Goal: Task Accomplishment & Management: Manage account settings

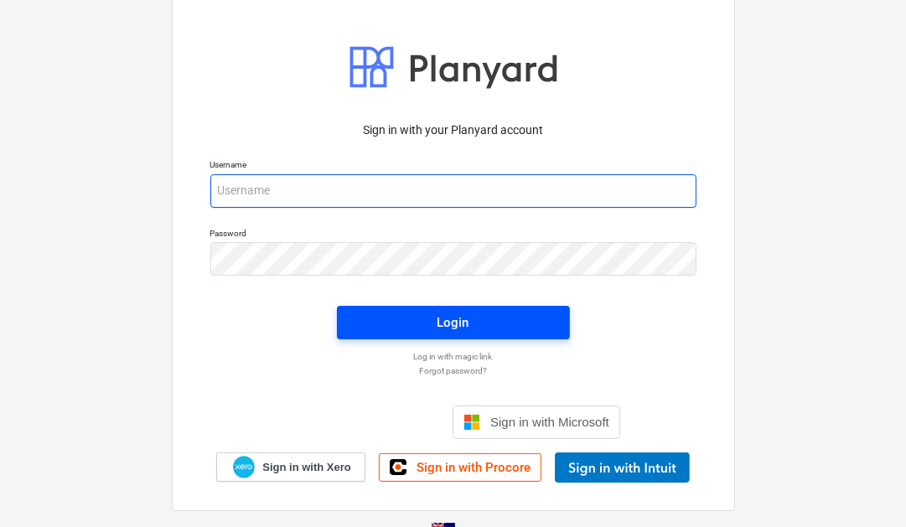
type input "[PERSON_NAME][EMAIL_ADDRESS][DOMAIN_NAME]"
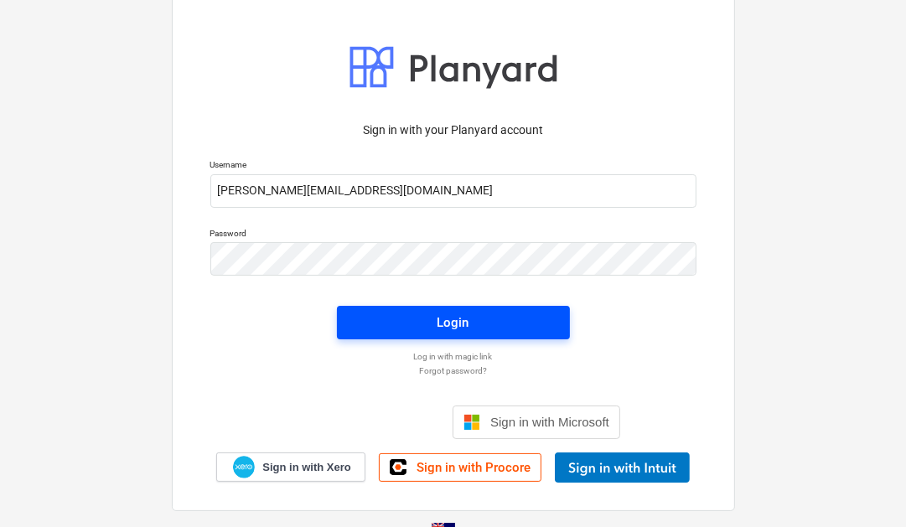
click at [452, 335] on button "Login" at bounding box center [453, 323] width 233 height 34
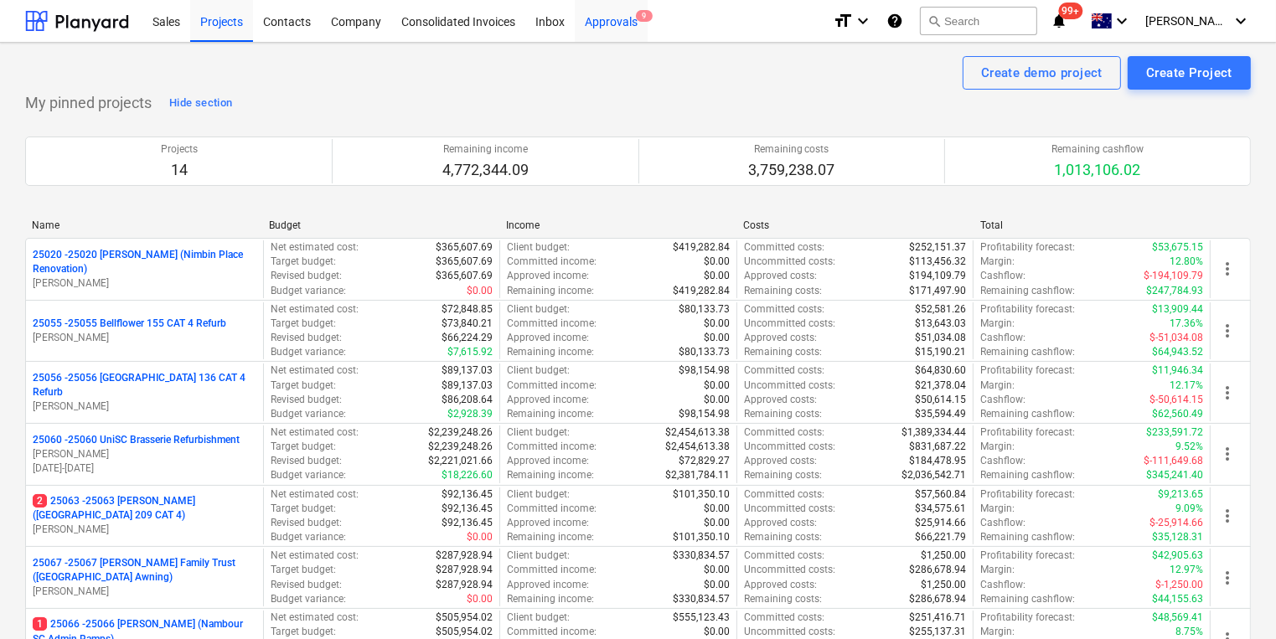
click at [597, 18] on div "Approvals 9" at bounding box center [611, 20] width 73 height 43
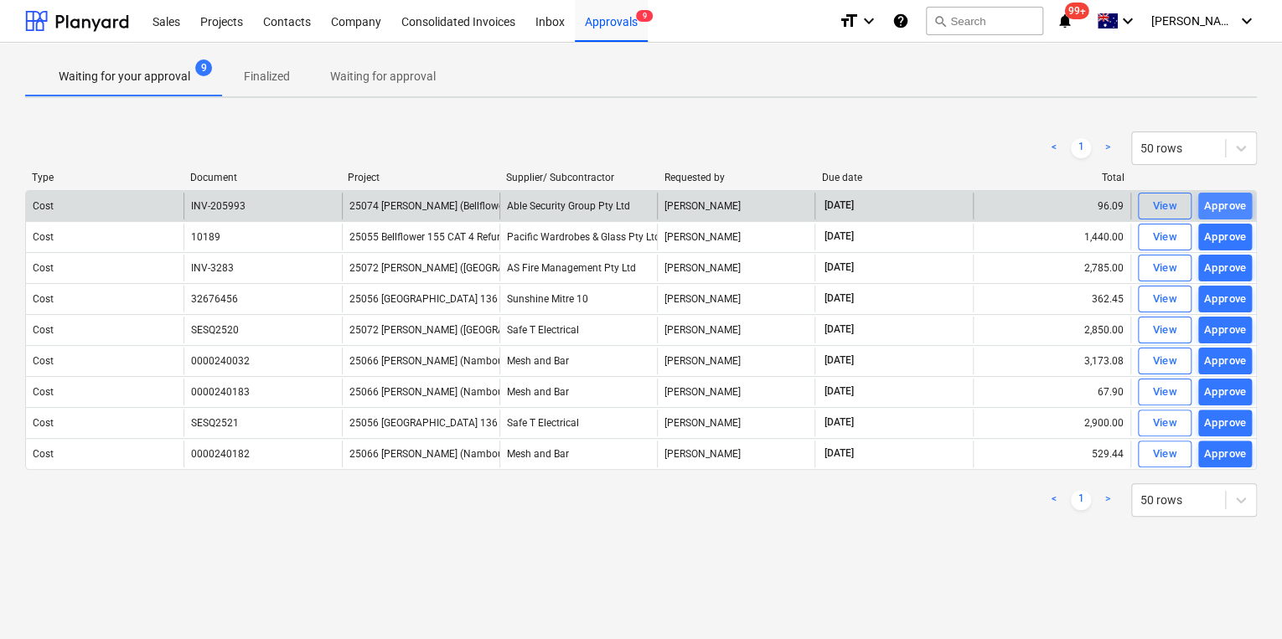
click at [911, 205] on div "Approve" at bounding box center [1225, 206] width 43 height 19
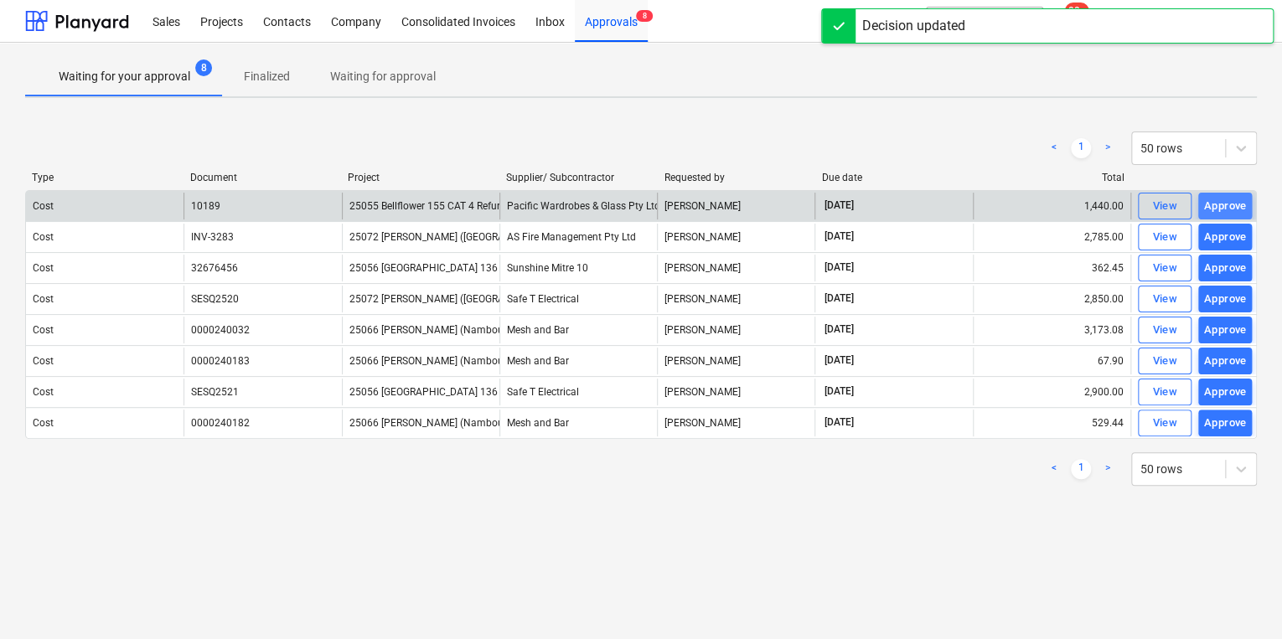
click at [911, 206] on div "Approve" at bounding box center [1225, 206] width 43 height 19
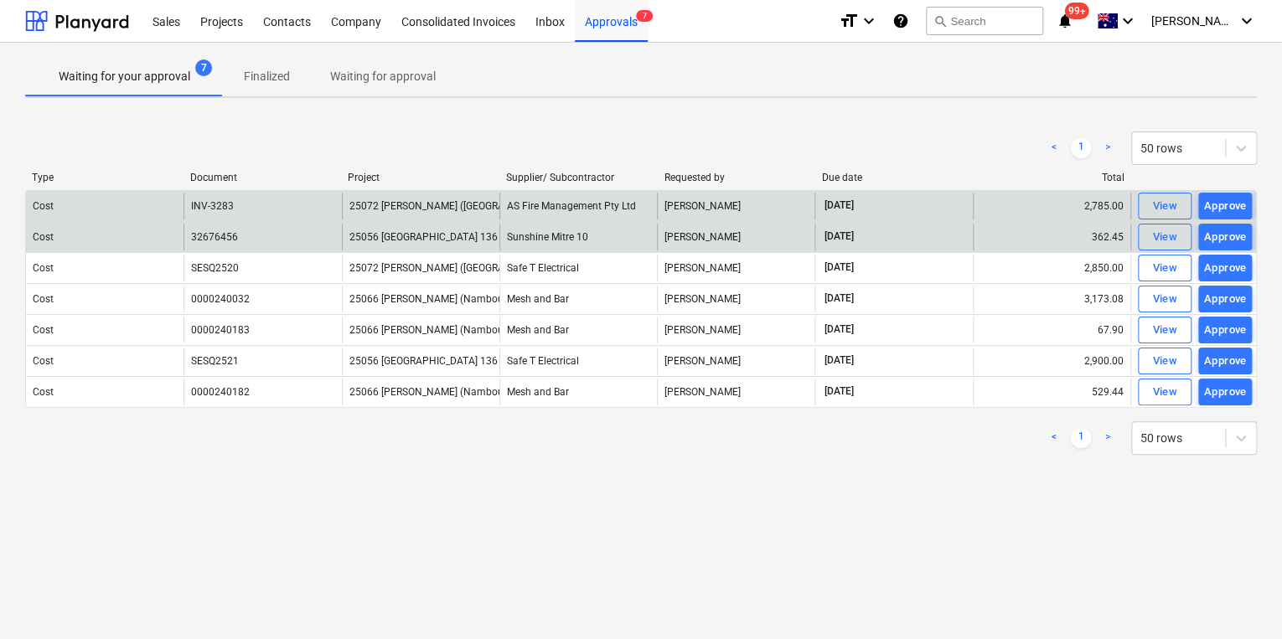
drag, startPoint x: 1223, startPoint y: 206, endPoint x: 1042, endPoint y: 240, distance: 184.2
click at [674, 526] on div "Waiting for your approval 7 Finalized Waiting for approval < 1 > 50 rows Type D…" at bounding box center [641, 341] width 1282 height 597
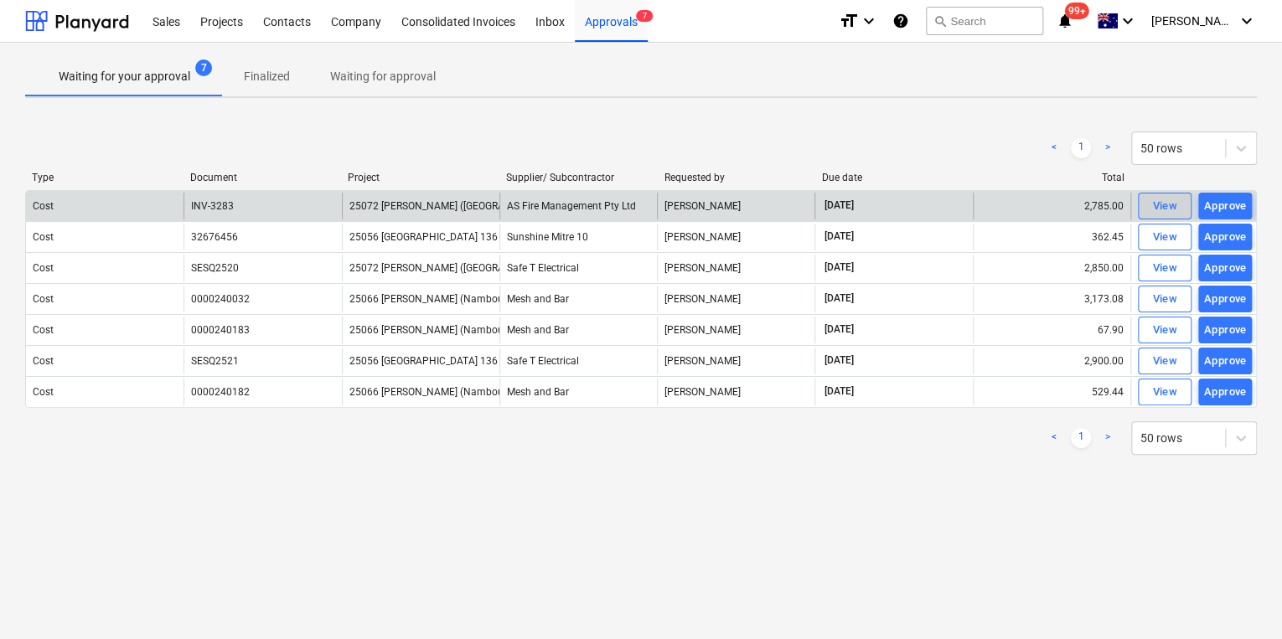
click at [911, 204] on div "View" at bounding box center [1164, 206] width 25 height 19
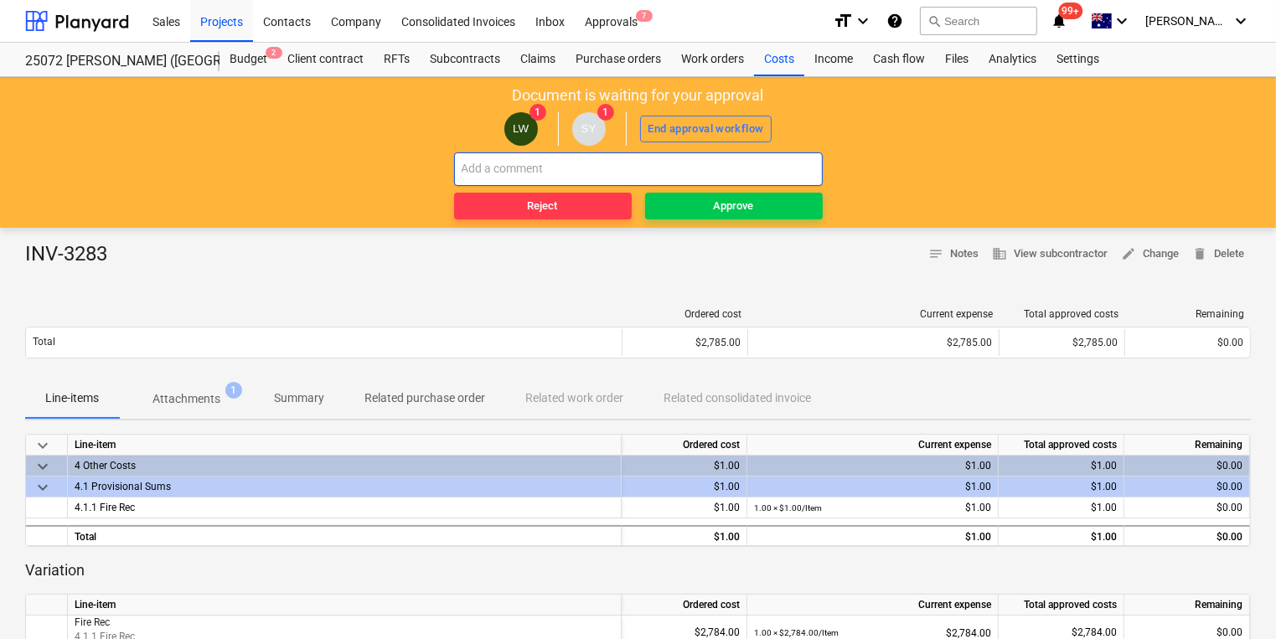
click at [578, 169] on input "text" at bounding box center [638, 169] width 369 height 34
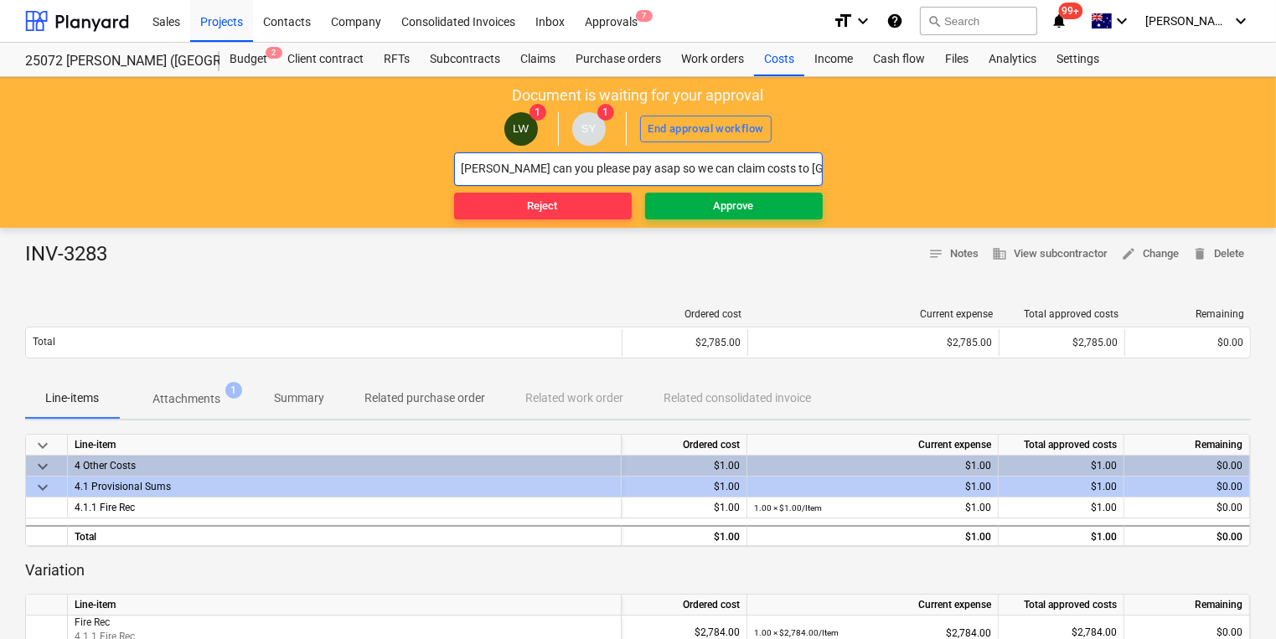
type input "Ash can you please pay asap so we can claim costs to Keyton"
click at [719, 214] on div "Approve" at bounding box center [734, 206] width 40 height 19
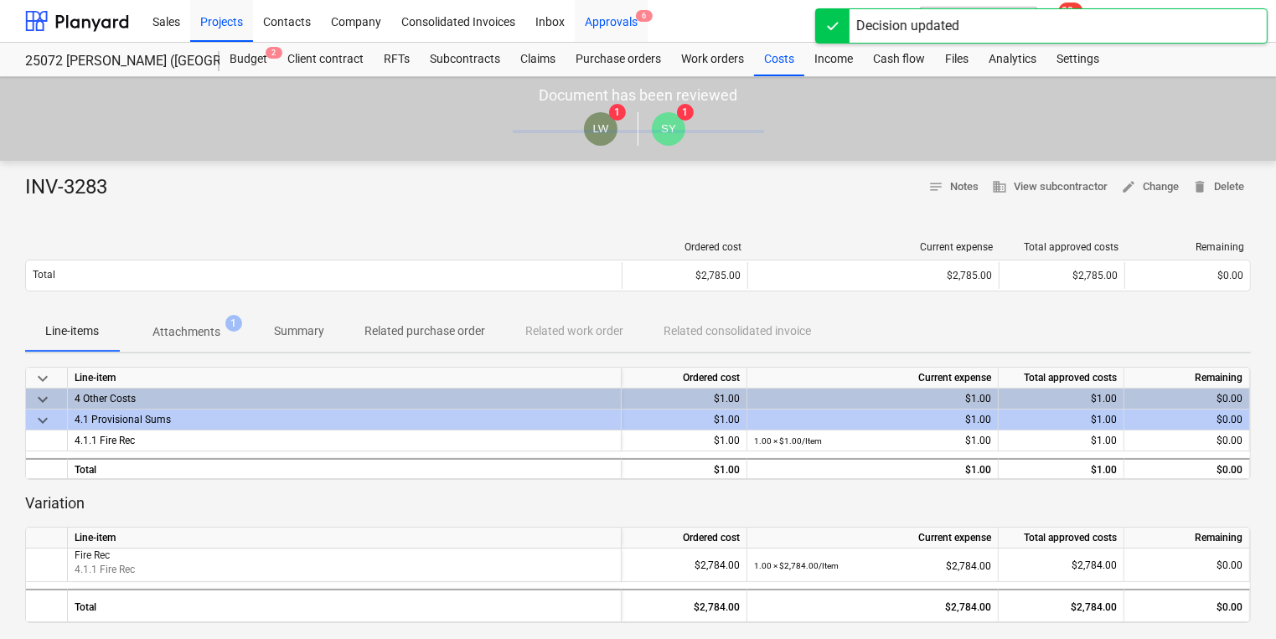
click at [607, 17] on div "Approvals 6" at bounding box center [611, 20] width 73 height 43
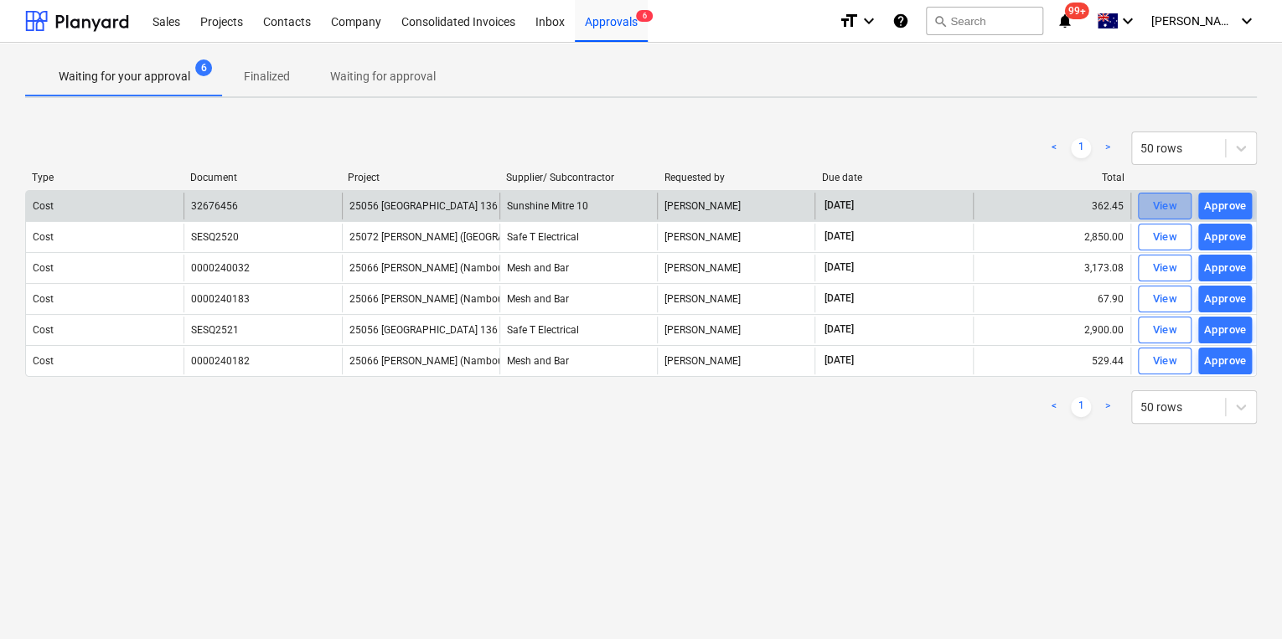
click at [911, 205] on div "View" at bounding box center [1164, 206] width 25 height 19
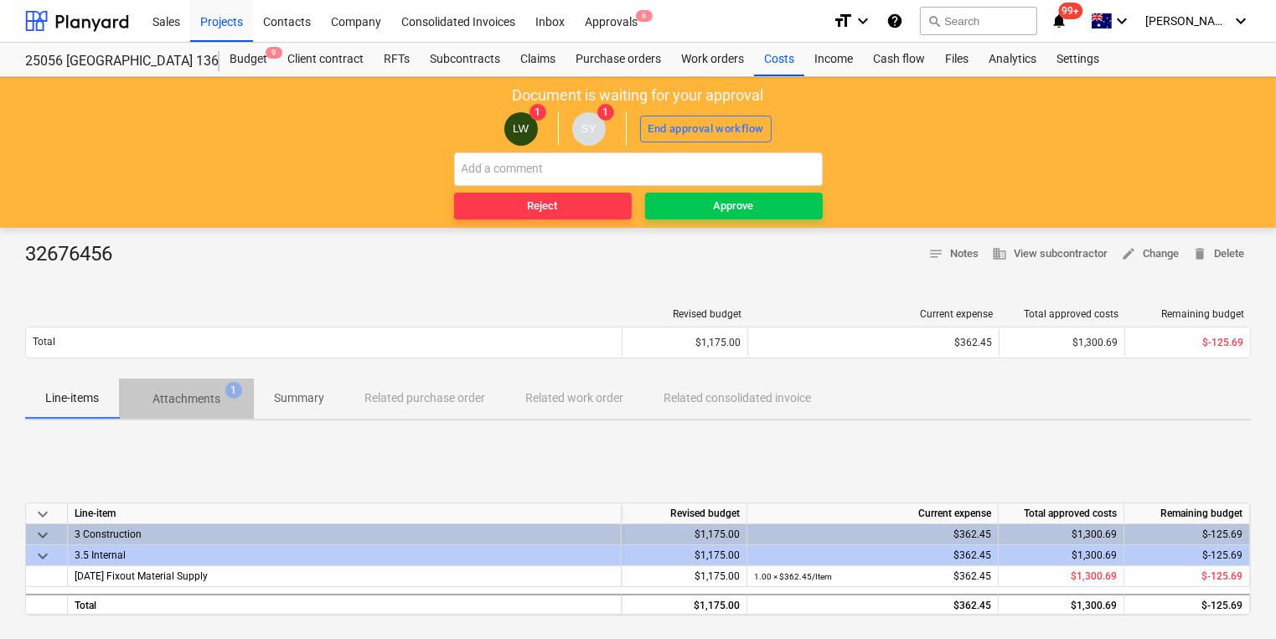
click at [194, 399] on p "Attachments" at bounding box center [186, 399] width 68 height 18
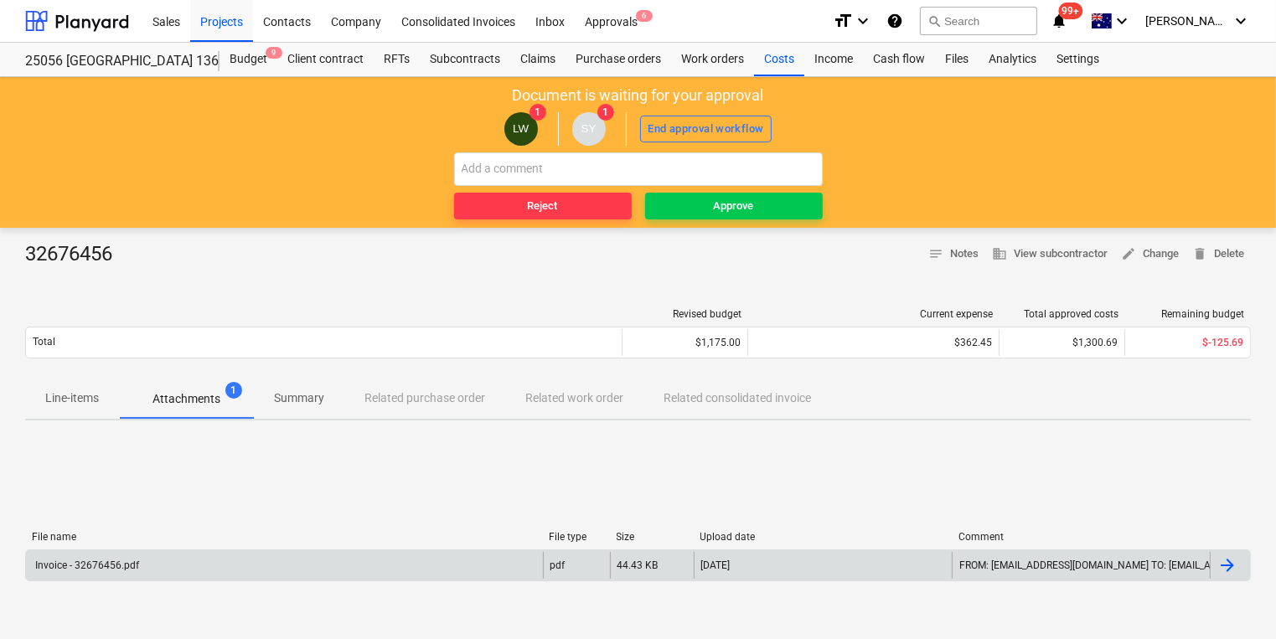
click at [90, 526] on div "Invoice - 32676456.pdf" at bounding box center [86, 566] width 106 height 12
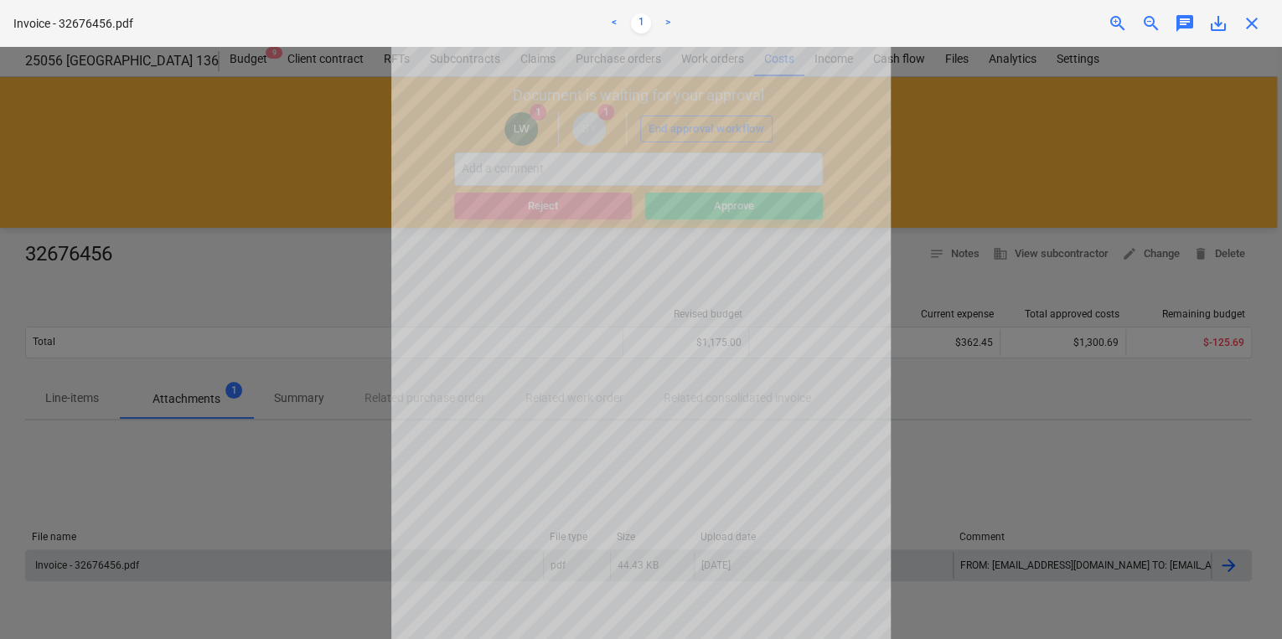
click at [911, 19] on span "close" at bounding box center [1252, 23] width 20 height 20
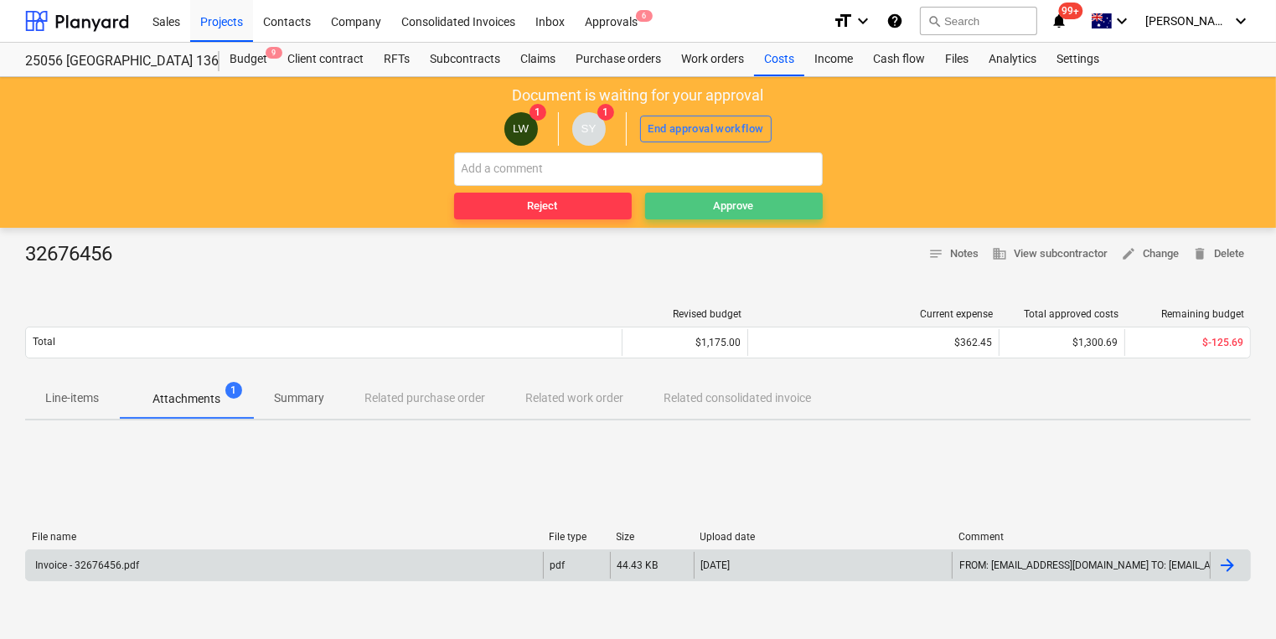
click at [718, 207] on div "Approve" at bounding box center [734, 206] width 40 height 19
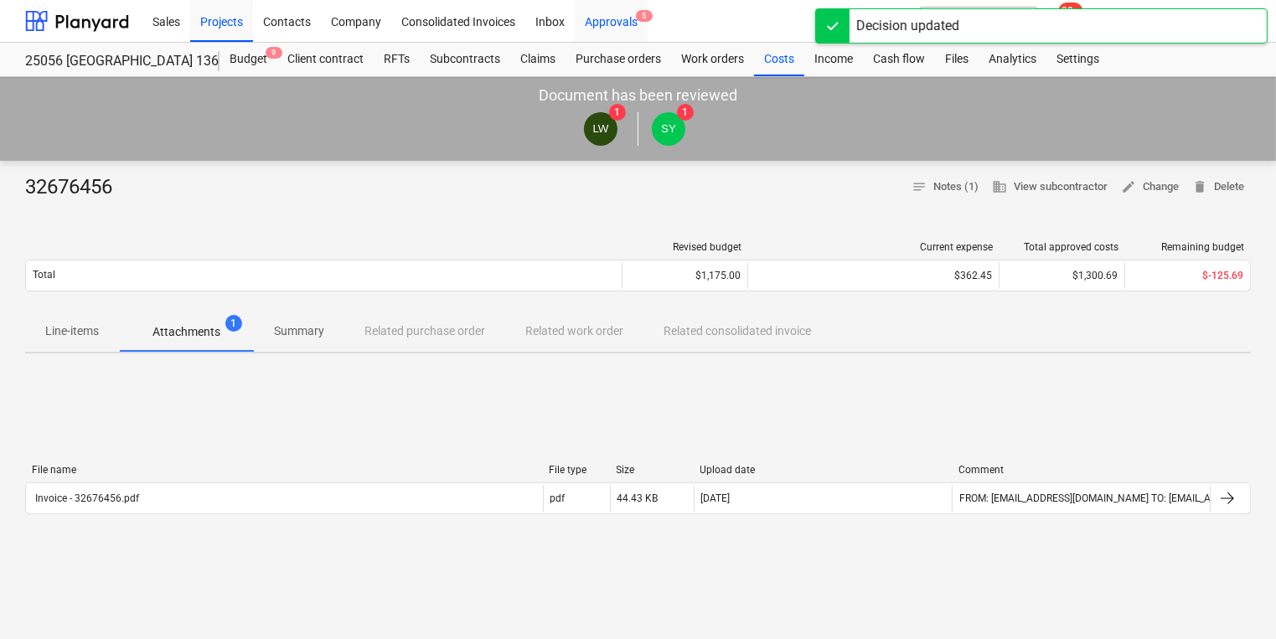
click at [602, 21] on div "Approvals 5" at bounding box center [611, 20] width 73 height 43
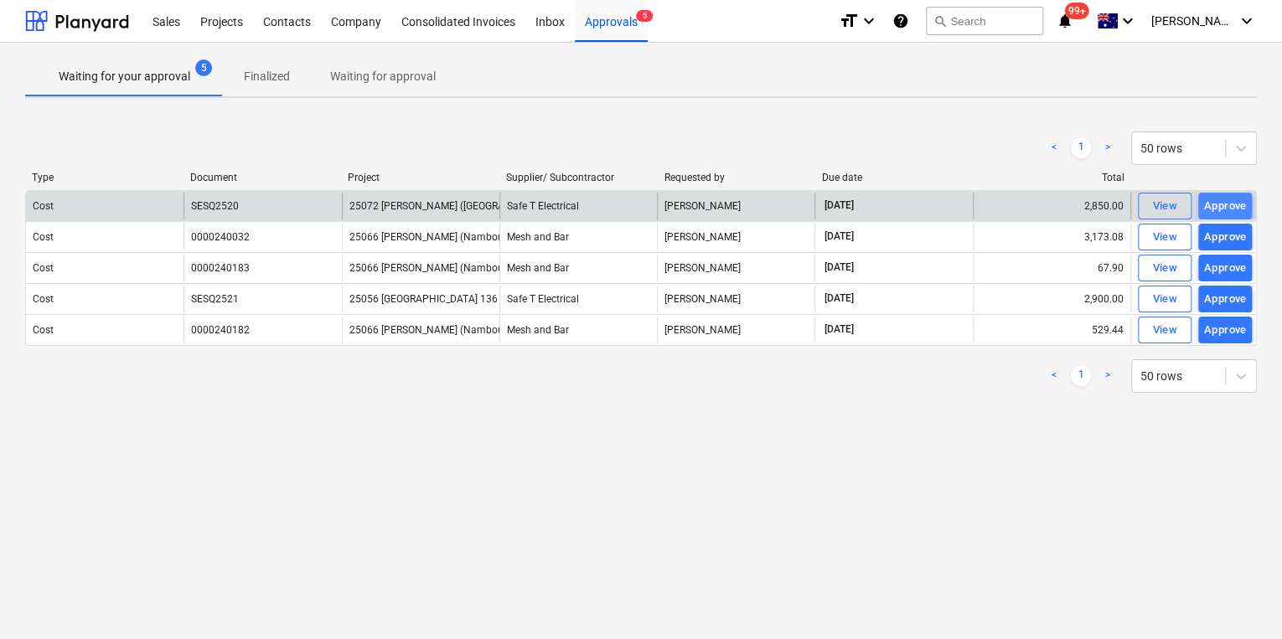
click at [911, 208] on div "Approve" at bounding box center [1225, 206] width 43 height 19
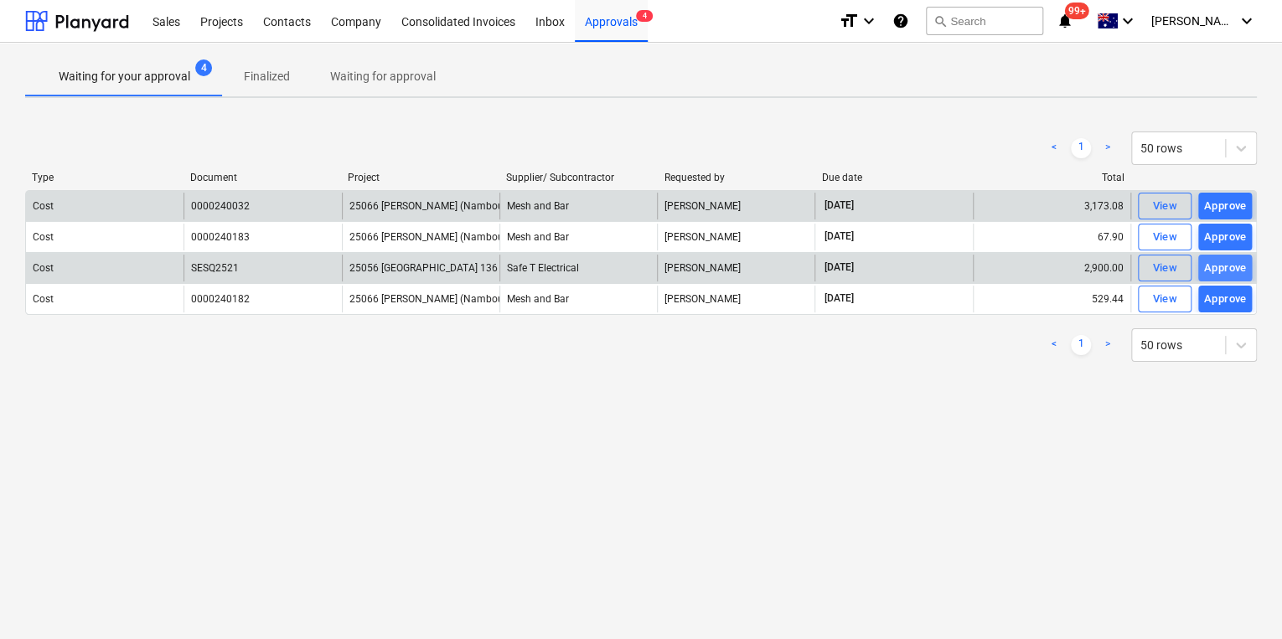
click at [911, 271] on div "Approve" at bounding box center [1225, 268] width 43 height 19
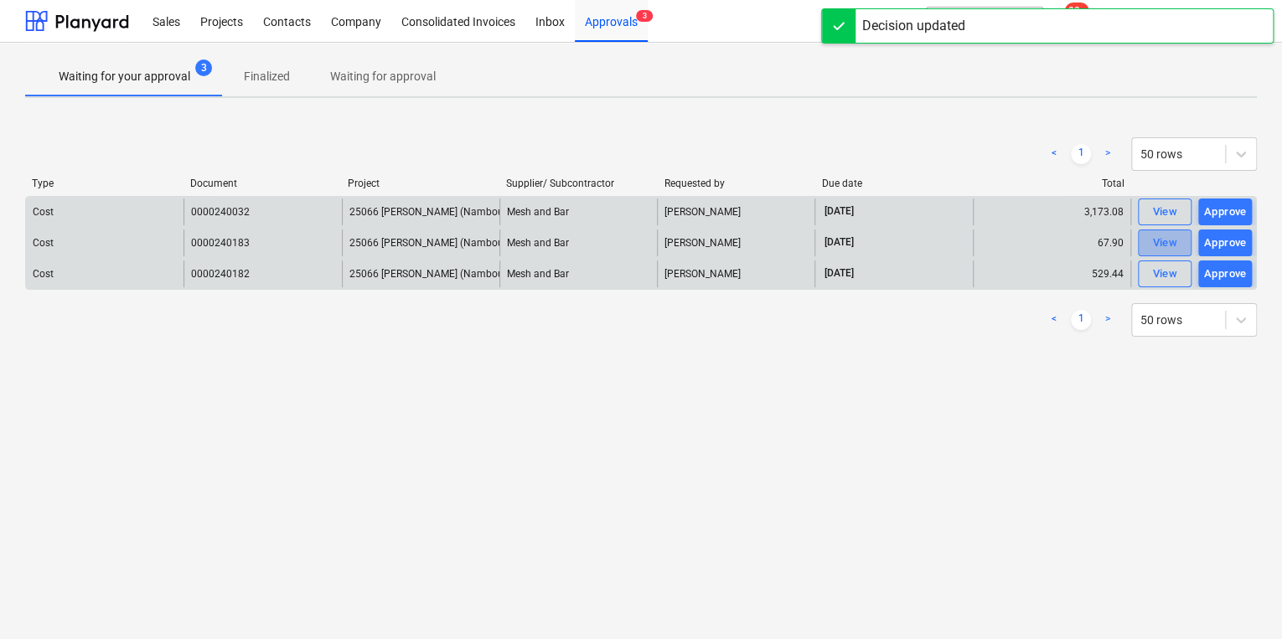
click at [911, 238] on div "View" at bounding box center [1164, 243] width 25 height 19
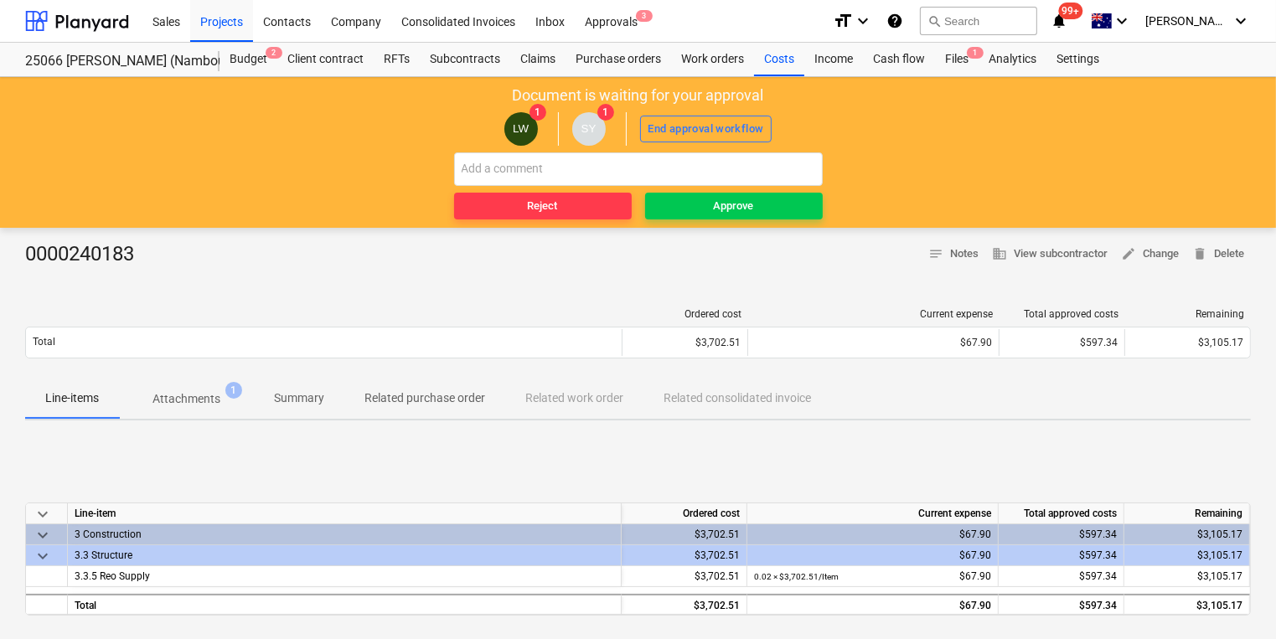
click at [190, 401] on p "Attachments" at bounding box center [186, 399] width 68 height 18
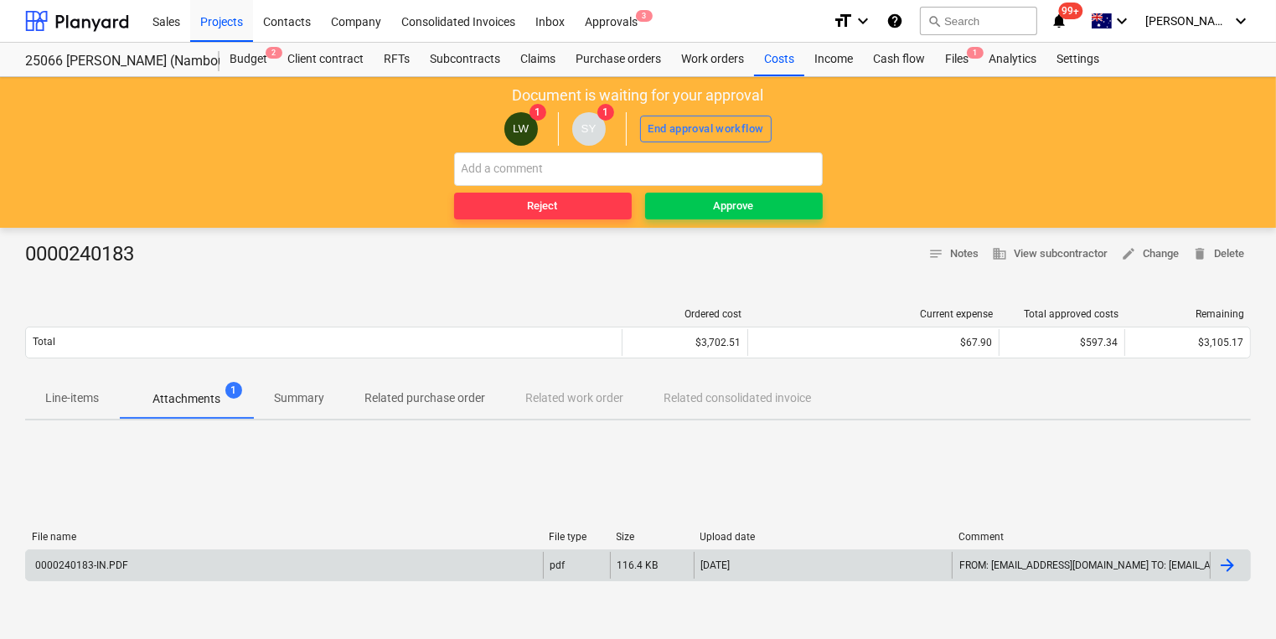
click at [87, 526] on div "0000240183-IN.PDF" at bounding box center [81, 566] width 96 height 12
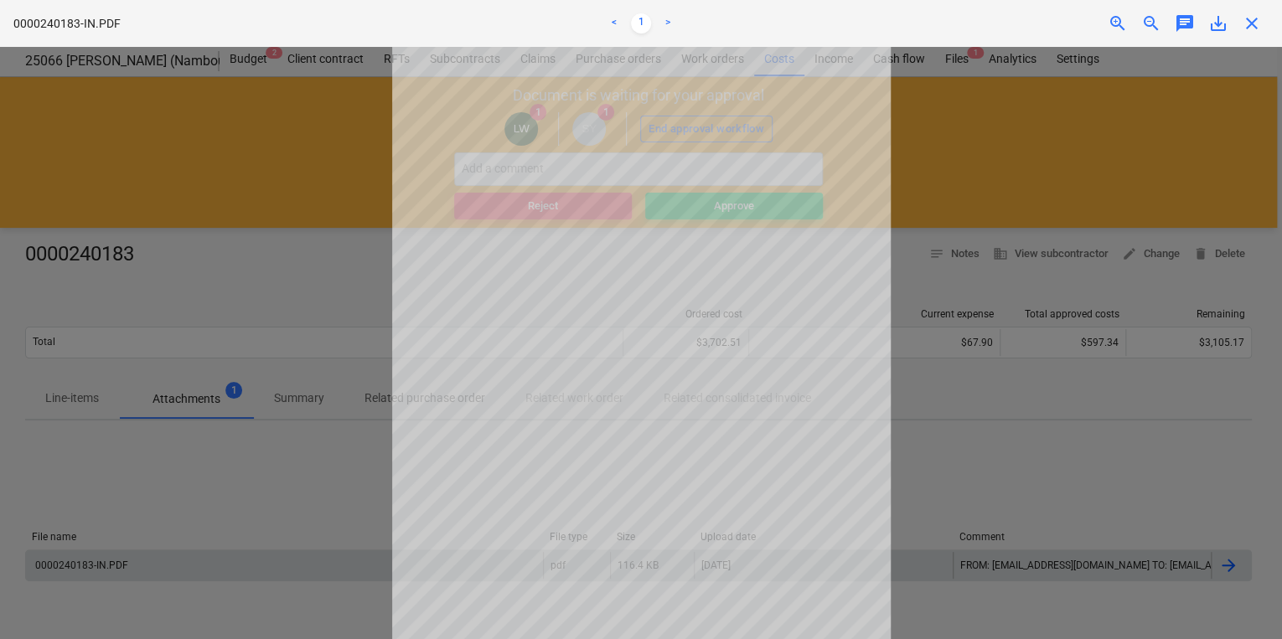
click at [911, 23] on span "close" at bounding box center [1252, 23] width 20 height 20
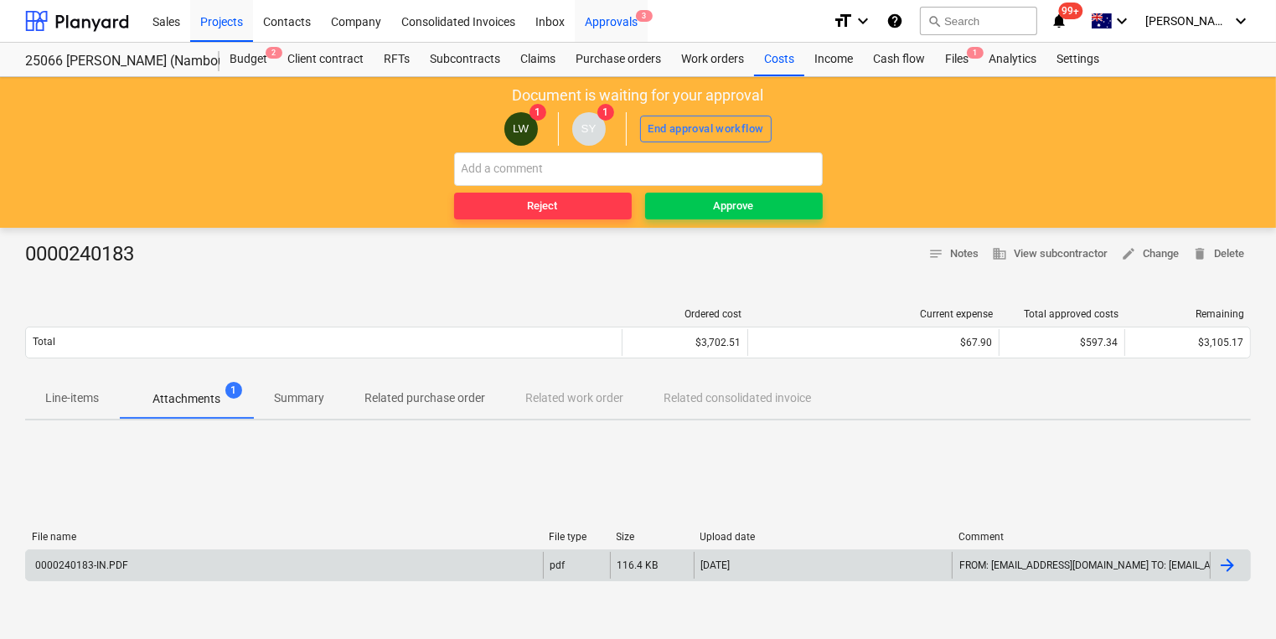
click at [606, 20] on div "Approvals 3" at bounding box center [611, 20] width 73 height 43
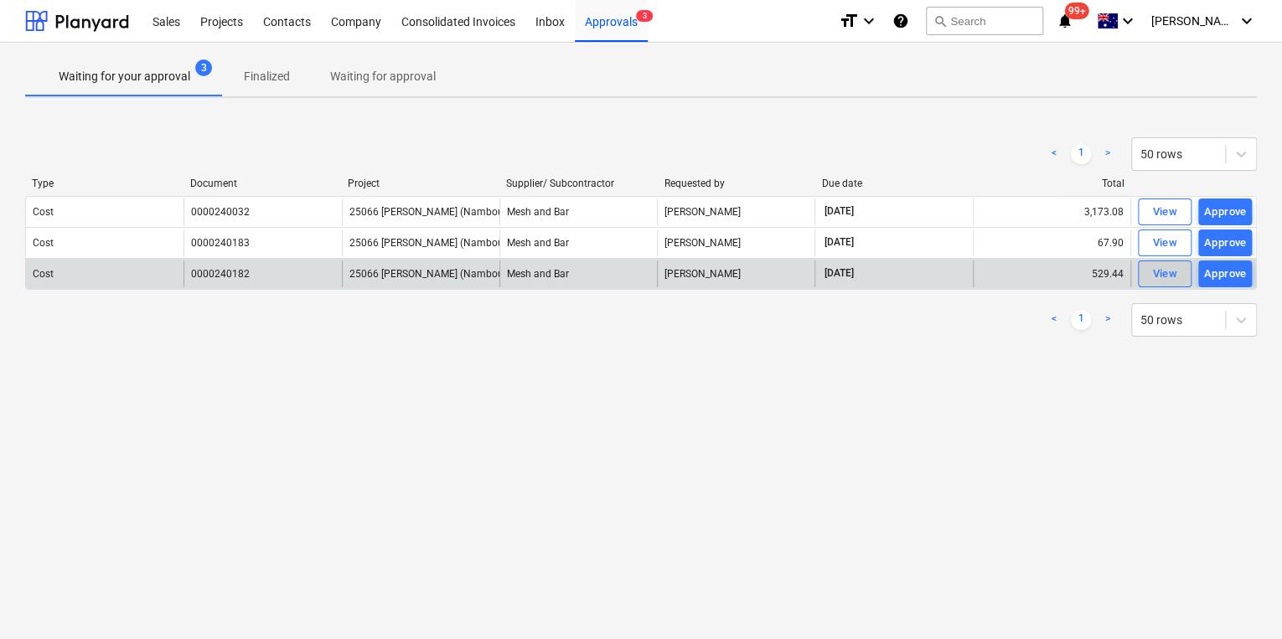
click at [911, 275] on div "View" at bounding box center [1164, 274] width 25 height 19
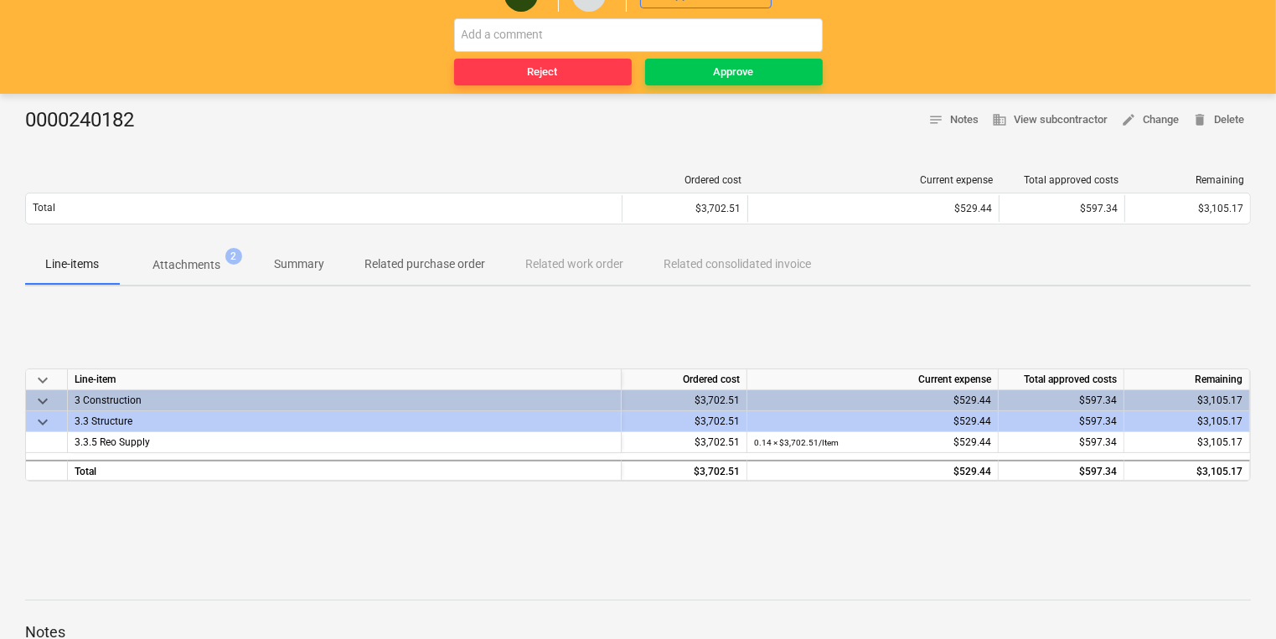
scroll to position [201, 0]
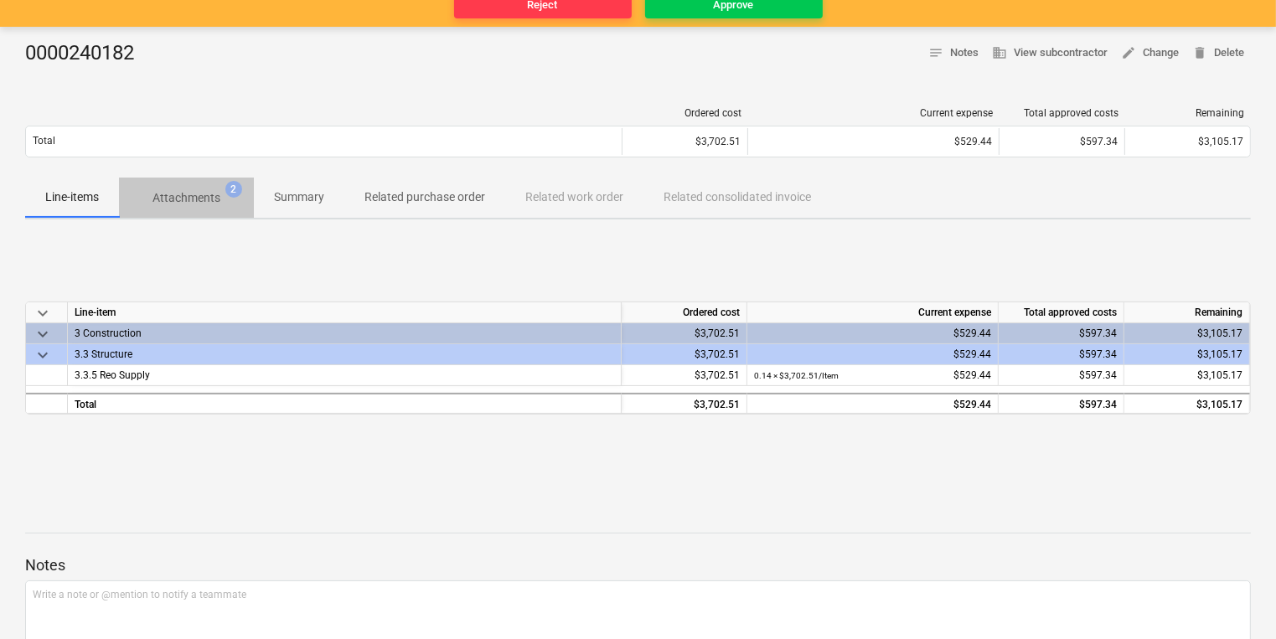
click at [194, 191] on p "Attachments" at bounding box center [186, 198] width 68 height 18
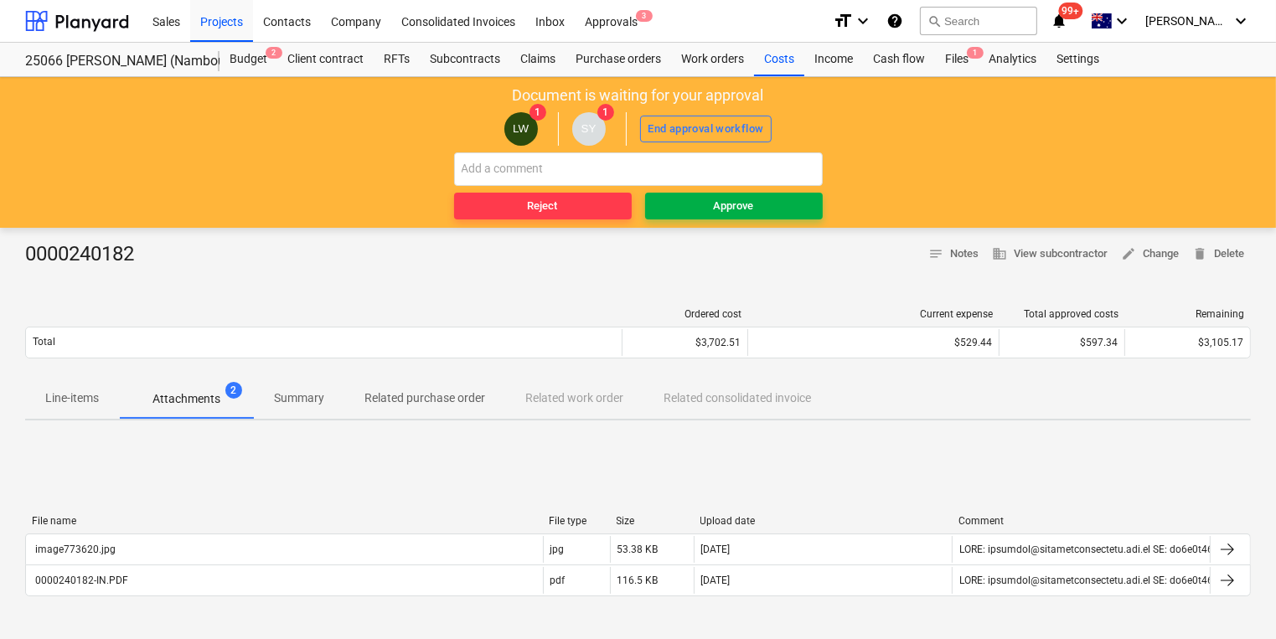
click at [715, 210] on div "Approve" at bounding box center [734, 206] width 40 height 19
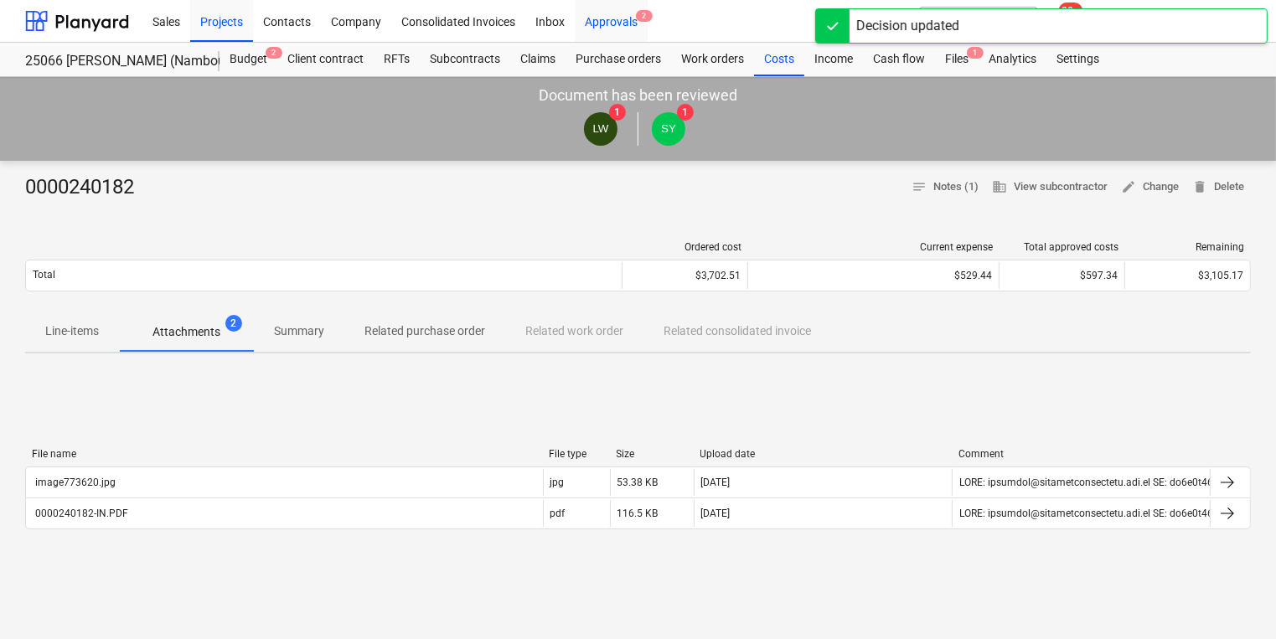
click at [597, 20] on div "Approvals 2" at bounding box center [611, 20] width 73 height 43
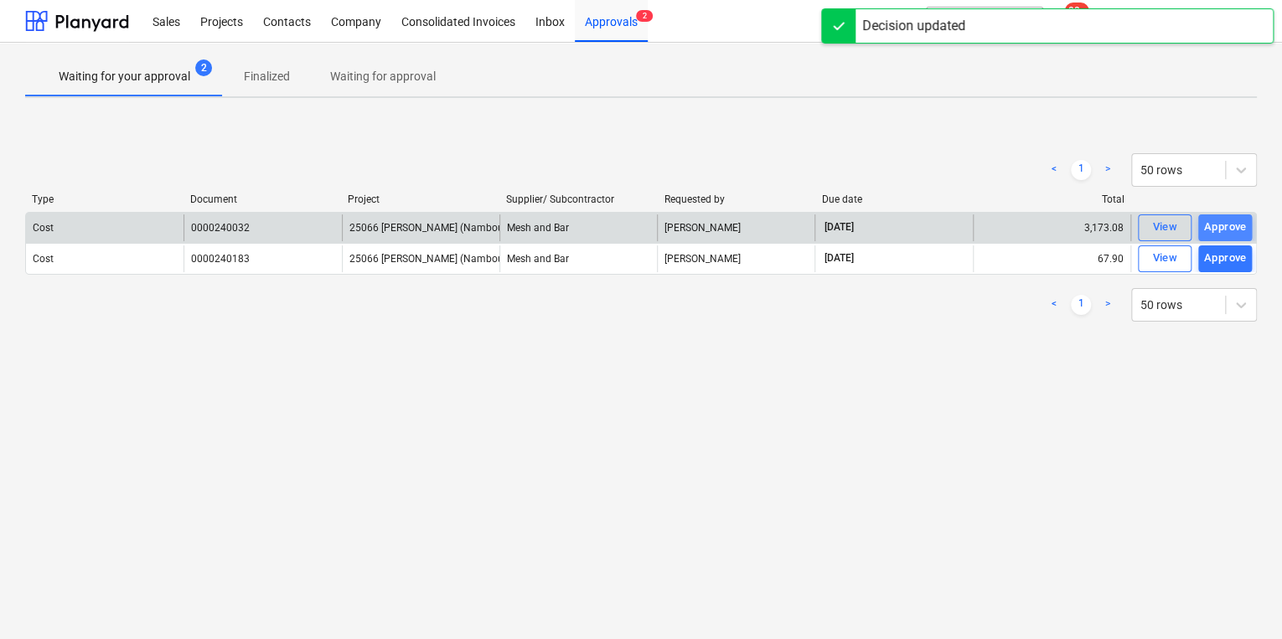
click at [911, 225] on div "Approve" at bounding box center [1225, 227] width 43 height 19
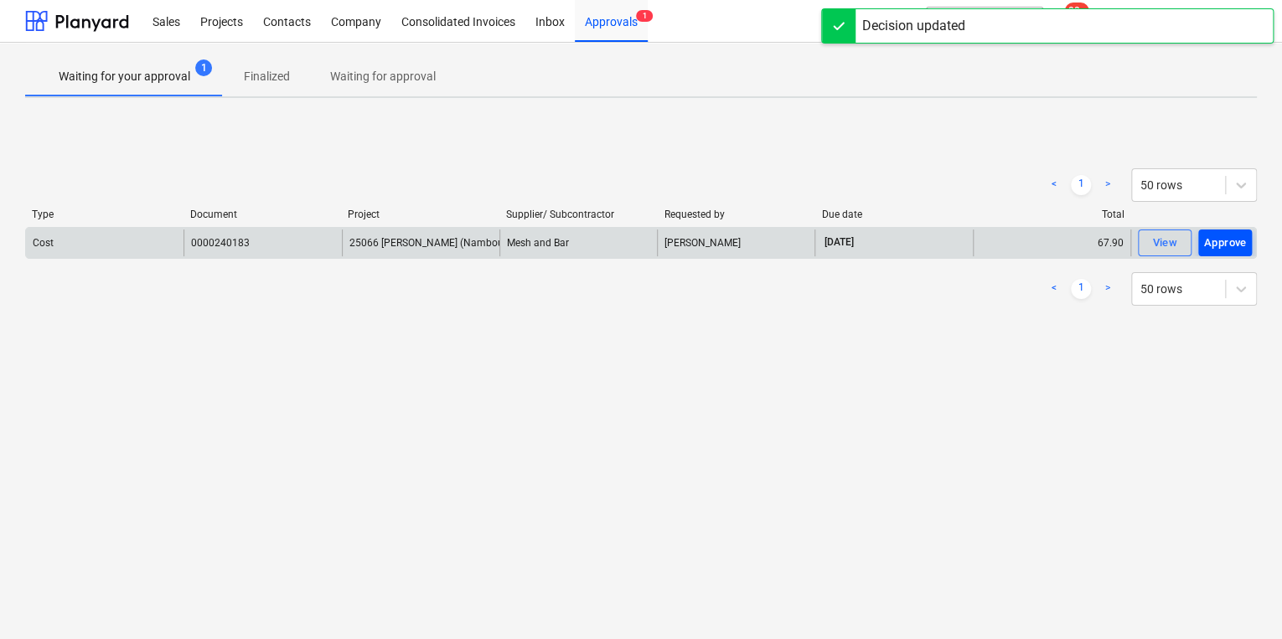
click at [911, 243] on div "Approve" at bounding box center [1225, 243] width 43 height 19
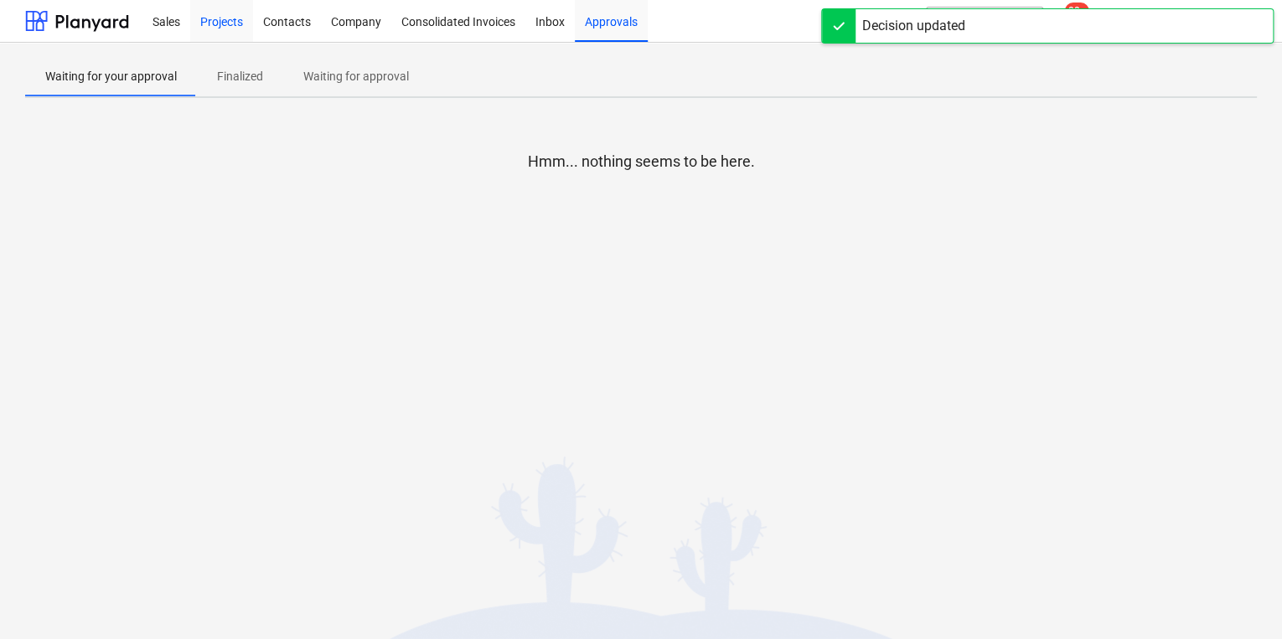
click at [214, 23] on div "Projects" at bounding box center [221, 20] width 63 height 43
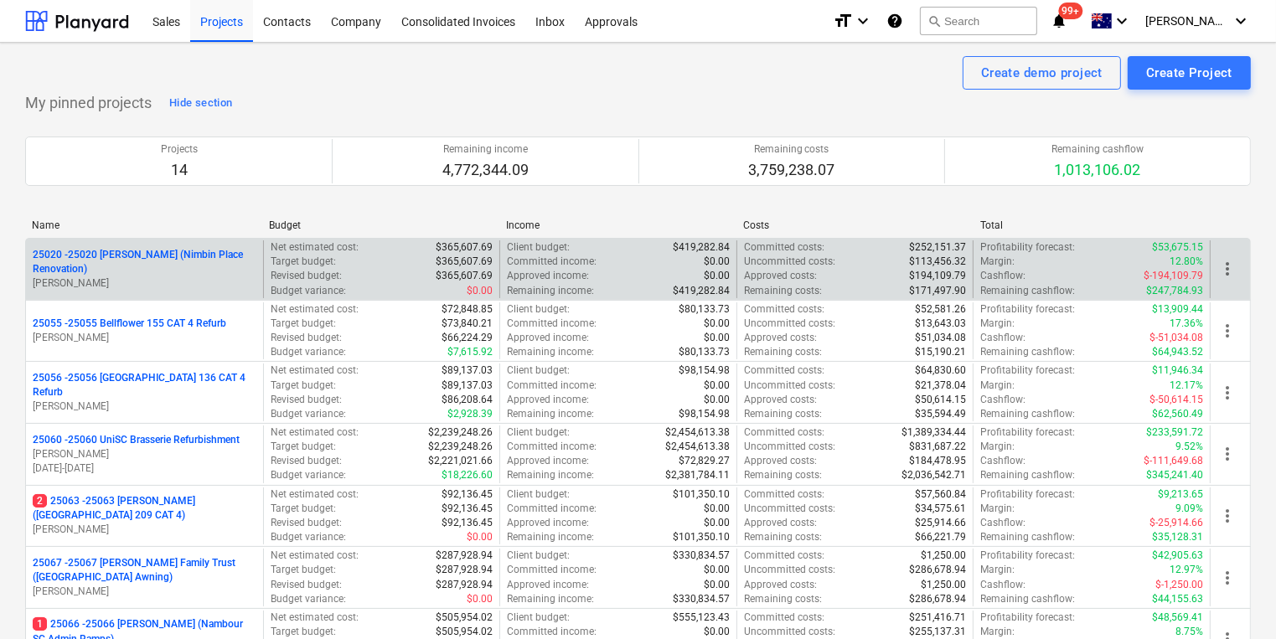
click at [111, 257] on p "25020 - 25020 Patrick Lovekin (Nimbin Place Renovation)" at bounding box center [145, 262] width 224 height 28
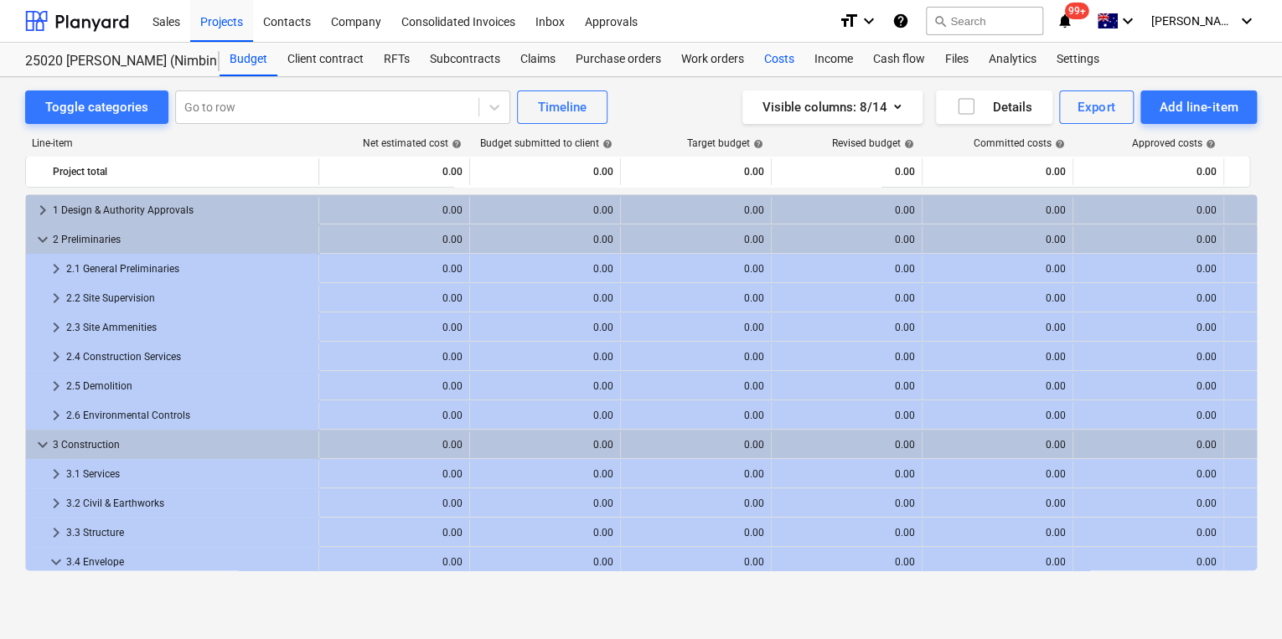
scroll to position [268, 0]
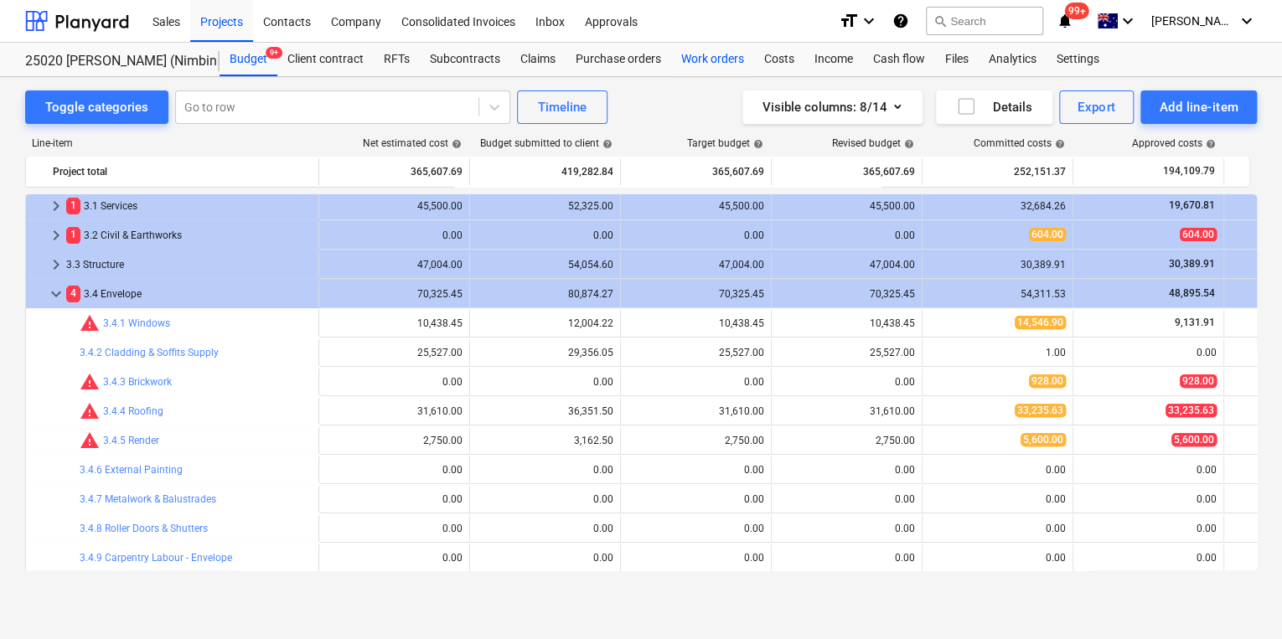
click at [708, 54] on div "Work orders" at bounding box center [712, 60] width 83 height 34
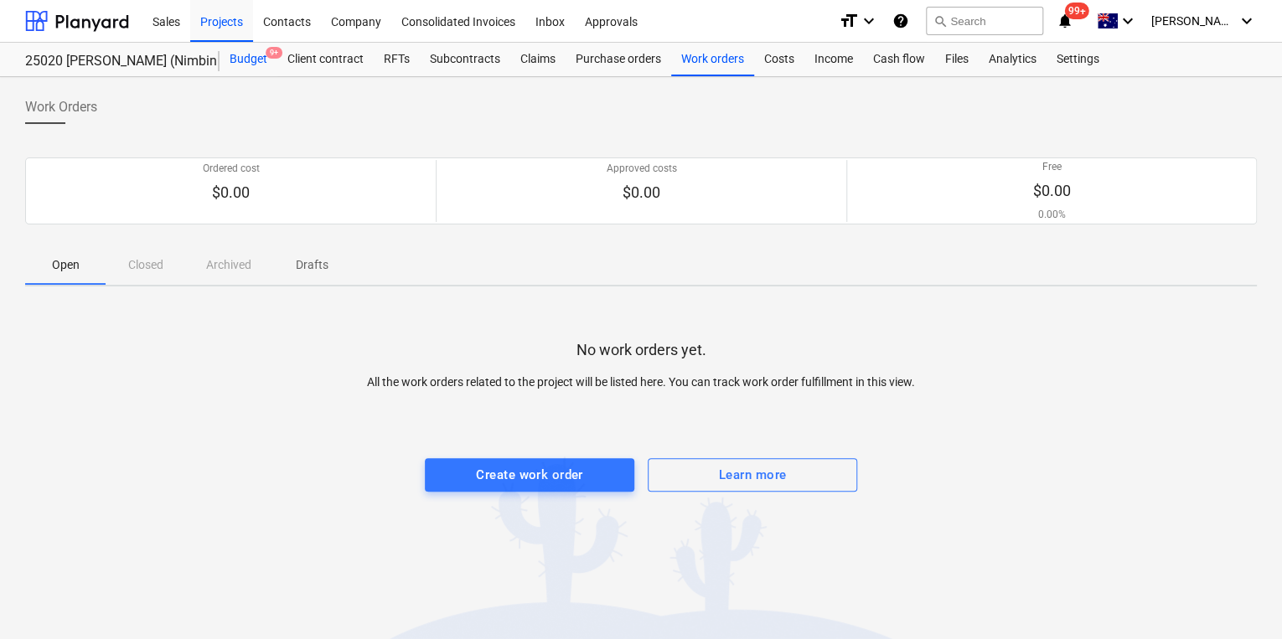
click at [235, 54] on div "Budget 9+" at bounding box center [249, 60] width 58 height 34
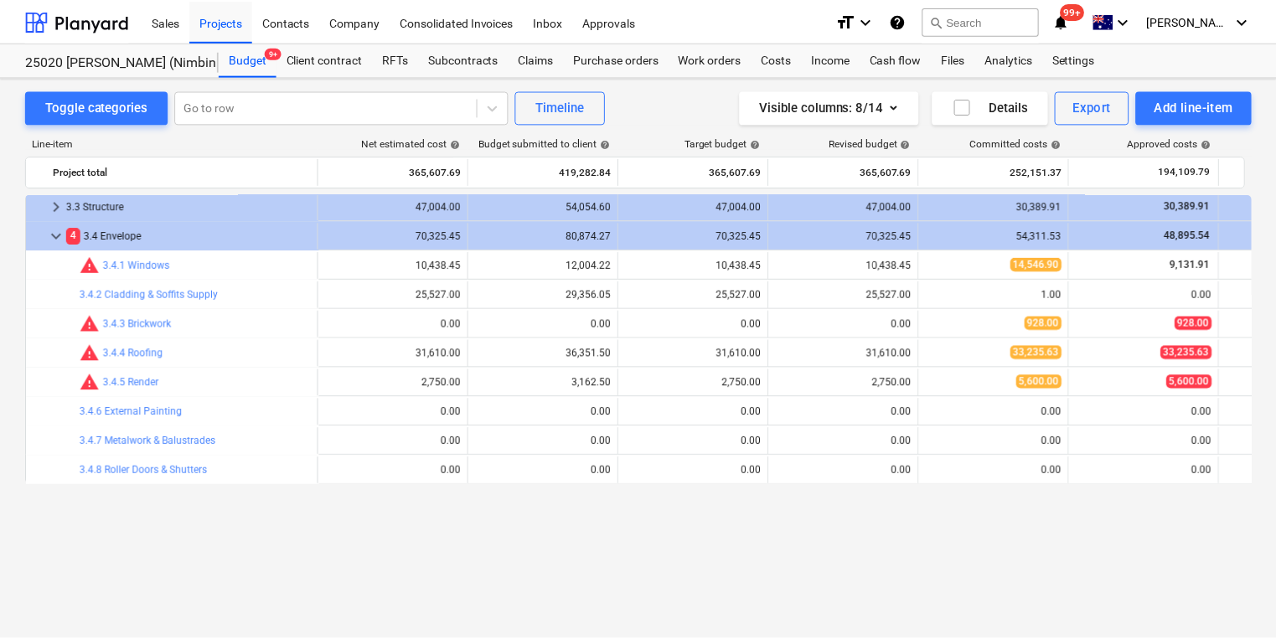
scroll to position [197, 0]
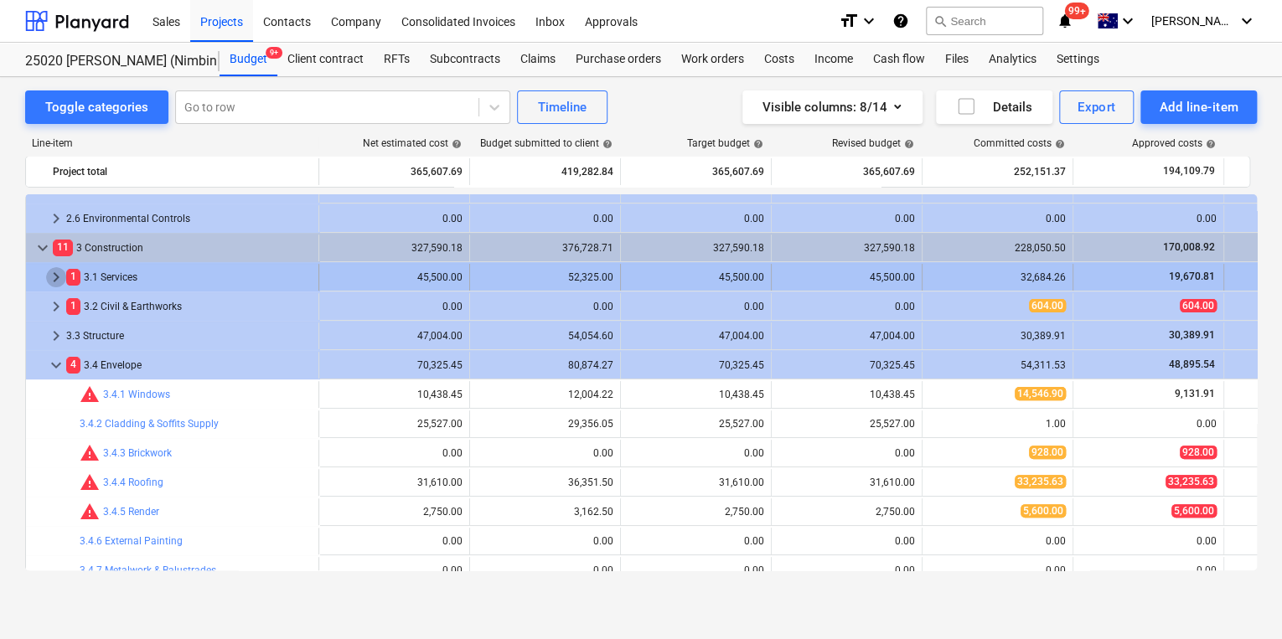
click at [52, 276] on span "keyboard_arrow_right" at bounding box center [56, 277] width 20 height 20
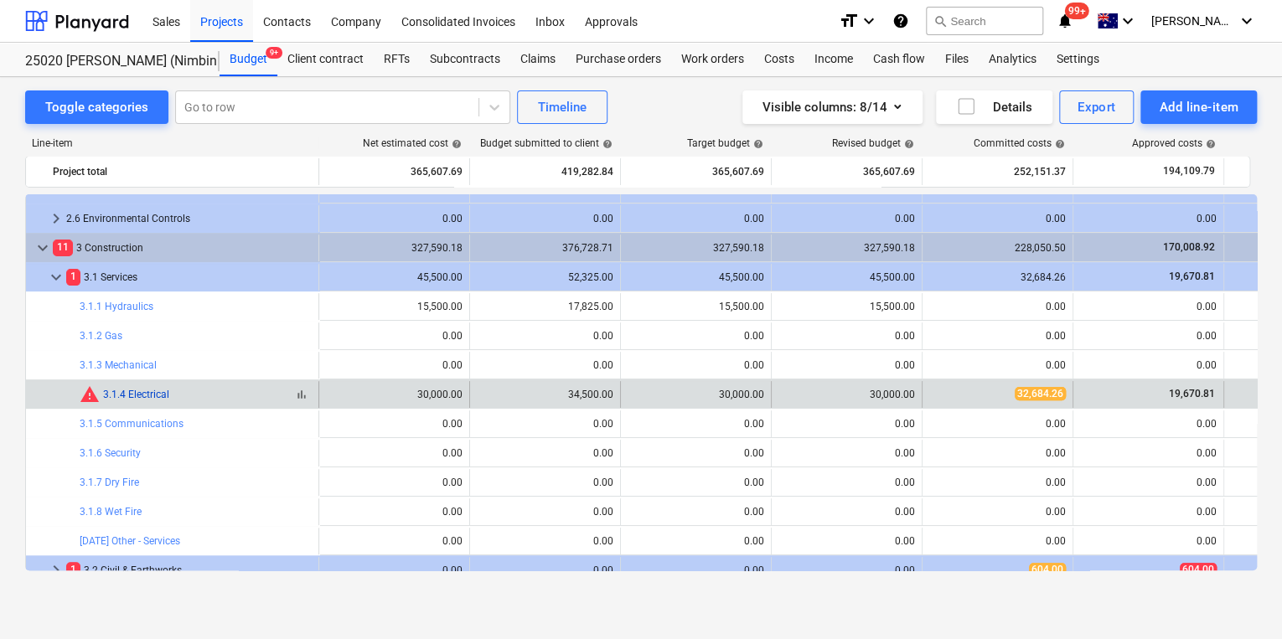
click at [142, 392] on link "3.1.4 Electrical" at bounding box center [136, 395] width 66 height 12
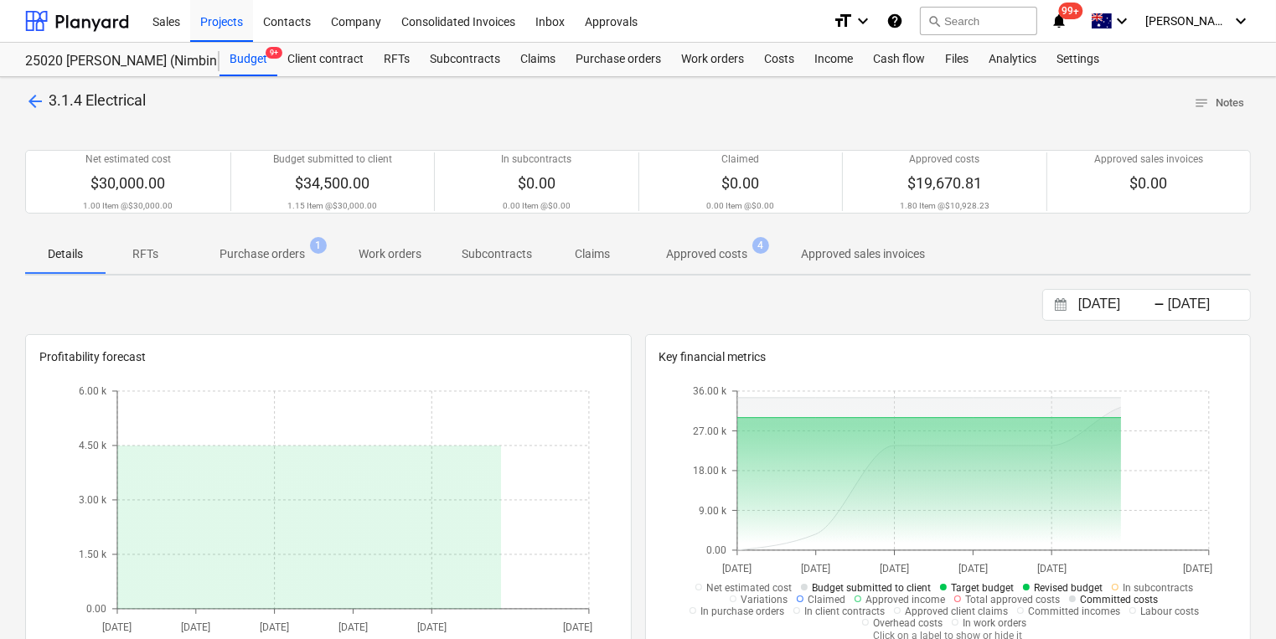
click at [264, 256] on p "Purchase orders" at bounding box center [262, 254] width 85 height 18
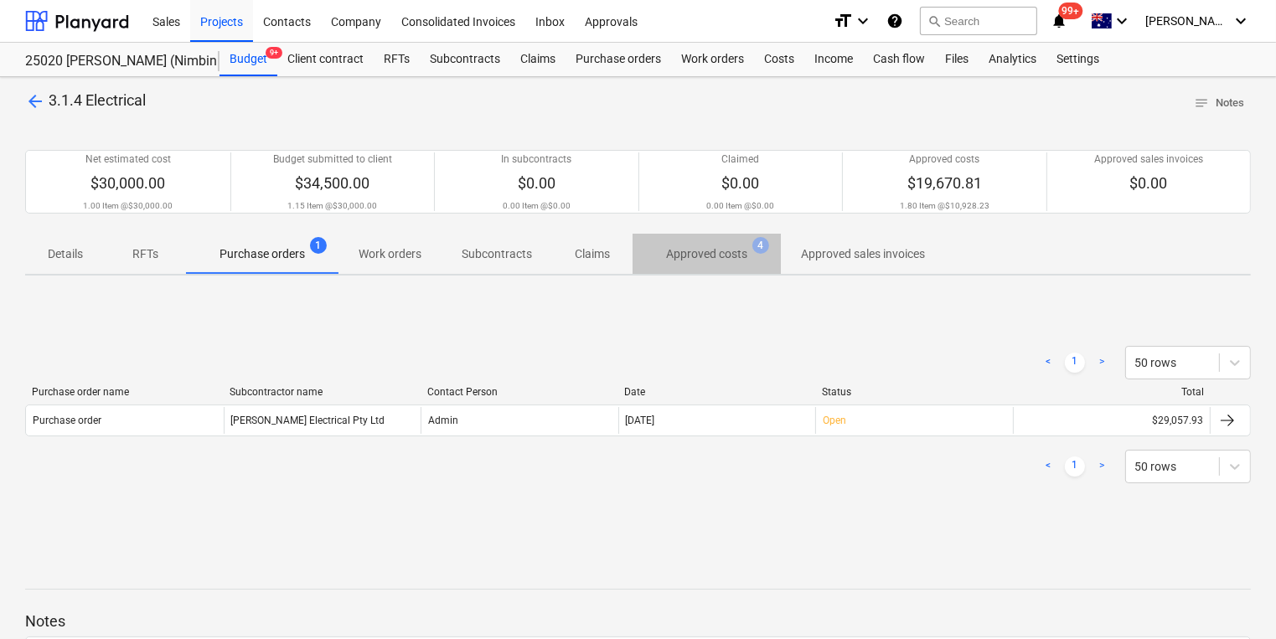
click at [703, 257] on p "Approved costs" at bounding box center [706, 254] width 81 height 18
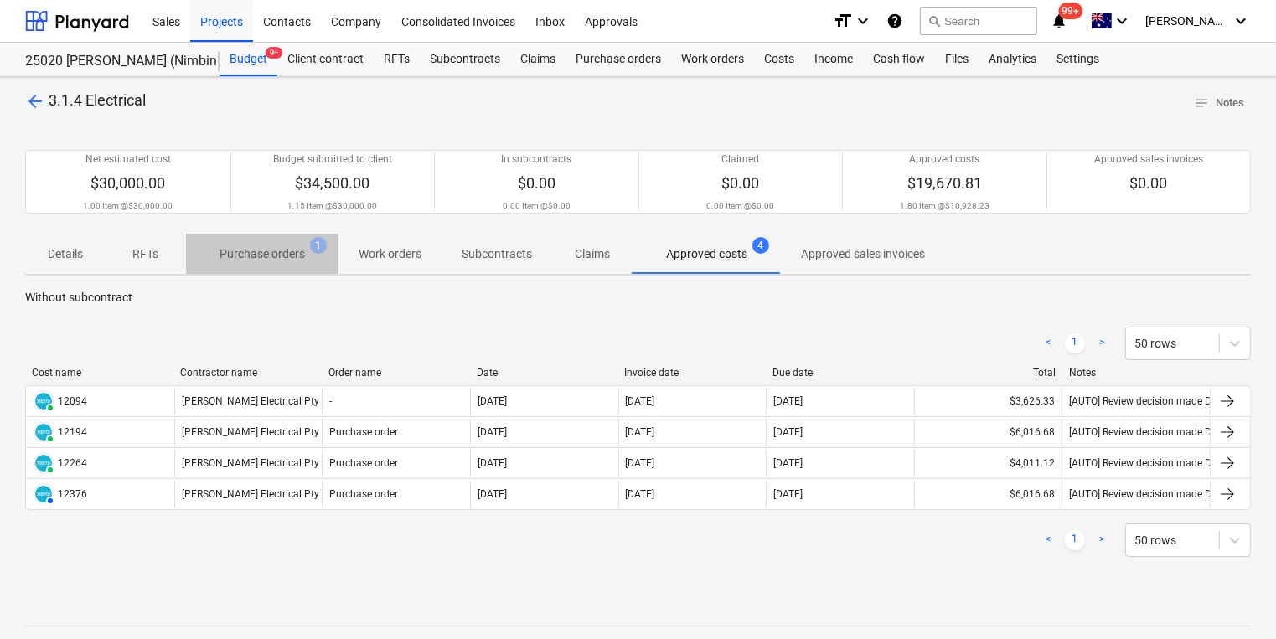
click at [263, 252] on p "Purchase orders" at bounding box center [262, 254] width 85 height 18
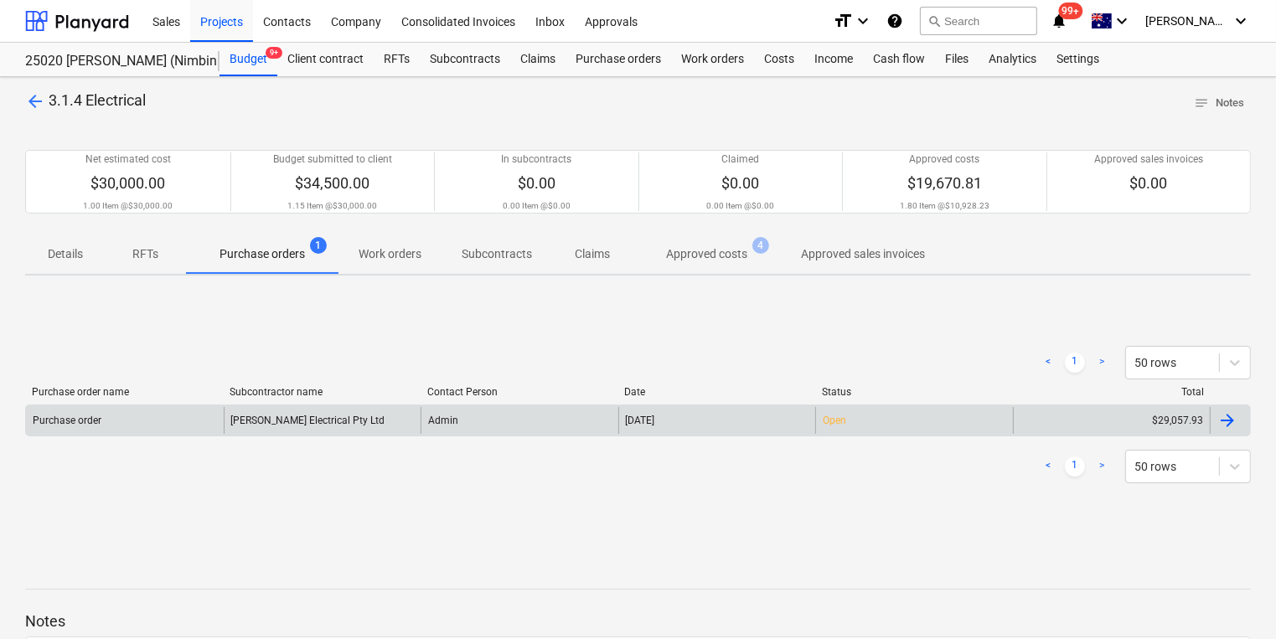
click at [253, 416] on div "Huff Electrical Pty Ltd" at bounding box center [323, 420] width 198 height 27
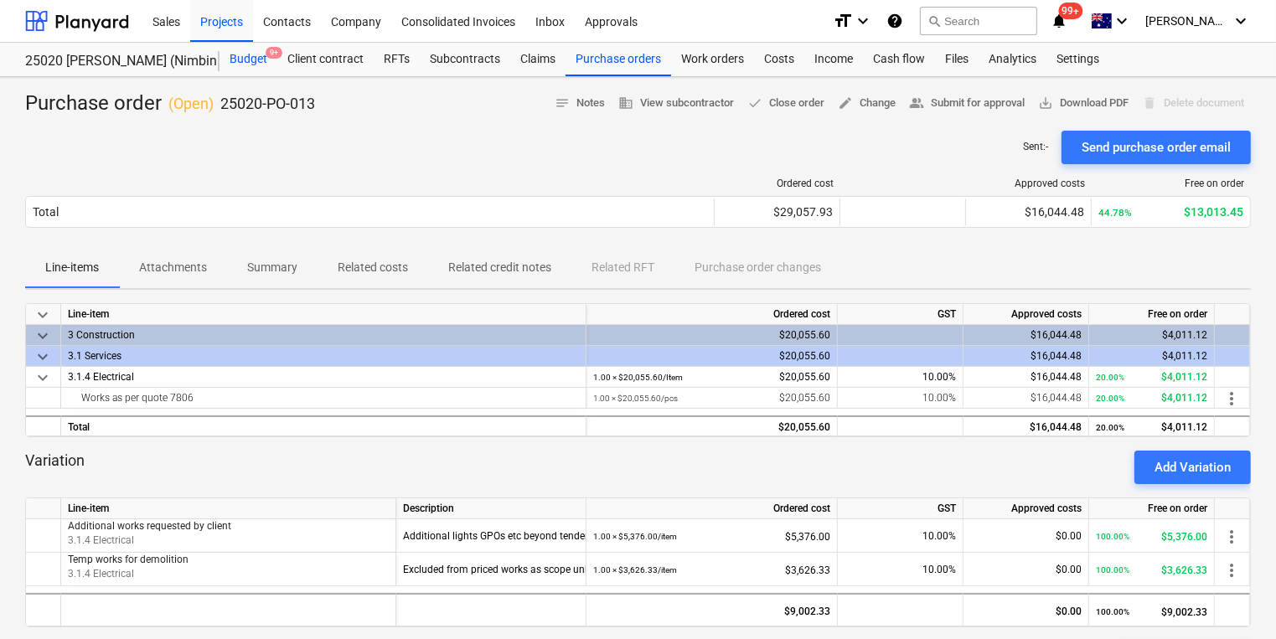
click at [248, 59] on div "Budget 9+" at bounding box center [249, 60] width 58 height 34
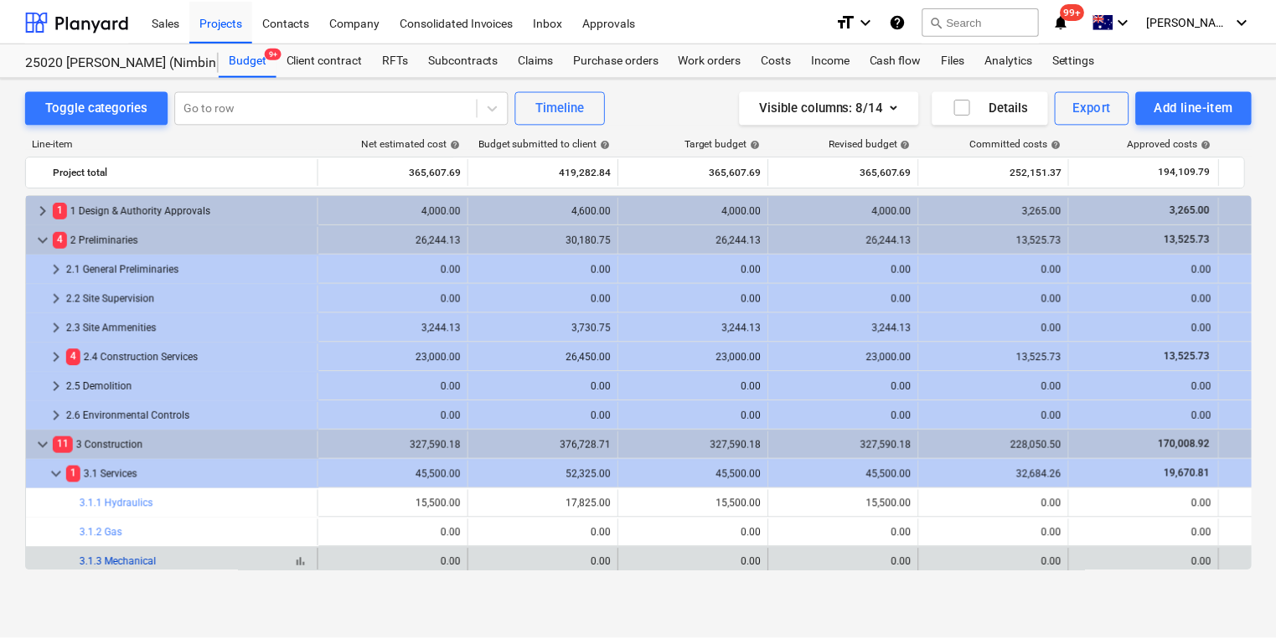
scroll to position [197, 0]
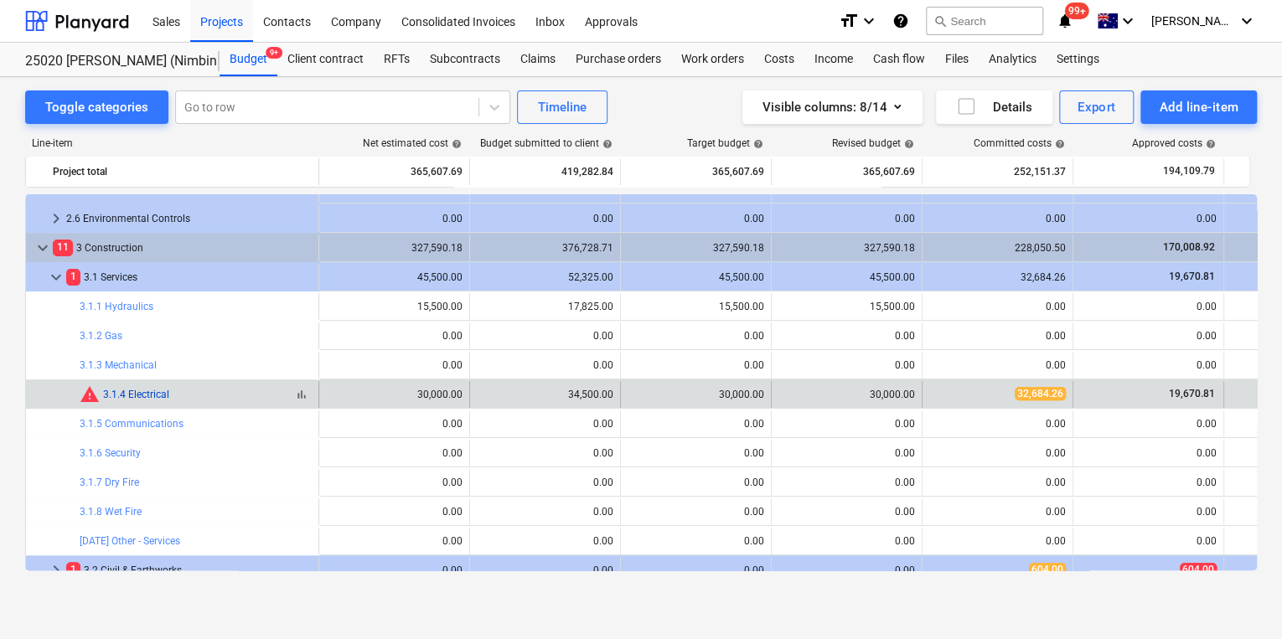
click at [131, 392] on link "3.1.4 Electrical" at bounding box center [136, 395] width 66 height 12
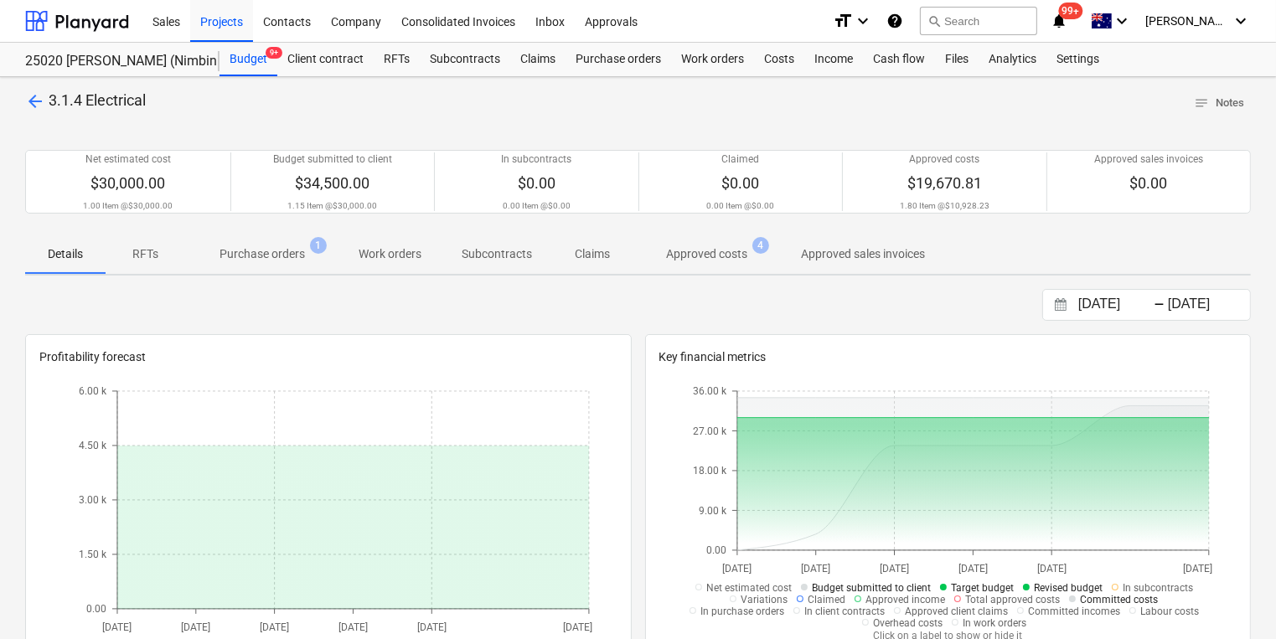
click at [720, 261] on p "Approved costs" at bounding box center [706, 254] width 81 height 18
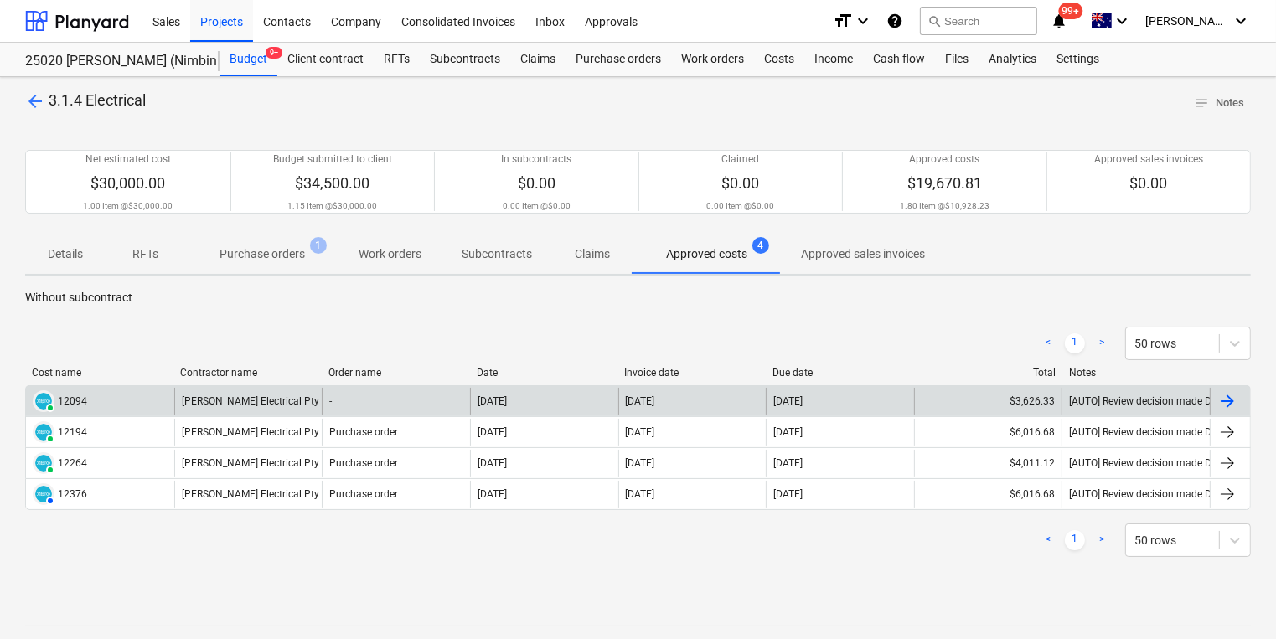
click at [211, 400] on div "Huff Electrical Pty Ltd" at bounding box center [248, 401] width 148 height 27
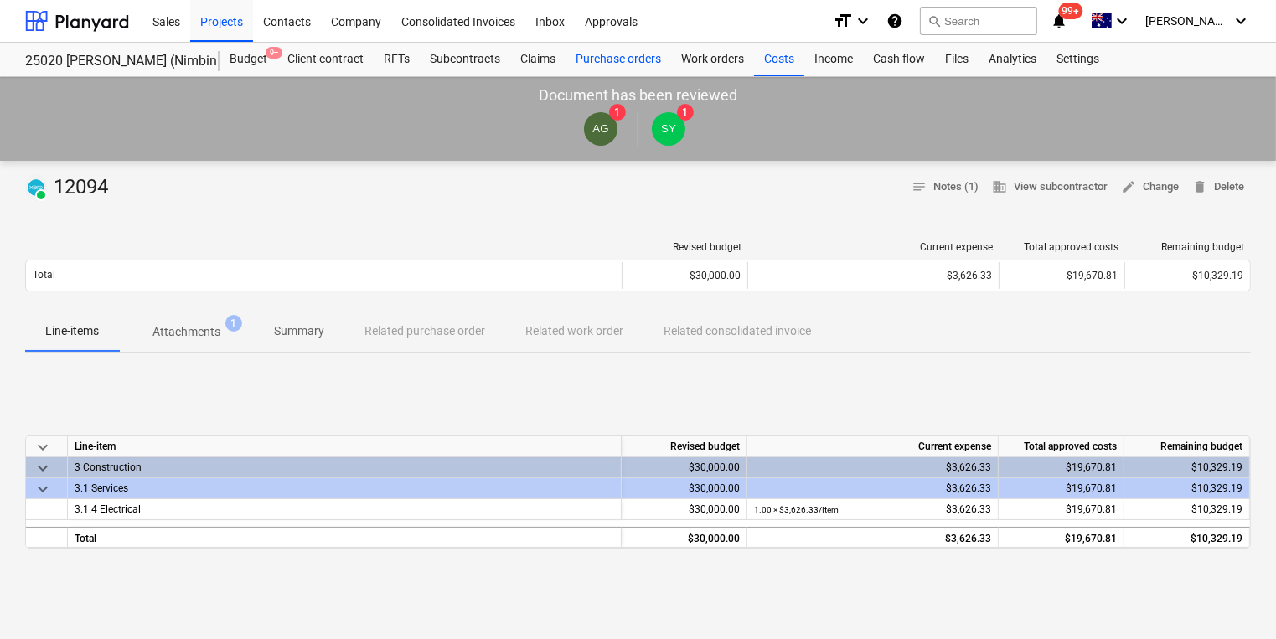
click at [620, 57] on div "Purchase orders" at bounding box center [619, 60] width 106 height 34
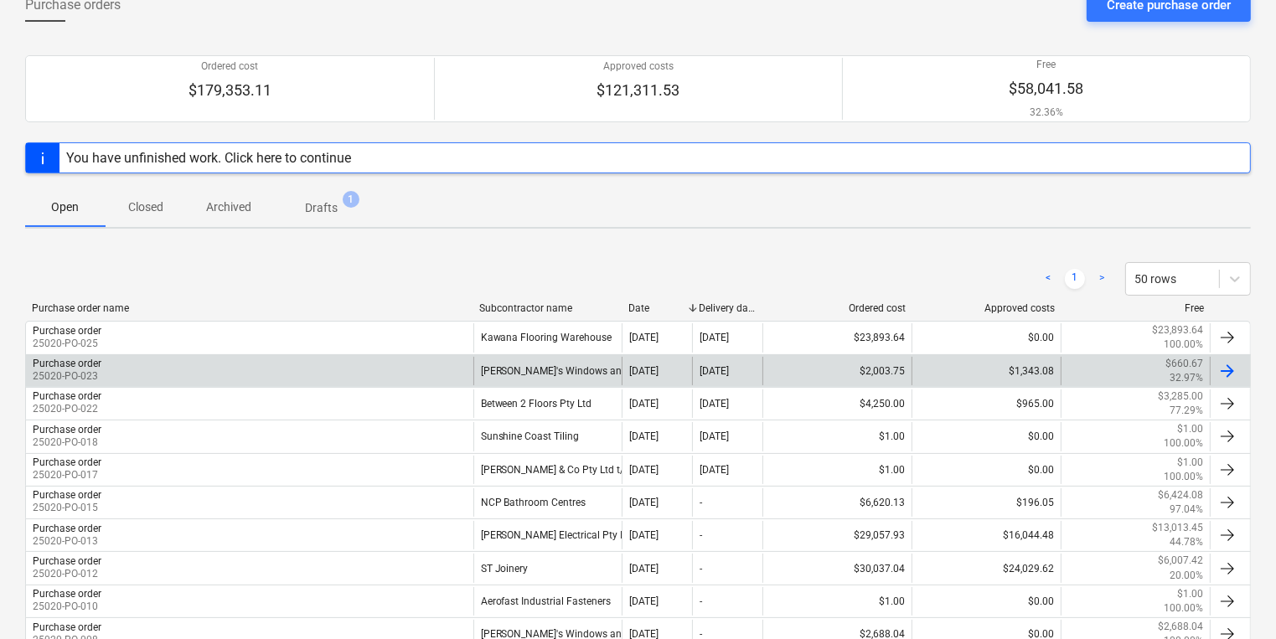
scroll to position [134, 0]
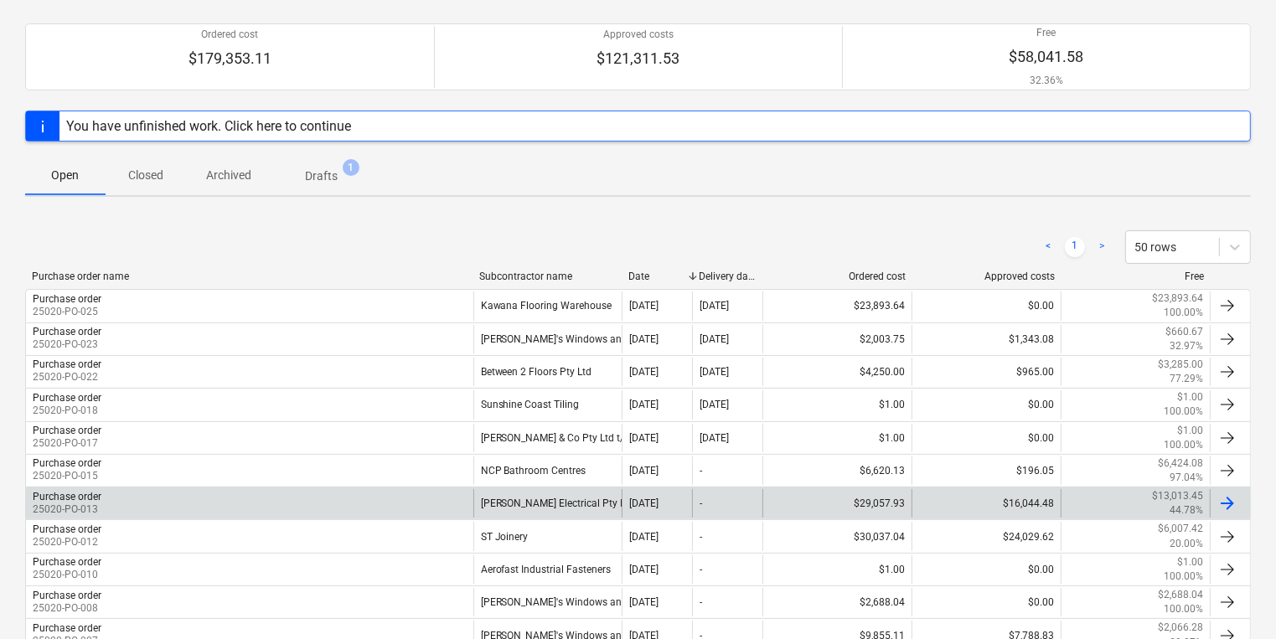
click at [60, 496] on div "Purchase order" at bounding box center [67, 497] width 69 height 12
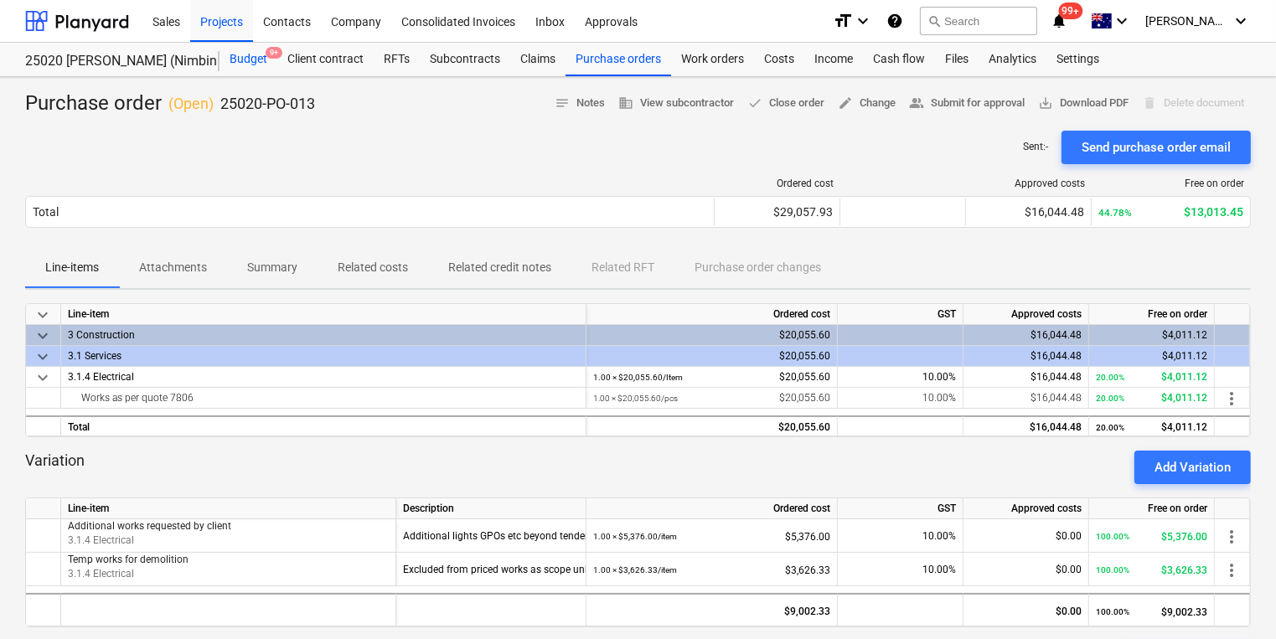
click at [237, 59] on div "Budget 9+" at bounding box center [249, 60] width 58 height 34
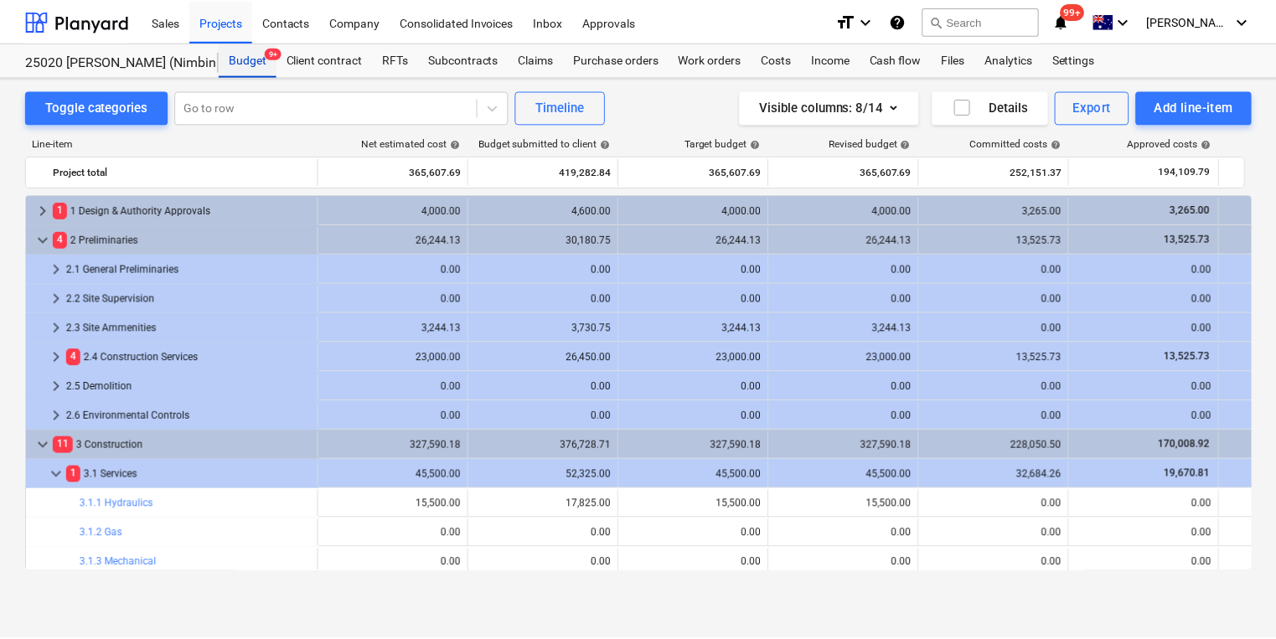
scroll to position [197, 0]
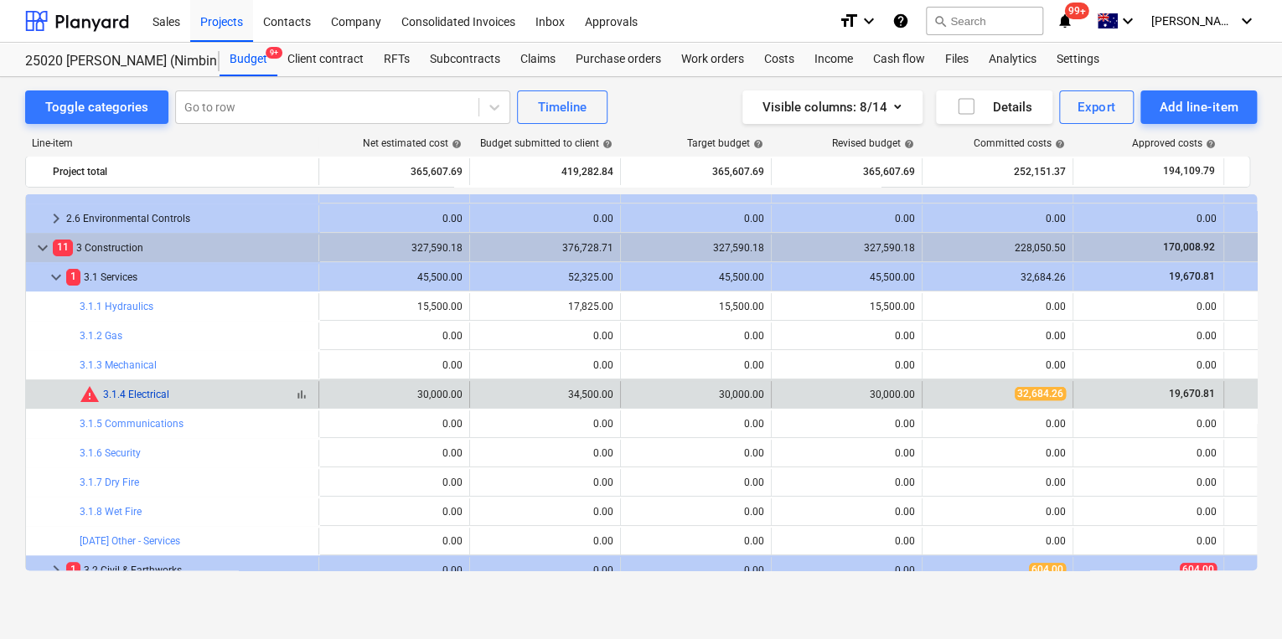
click at [108, 394] on link "3.1.4 Electrical" at bounding box center [136, 395] width 66 height 12
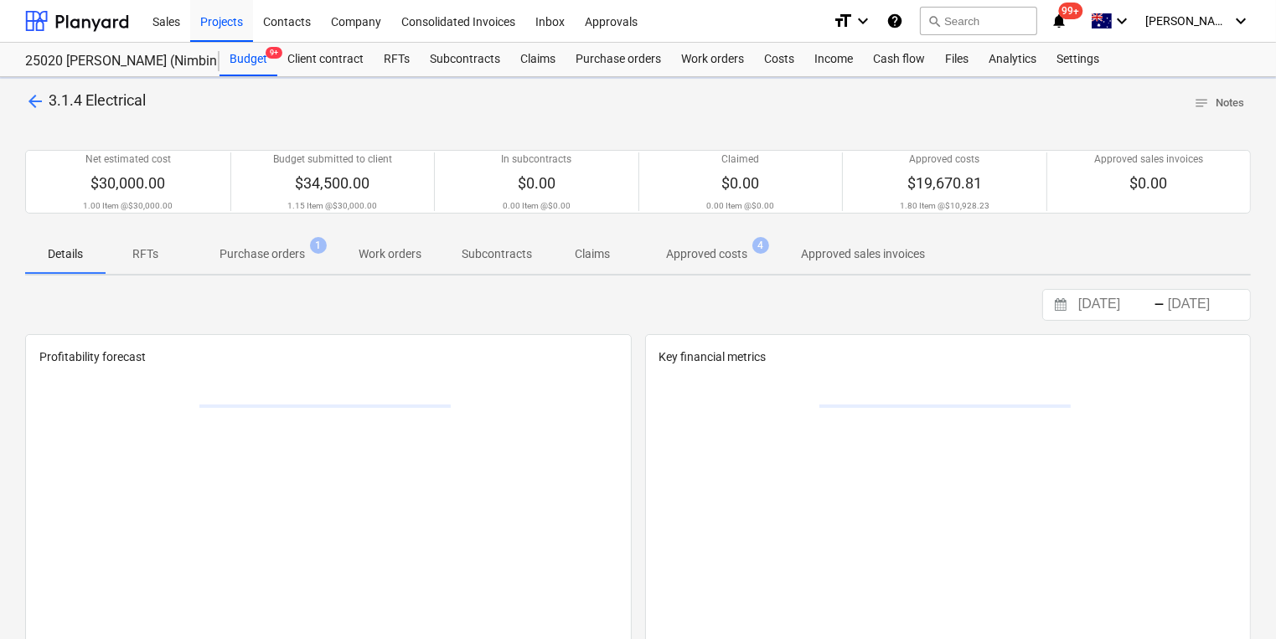
click at [692, 263] on span "Approved costs 4" at bounding box center [707, 254] width 148 height 30
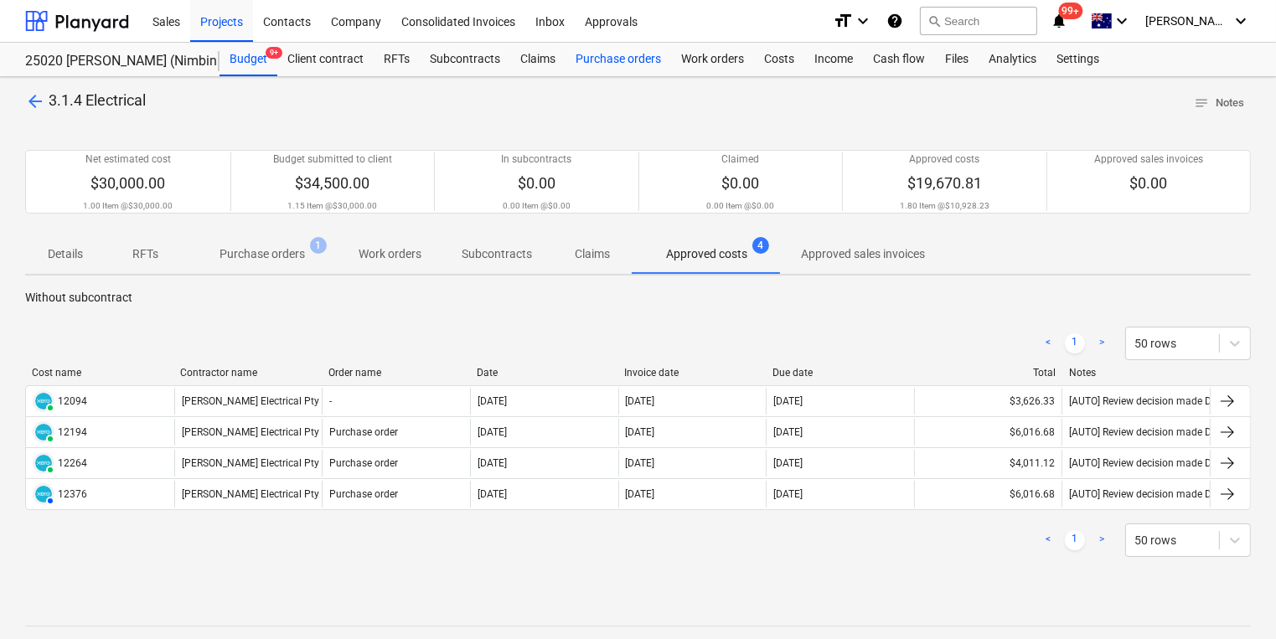
click at [612, 60] on div "Purchase orders" at bounding box center [619, 60] width 106 height 34
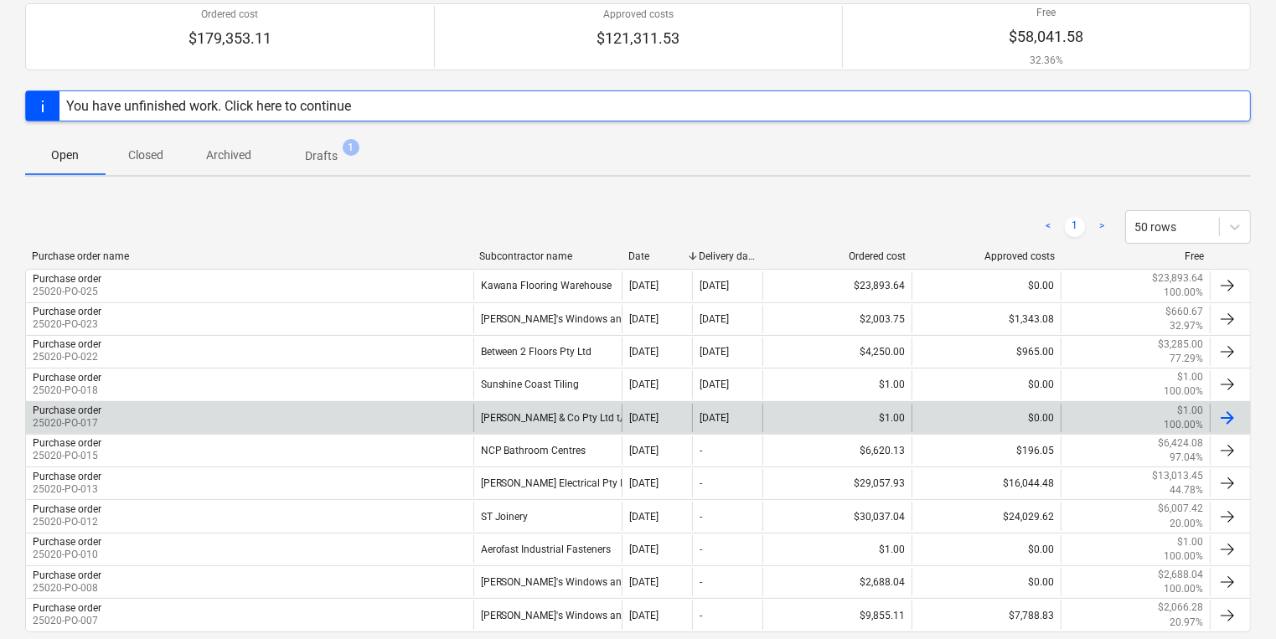
scroll to position [201, 0]
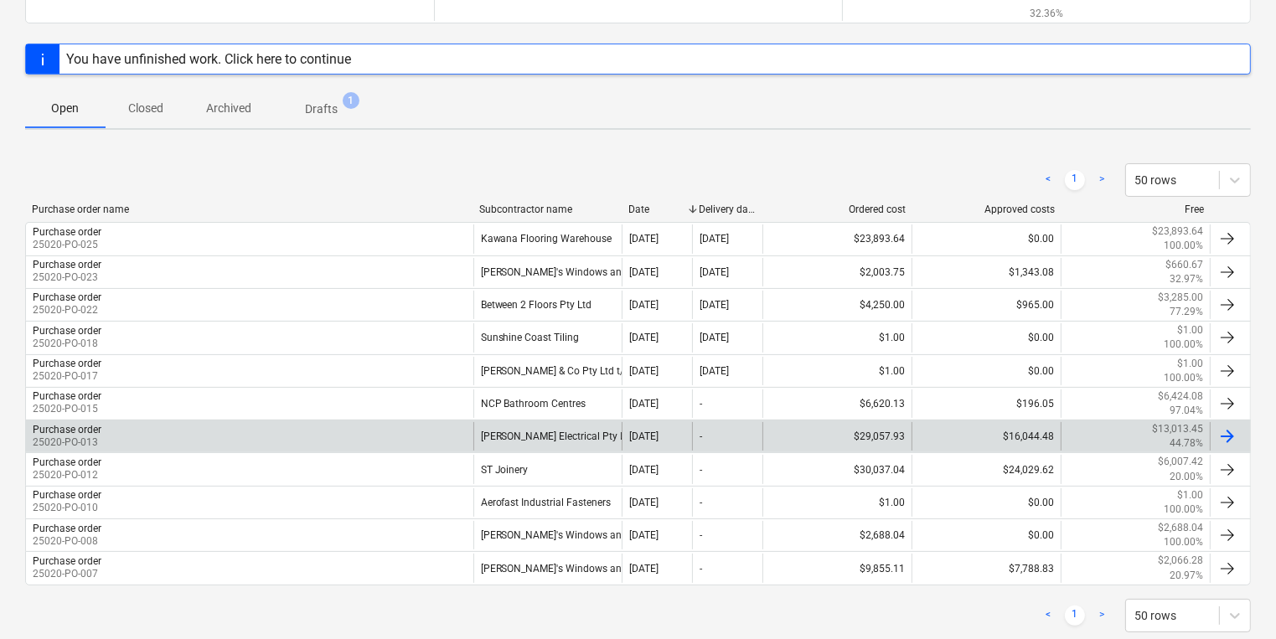
click at [70, 436] on p "25020-PO-013" at bounding box center [67, 443] width 69 height 14
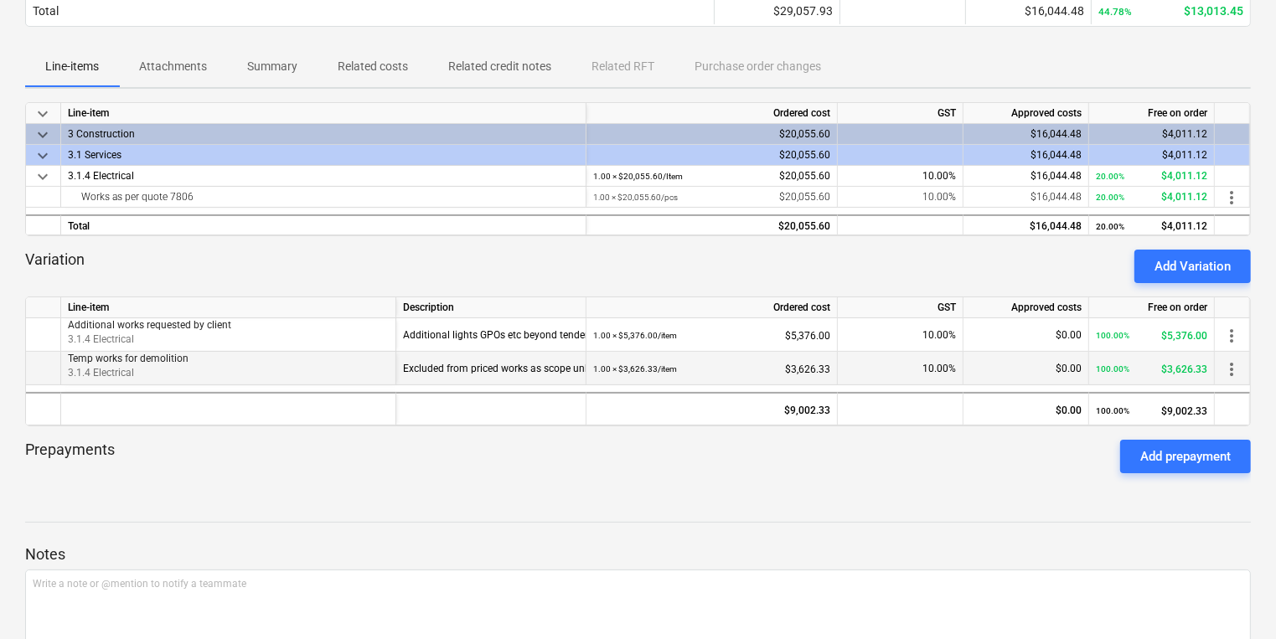
click at [911, 369] on span "more_vert" at bounding box center [1232, 369] width 20 height 20
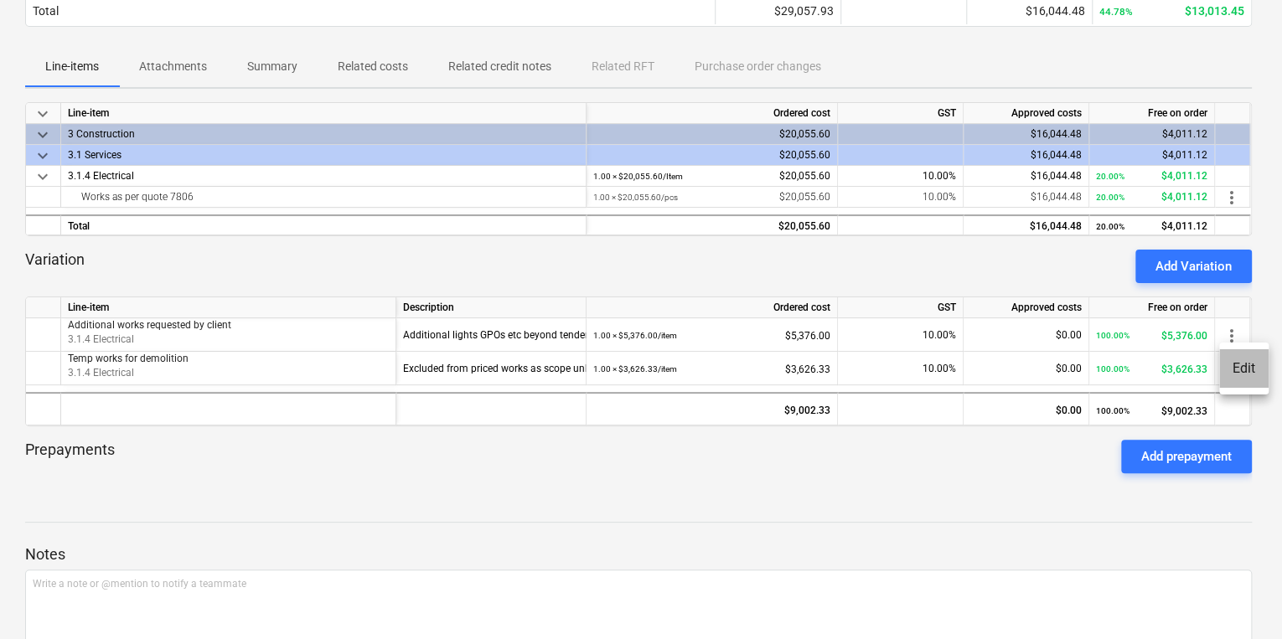
click at [911, 364] on li "Edit" at bounding box center [1243, 368] width 49 height 39
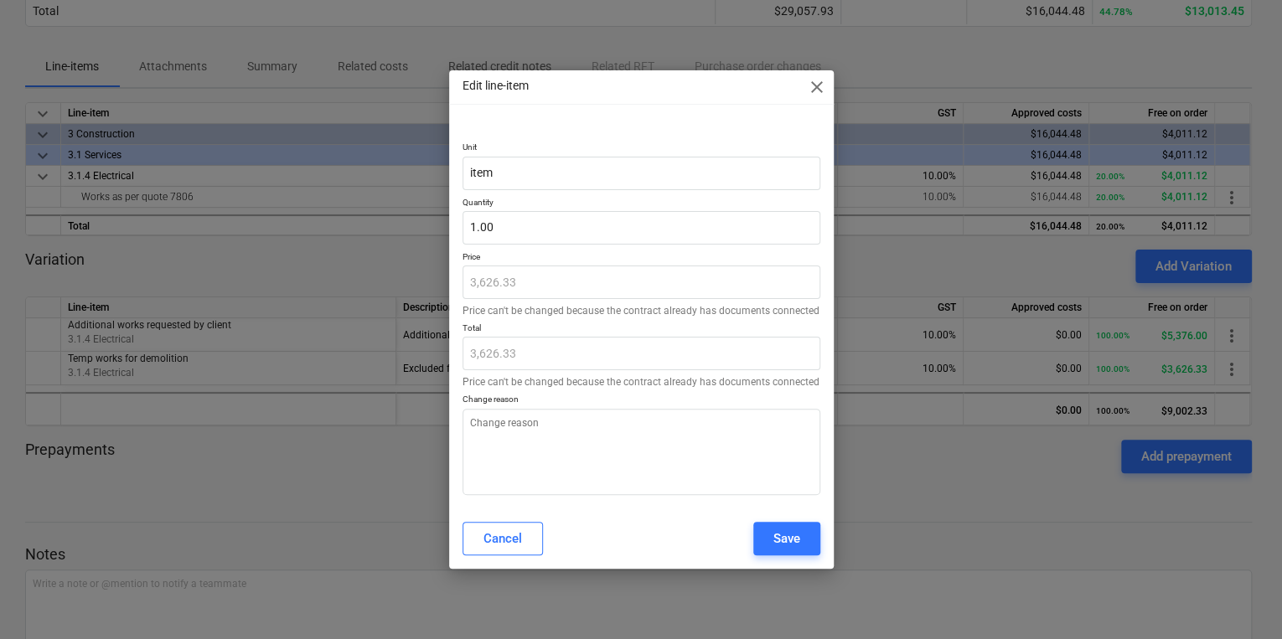
type textarea "x"
drag, startPoint x: 504, startPoint y: 226, endPoint x: 323, endPoint y: 220, distance: 181.1
click at [323, 220] on div "Edit line-item close Unit item Quantity 1 Price 3,626.33 Price can't be changed…" at bounding box center [641, 319] width 1282 height 639
type input "0"
type textarea "x"
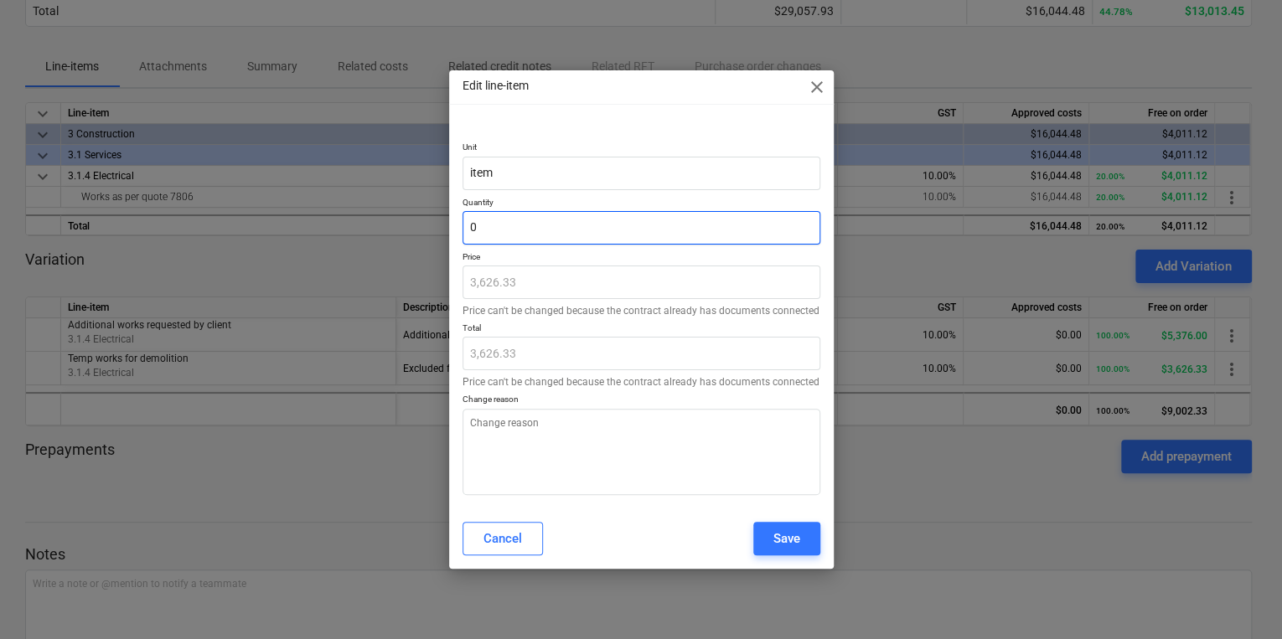
type input "0.00"
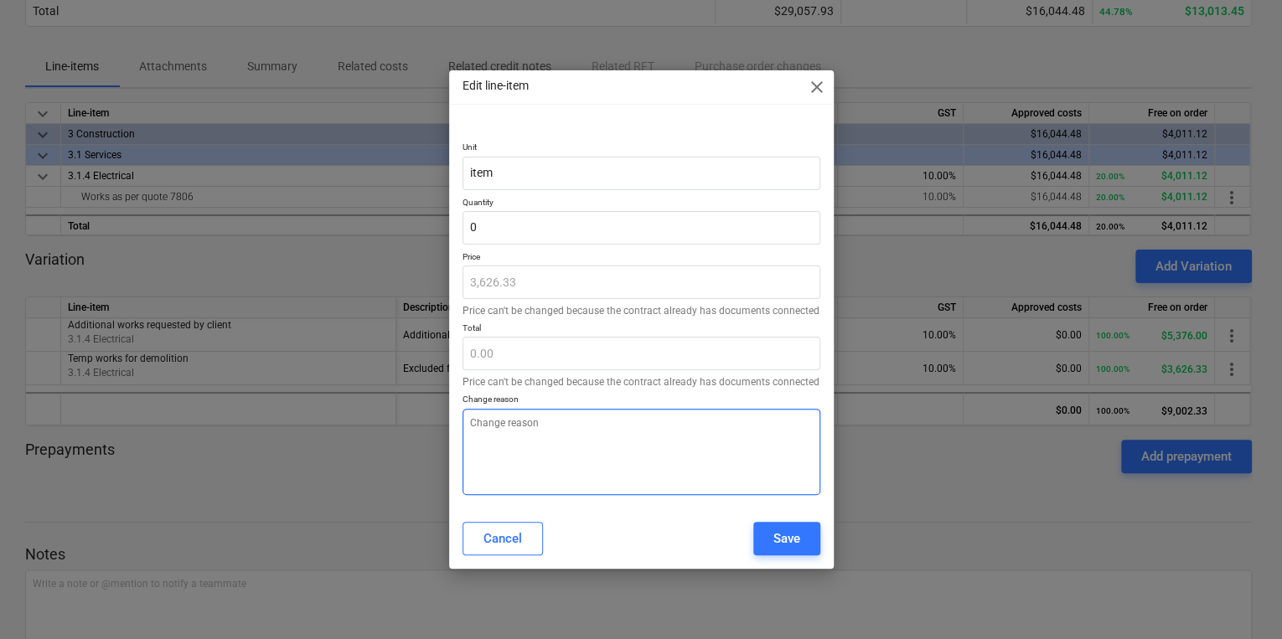
type input "0.00"
type textarea "x"
click at [534, 432] on textarea at bounding box center [641, 452] width 358 height 86
type textarea "P"
type textarea "x"
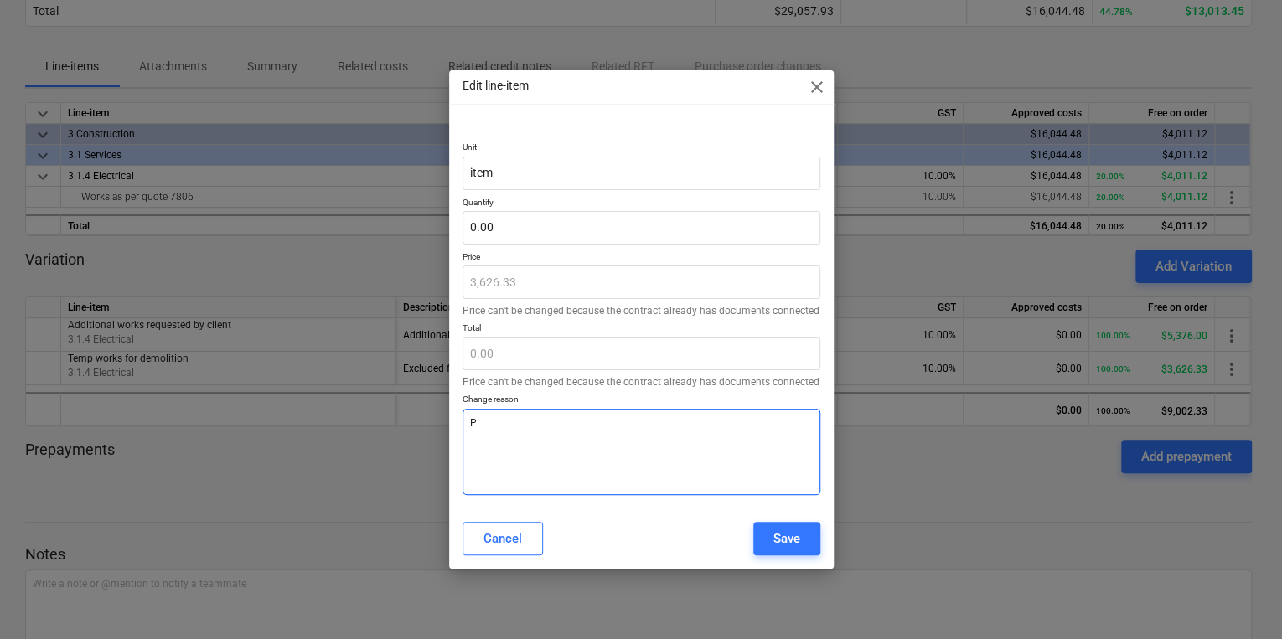
type textarea "Pa"
type textarea "x"
type textarea "Pai"
type textarea "x"
type textarea "Paid"
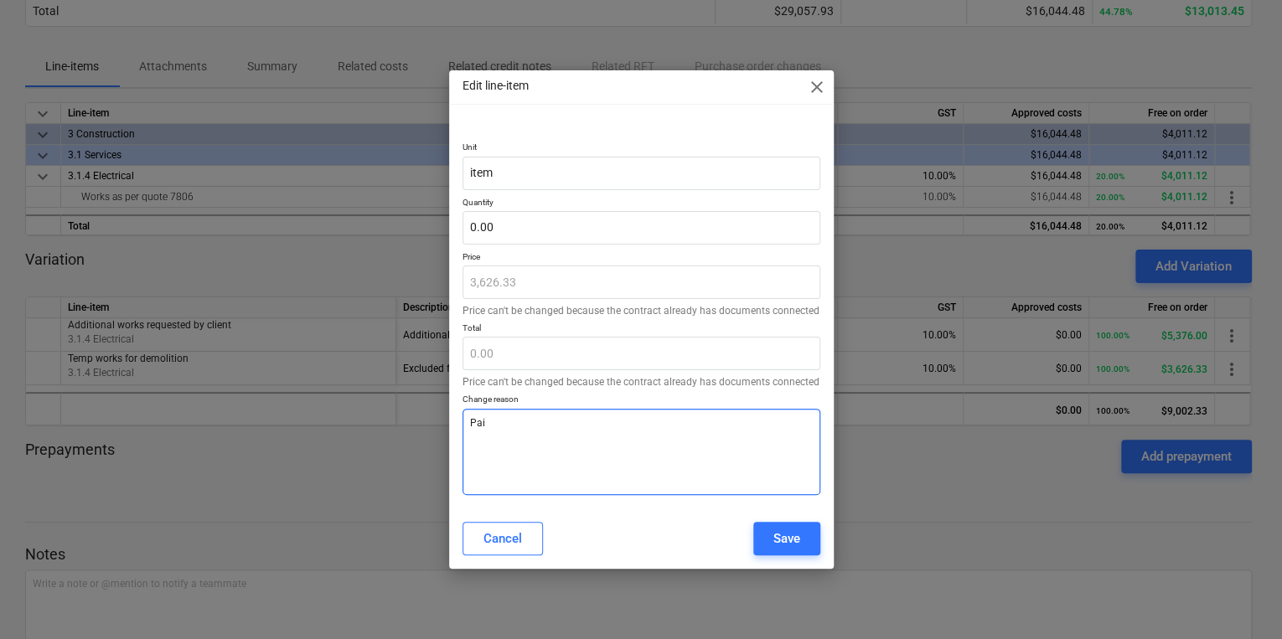
type textarea "x"
type textarea "Paid"
type textarea "x"
type textarea "Paid a"
type textarea "x"
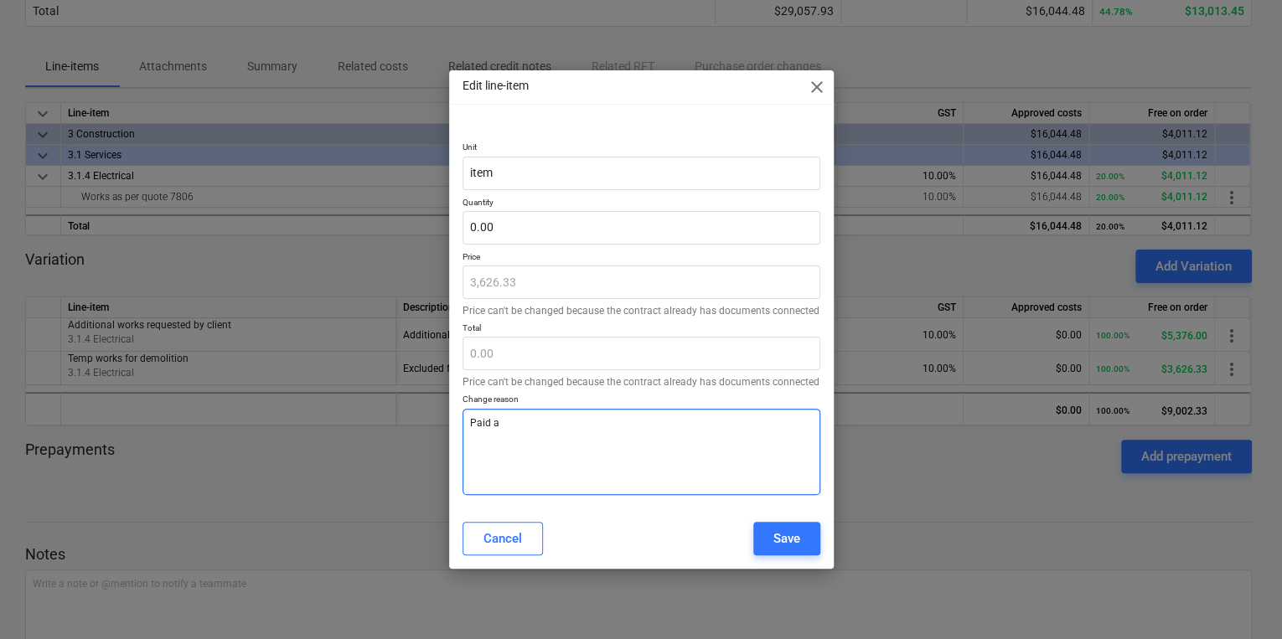
type textarea "Paid al"
type textarea "x"
type textarea "Paid alr"
type textarea "x"
type textarea "Paid alre"
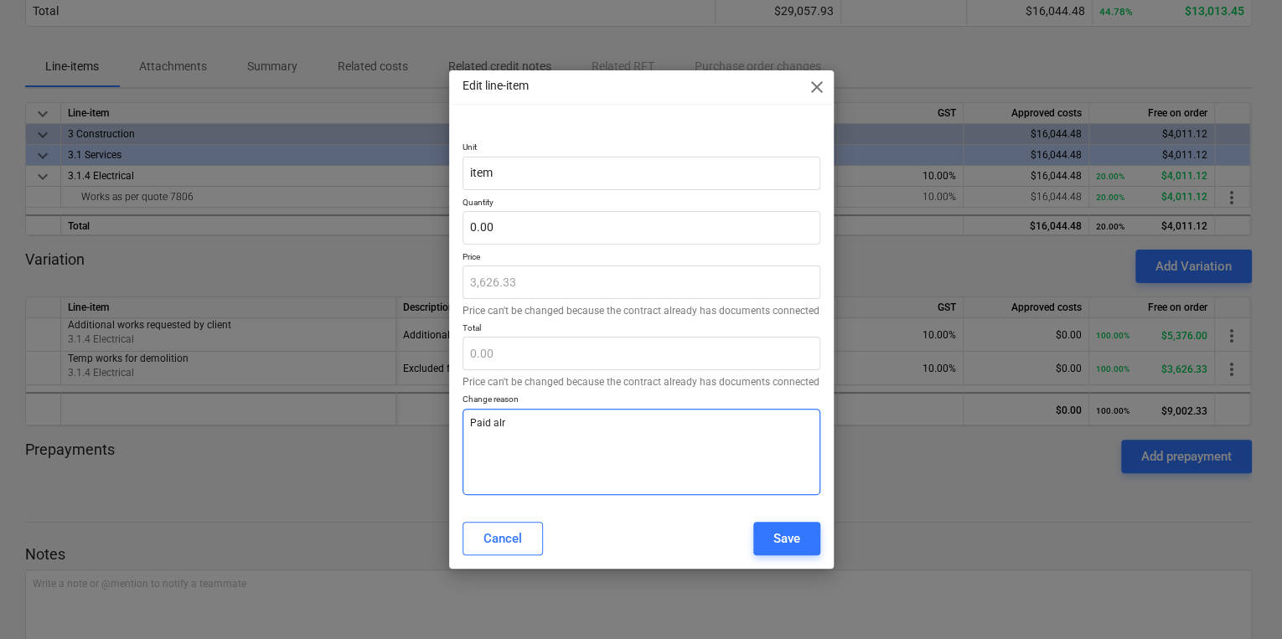
type textarea "x"
type textarea "Paid alrea"
type textarea "x"
type textarea "Paid alread"
type textarea "x"
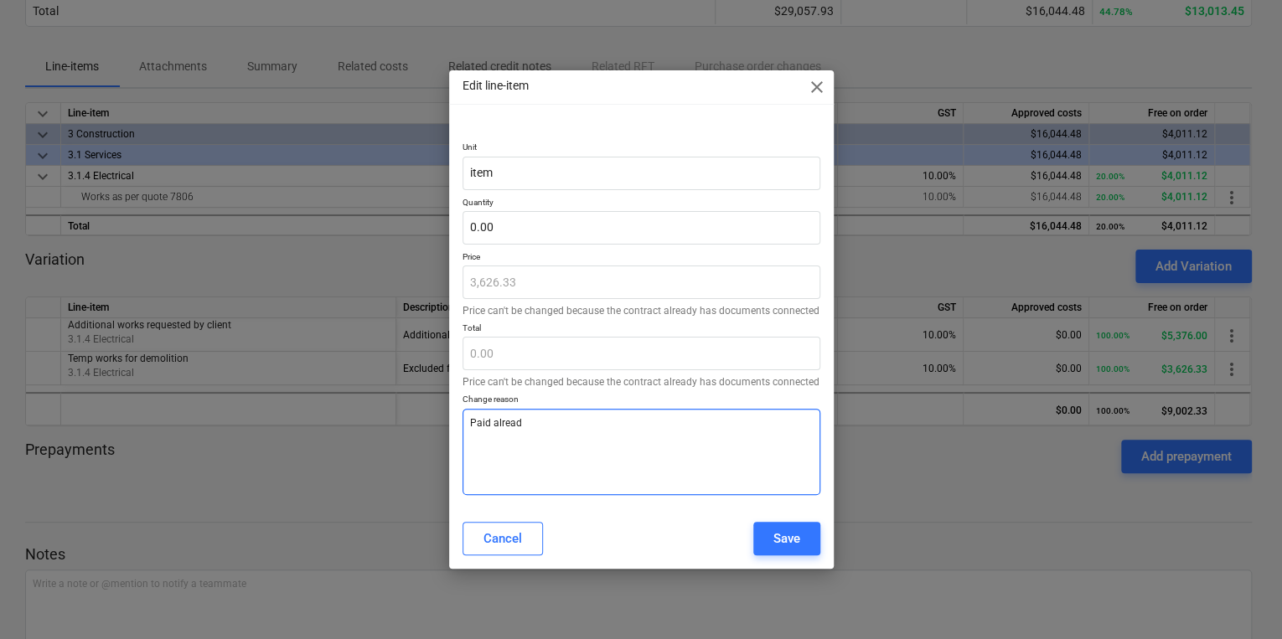
type textarea "Paid already"
type textarea "x"
type textarea "Paid already"
type textarea "x"
type textarea "Paid already a"
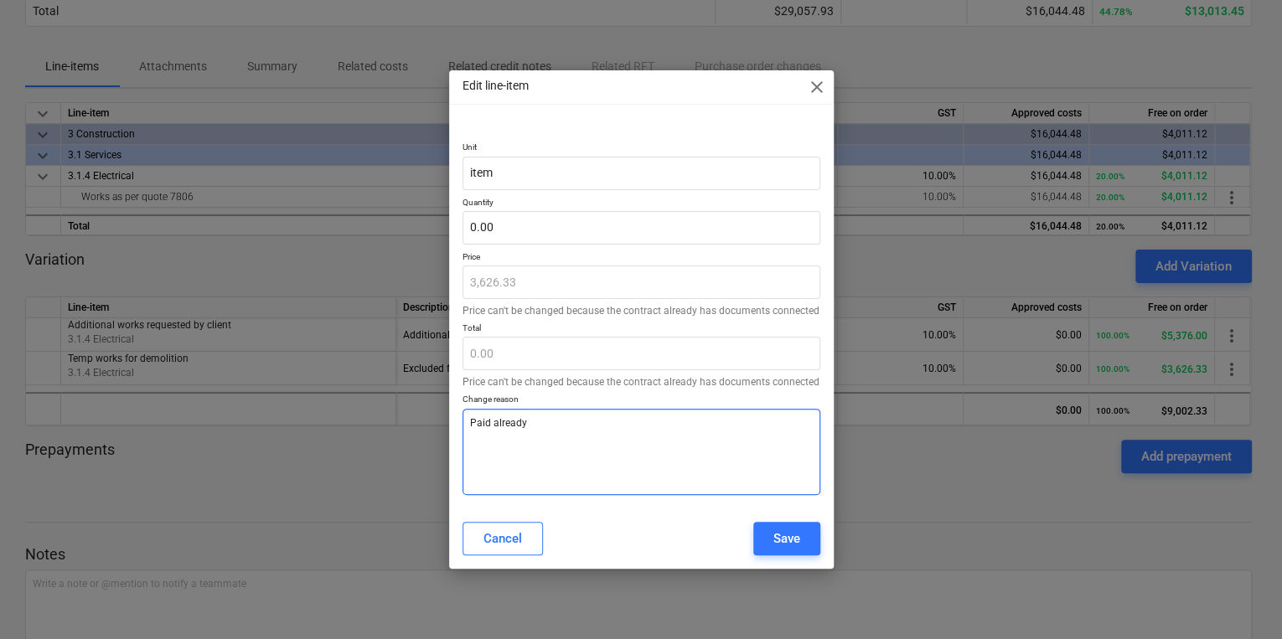
type textarea "x"
type textarea "Paid already an"
type textarea "x"
type textarea "Paid already and"
type textarea "x"
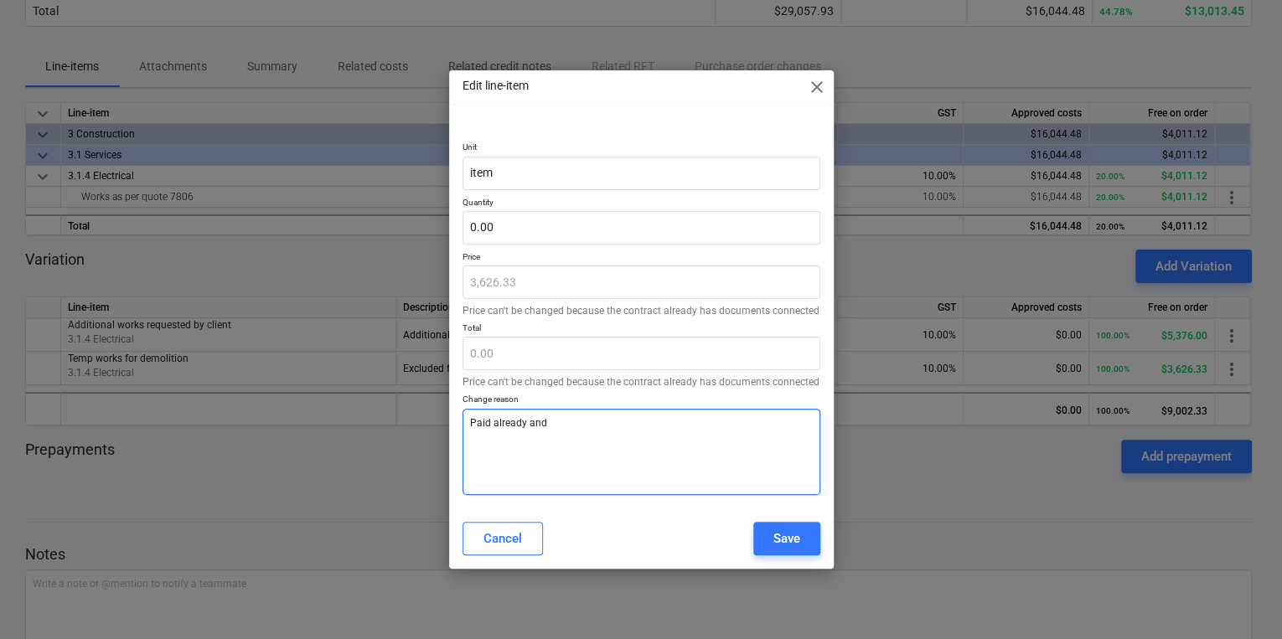
type textarea "Paid already and"
type textarea "x"
type textarea "Paid already and a"
type textarea "x"
type textarea "Paid already and al"
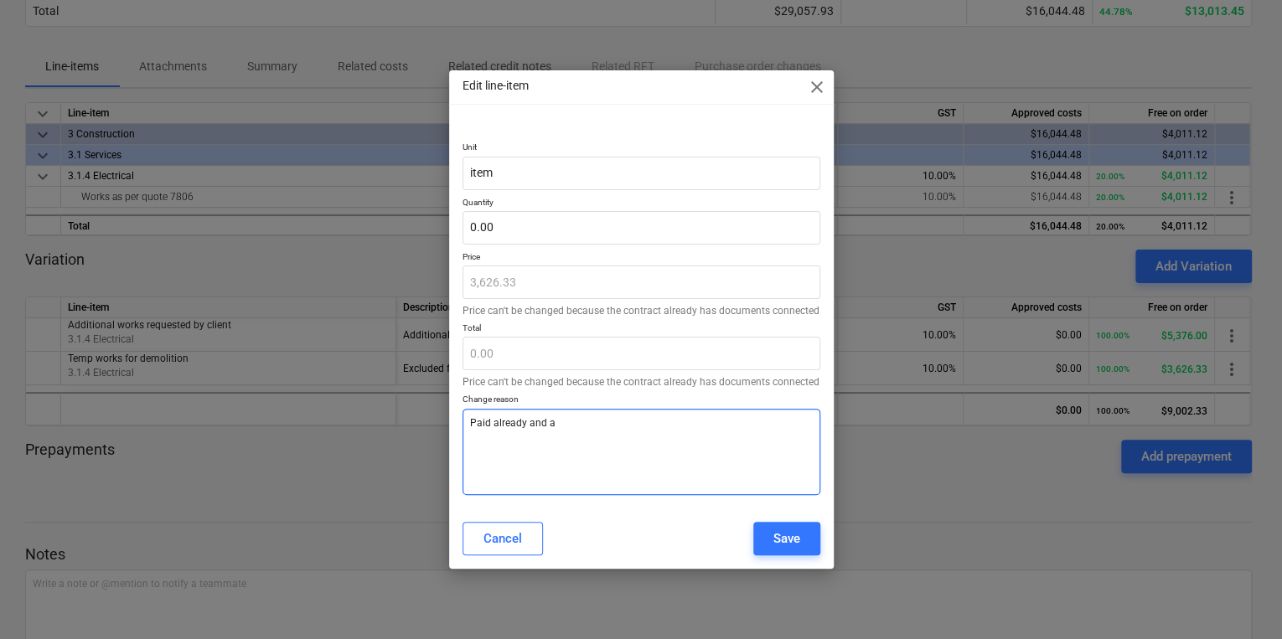
type textarea "x"
type textarea "Paid already and all"
type textarea "x"
type textarea "Paid already and allo"
type textarea "x"
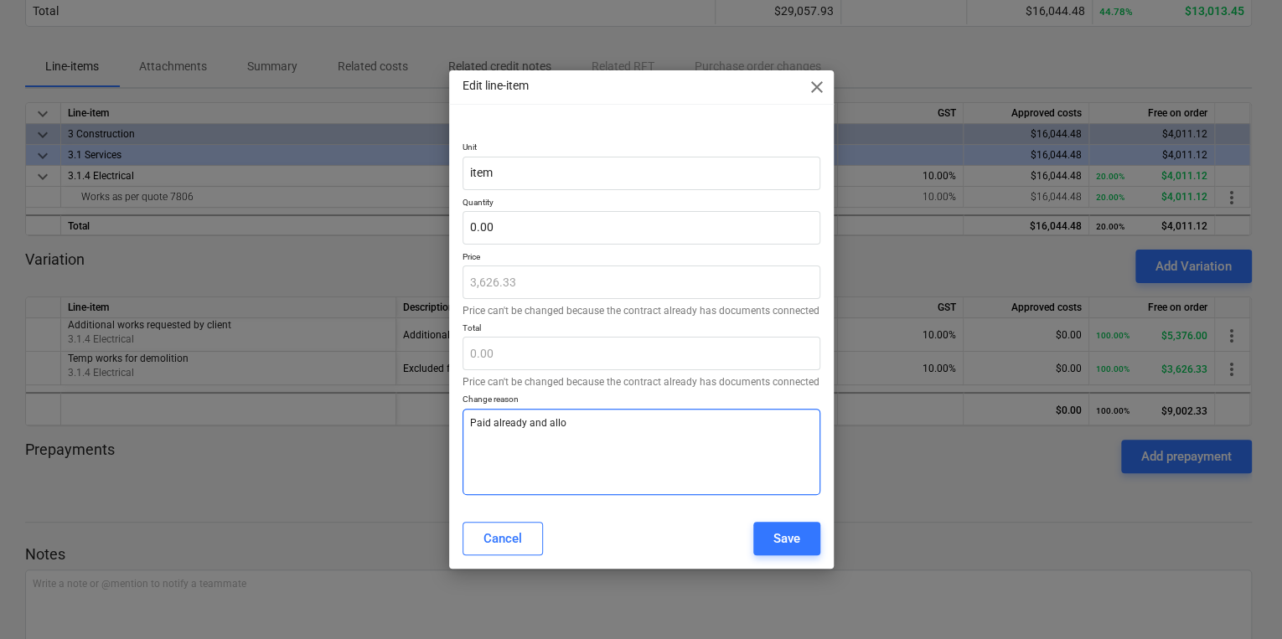
type textarea "Paid already and alloc"
type textarea "x"
type textarea "Paid already and allocs"
type textarea "x"
type textarea "Paid already and allocsa"
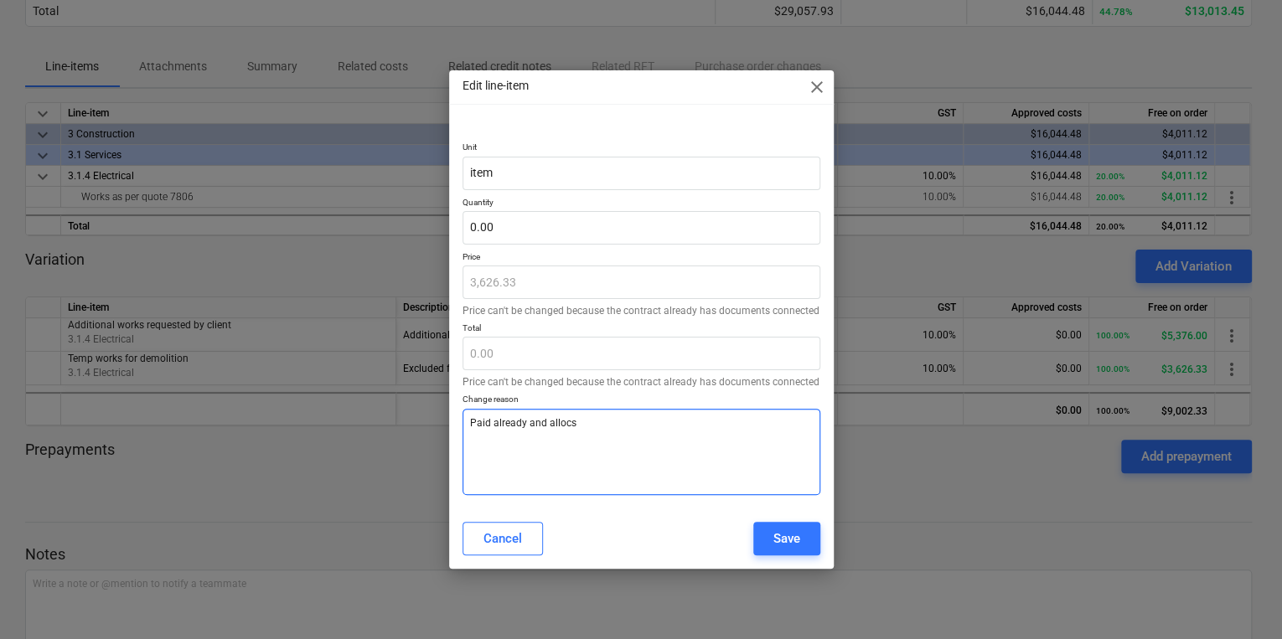
type textarea "x"
type textarea "Paid already and allocsat"
type textarea "x"
type textarea "Paid already and allocsa"
type textarea "x"
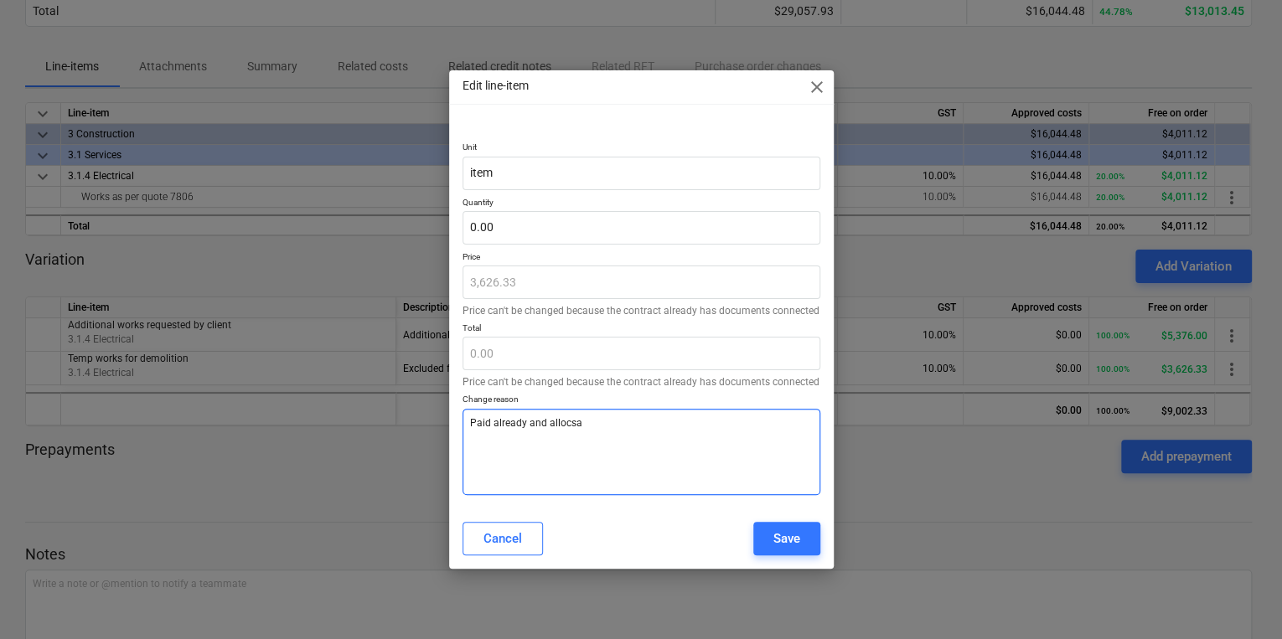
type textarea "Paid already and allocs"
type textarea "x"
type textarea "Paid already and alloc"
type textarea "x"
type textarea "Paid already and alloca"
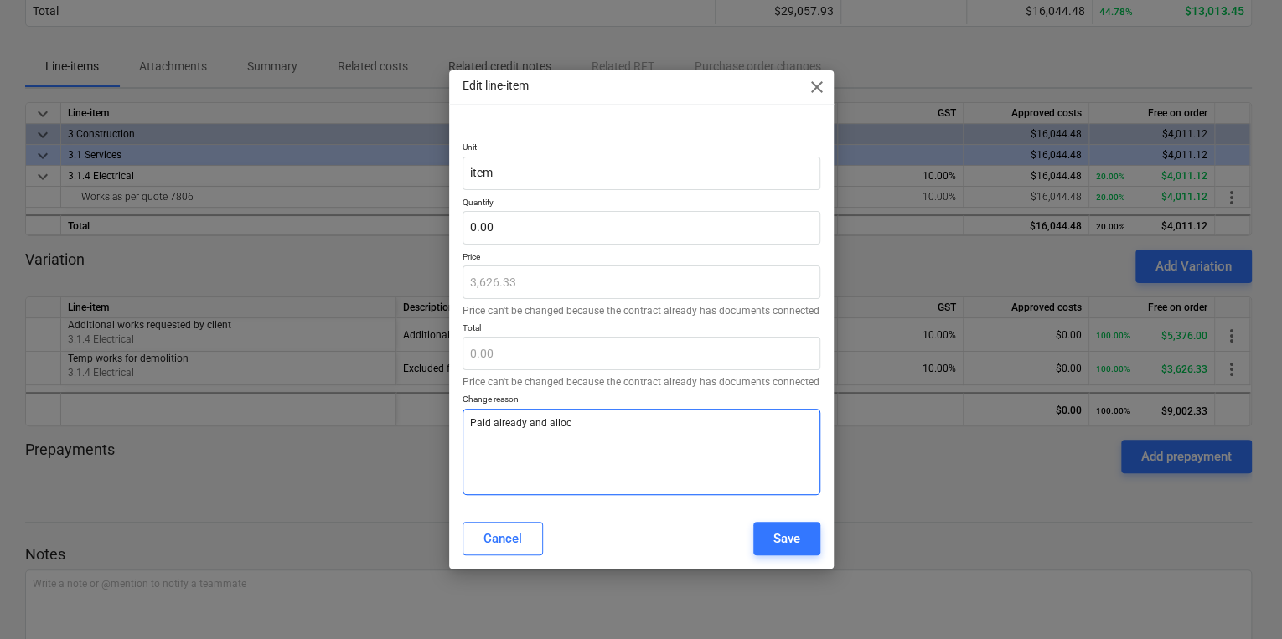
type textarea "x"
type textarea "Paid already and allocat"
type textarea "x"
type textarea "Paid already and allocate"
type textarea "x"
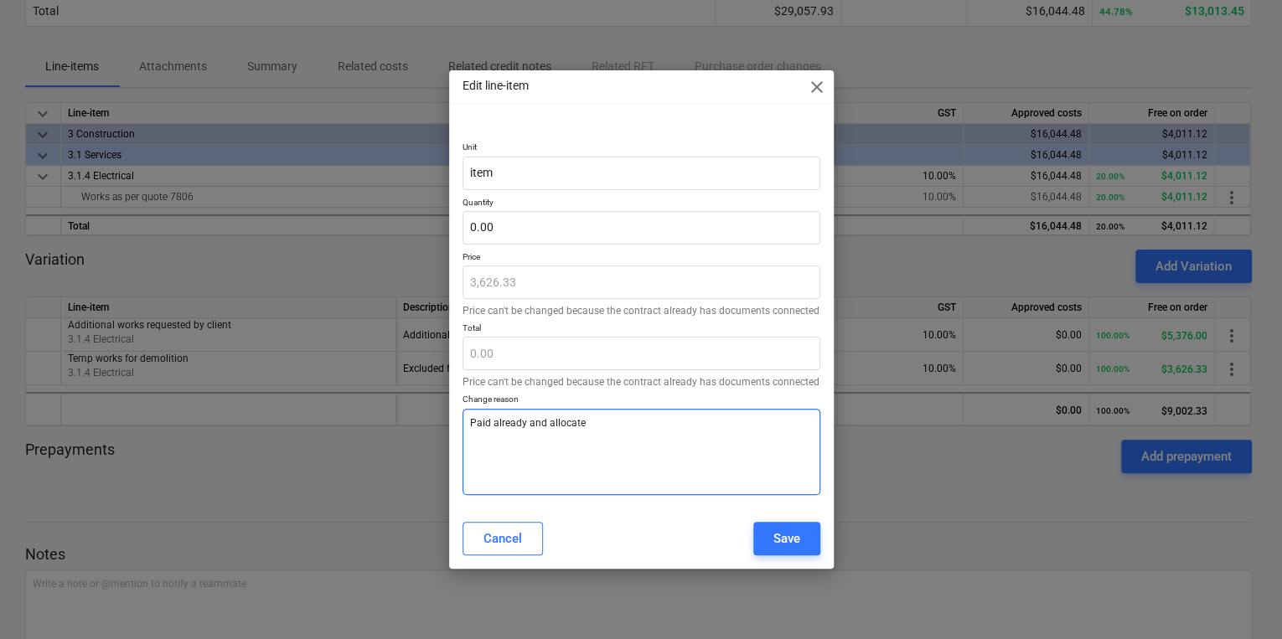
type textarea "Paid already and allocated"
type textarea "x"
type textarea "Paid already and allocated"
type textarea "x"
type textarea "Paid already and allocated t"
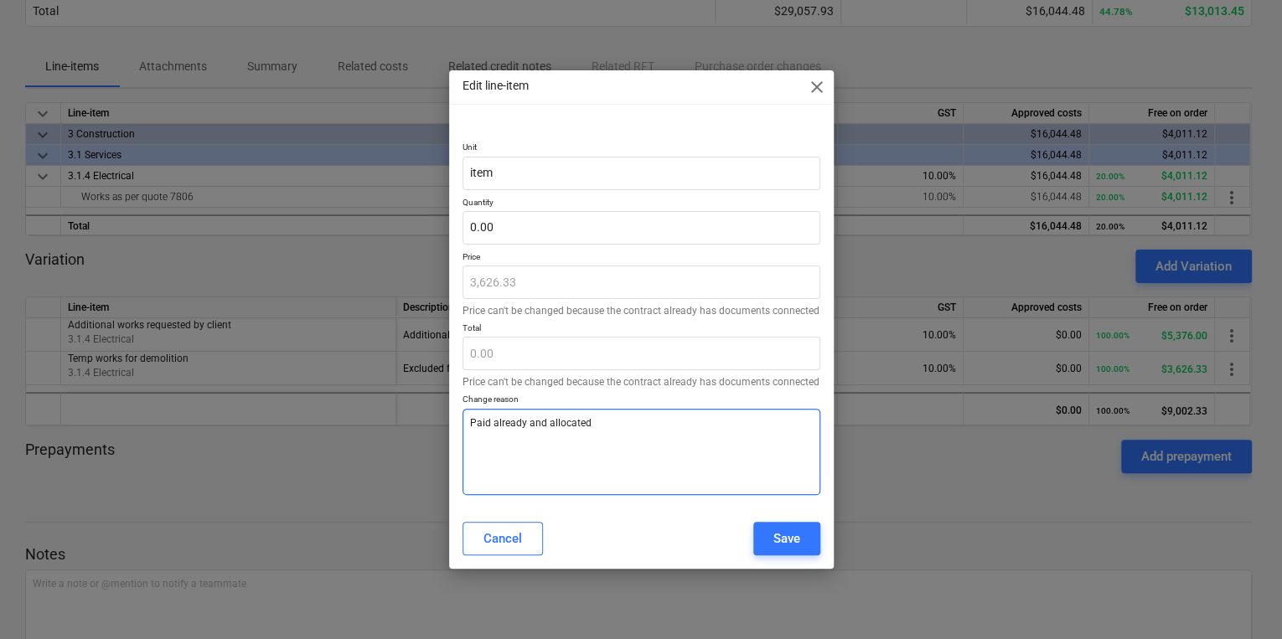
type textarea "x"
type textarea "Paid already and allocated to"
type textarea "x"
type textarea "Paid already and allocated to"
type textarea "x"
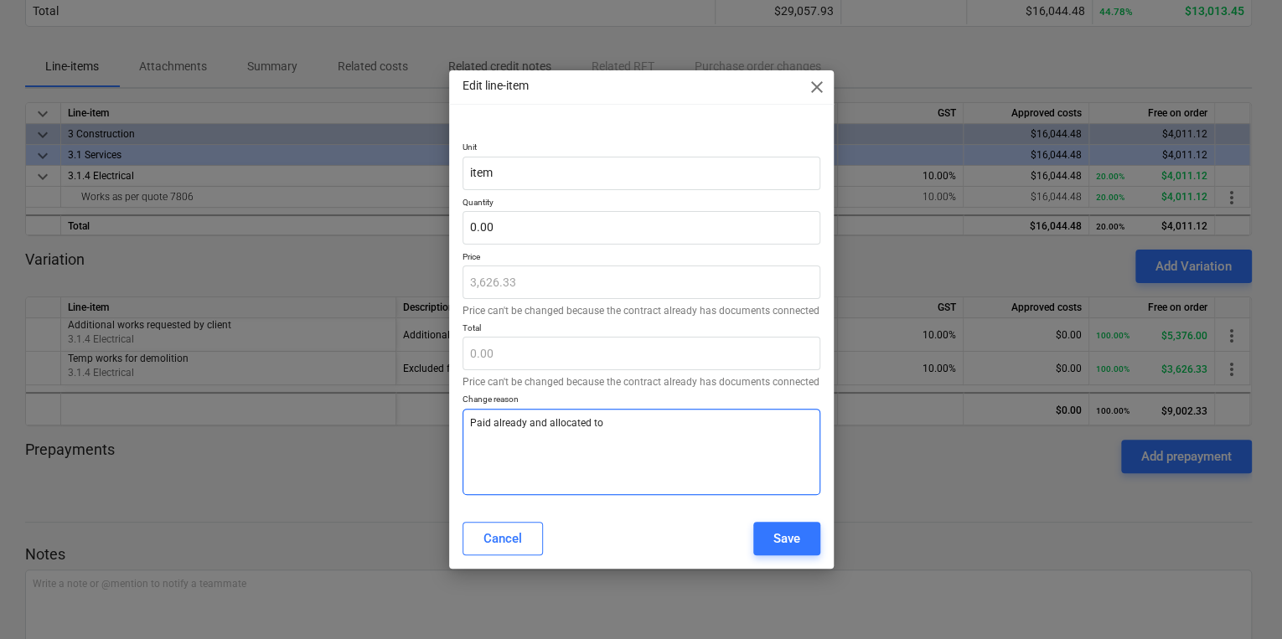
type textarea "Paid already and allocated to t"
type textarea "x"
type textarea "Paid already and allocated to th"
type textarea "x"
type textarea "Paid already and allocated to thi"
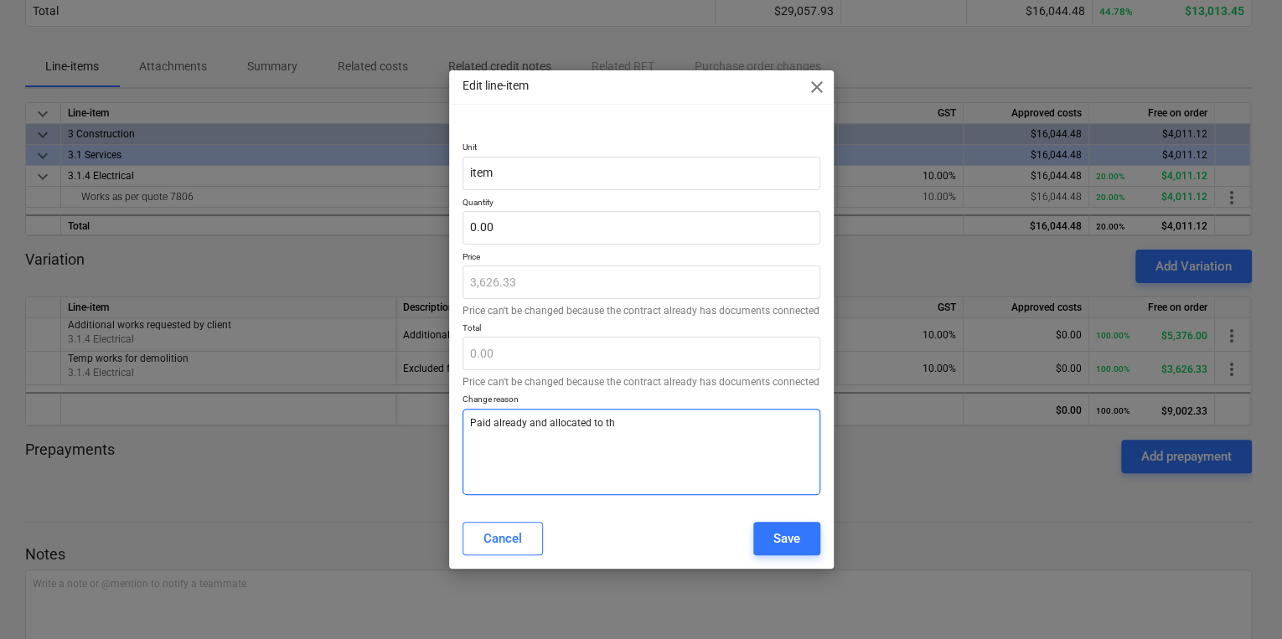
type textarea "x"
type textarea "Paid already and allocated to this"
type textarea "x"
type textarea "Paid already and allocated to this"
type textarea "x"
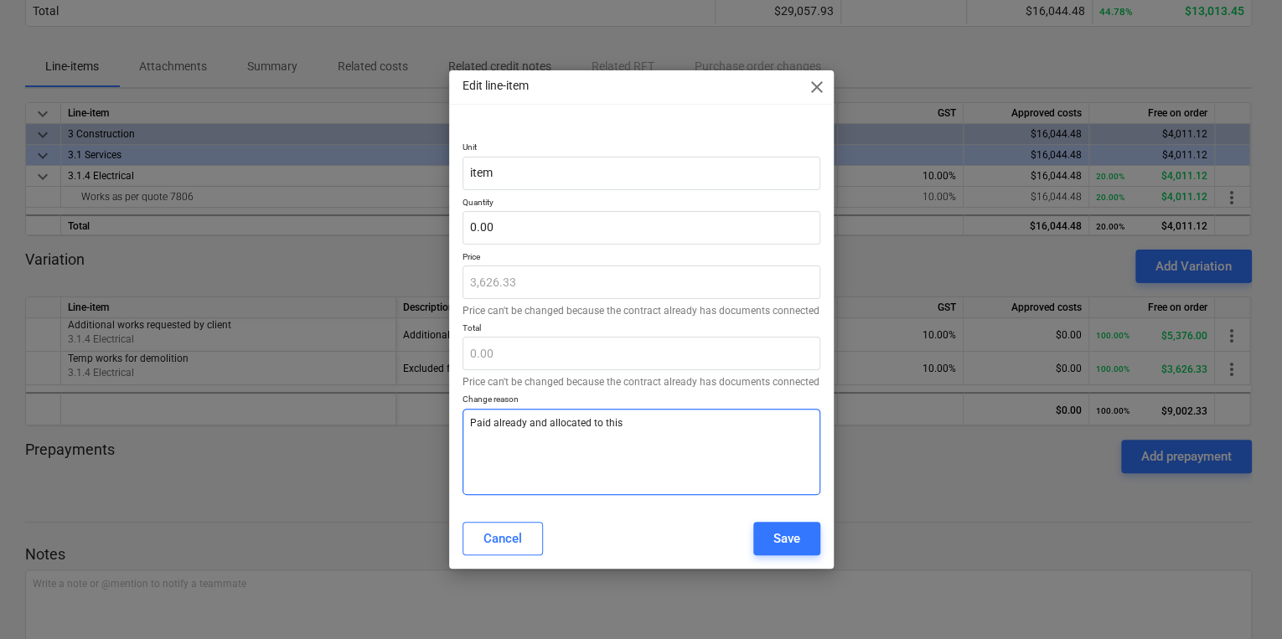
type textarea "Paid already and allocated to this P"
type textarea "x"
type textarea "Paid already and allocated to this PO"
type textarea "x"
type textarea "Paid already and allocated to this PO"
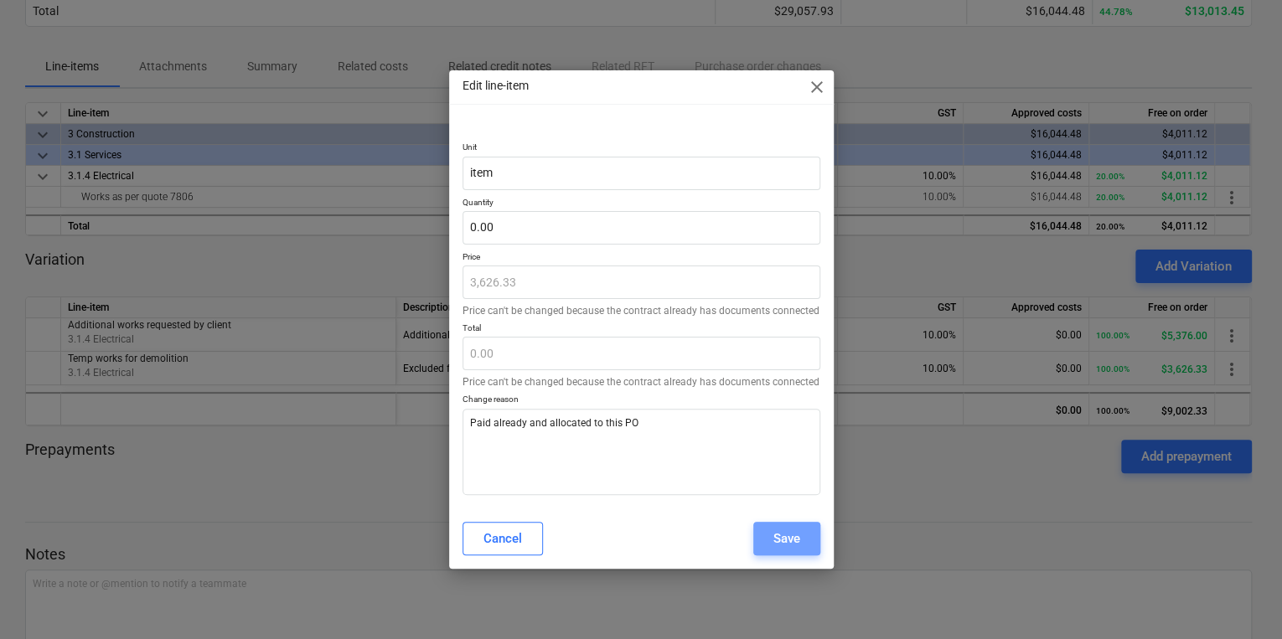
click at [774, 526] on div "Save" at bounding box center [786, 539] width 27 height 22
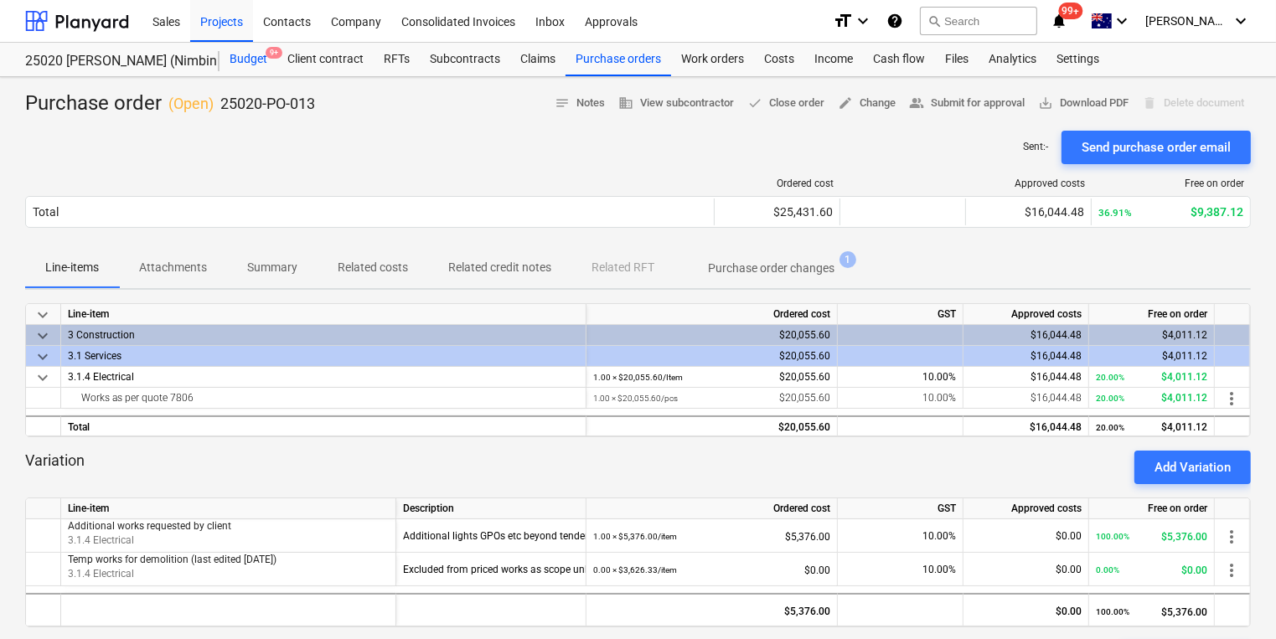
click at [247, 57] on div "Budget 9+" at bounding box center [249, 60] width 58 height 34
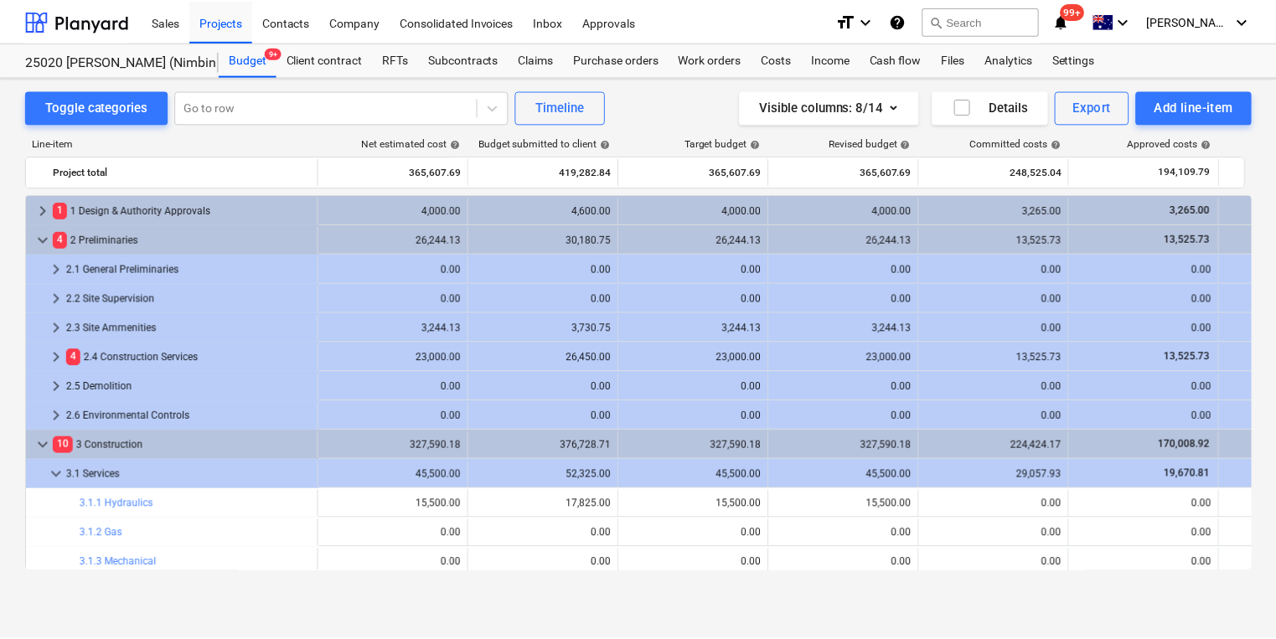
scroll to position [197, 0]
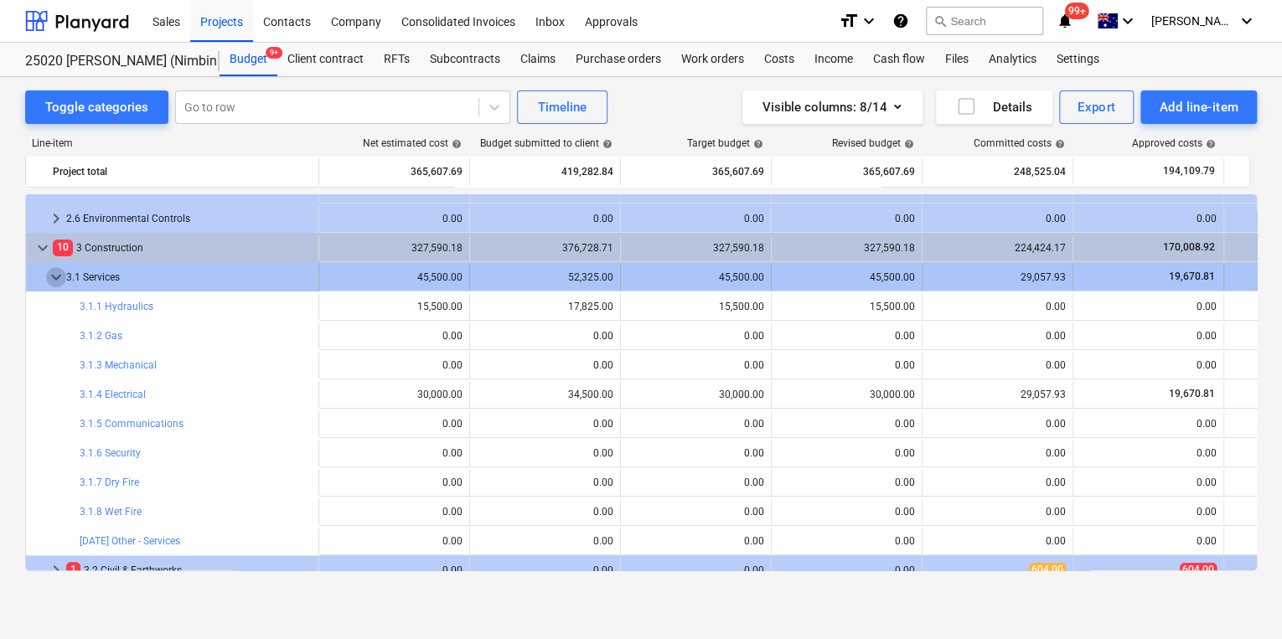
click at [54, 281] on span "keyboard_arrow_down" at bounding box center [56, 277] width 20 height 20
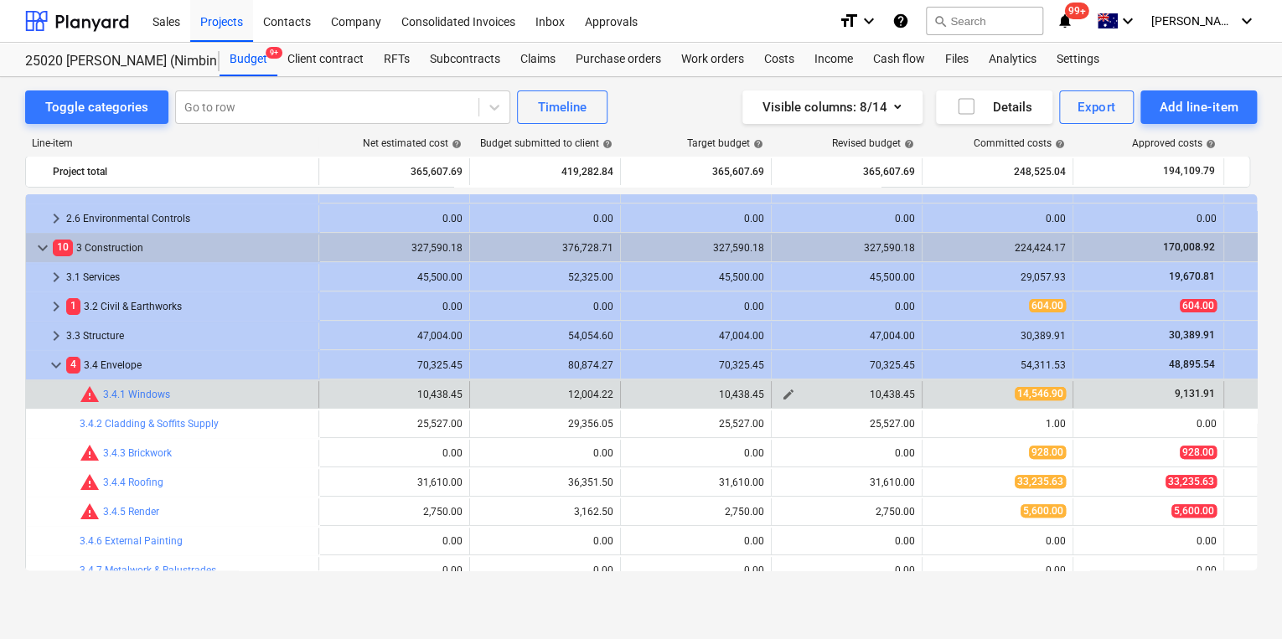
click at [791, 395] on span "edit" at bounding box center [788, 394] width 13 height 13
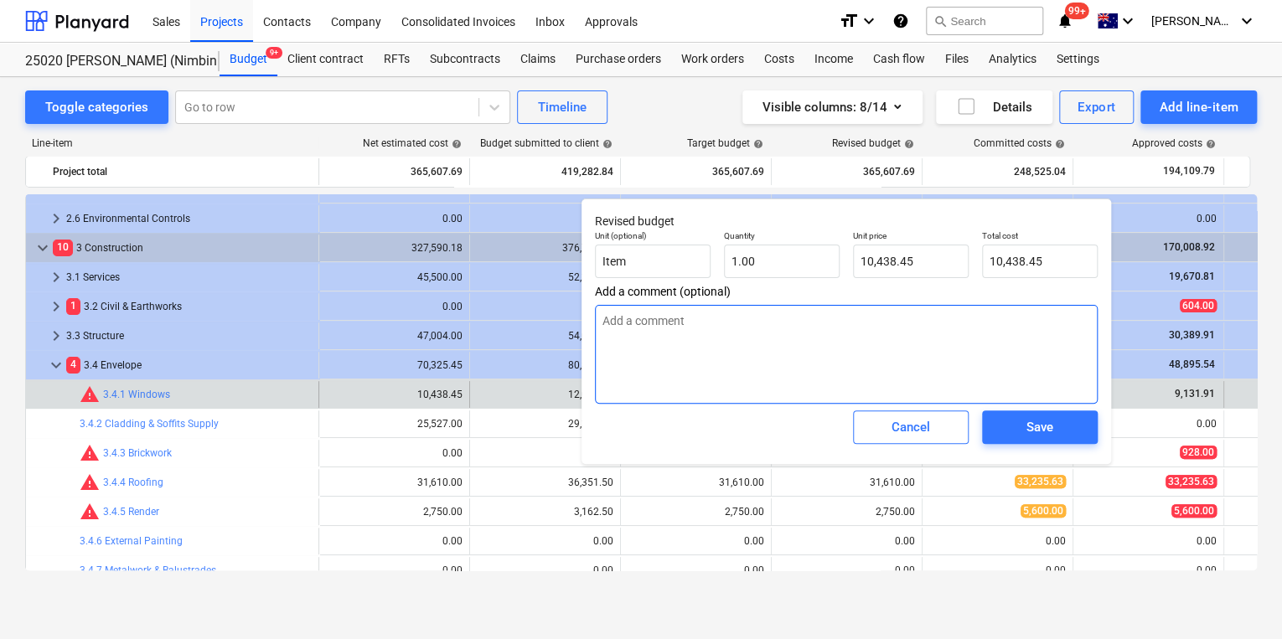
click at [791, 395] on textarea at bounding box center [846, 354] width 503 height 99
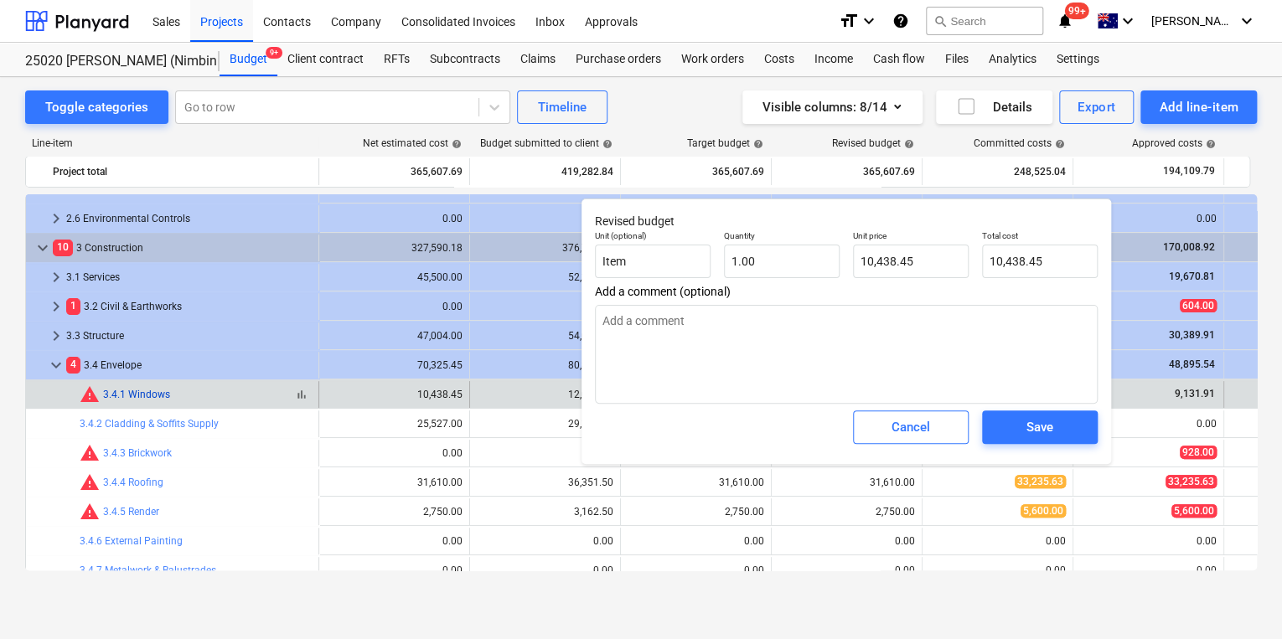
click at [135, 395] on link "3.4.1 Windows" at bounding box center [136, 395] width 67 height 12
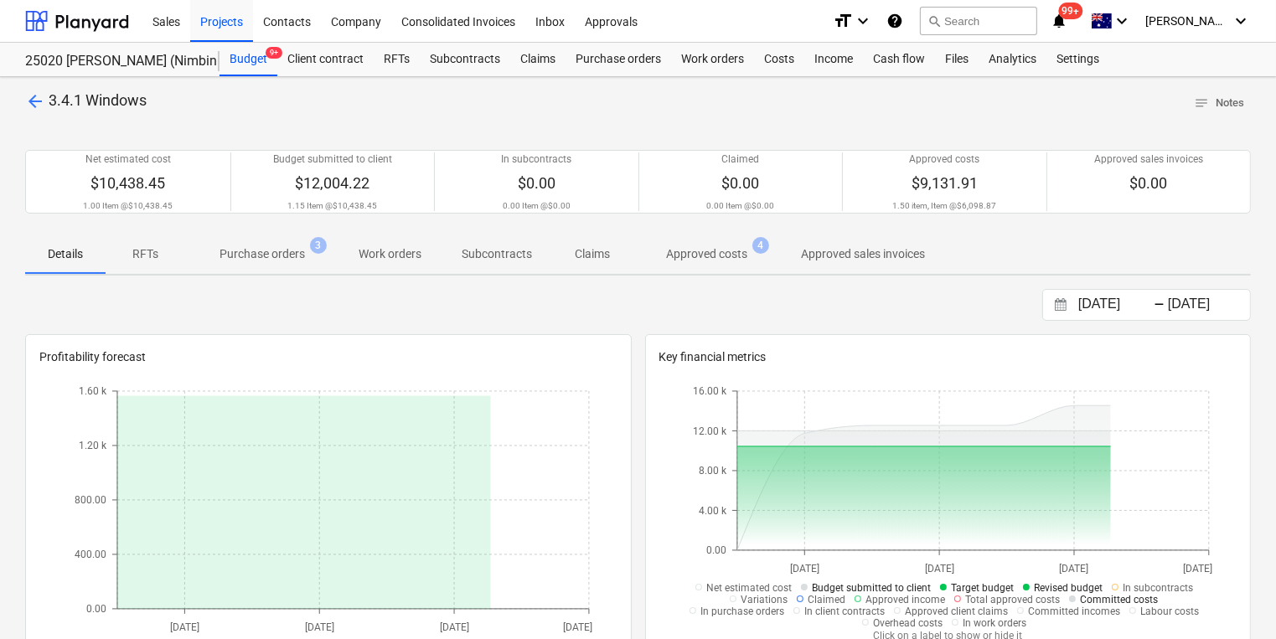
click at [717, 256] on p "Approved costs" at bounding box center [706, 254] width 81 height 18
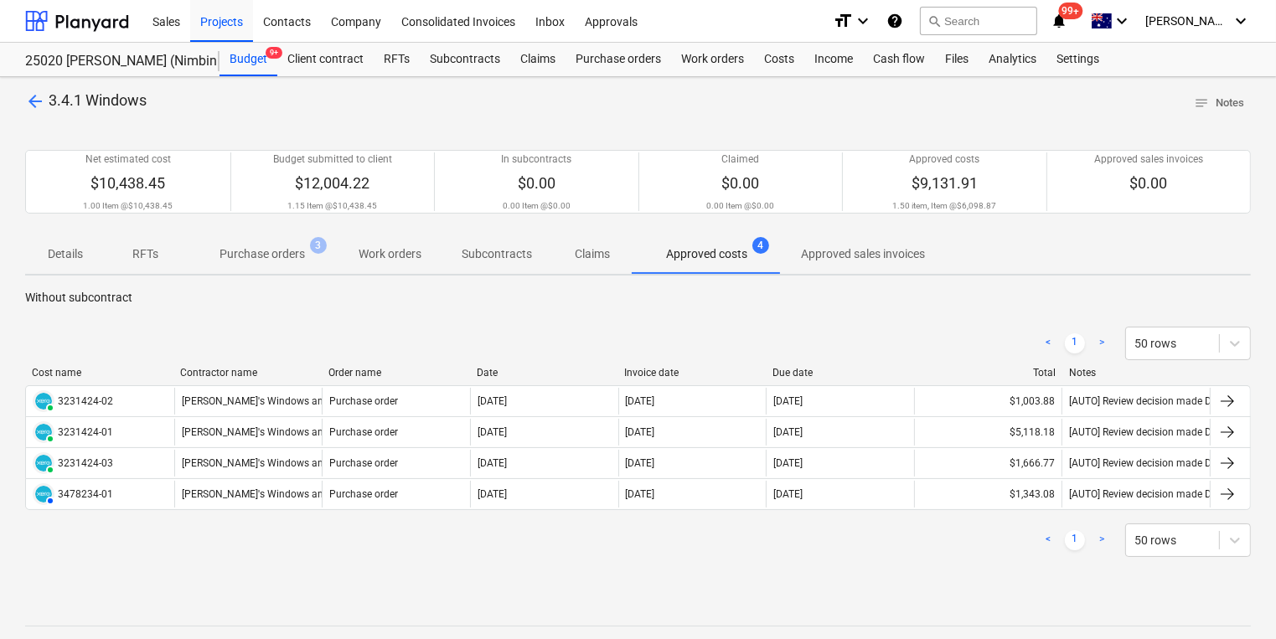
click at [252, 255] on p "Purchase orders" at bounding box center [262, 254] width 85 height 18
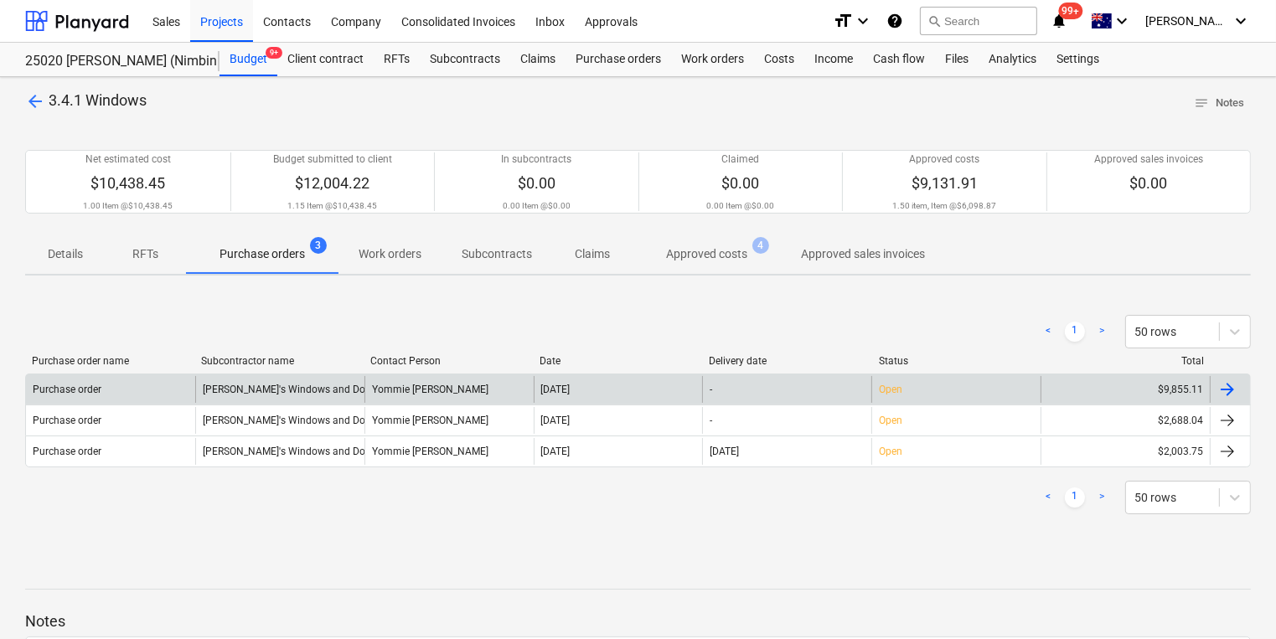
click at [276, 385] on div "Bradnam's Windows and Doors" at bounding box center [279, 389] width 169 height 27
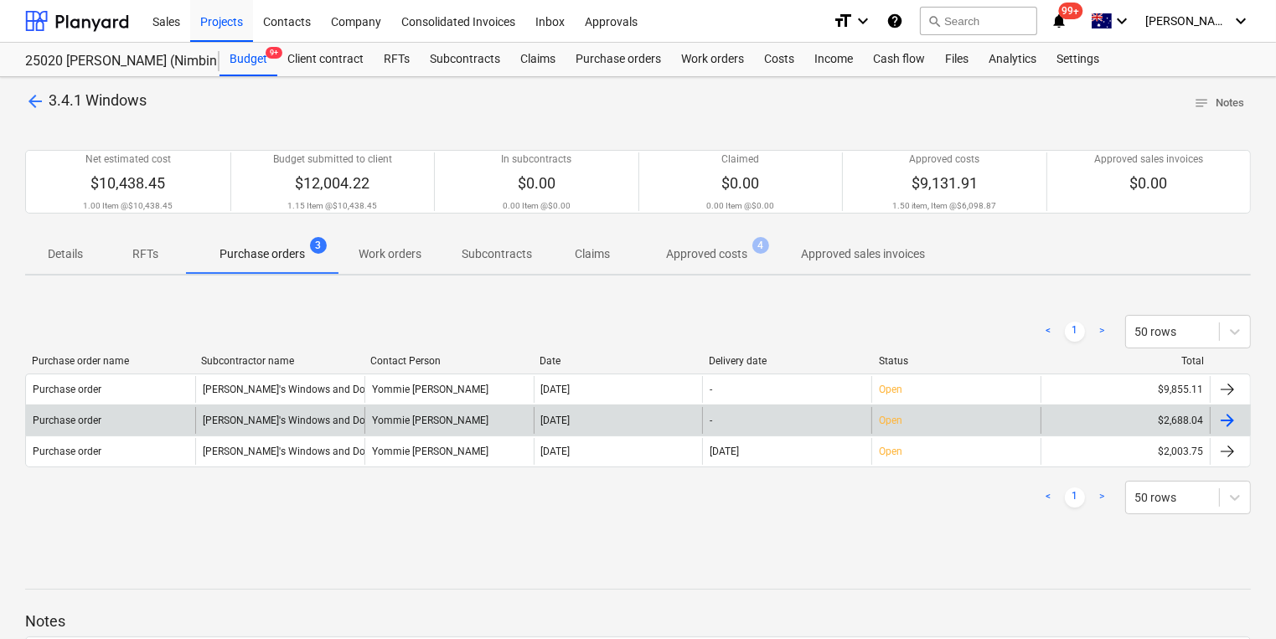
click at [221, 414] on div "Bradnam's Windows and Doors" at bounding box center [279, 420] width 169 height 27
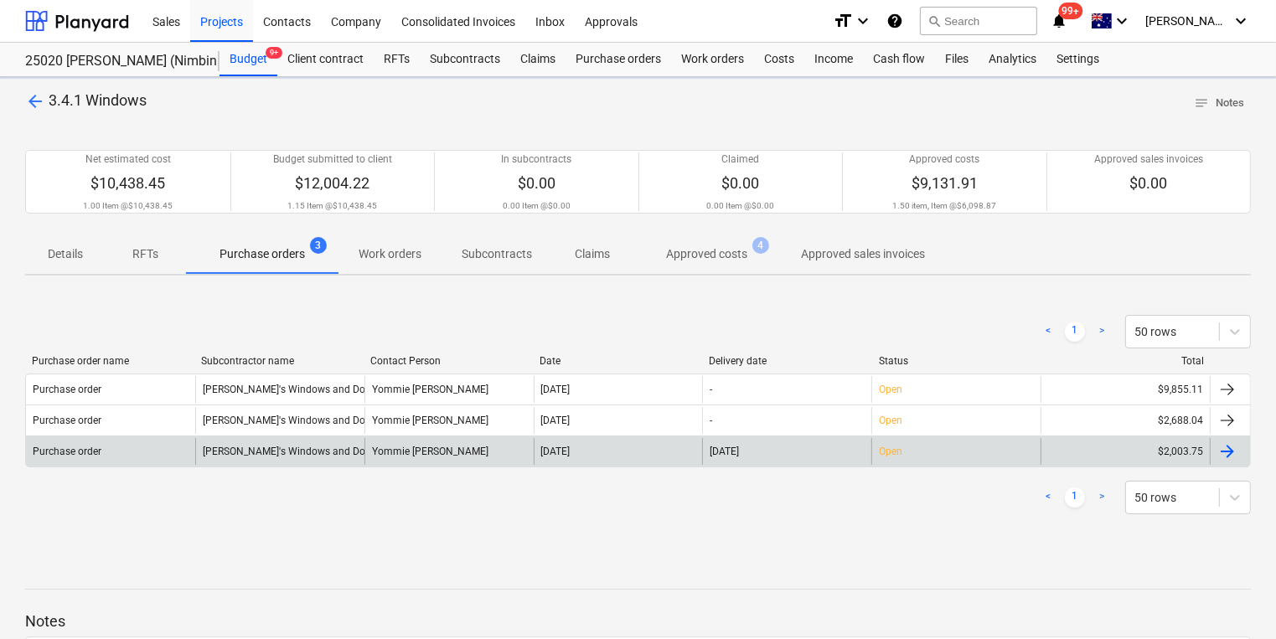
click at [240, 451] on div "Bradnam's Windows and Doors" at bounding box center [279, 451] width 169 height 27
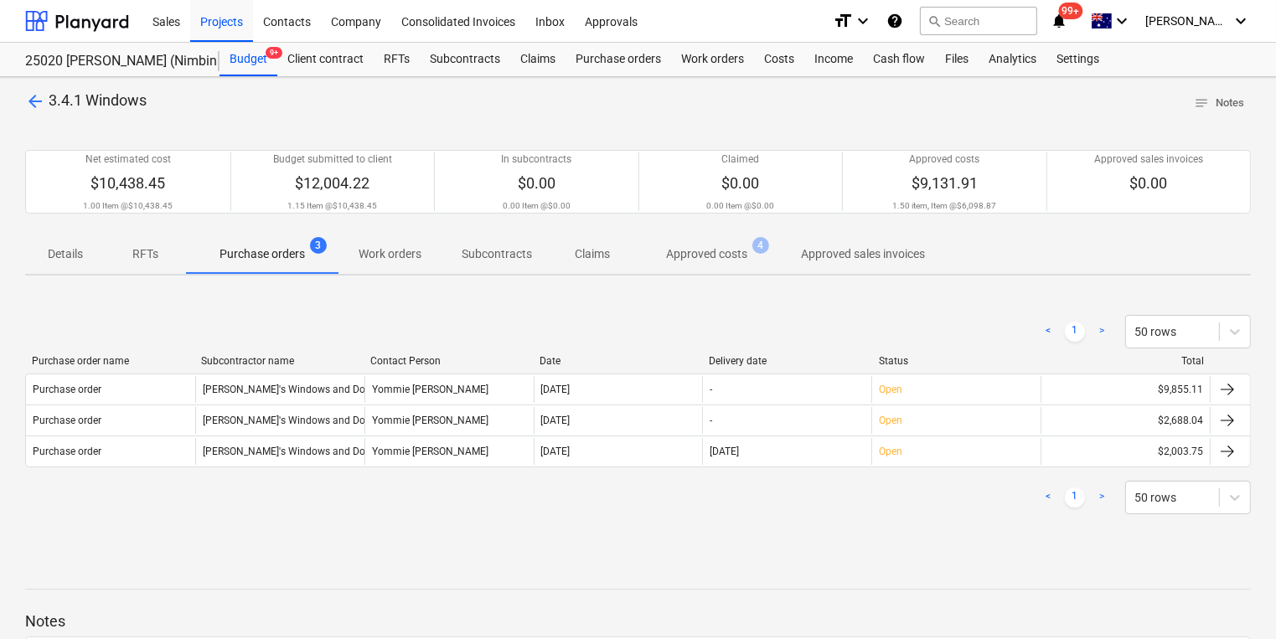
click at [708, 247] on p "Approved costs" at bounding box center [706, 254] width 81 height 18
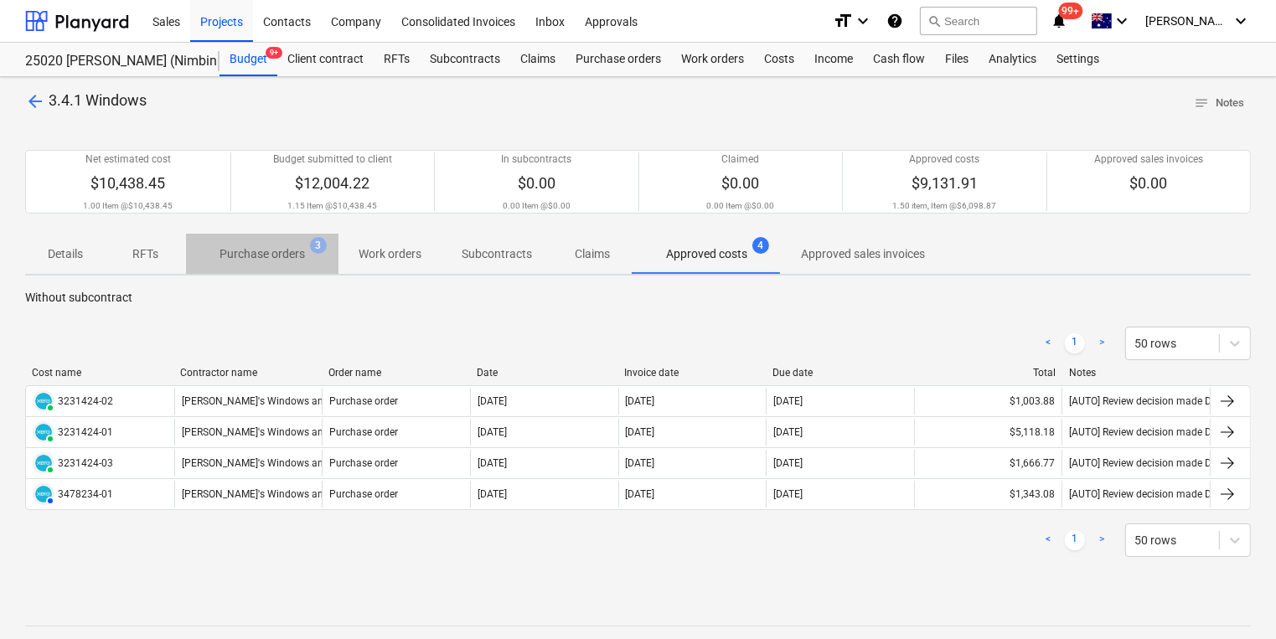
click at [262, 253] on p "Purchase orders" at bounding box center [262, 254] width 85 height 18
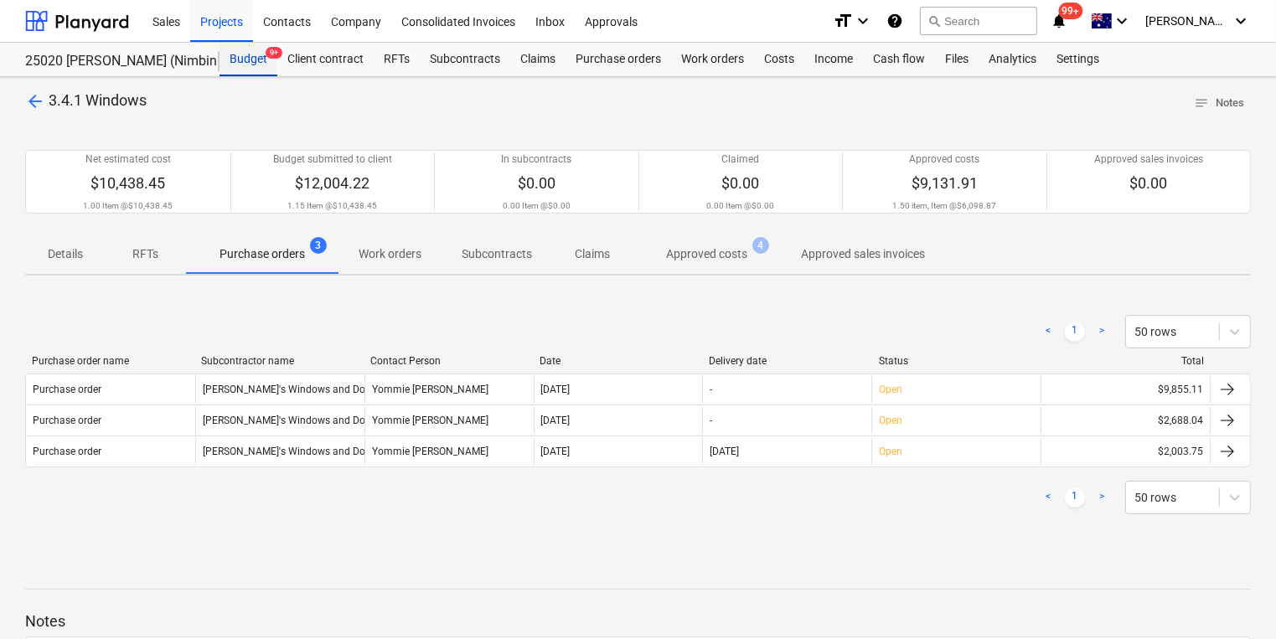
drag, startPoint x: 249, startPoint y: 61, endPoint x: 260, endPoint y: 75, distance: 17.3
click at [249, 61] on div "Budget 9+" at bounding box center [249, 60] width 58 height 34
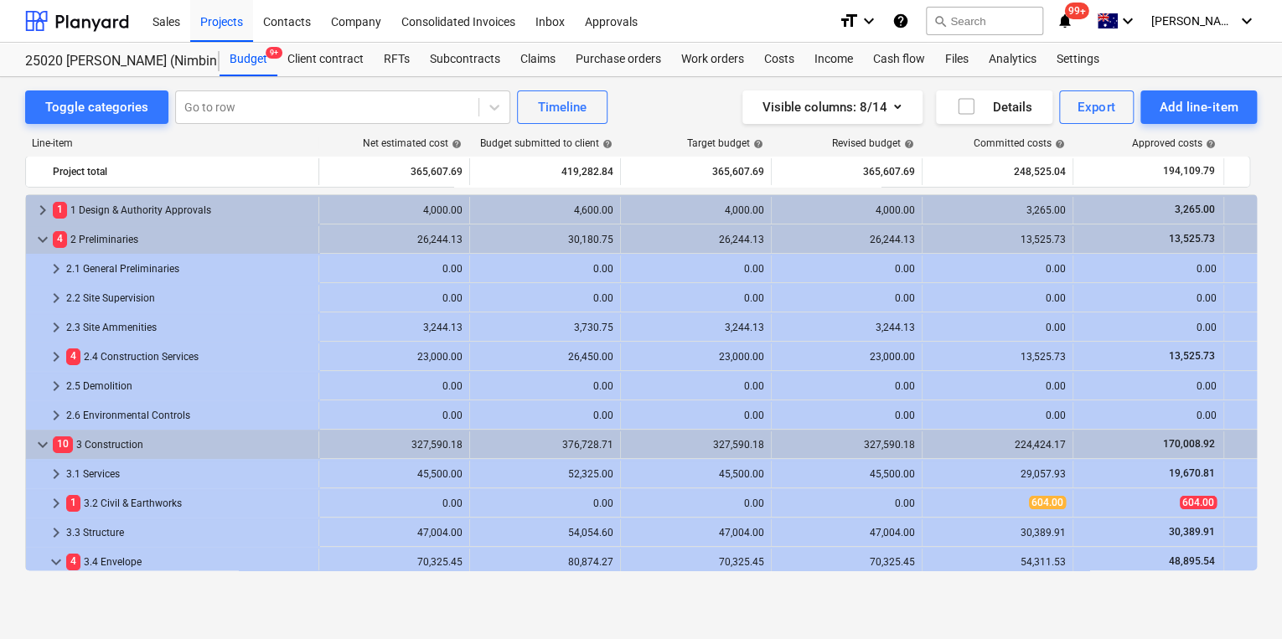
scroll to position [197, 0]
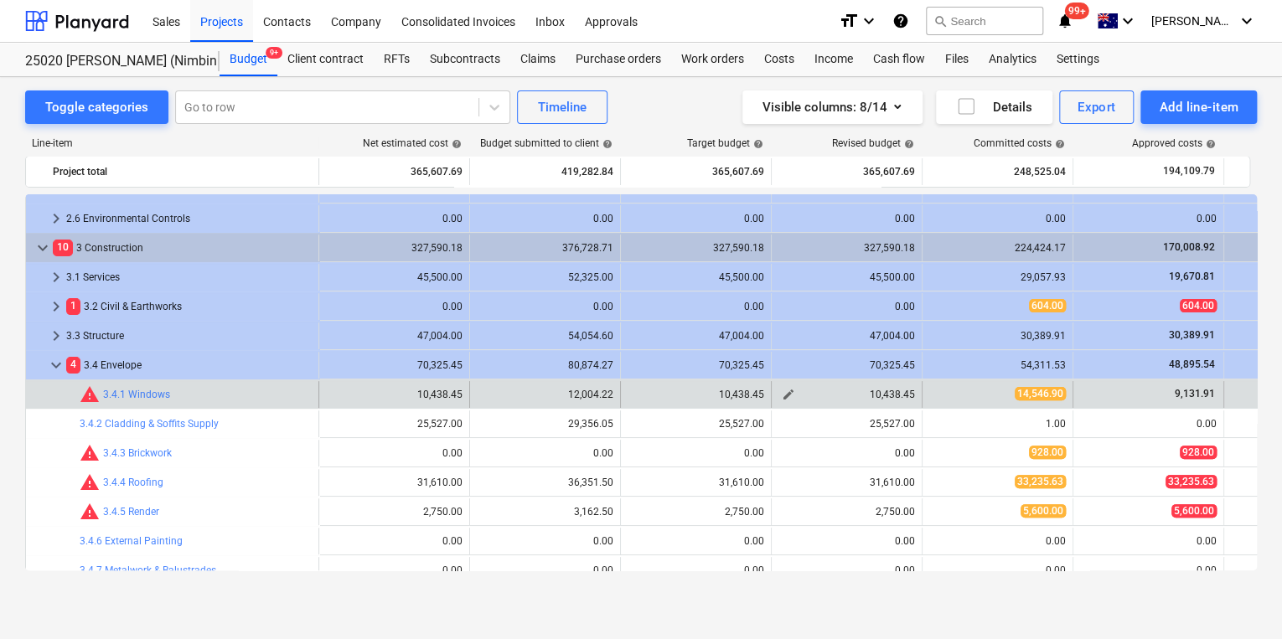
click at [788, 395] on span "edit" at bounding box center [788, 394] width 13 height 13
type textarea "x"
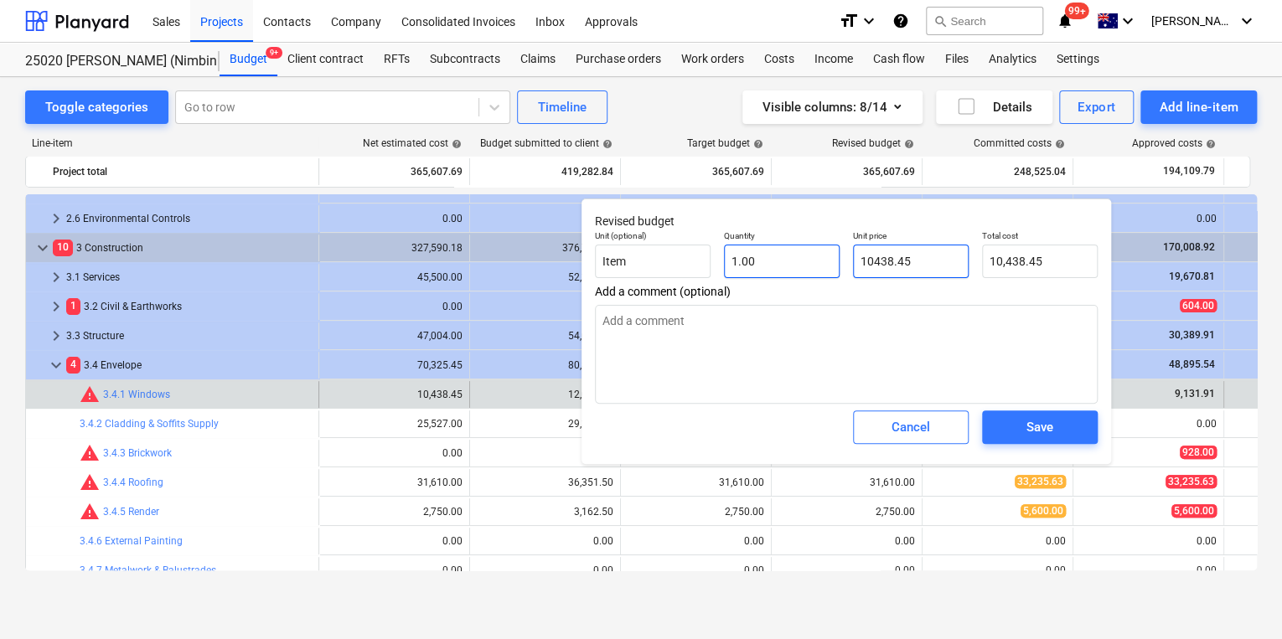
drag, startPoint x: 931, startPoint y: 265, endPoint x: 755, endPoint y: 254, distance: 176.3
click at [762, 254] on div "Unit (optional) Item Quantity 1.00 Unit price 10438.45 Total cost 10,438.45" at bounding box center [846, 254] width 516 height 61
type input "1"
type textarea "x"
type input "14"
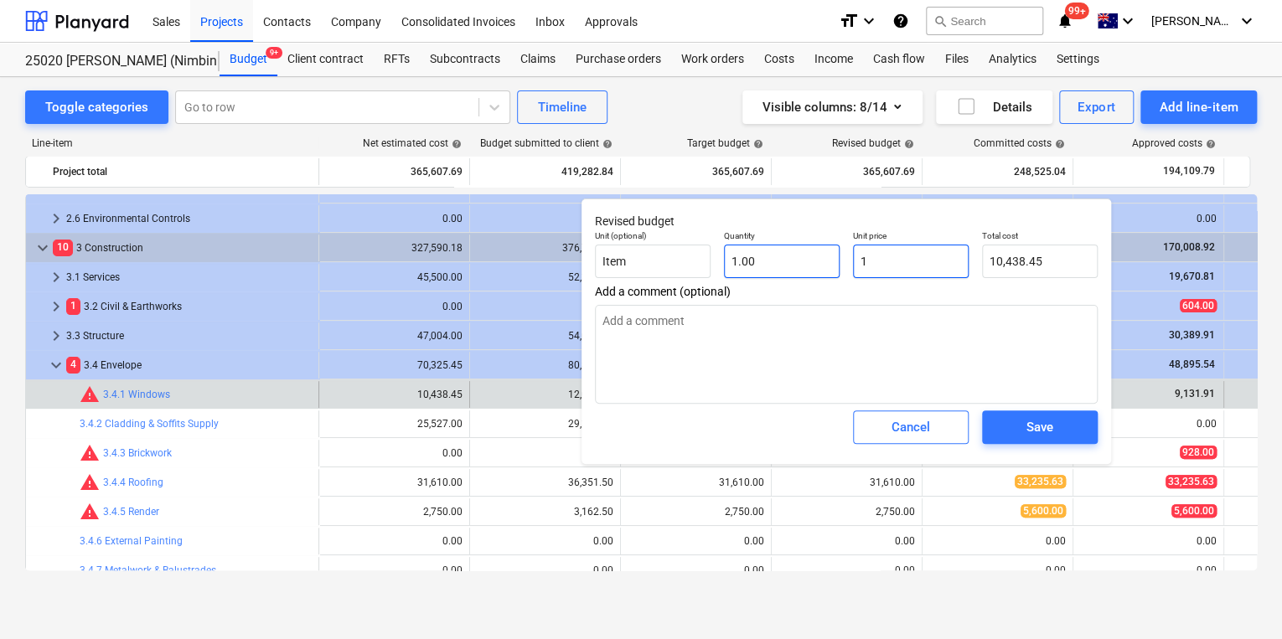
type input "14.00"
type textarea "x"
type input "145"
type input "145.00"
type textarea "x"
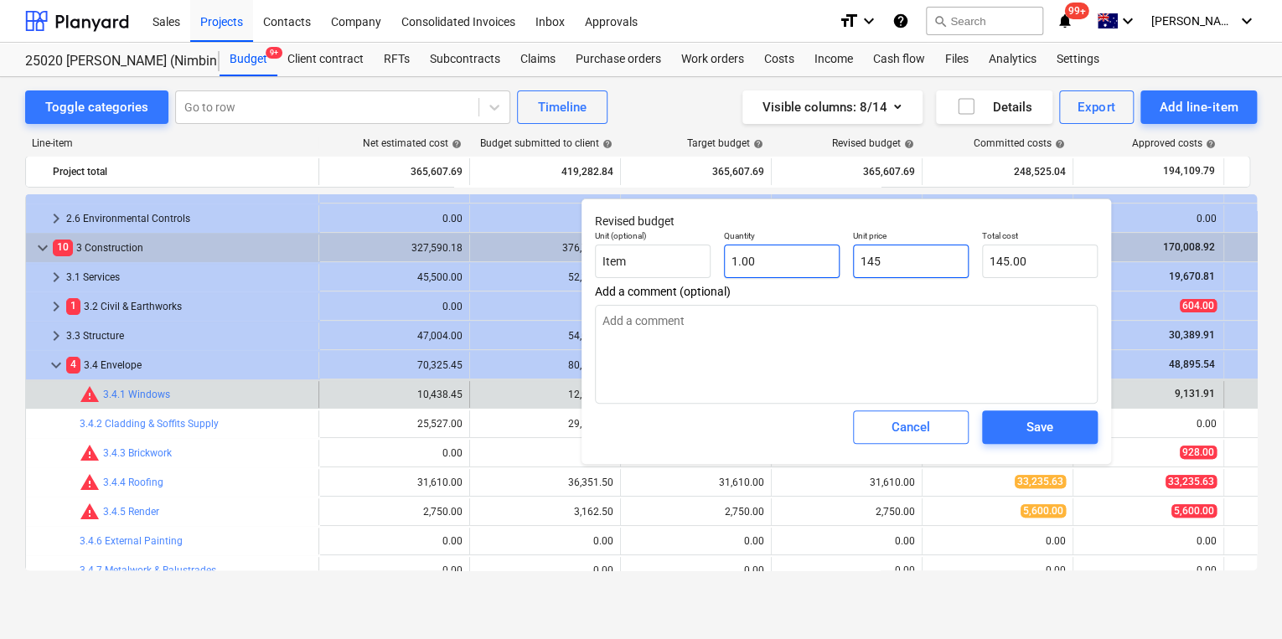
type input "1454"
type input "1,454.00"
type textarea "x"
type input "14546"
type input "14,546.00"
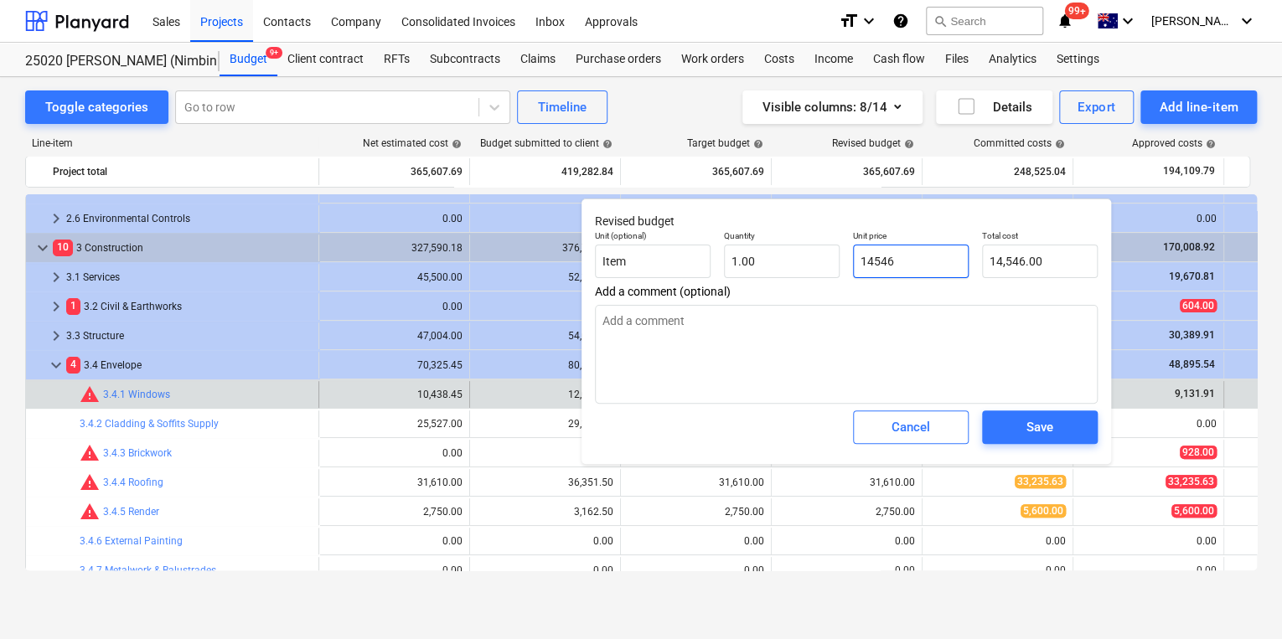
type input "14546"
type textarea "x"
type input "14,546.00"
drag, startPoint x: 955, startPoint y: 204, endPoint x: 852, endPoint y: 258, distance: 116.6
click at [822, 251] on div "Revised budget Unit (optional) Item Quantity 1.00 Unit price 14,546.00 Total co…" at bounding box center [846, 332] width 530 height 266
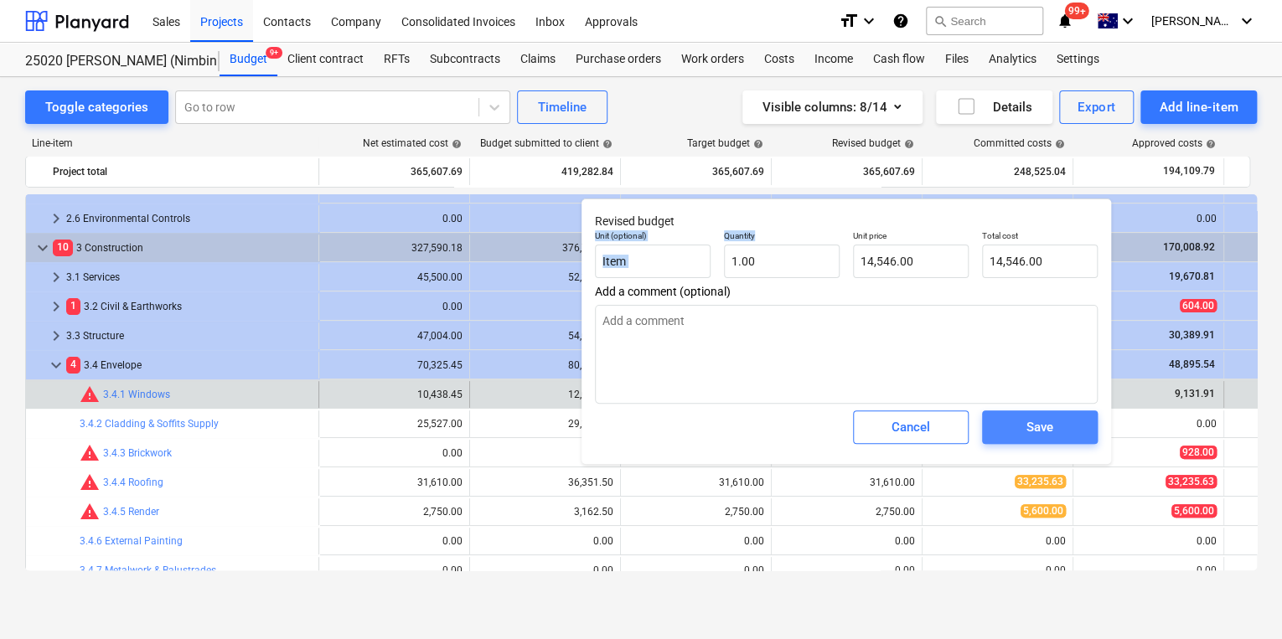
click at [911, 426] on div "Save" at bounding box center [1039, 427] width 27 height 22
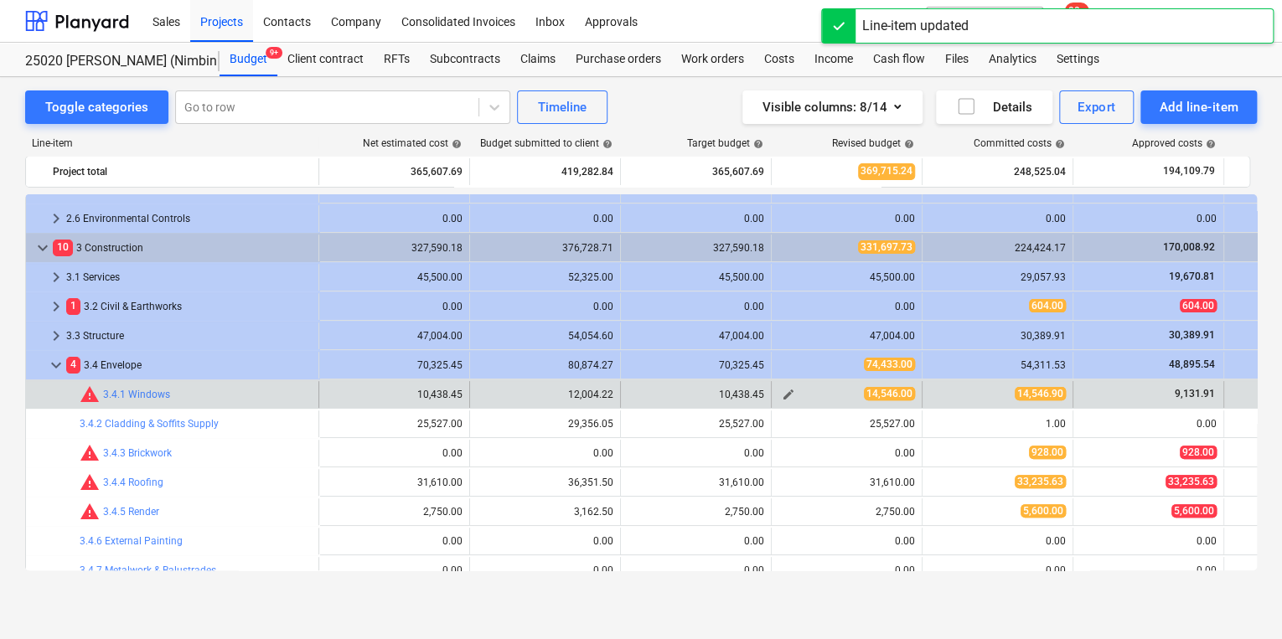
click at [788, 392] on span "edit" at bounding box center [788, 394] width 13 height 13
type textarea "x"
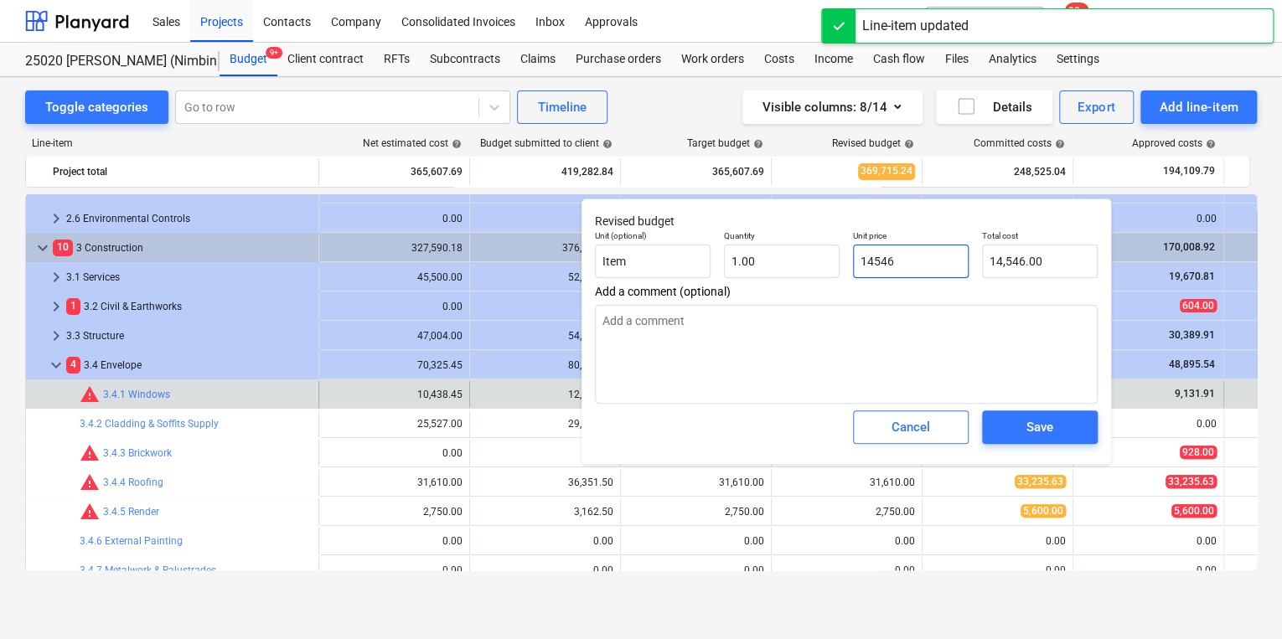
click at [911, 256] on input "14546" at bounding box center [911, 262] width 116 height 34
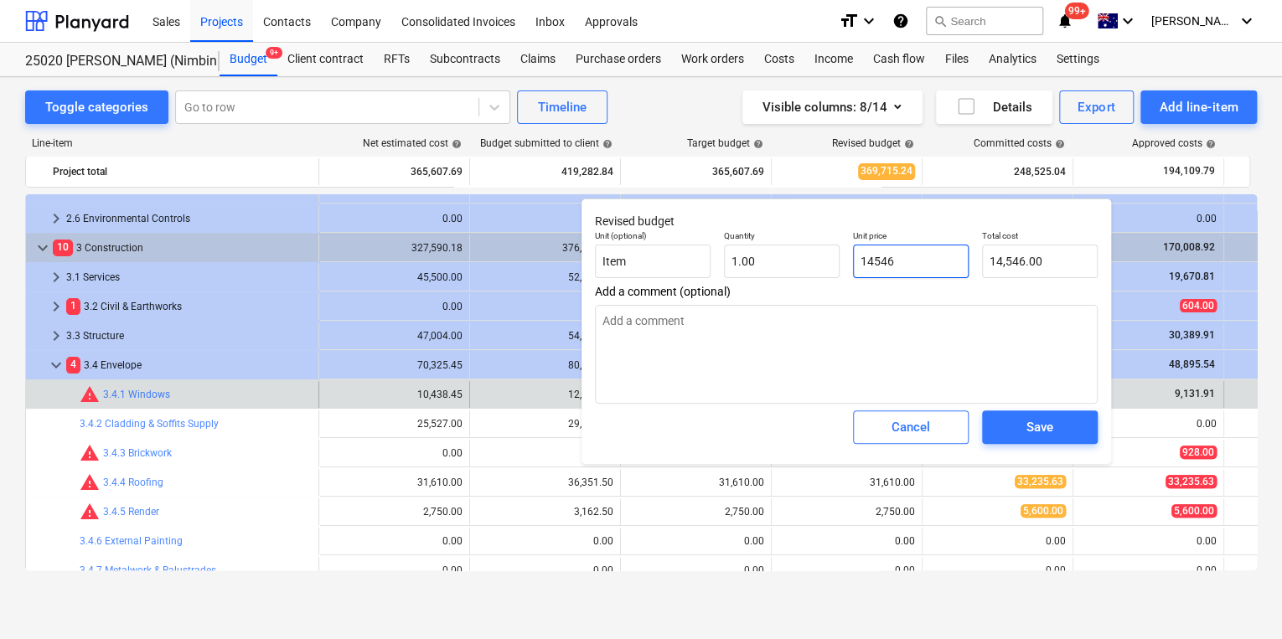
type input "14546."
type textarea "x"
type input "14546.9"
type input "14,546.90"
type input "14546.9"
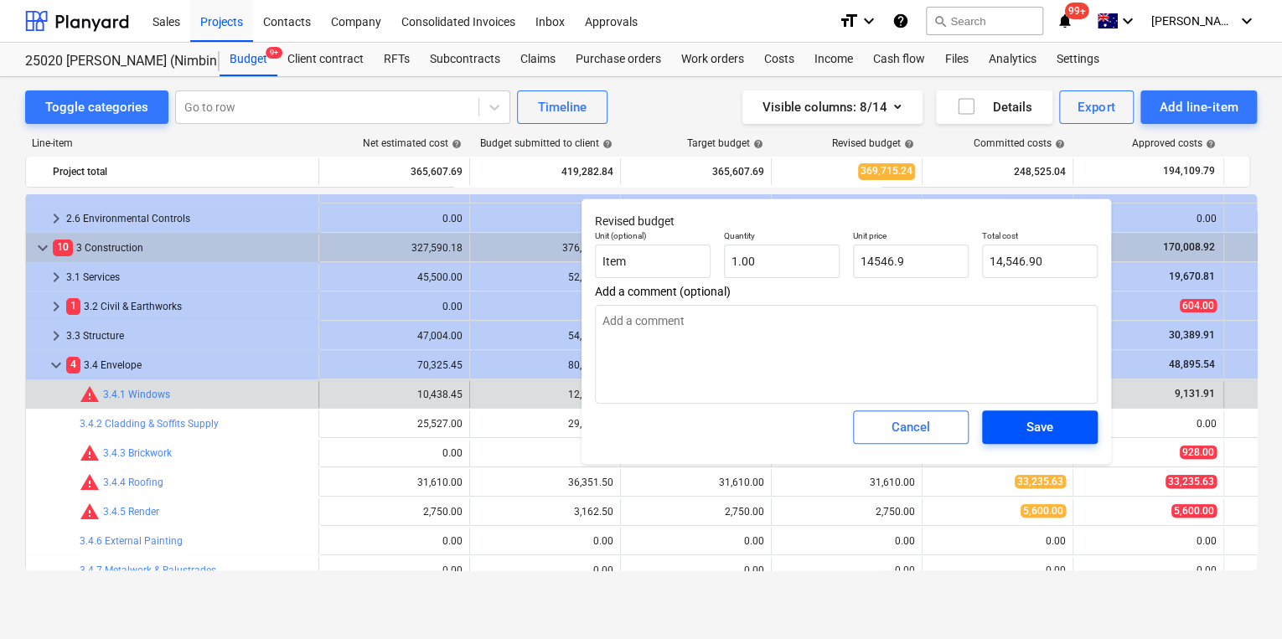
type textarea "x"
type input "14,546.90"
click at [911, 418] on div "Save" at bounding box center [1039, 427] width 27 height 22
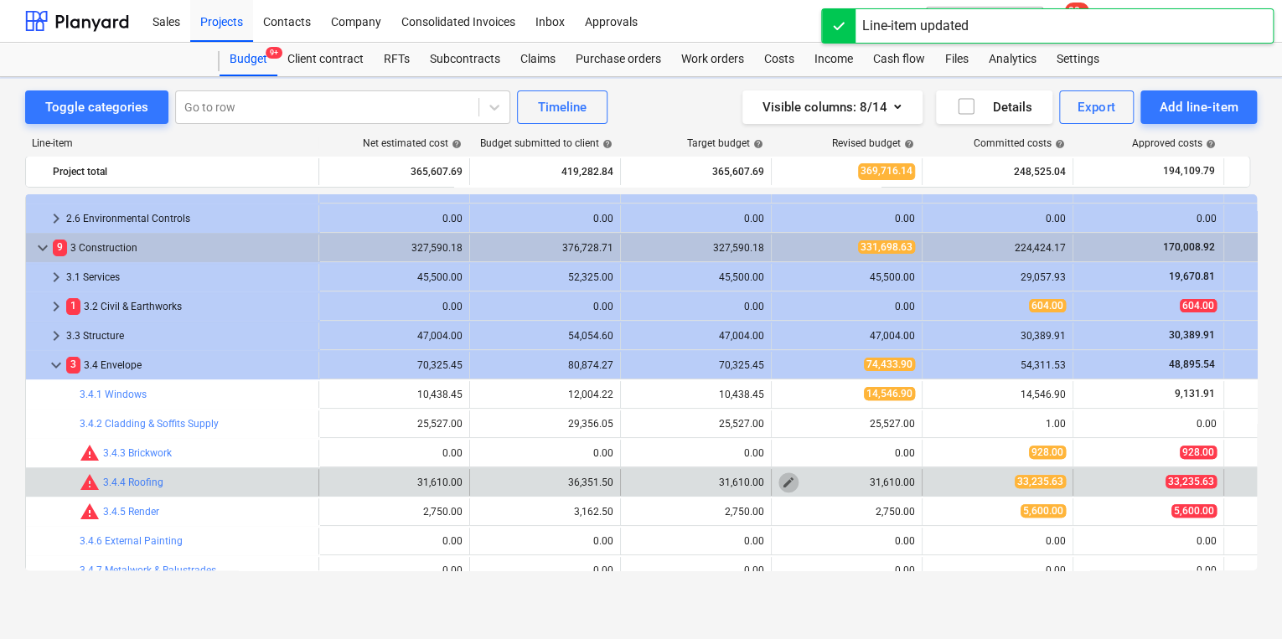
click at [791, 486] on span "edit" at bounding box center [788, 482] width 13 height 13
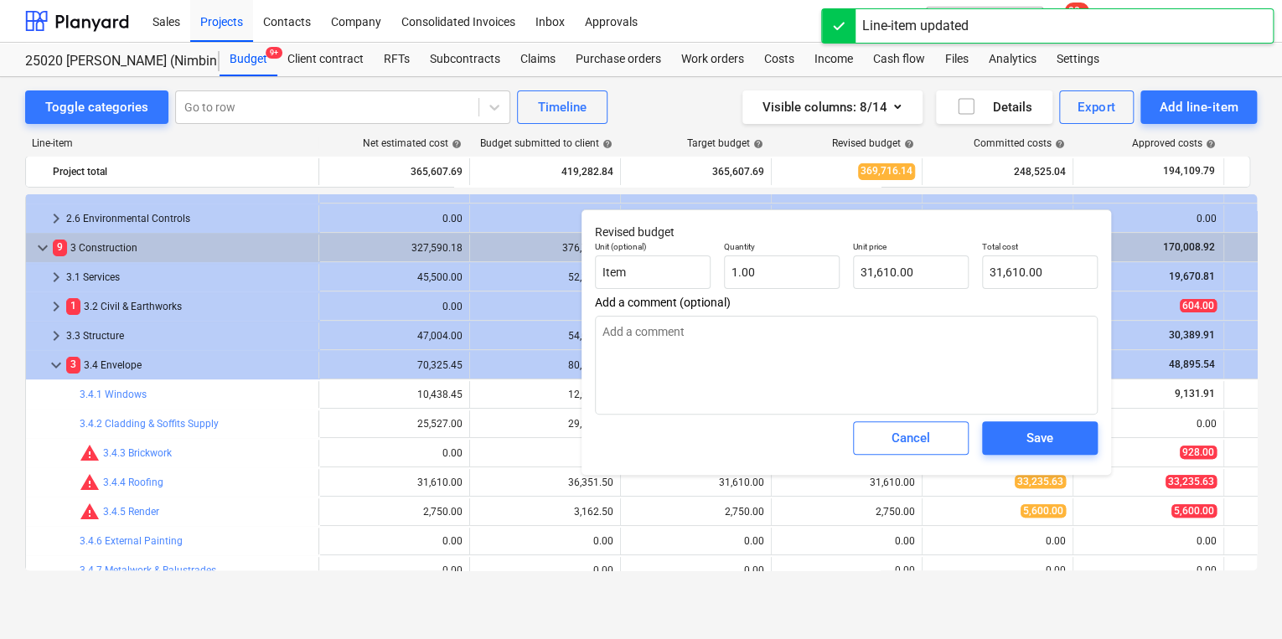
type textarea "x"
type input "31610"
drag, startPoint x: 926, startPoint y: 274, endPoint x: 611, endPoint y: 272, distance: 315.0
click at [611, 272] on div "Unit (optional) Item Quantity 1.00 Unit price 31610 Total cost 31,610.00" at bounding box center [846, 265] width 516 height 61
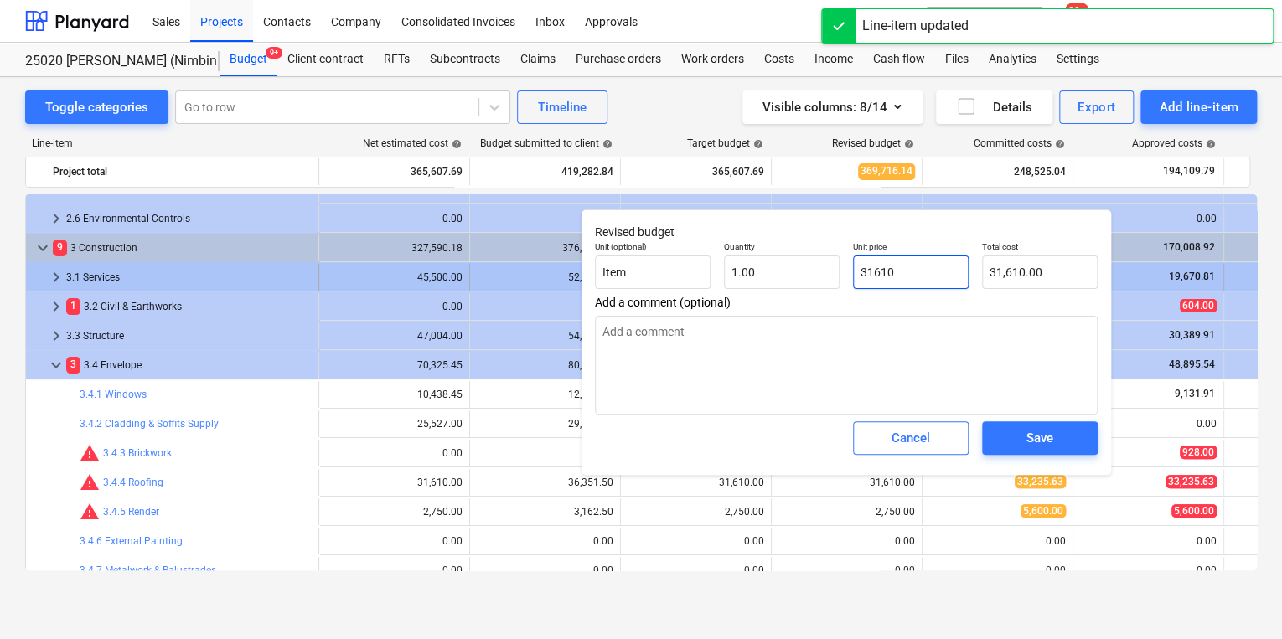
type textarea "x"
type input "3"
type input "3.00"
type textarea "x"
type input "33"
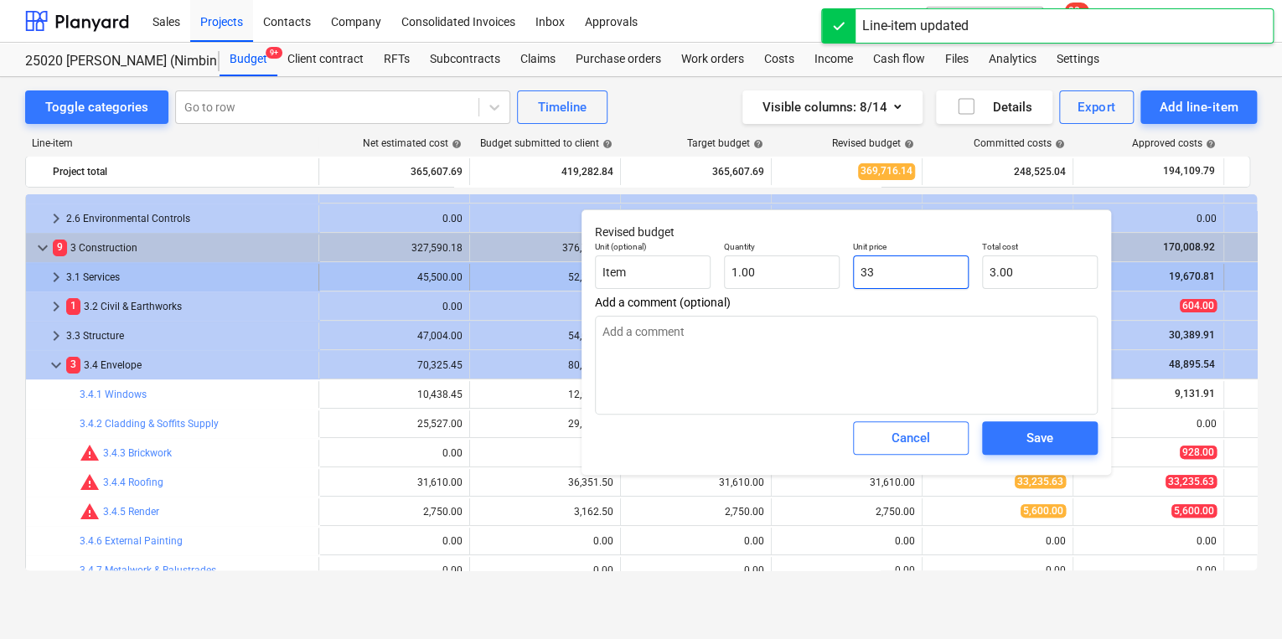
type input "33.00"
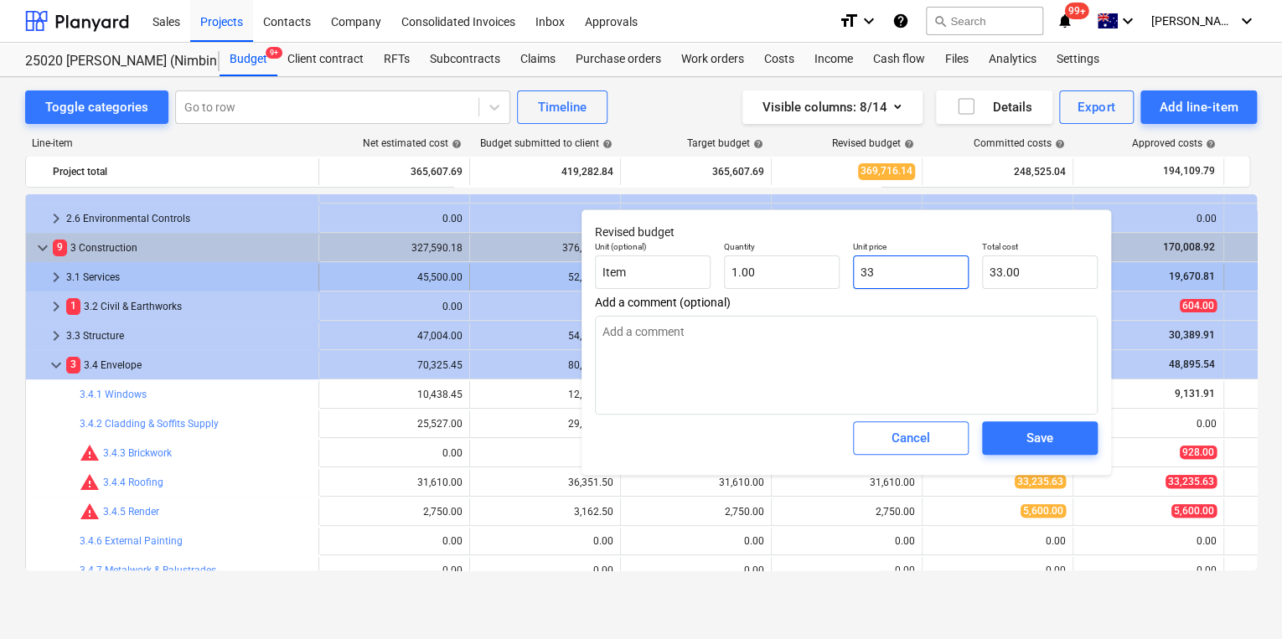
type textarea "x"
type input "332"
type input "332.00"
type textarea "x"
type input "3323"
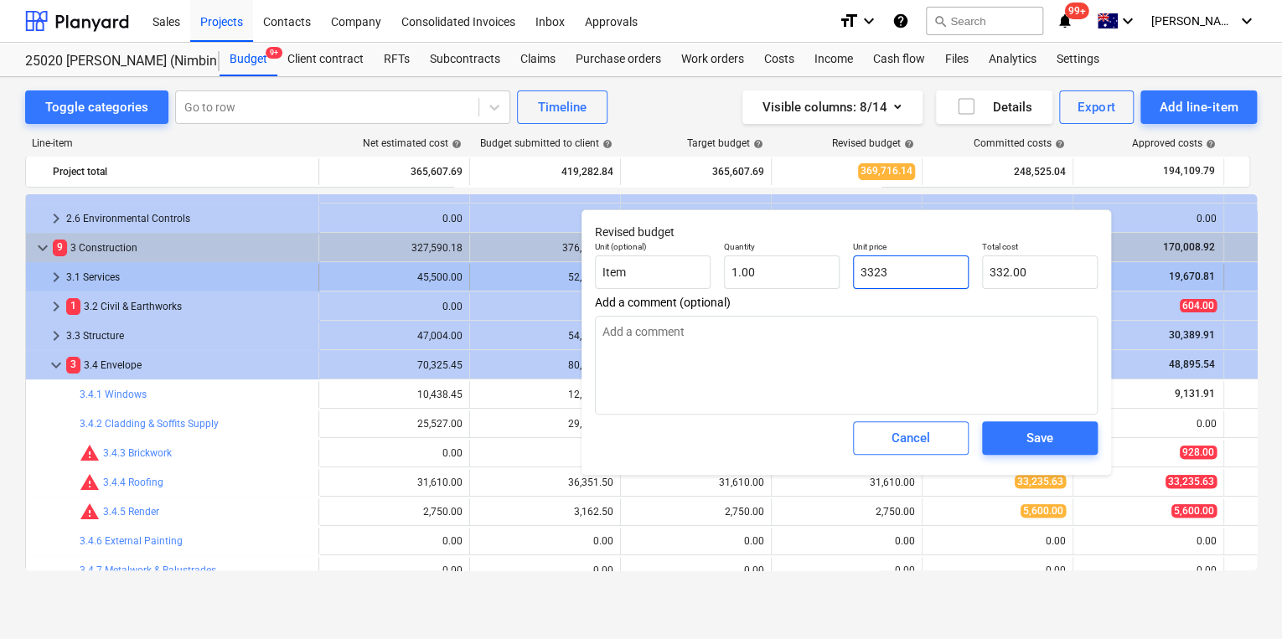
type input "3,323.00"
type textarea "x"
type input "33235"
type input "33,235.00"
type textarea "x"
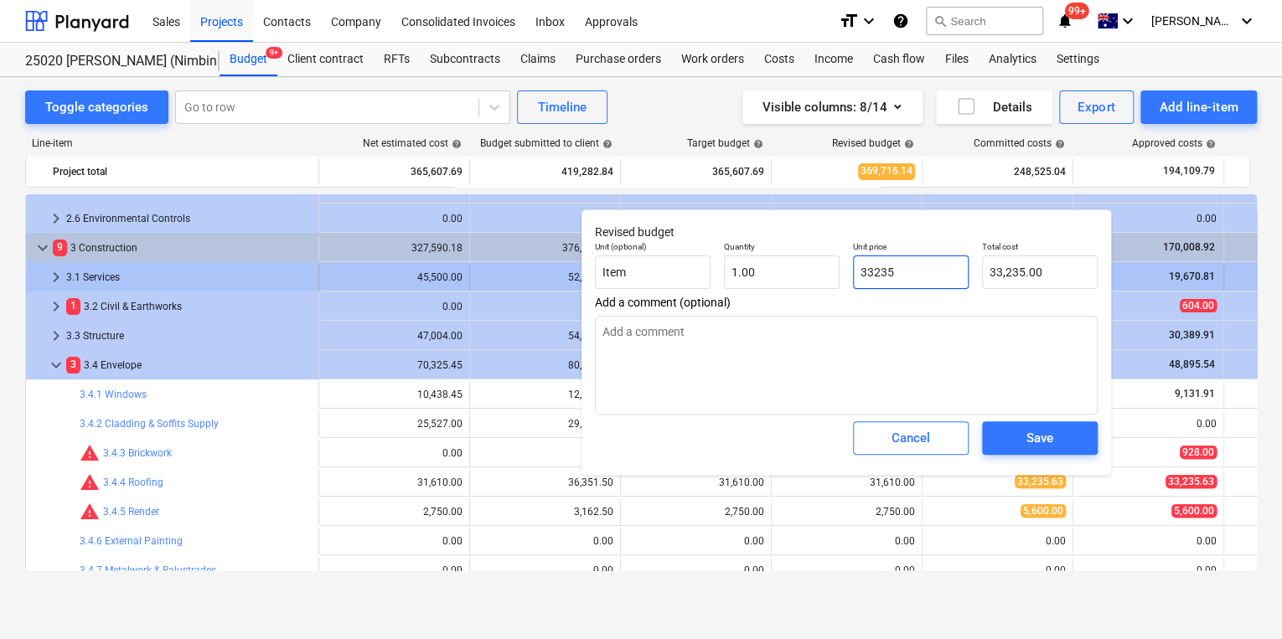
type input "33235."
type textarea "x"
type input "33235.6"
type input "33,235.60"
type textarea "x"
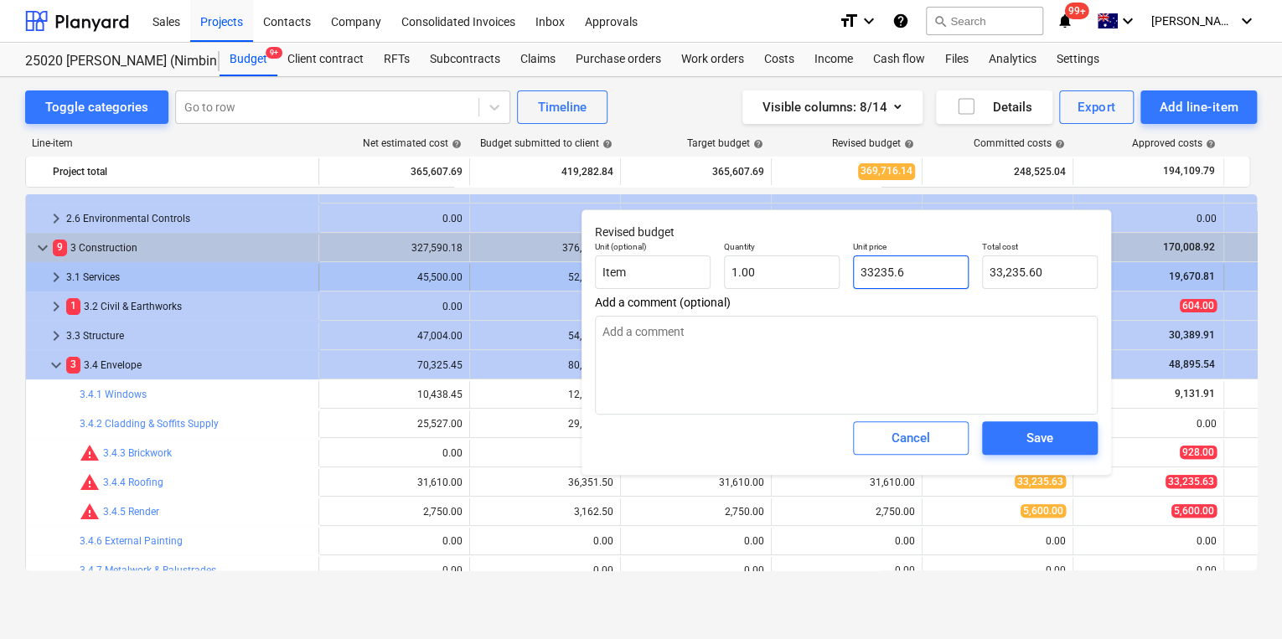
type input "33235.63"
type input "33,235.63"
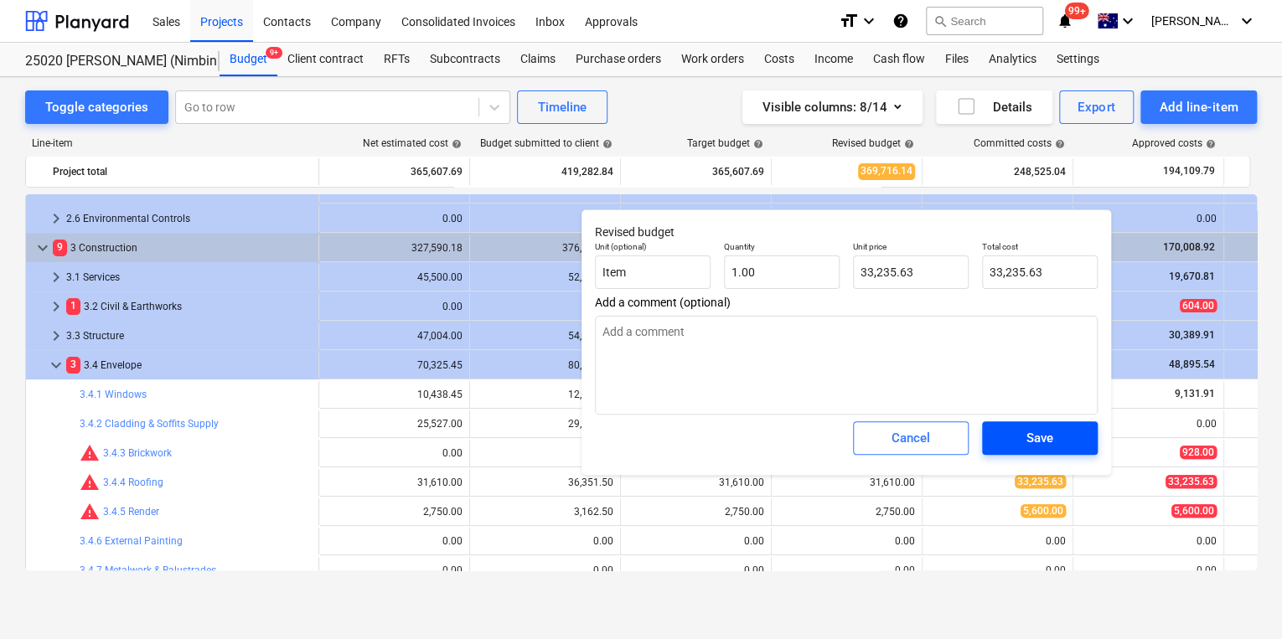
click at [911, 432] on span "Save" at bounding box center [1039, 438] width 75 height 22
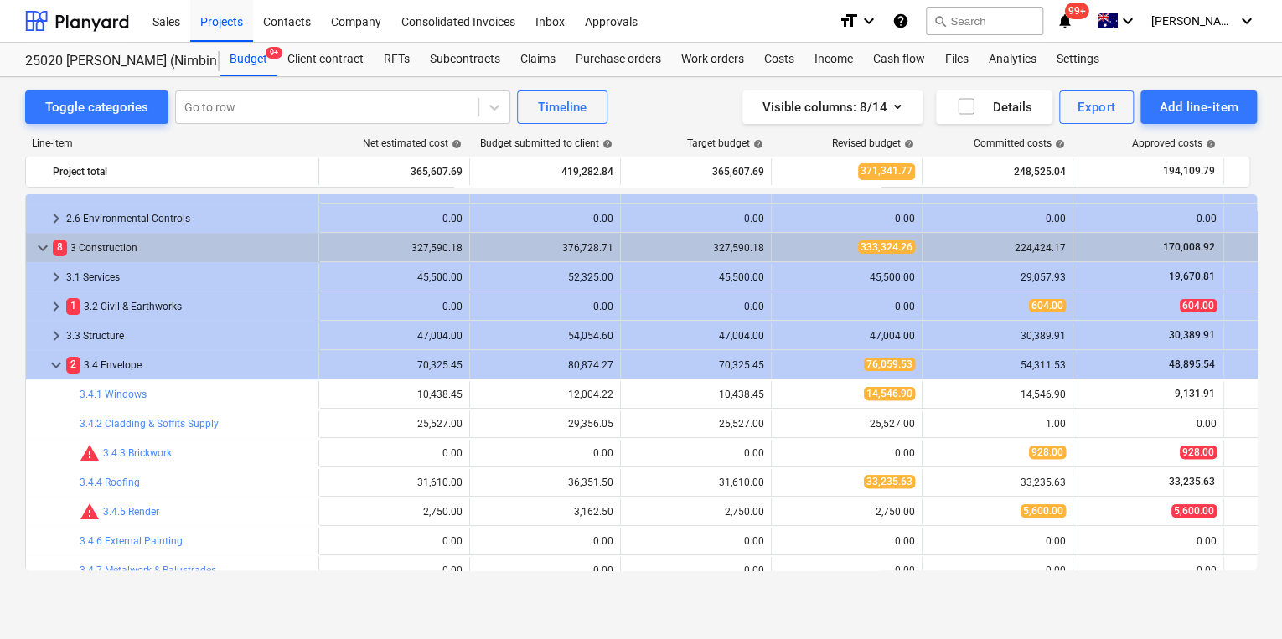
type textarea "x"
type input "1.00"
type input "33,235.63"
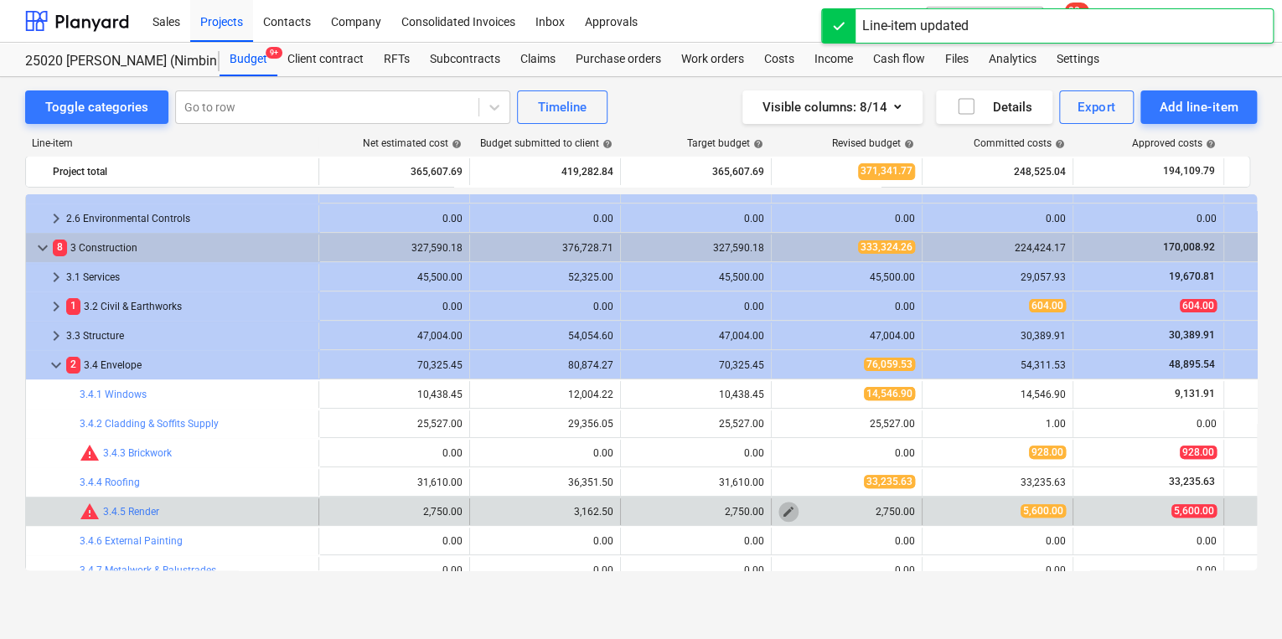
click at [793, 512] on span "edit" at bounding box center [788, 511] width 13 height 13
type textarea "x"
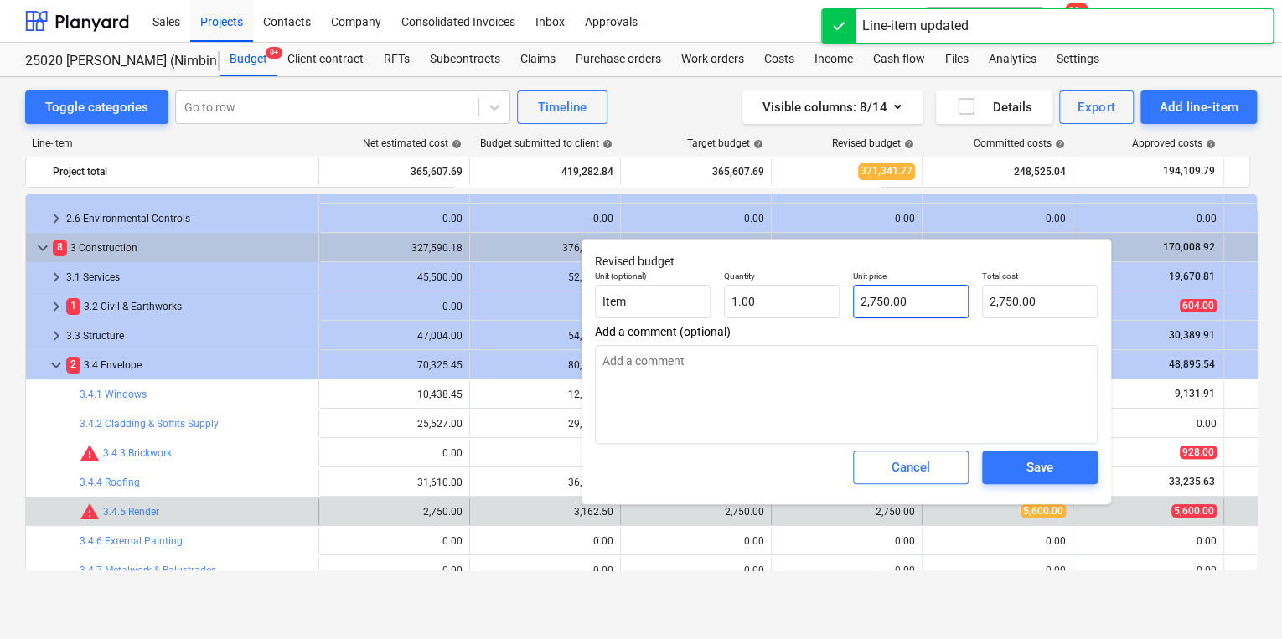
type input "2750"
drag, startPoint x: 923, startPoint y: 298, endPoint x: 663, endPoint y: 291, distance: 260.7
click at [765, 307] on div "Unit (optional) Item Quantity 1.00 Unit price 2750 Total cost 2,750.00" at bounding box center [846, 294] width 516 height 61
type textarea "x"
type input "5"
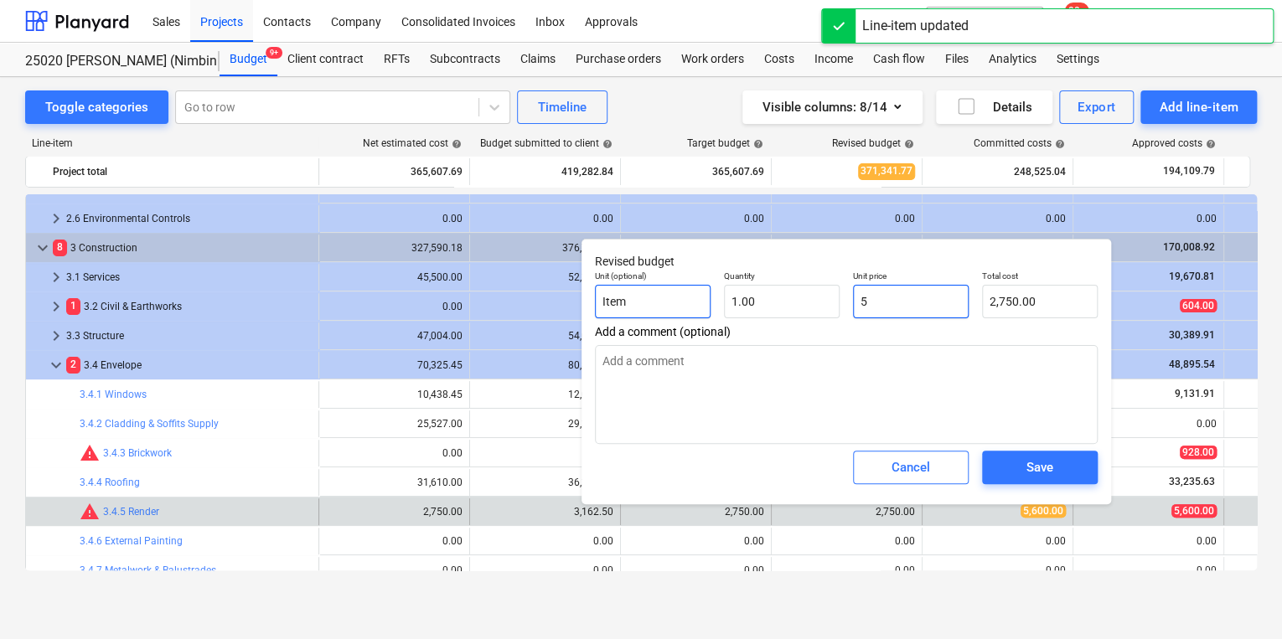
type input "5.00"
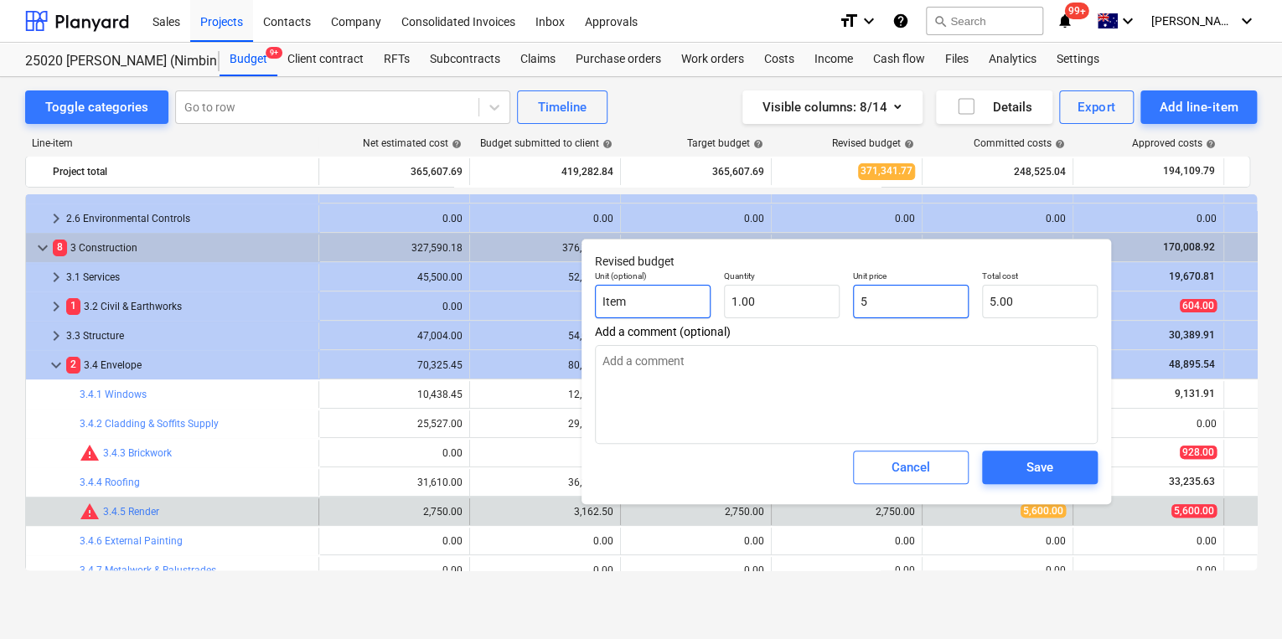
type input "56"
type textarea "x"
type input "56.00"
type textarea "x"
type input "560"
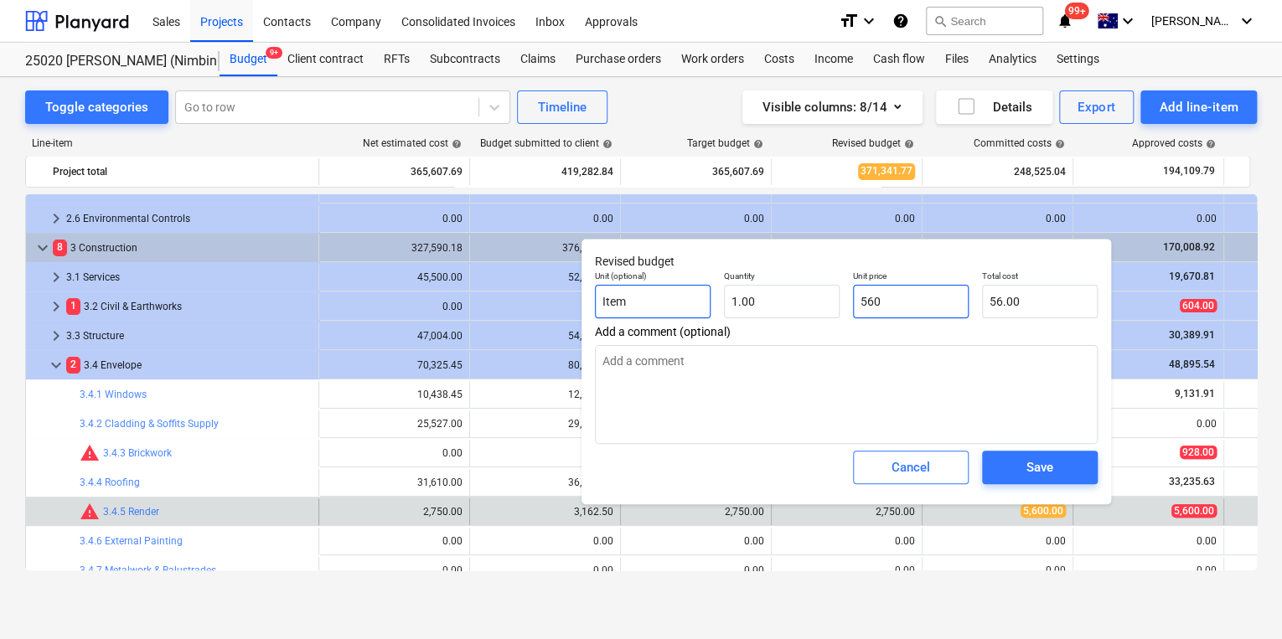
type input "560.00"
type textarea "x"
type input "5600"
type input "5,600.00"
type input "5600"
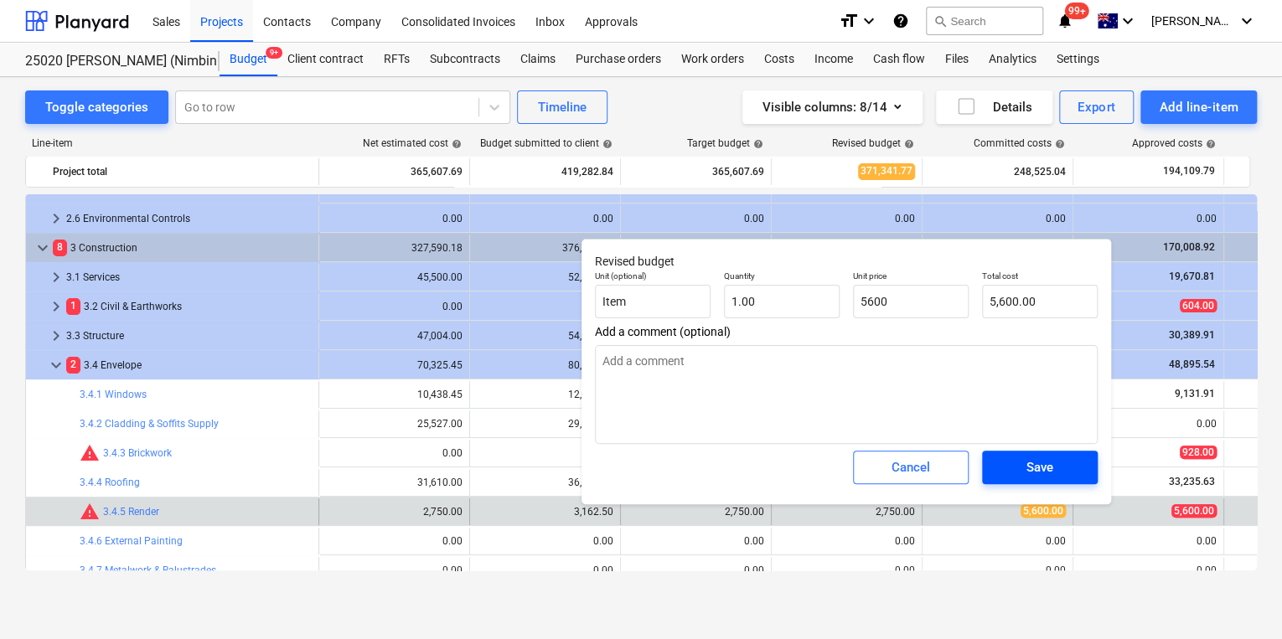
type textarea "x"
type input "5,600.00"
click at [911, 462] on div "Save" at bounding box center [1039, 468] width 27 height 22
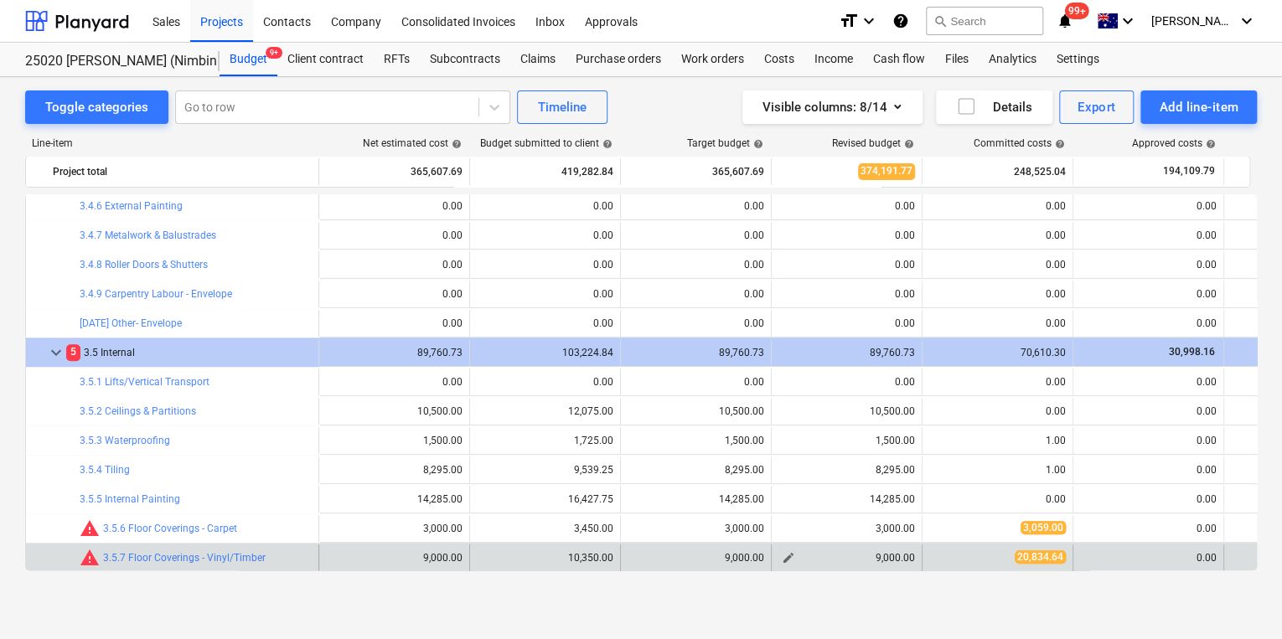
scroll to position [599, 0]
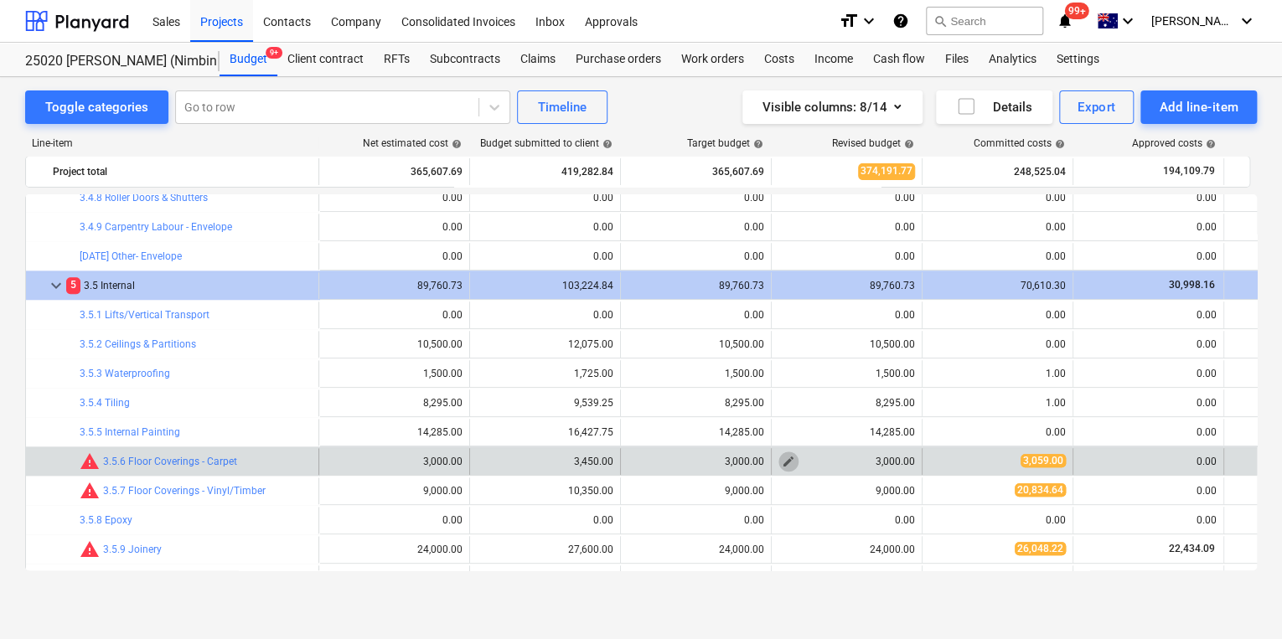
click at [786, 462] on span "edit" at bounding box center [788, 461] width 13 height 13
type textarea "x"
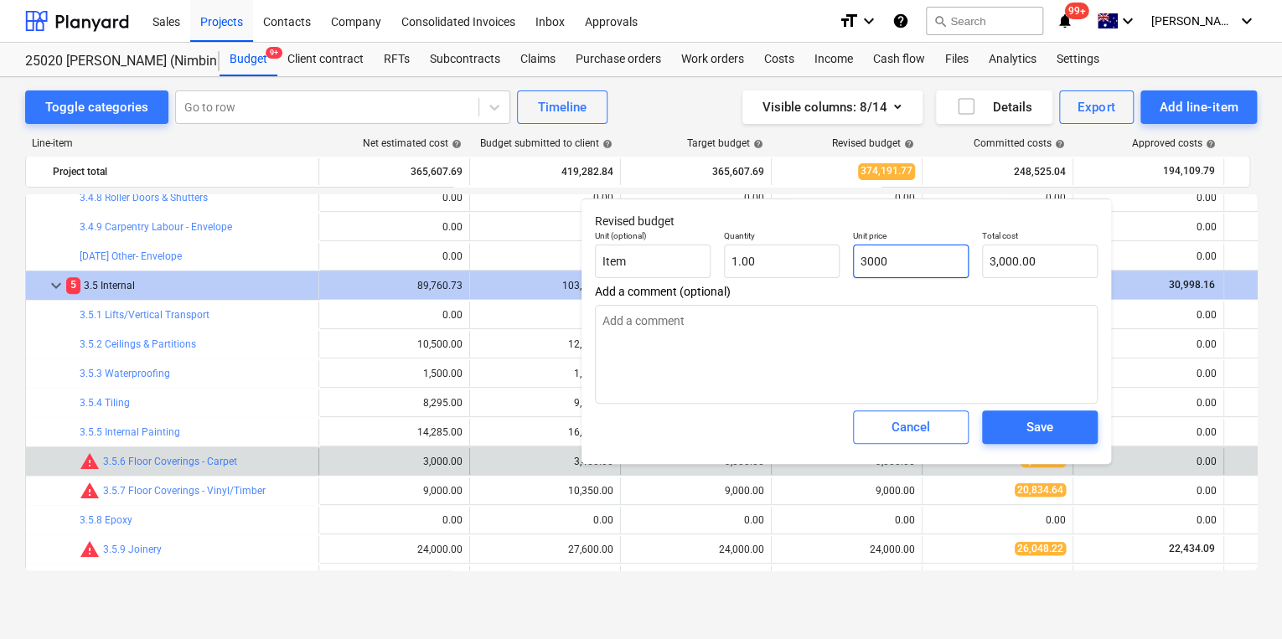
drag, startPoint x: 918, startPoint y: 269, endPoint x: 873, endPoint y: 271, distance: 45.3
click at [873, 271] on input "3000" at bounding box center [911, 262] width 116 height 34
type input "3059"
type textarea "x"
type input "3,059.00"
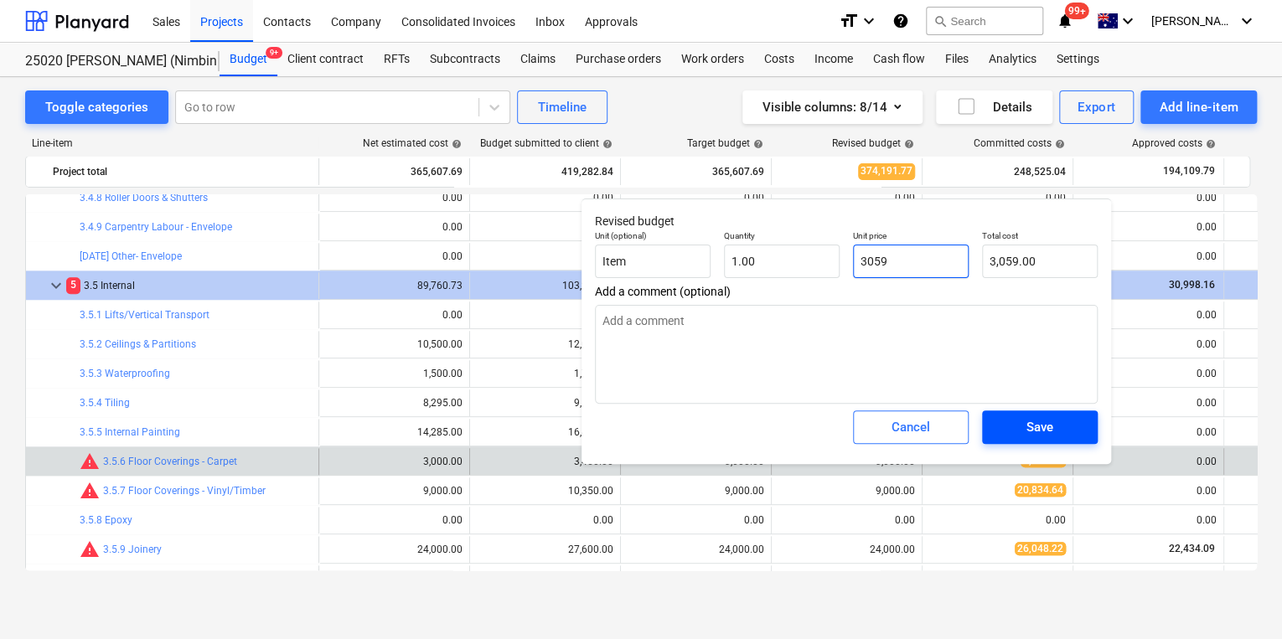
type input "3059"
type textarea "x"
type input "3,059.00"
click at [911, 426] on div "Save" at bounding box center [1039, 427] width 27 height 22
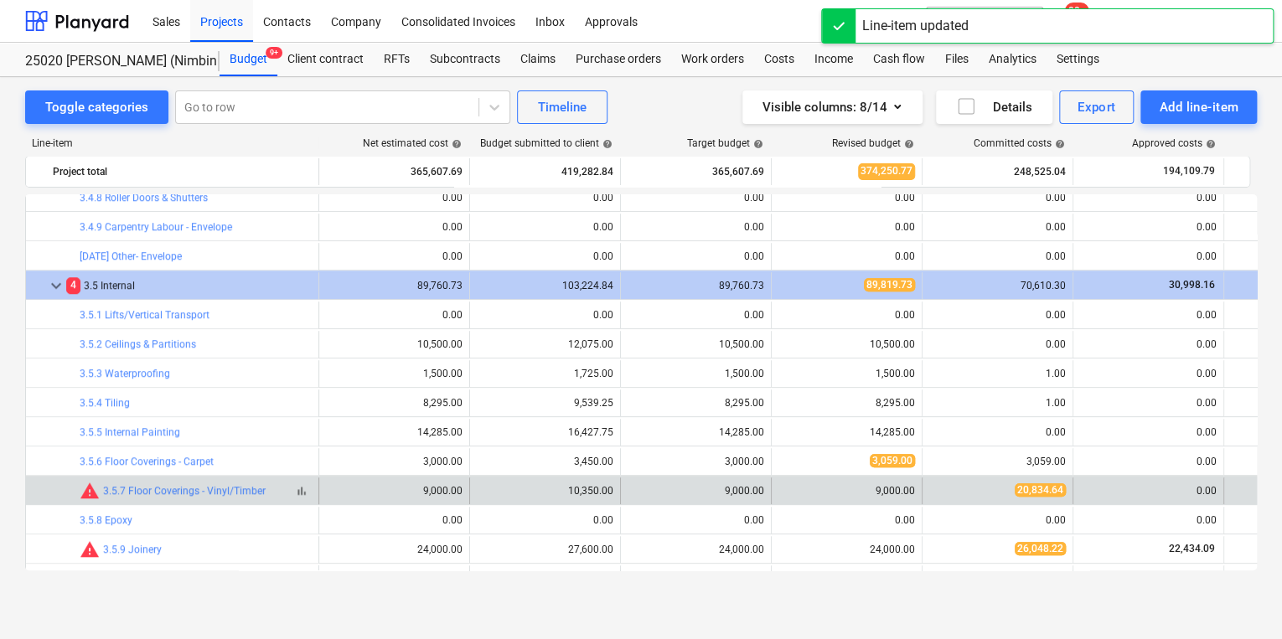
click at [160, 496] on div "warning 3.5.7 Floor Coverings - Vinyl/Timber" at bounding box center [173, 491] width 186 height 20
click at [168, 487] on link "3.5.7 Floor Coverings - Vinyl/Timber" at bounding box center [184, 491] width 163 height 12
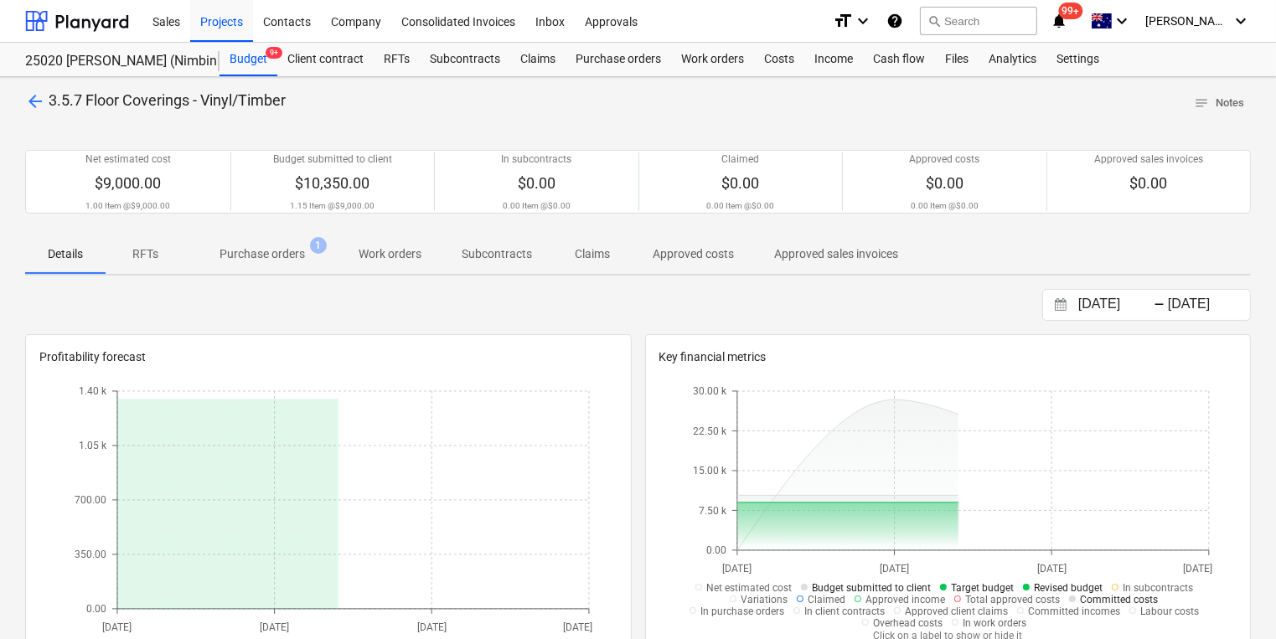
click at [245, 252] on p "Purchase orders" at bounding box center [262, 254] width 85 height 18
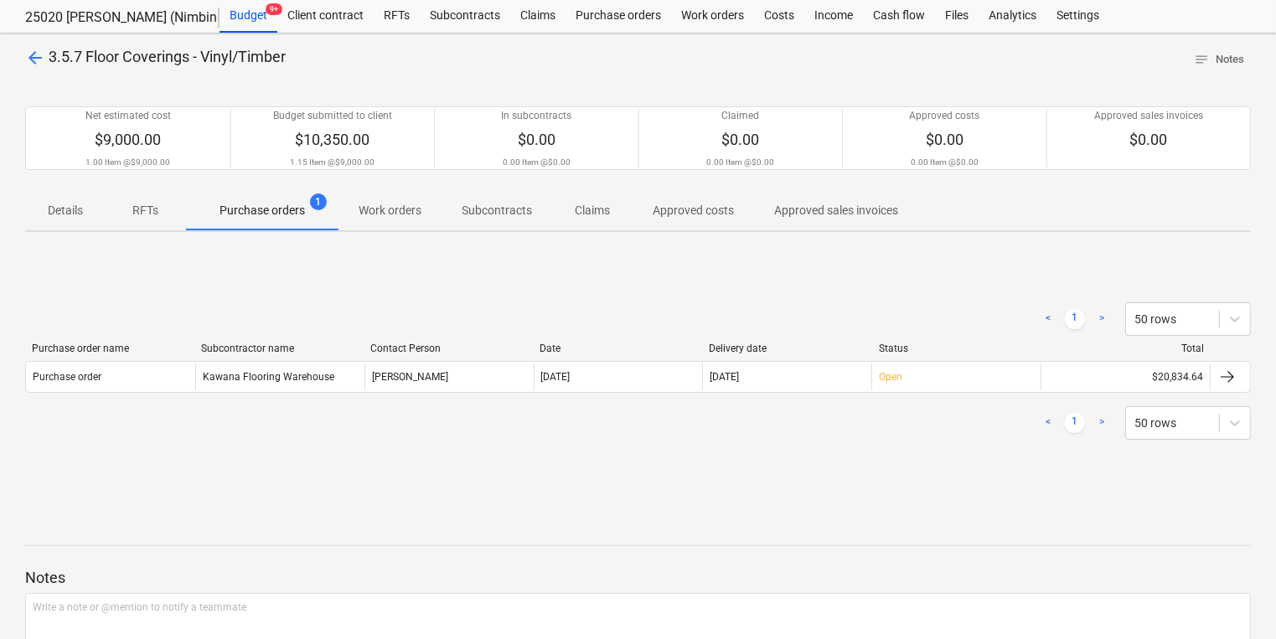
scroll to position [67, 0]
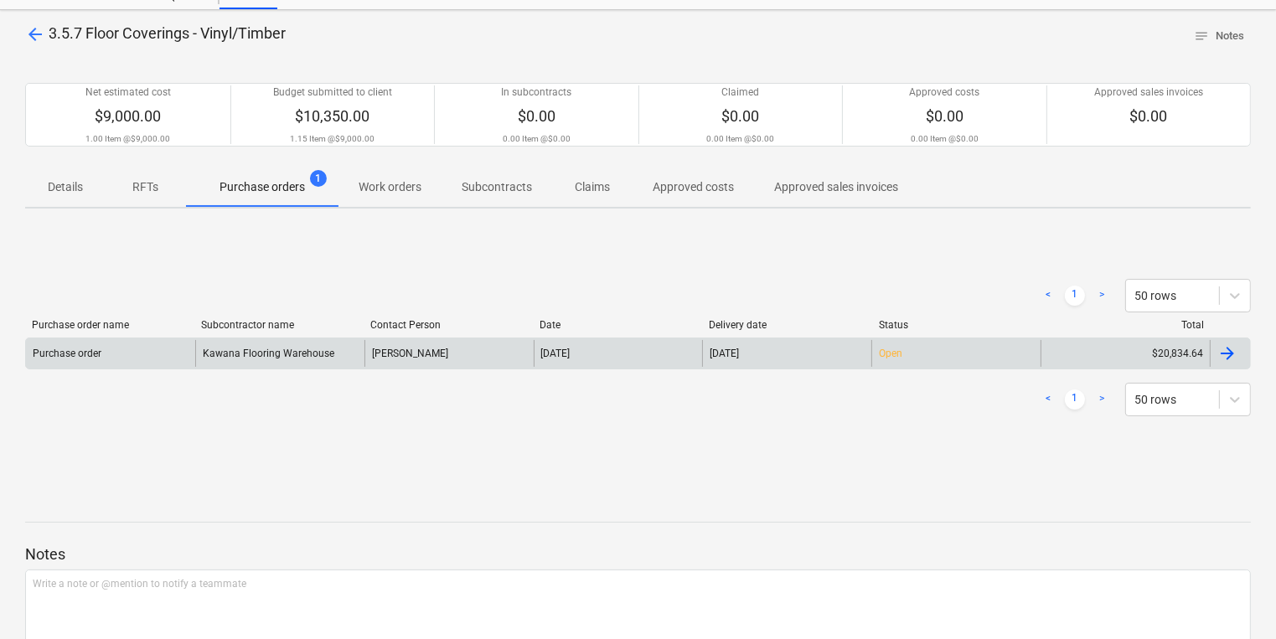
click at [245, 355] on div "Kawana Flooring Warehouse" at bounding box center [279, 353] width 169 height 27
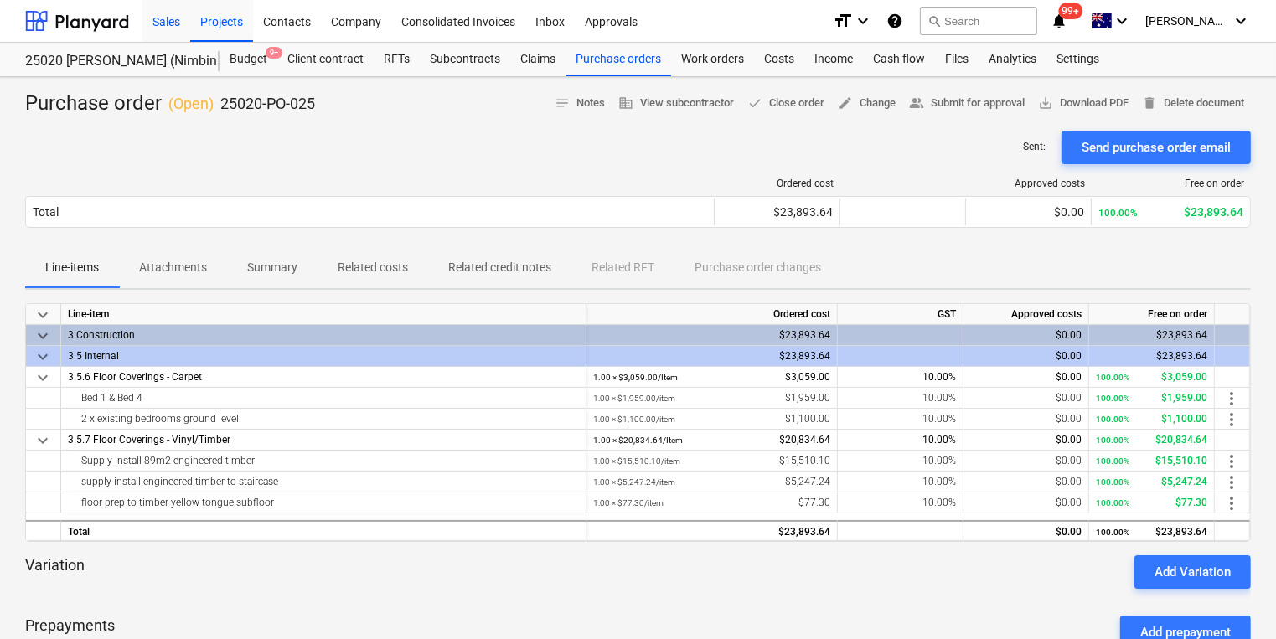
scroll to position [67, 0]
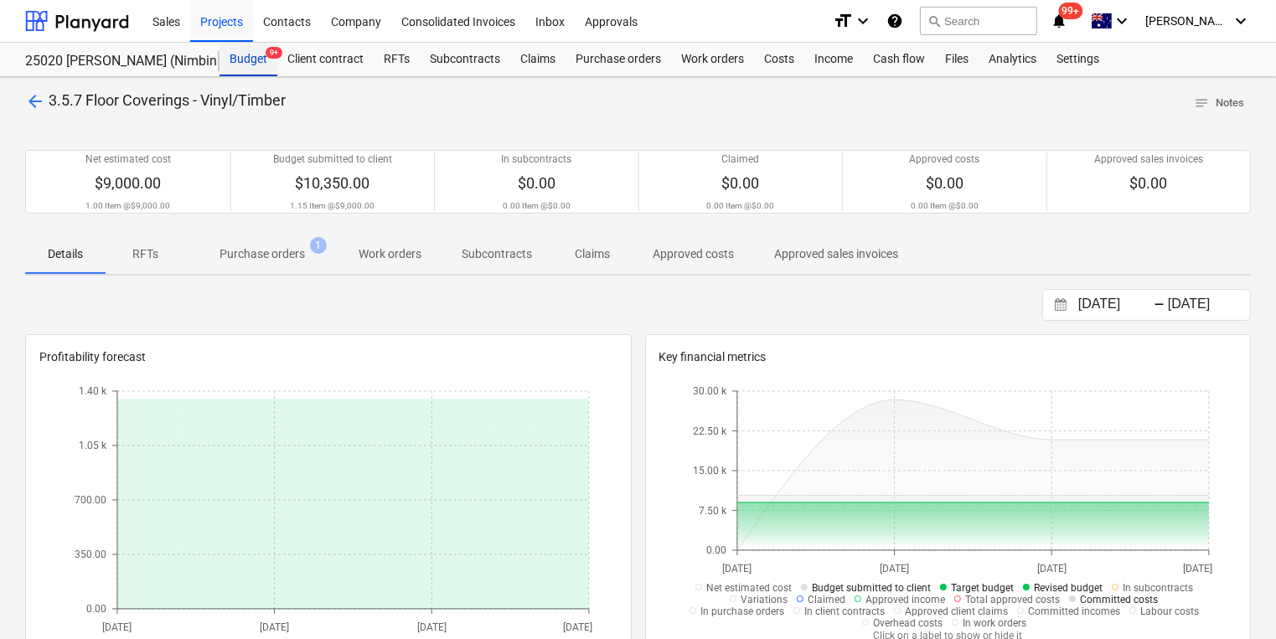
click at [242, 59] on div "Budget 9+" at bounding box center [249, 60] width 58 height 34
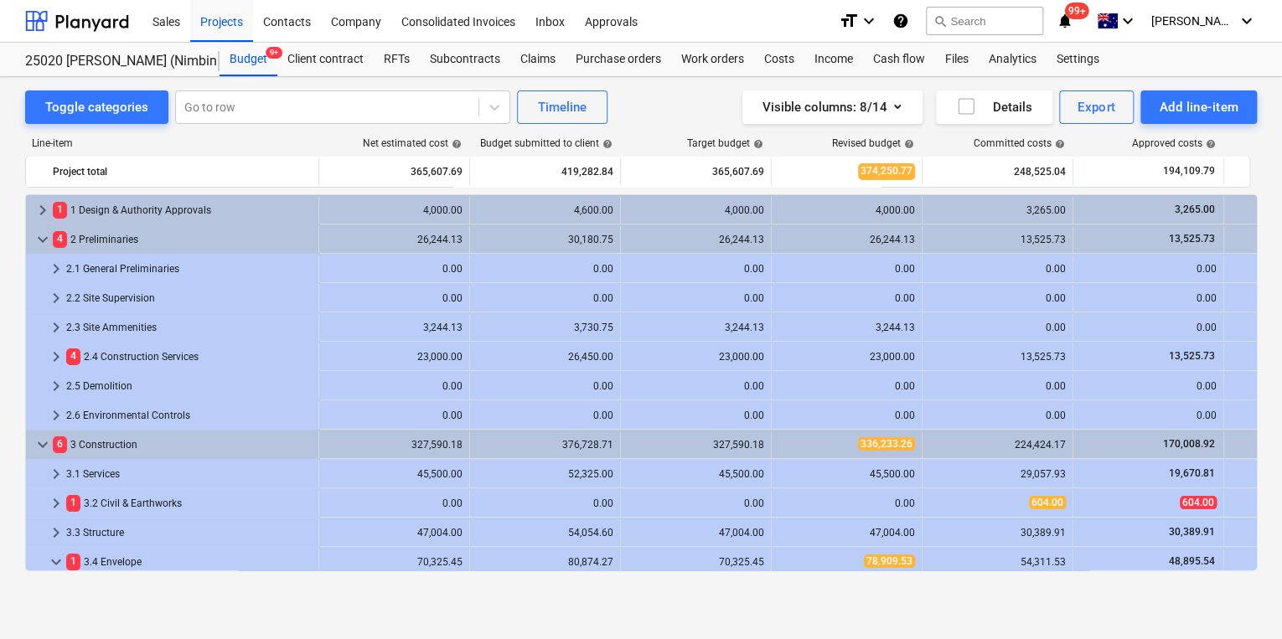
scroll to position [599, 0]
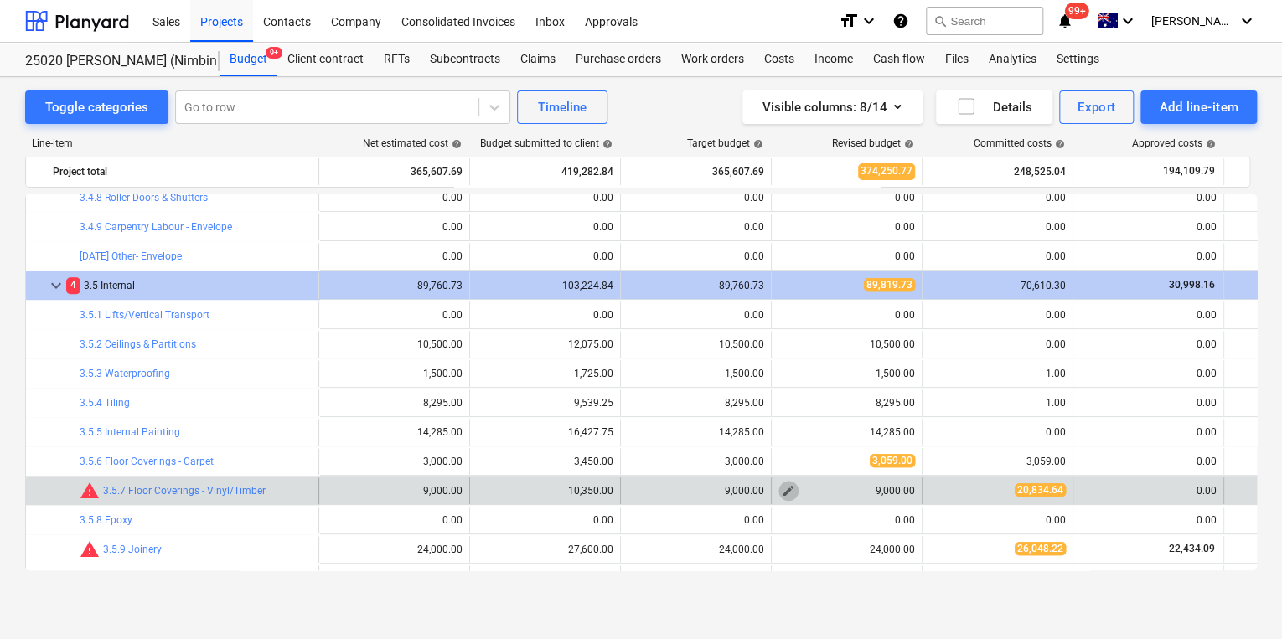
click at [783, 489] on span "edit" at bounding box center [788, 490] width 13 height 13
type textarea "x"
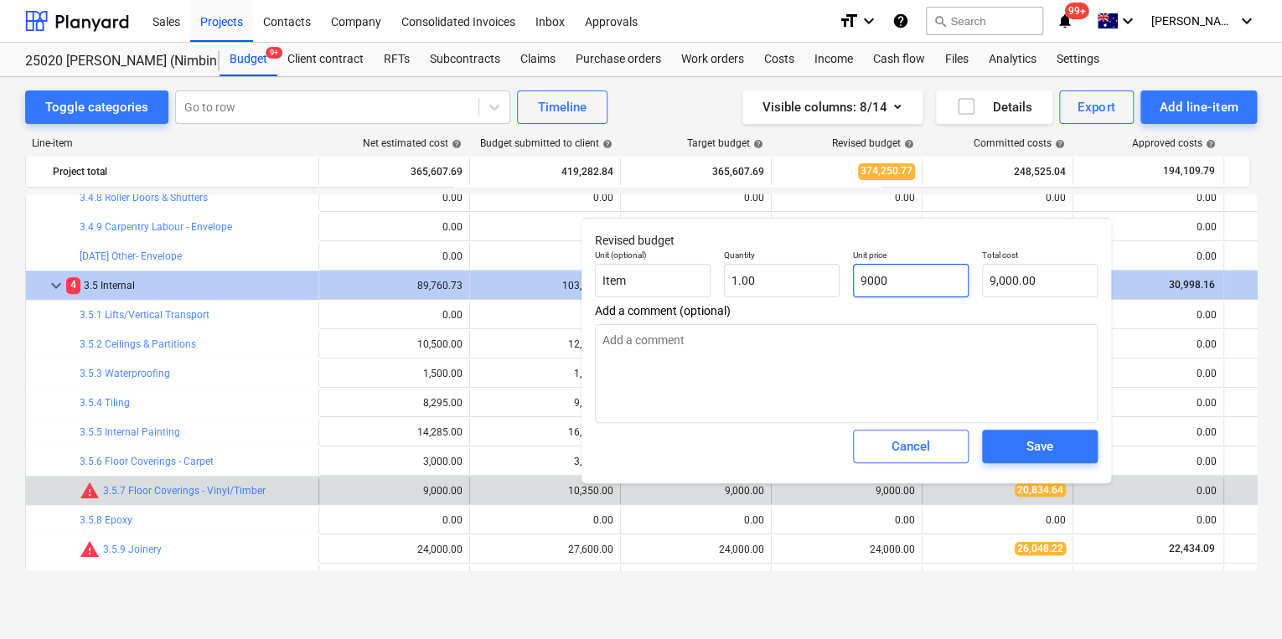
click at [911, 282] on input "9000" at bounding box center [911, 281] width 116 height 34
drag, startPoint x: 885, startPoint y: 282, endPoint x: 707, endPoint y: 269, distance: 178.1
click at [707, 269] on div "Unit (optional) Item Quantity 1.00 Unit price 9000 Total cost 9,000.00" at bounding box center [846, 273] width 516 height 61
type input "2"
type textarea "x"
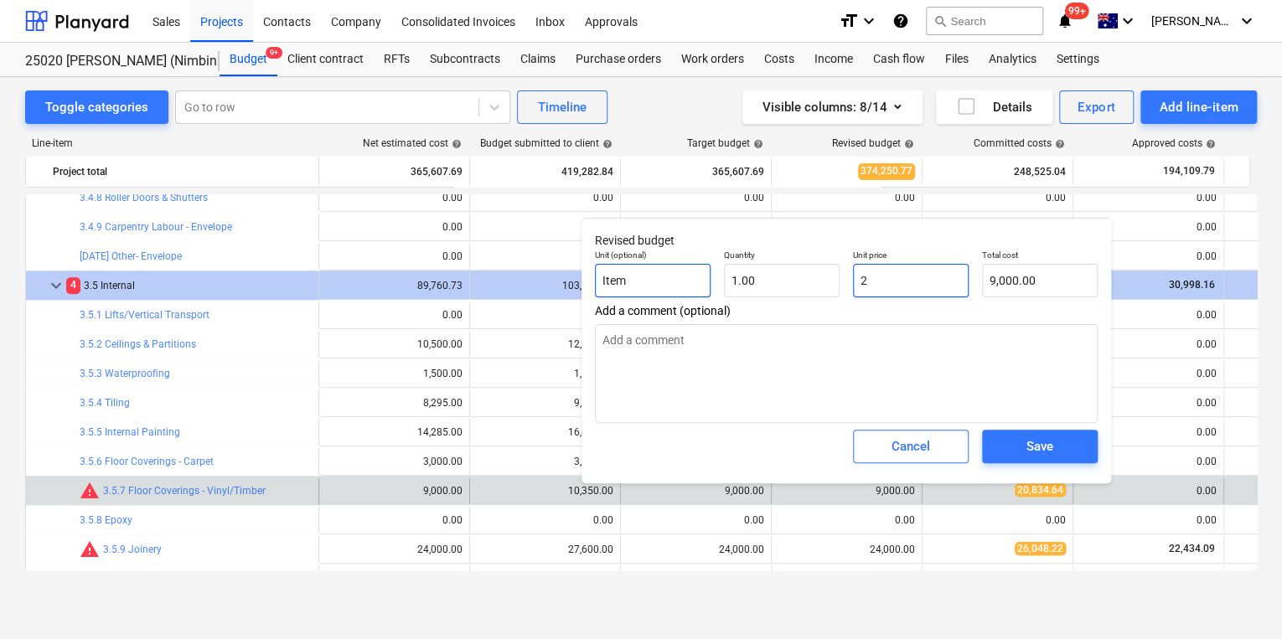
type input "2.00"
type textarea "x"
type input "20"
type input "20.00"
type textarea "x"
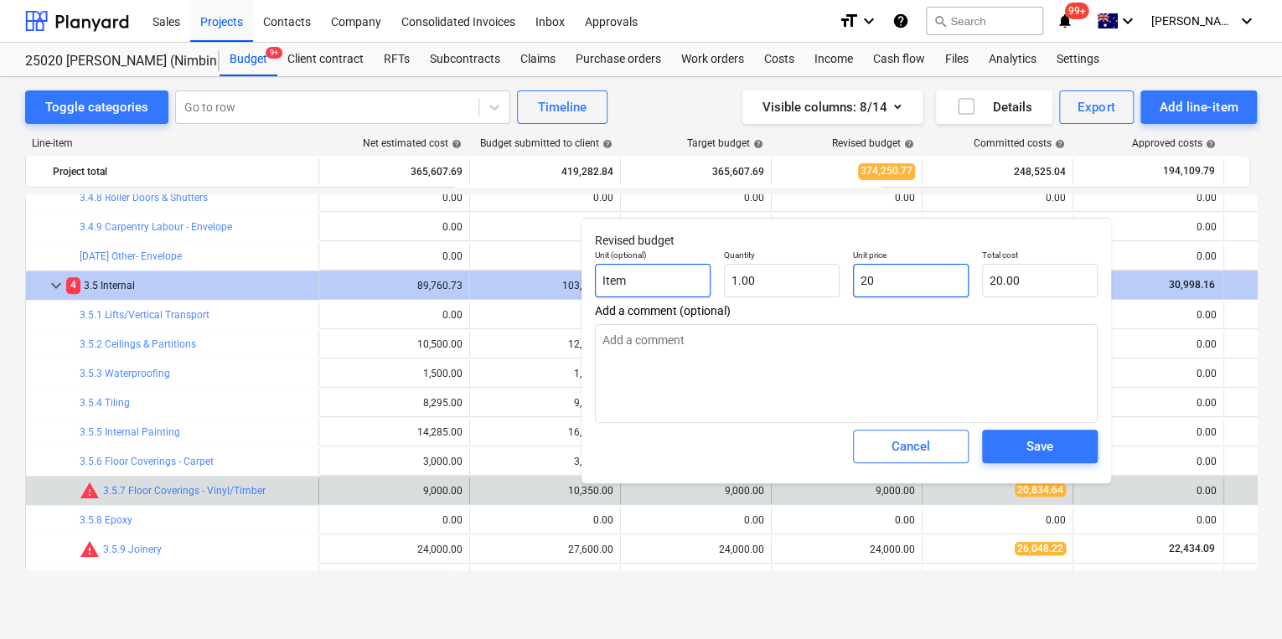
type input "208"
type input "208.00"
type textarea "x"
type input "2083"
type input "2,083.00"
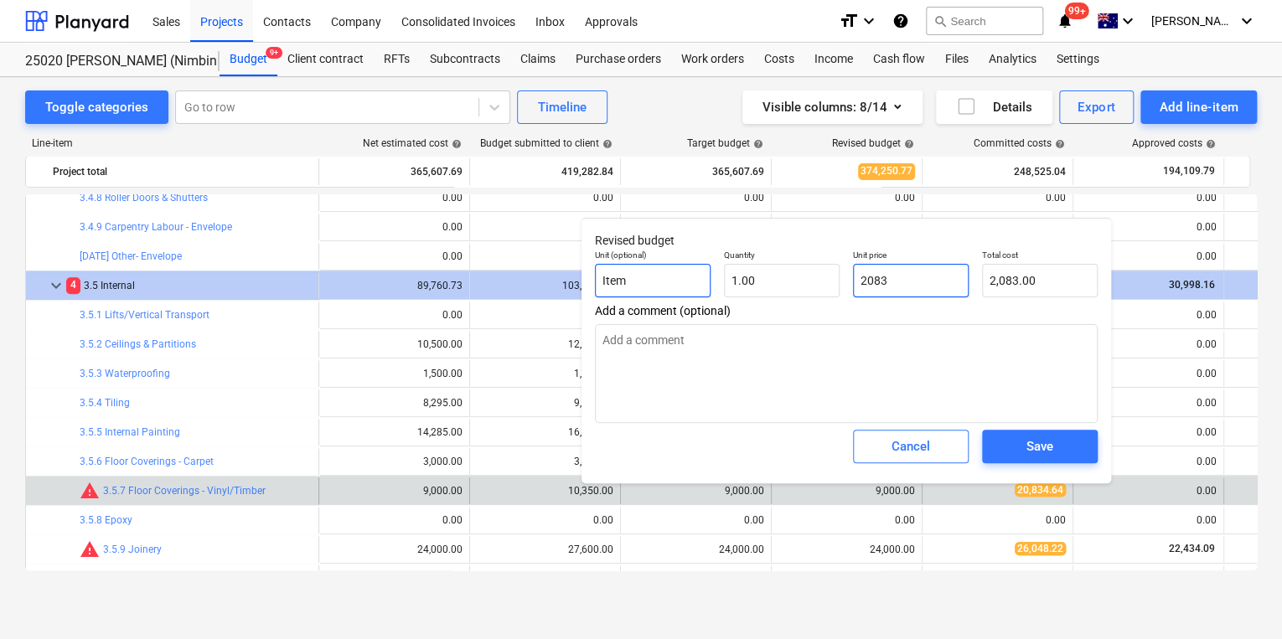
type textarea "x"
type input "20834"
type input "20,834.00"
type textarea "x"
type input "20834."
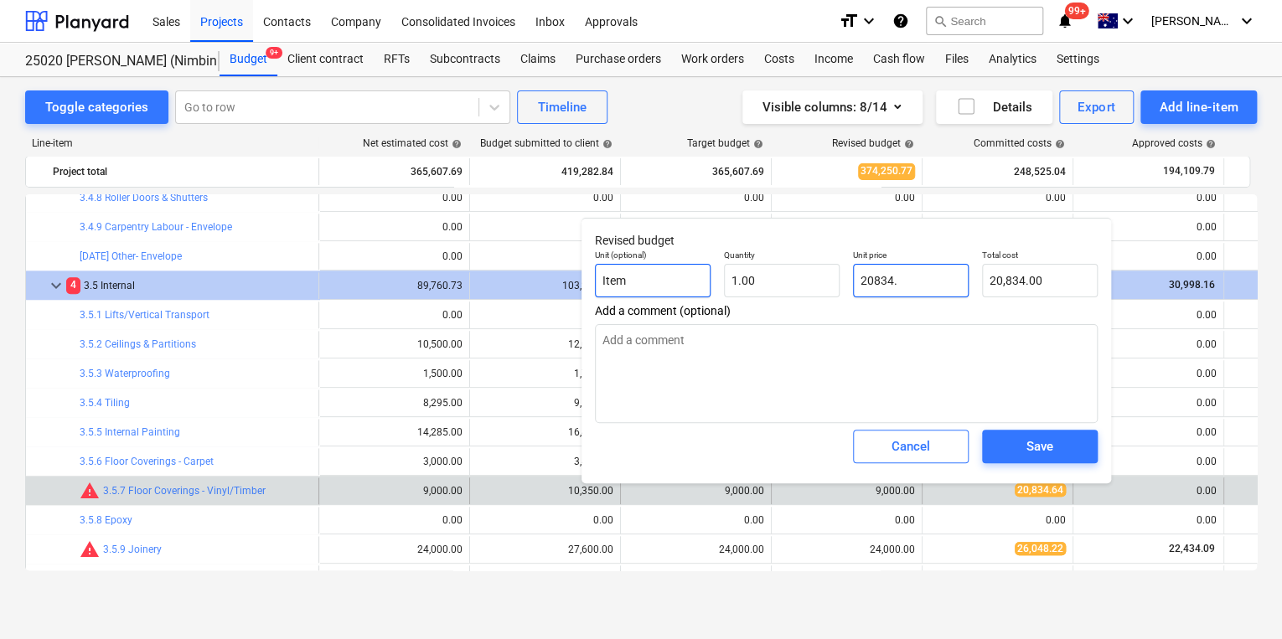
type textarea "x"
type input "20834.6"
type input "20,834.60"
type textarea "x"
type input "20834.64"
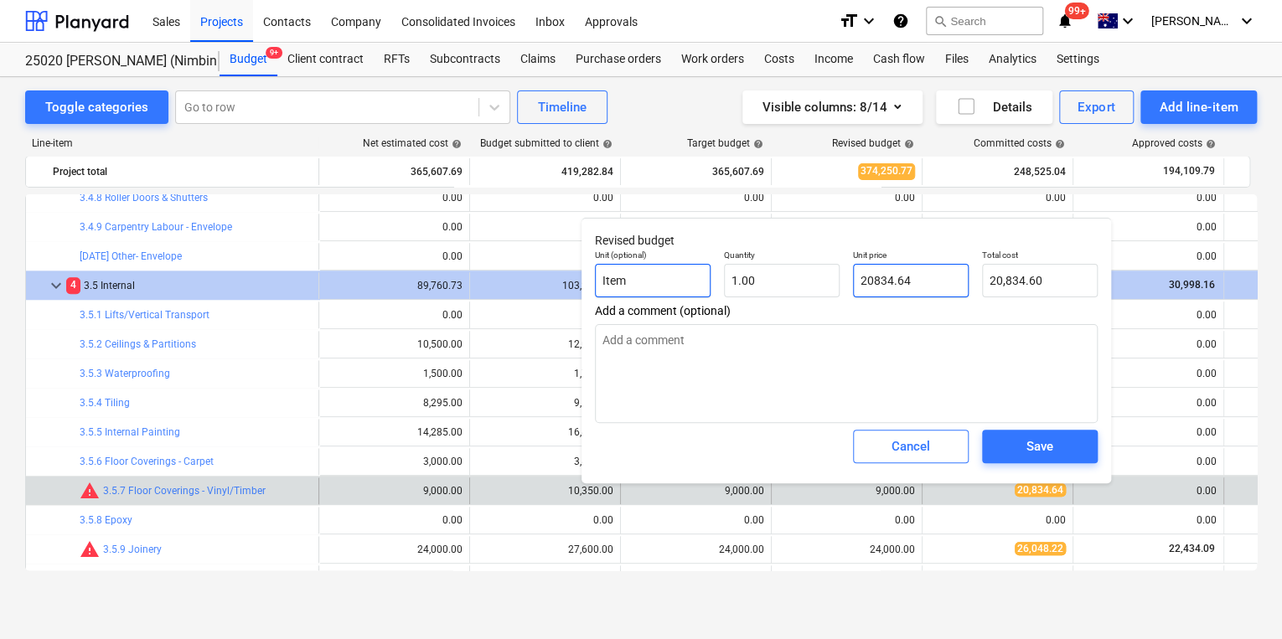
type input "20,834.64"
type input "20834.64"
type textarea "x"
type input "20,834.64"
click at [911, 445] on span "Save" at bounding box center [1039, 447] width 75 height 22
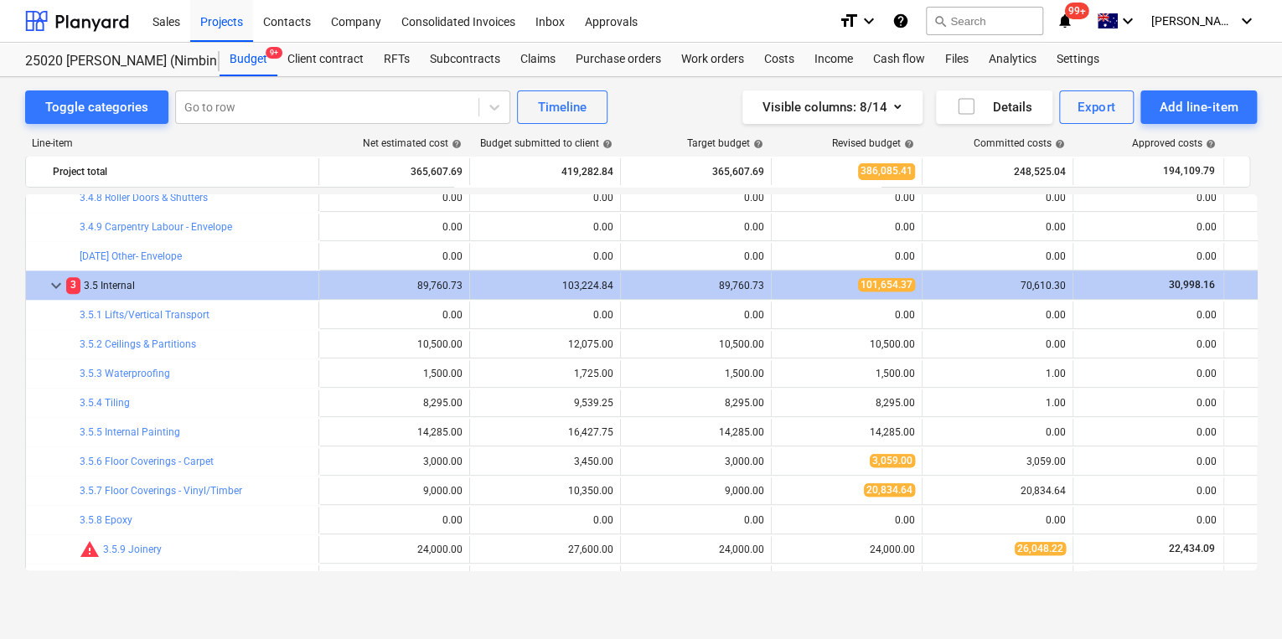
scroll to position [666, 0]
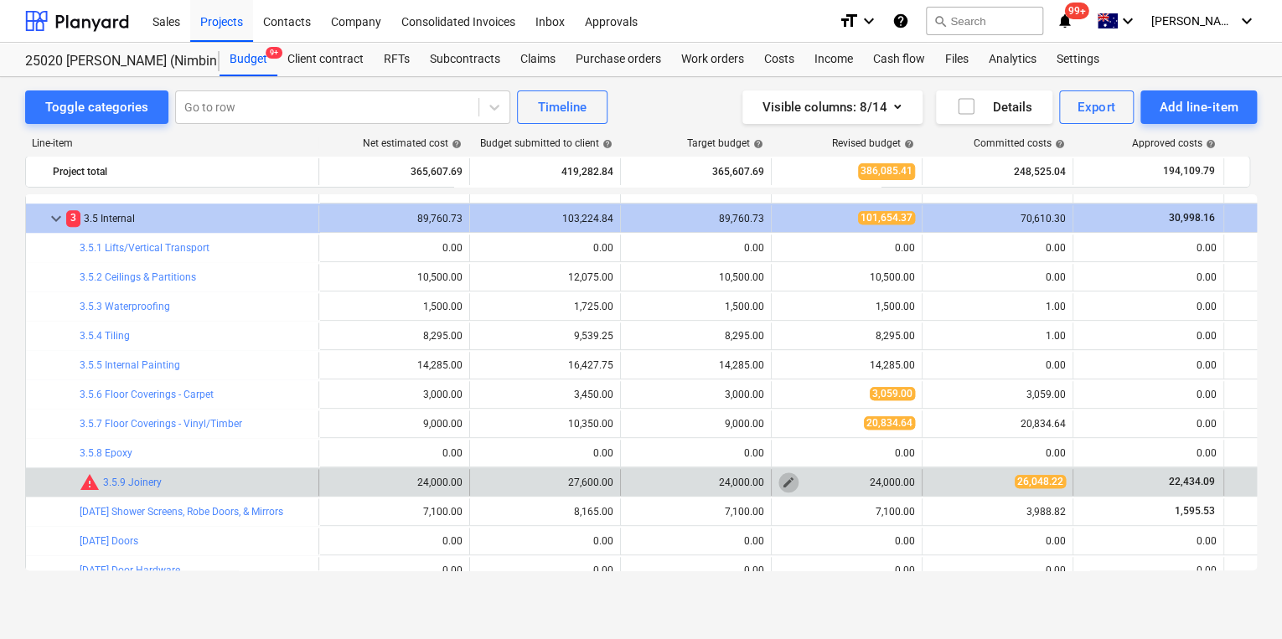
click at [789, 486] on span "edit" at bounding box center [788, 482] width 13 height 13
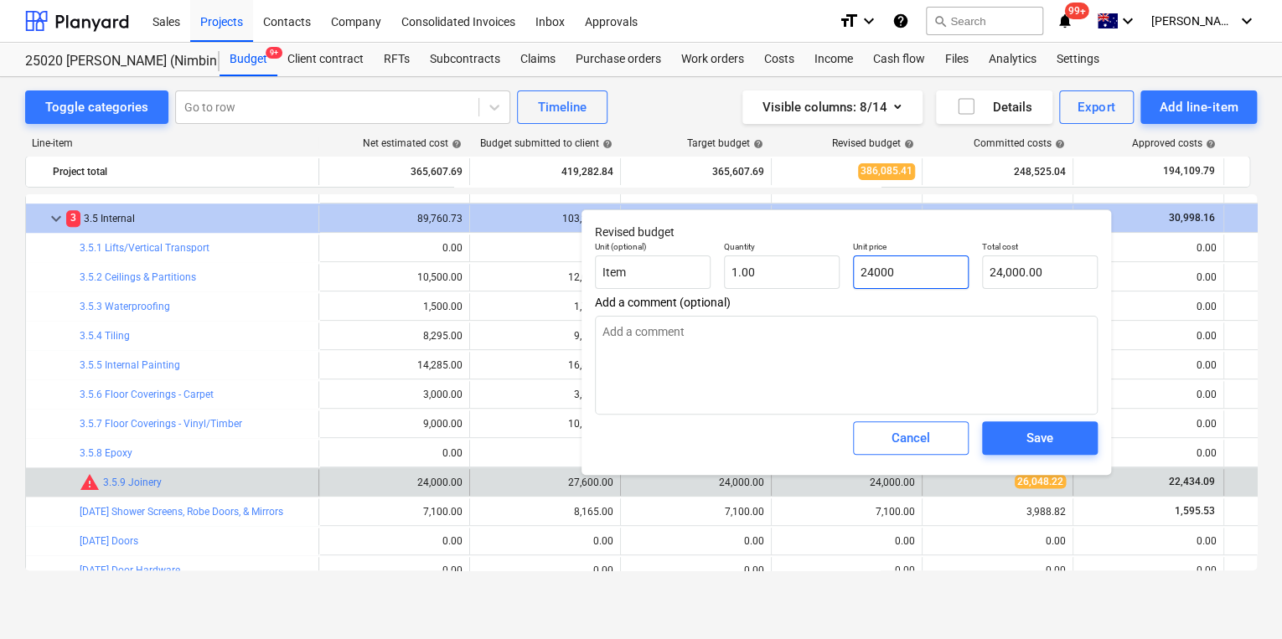
drag, startPoint x: 932, startPoint y: 269, endPoint x: 714, endPoint y: 255, distance: 218.3
click at [746, 261] on div "Unit (optional) Item Quantity 1.00 Unit price 24000 Total cost 24,000.00" at bounding box center [846, 265] width 516 height 61
click at [911, 438] on div "Save" at bounding box center [1039, 438] width 27 height 22
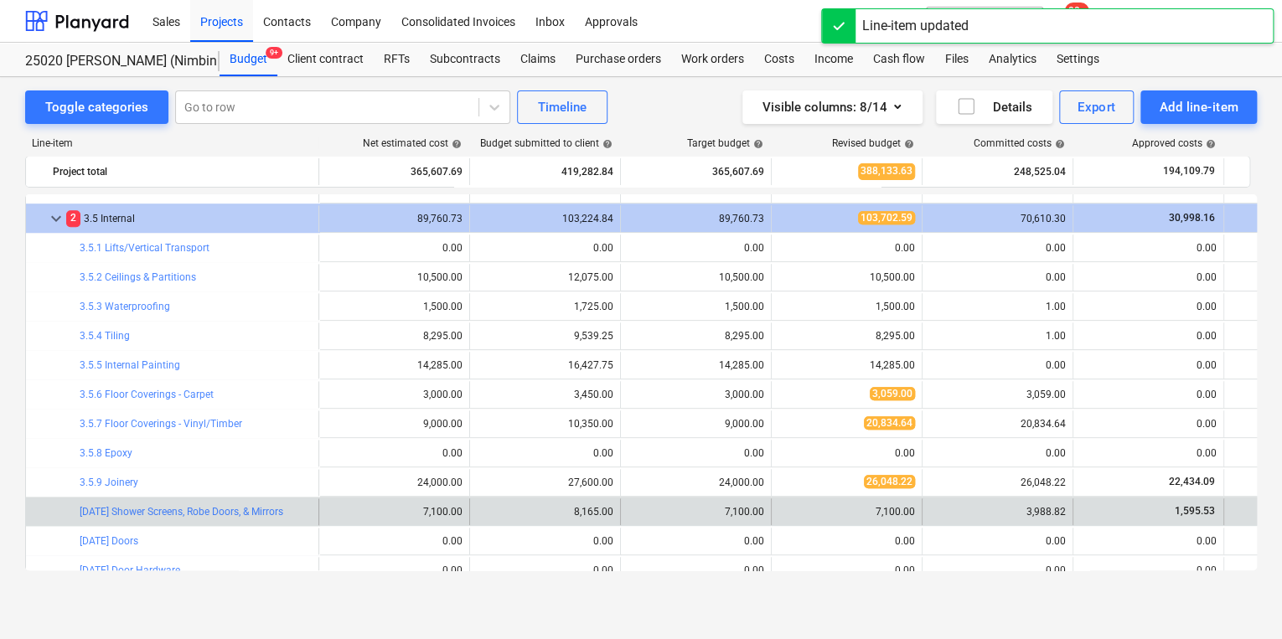
scroll to position [733, 0]
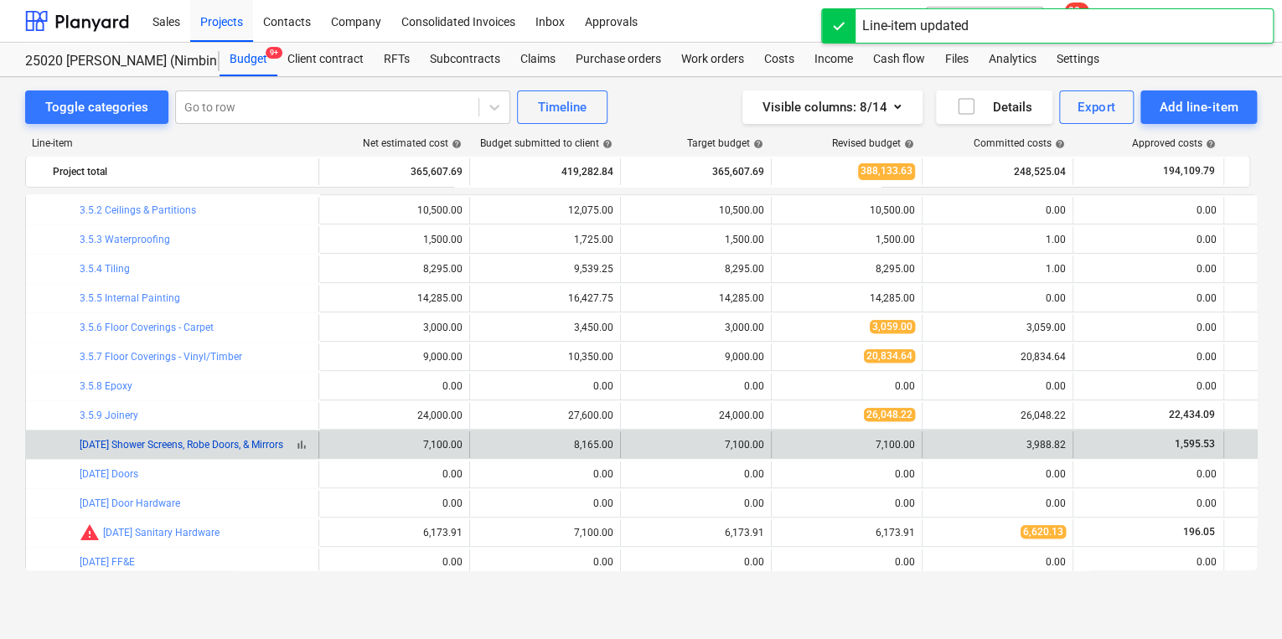
click at [208, 440] on link "[DATE] Shower Screens, Robe Doors, & Mirrors" at bounding box center [182, 445] width 204 height 12
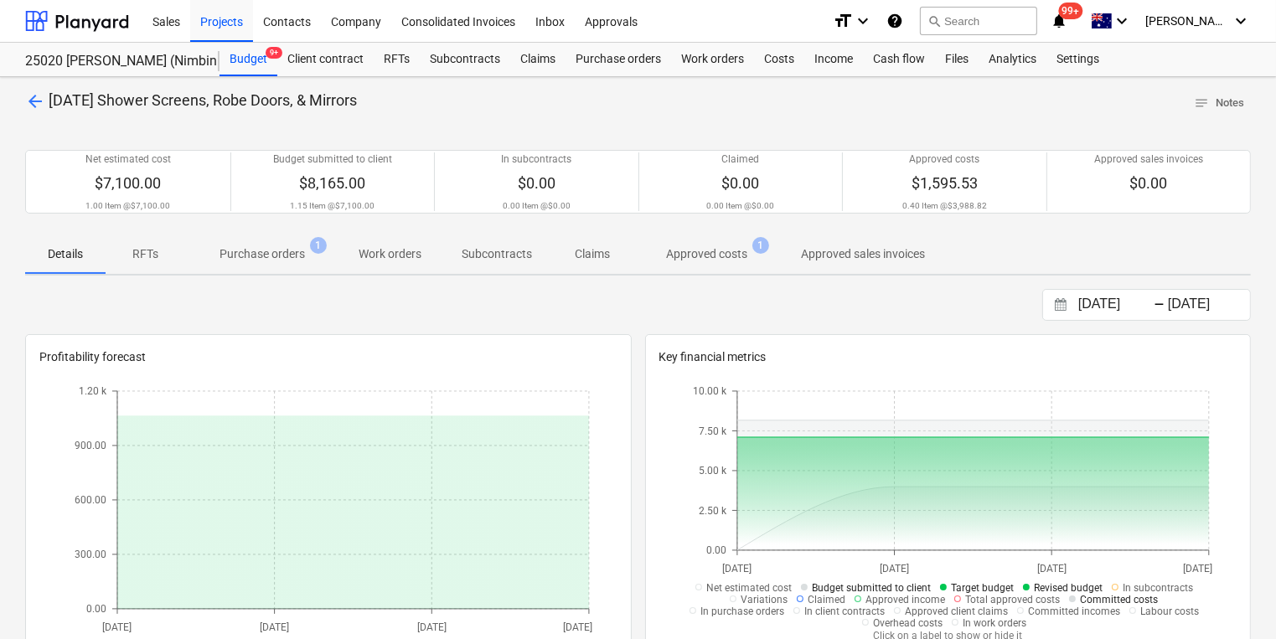
click at [247, 251] on p "Purchase orders" at bounding box center [262, 254] width 85 height 18
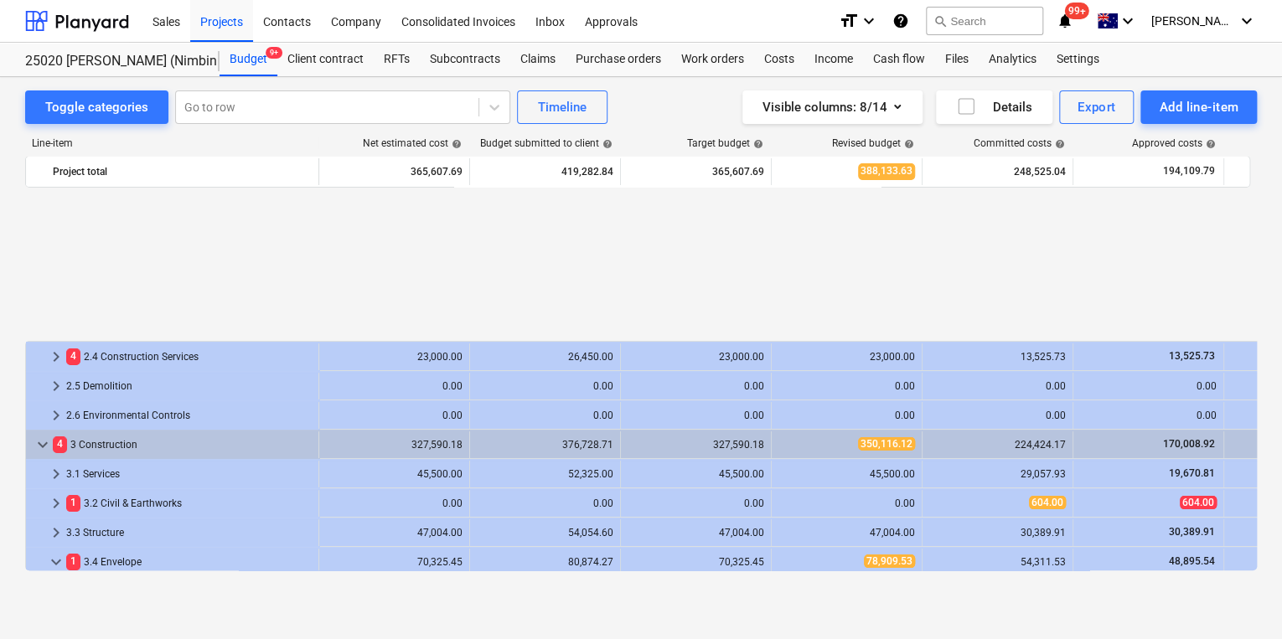
scroll to position [733, 0]
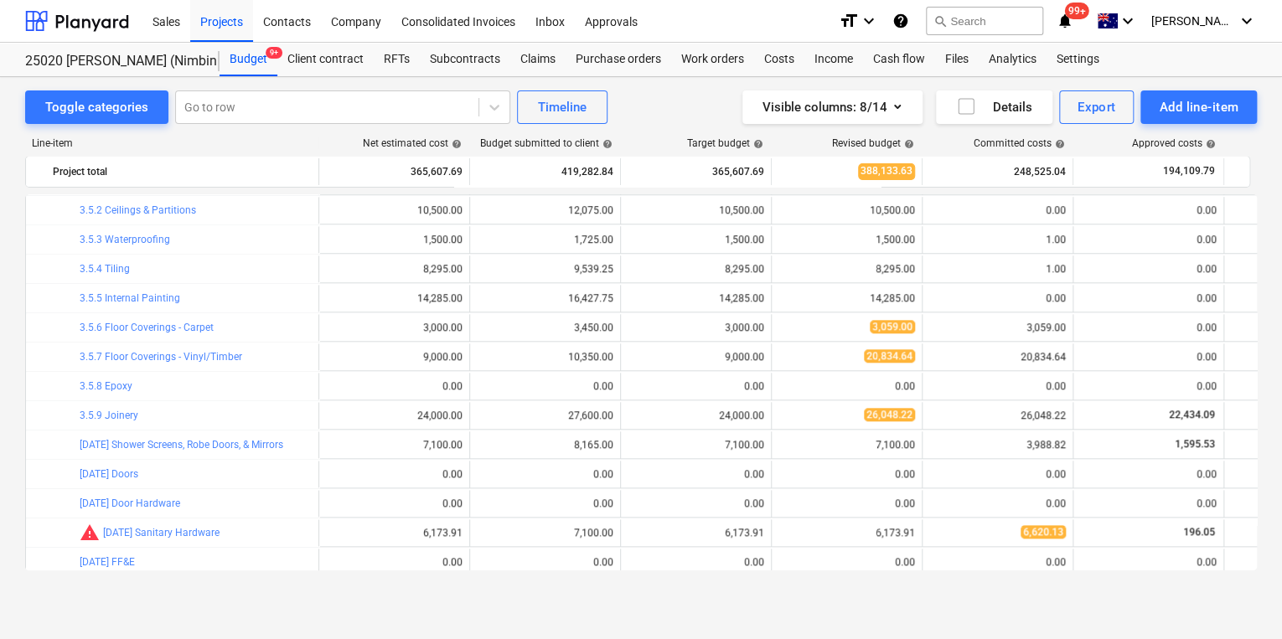
scroll to position [800, 0]
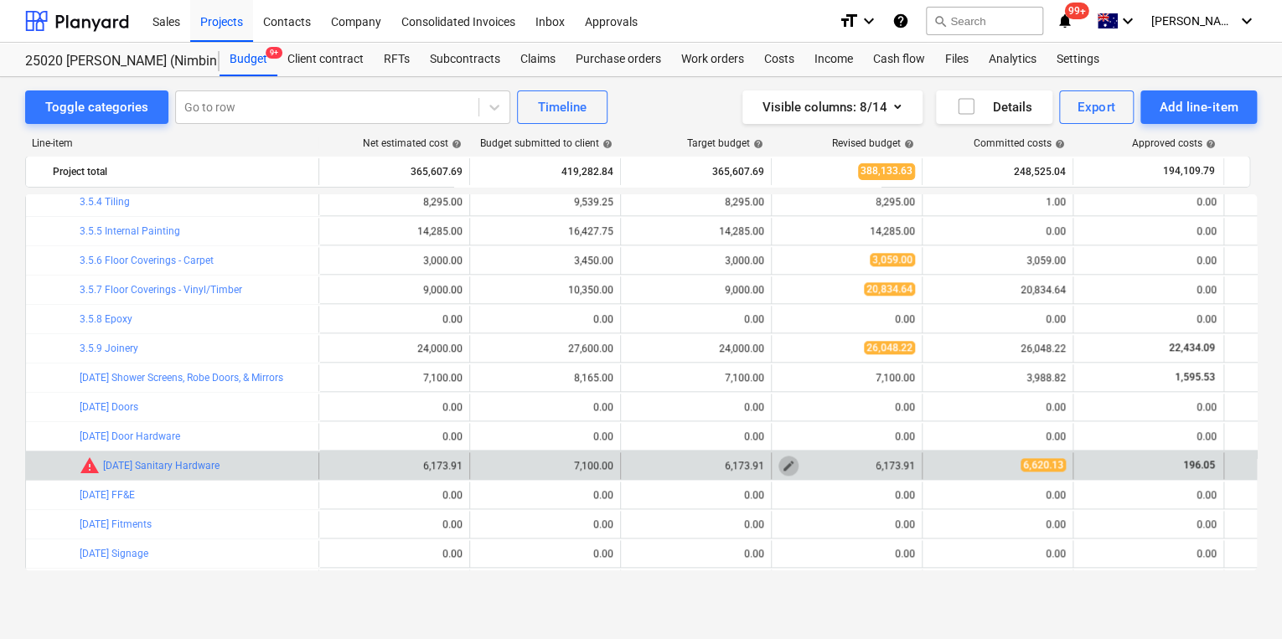
click at [785, 469] on span "edit" at bounding box center [788, 465] width 13 height 13
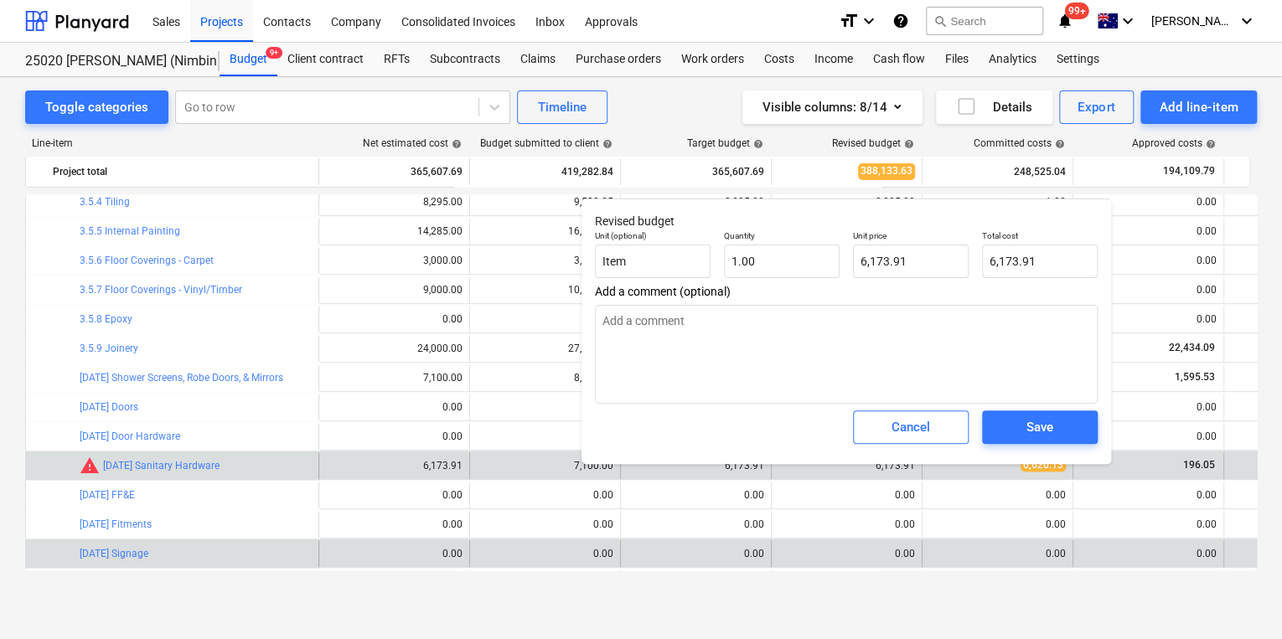
click at [834, 549] on div "edit 0.00" at bounding box center [846, 553] width 137 height 27
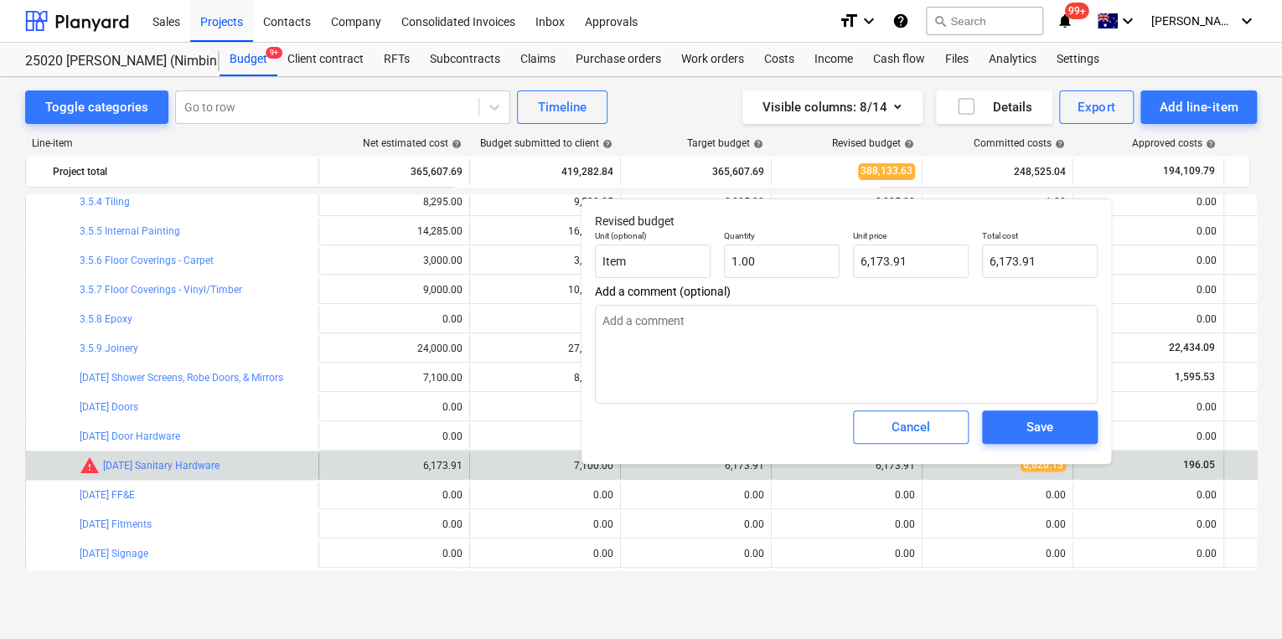
click at [163, 476] on div "bar_chart warning [DATE] Sanitary Hardware" at bounding box center [196, 465] width 232 height 27
click at [158, 462] on link "[DATE] Sanitary Hardware" at bounding box center [161, 466] width 116 height 12
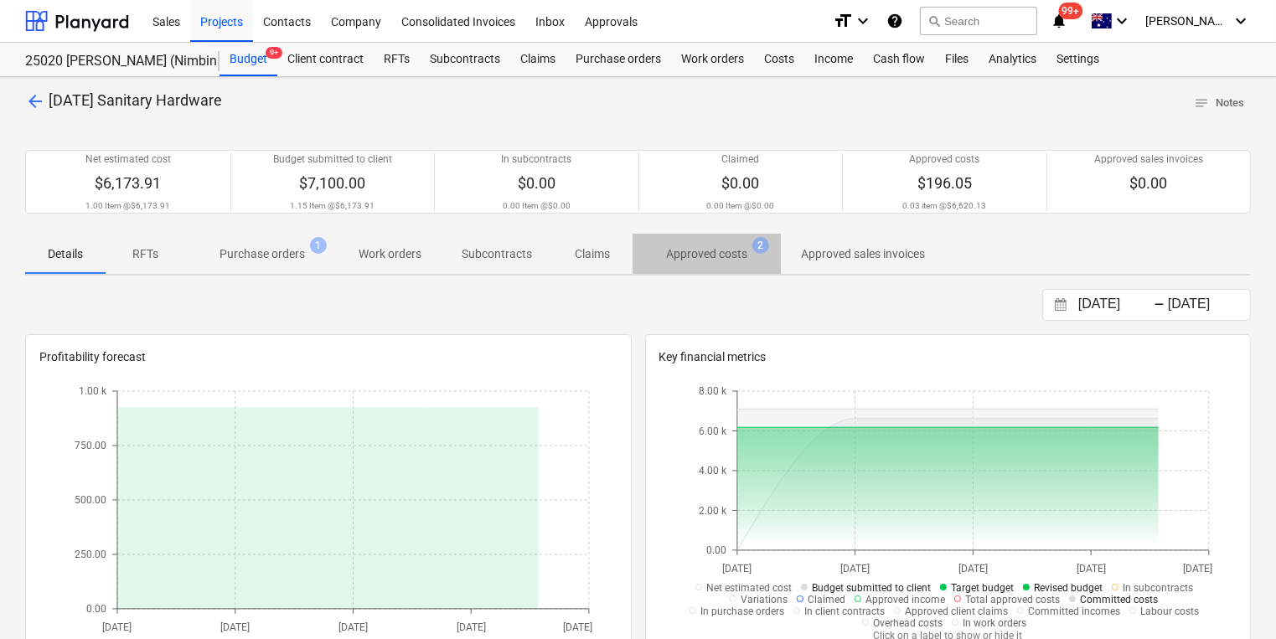
click at [694, 261] on p "Approved costs" at bounding box center [706, 254] width 81 height 18
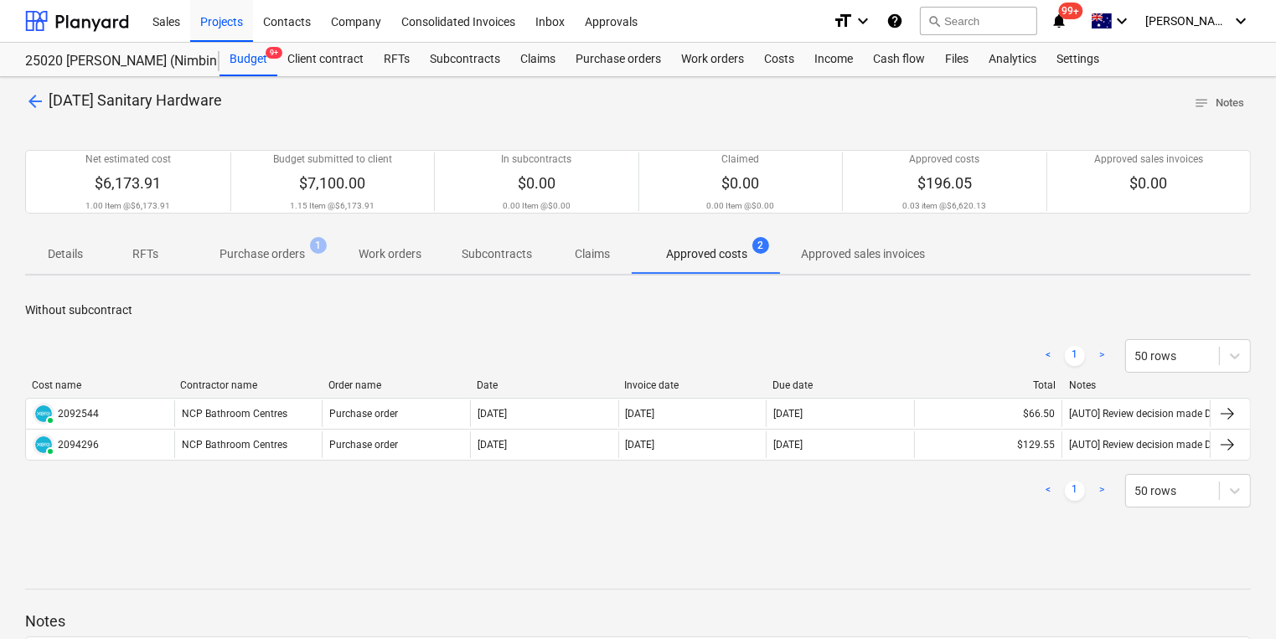
click at [276, 258] on p "Purchase orders" at bounding box center [262, 254] width 85 height 18
click at [248, 61] on div "Budget 9+" at bounding box center [249, 60] width 58 height 34
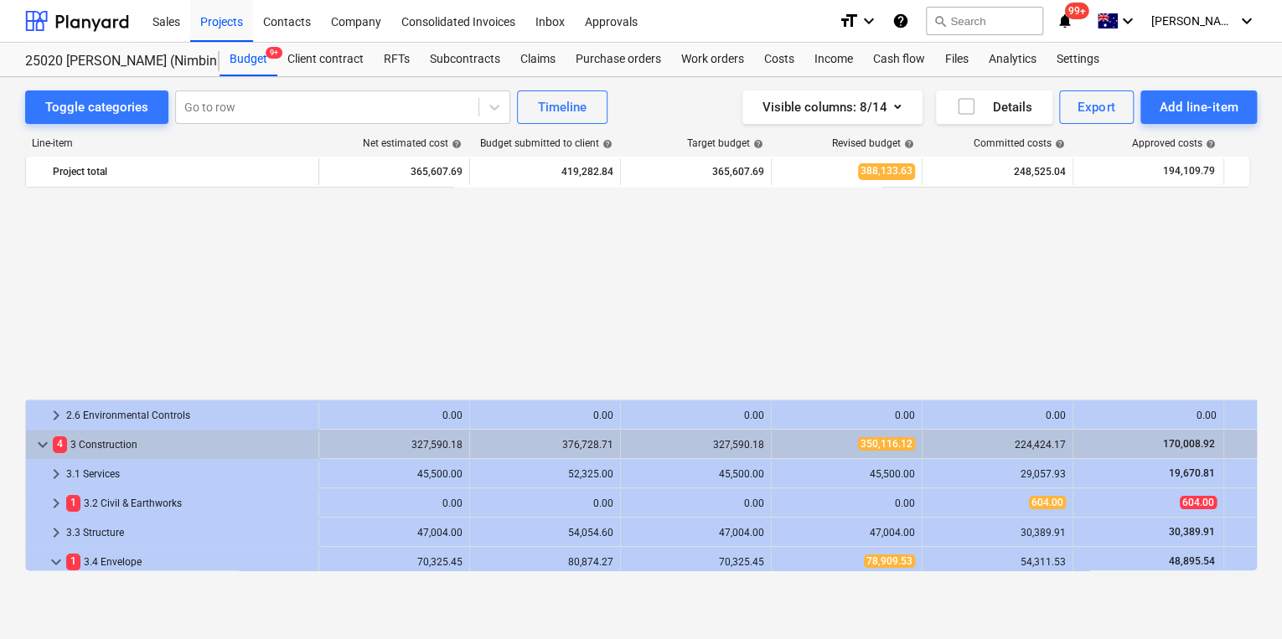
scroll to position [800, 0]
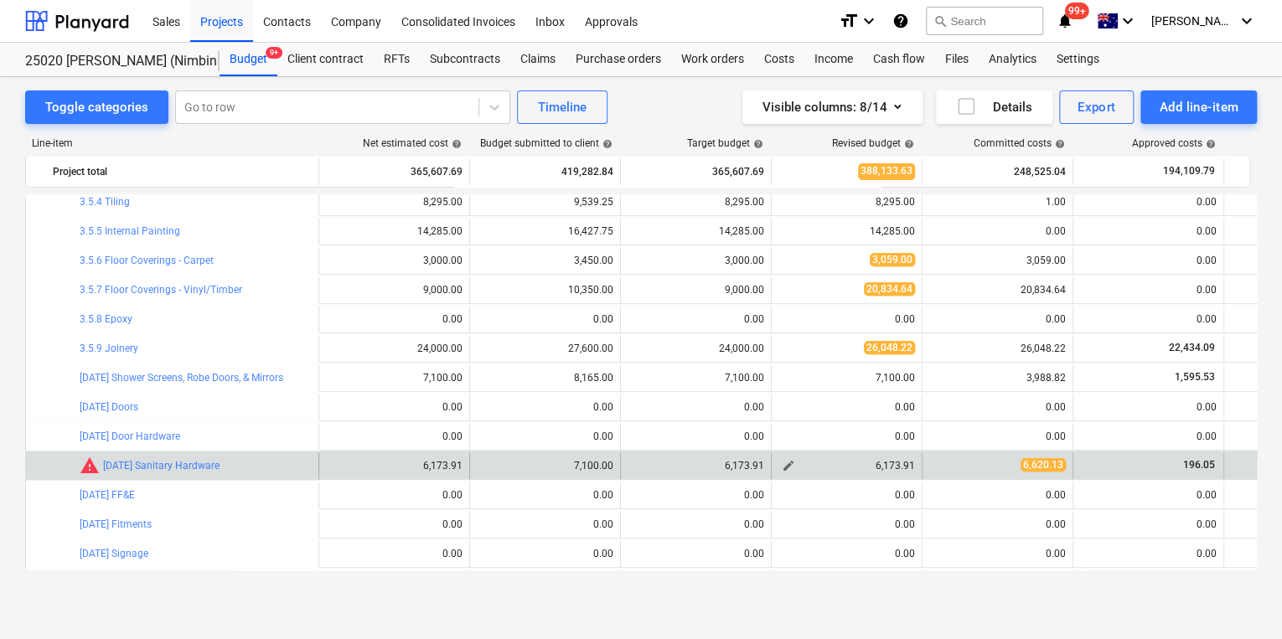
click at [784, 464] on span "edit" at bounding box center [788, 465] width 13 height 13
type textarea "x"
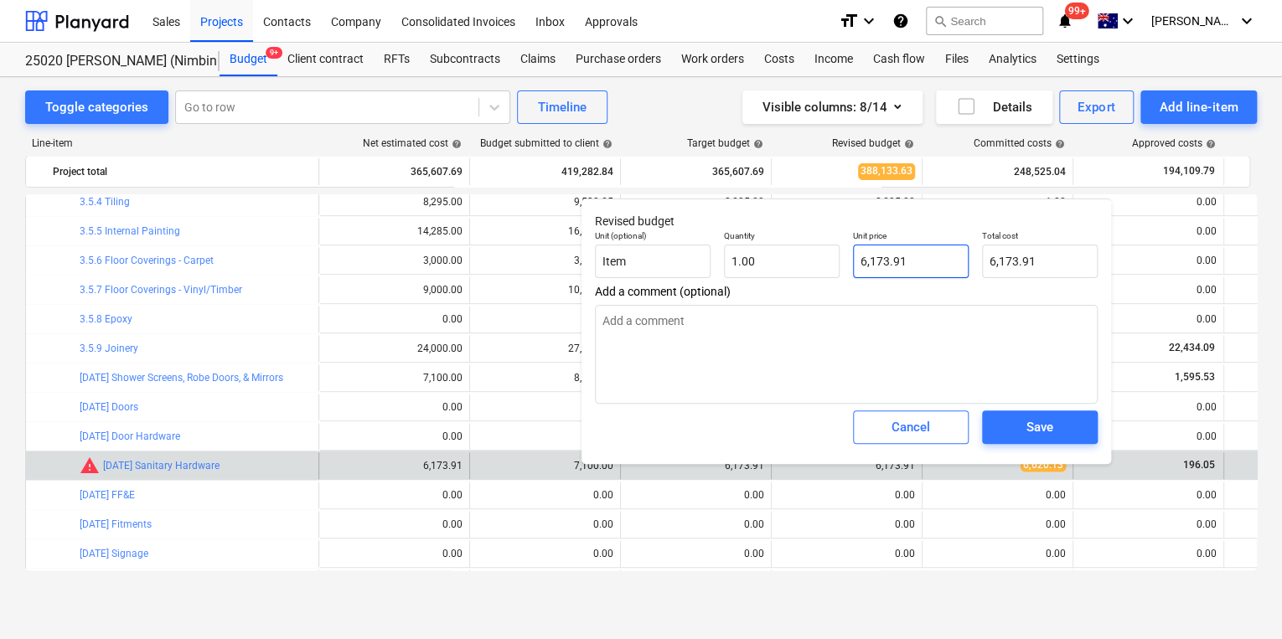
type input "6173.91"
drag, startPoint x: 947, startPoint y: 258, endPoint x: 668, endPoint y: 248, distance: 279.2
click at [711, 253] on div "Unit (optional) Item Quantity 1.00 Unit price 6173.91 Total cost 6,173.91" at bounding box center [846, 254] width 516 height 61
type textarea "x"
type input "6,173.91"
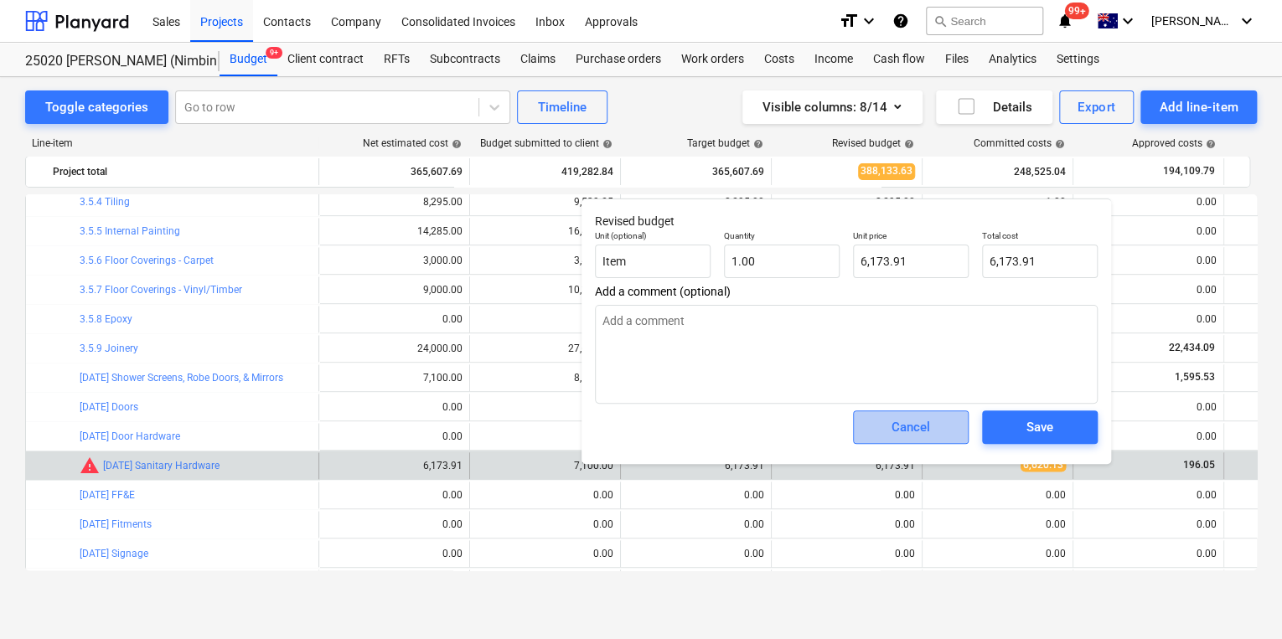
click at [886, 426] on span "Cancel" at bounding box center [911, 427] width 74 height 22
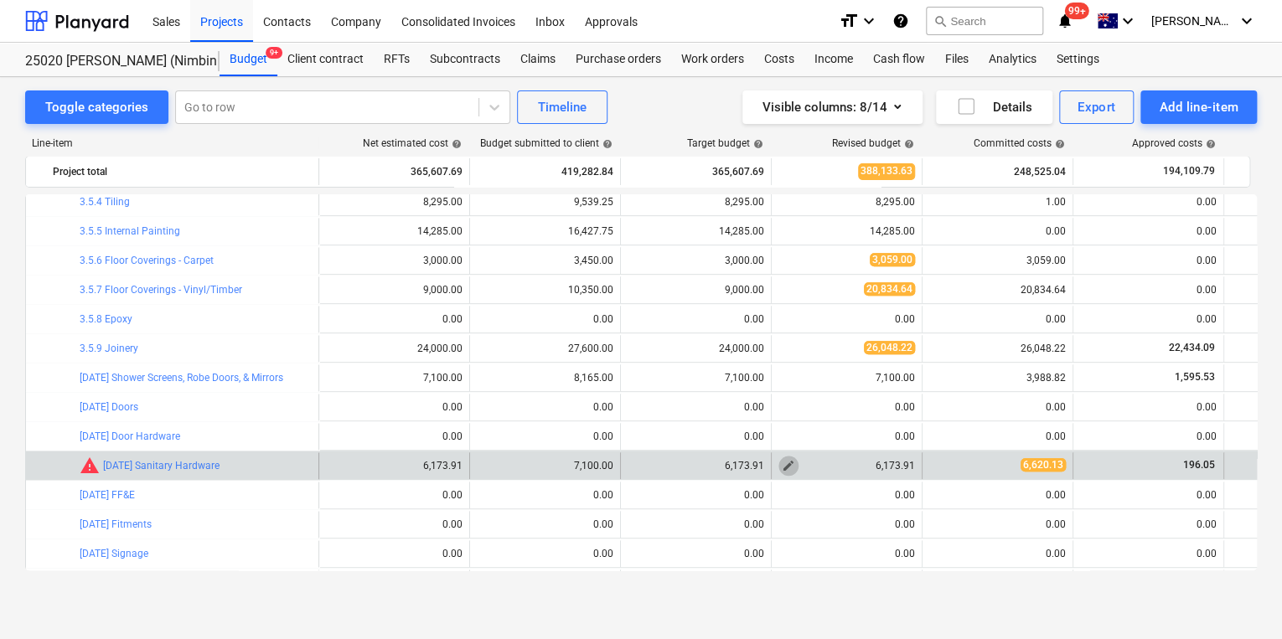
click at [783, 463] on span "edit" at bounding box center [788, 465] width 13 height 13
type textarea "x"
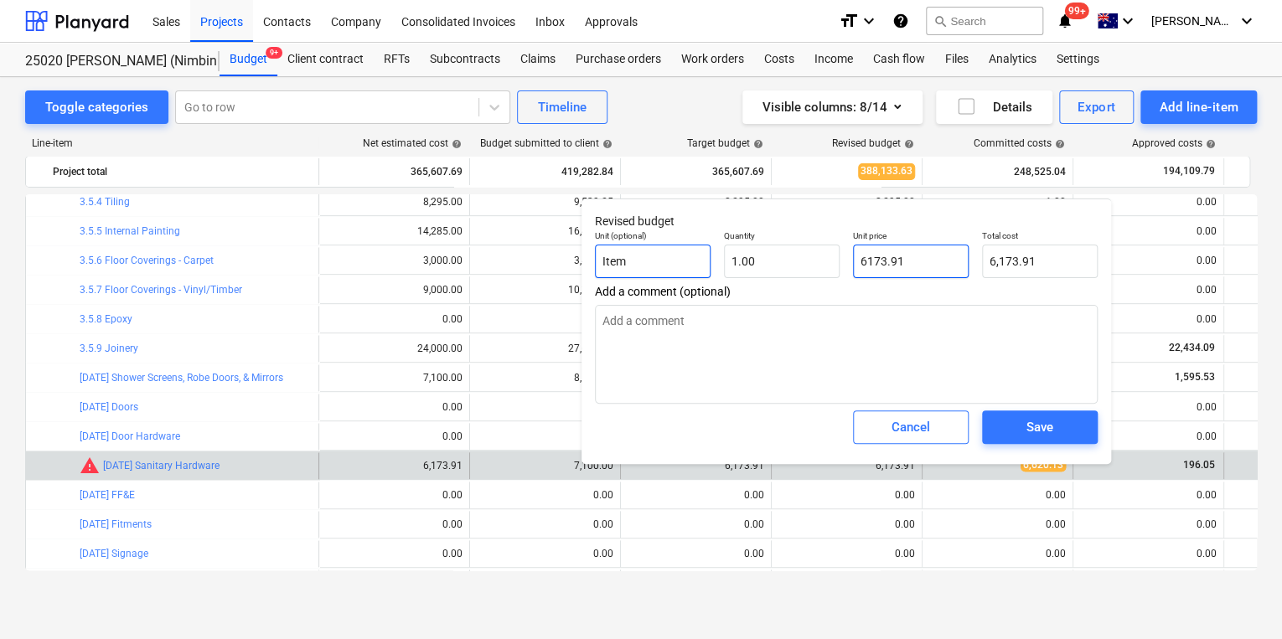
drag, startPoint x: 911, startPoint y: 261, endPoint x: 692, endPoint y: 247, distance: 219.1
click at [716, 250] on div "Unit (optional) Item Quantity 1.00 Unit price 6173.91 Total cost 6,173.91" at bounding box center [846, 254] width 516 height 61
type input "6"
type textarea "x"
type input "6.00"
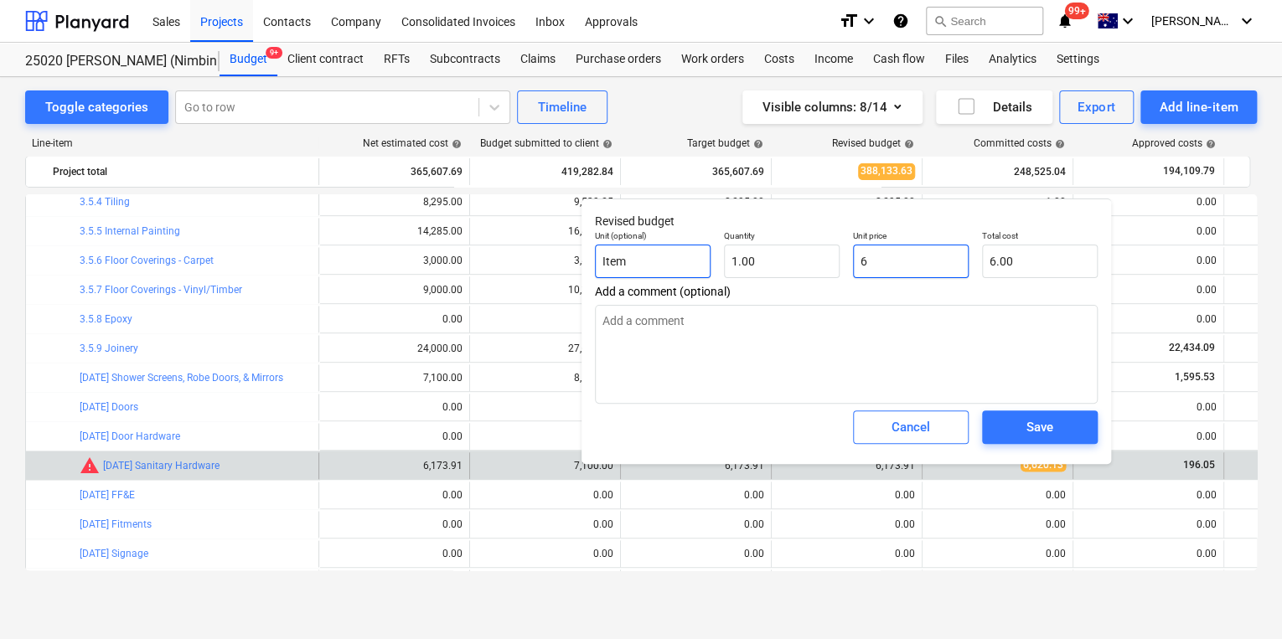
type textarea "x"
type input "66"
type input "66.00"
type textarea "x"
type input "662"
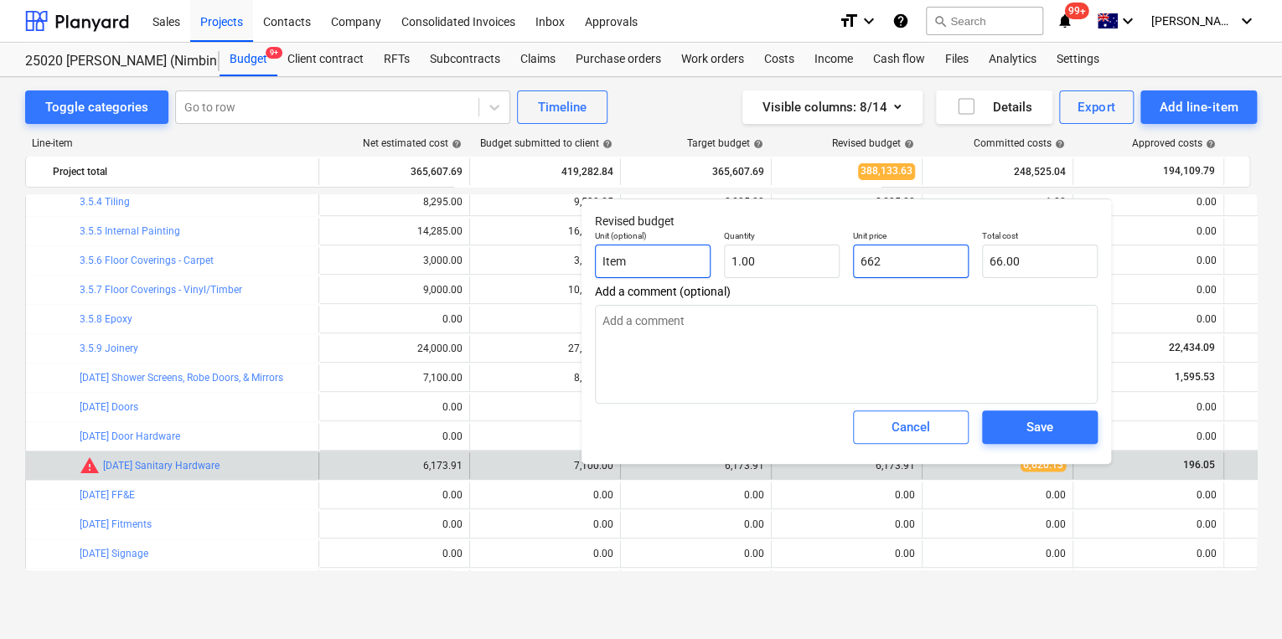
type input "662.00"
type textarea "x"
type input "6620"
type input "6,620.00"
type textarea "x"
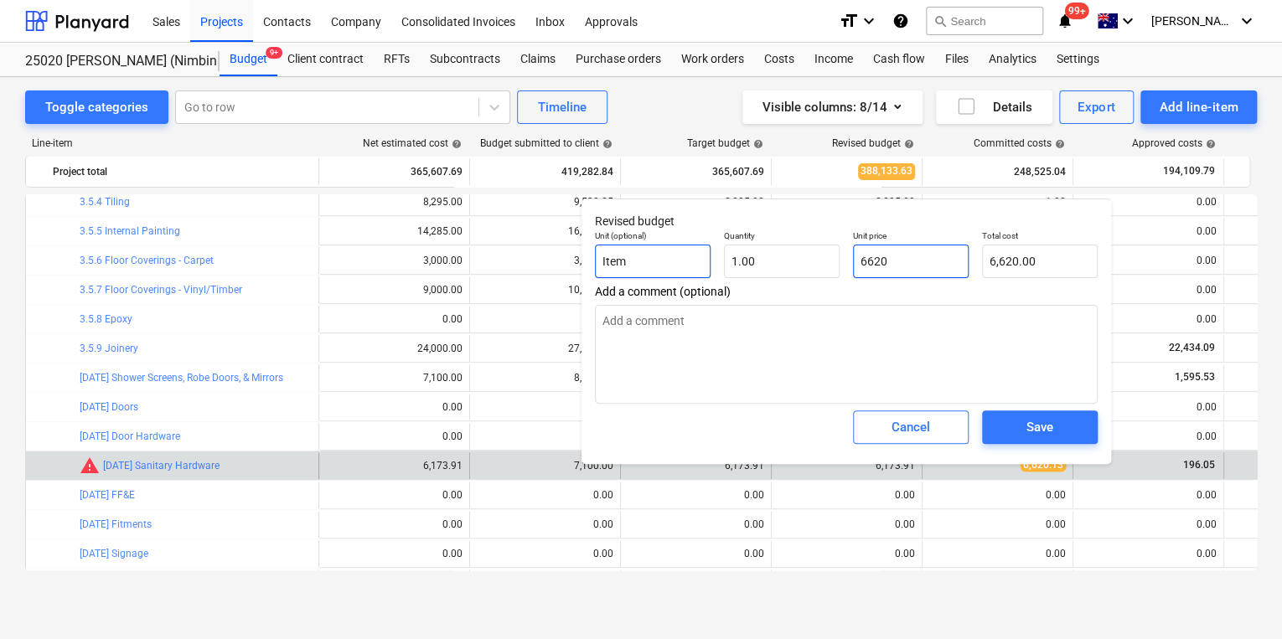
type input "6620."
type textarea "x"
type input "6620.1"
type input "6,620.10"
type textarea "x"
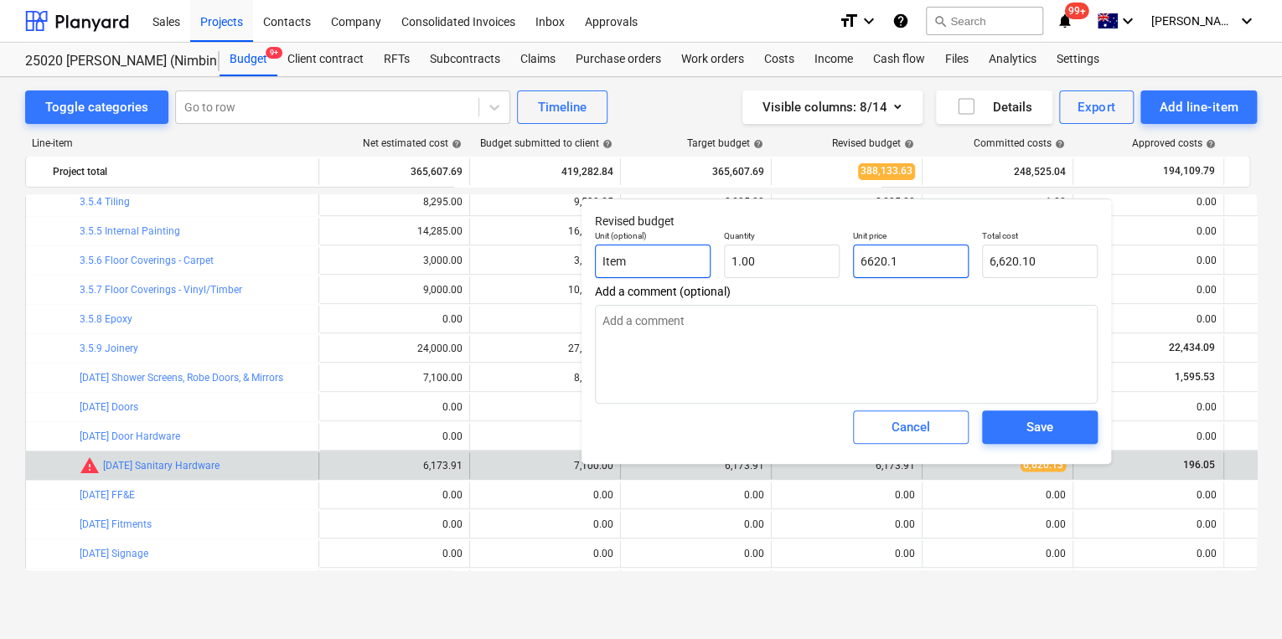
type input "6620.13"
type input "6,620.13"
type input "6620.13"
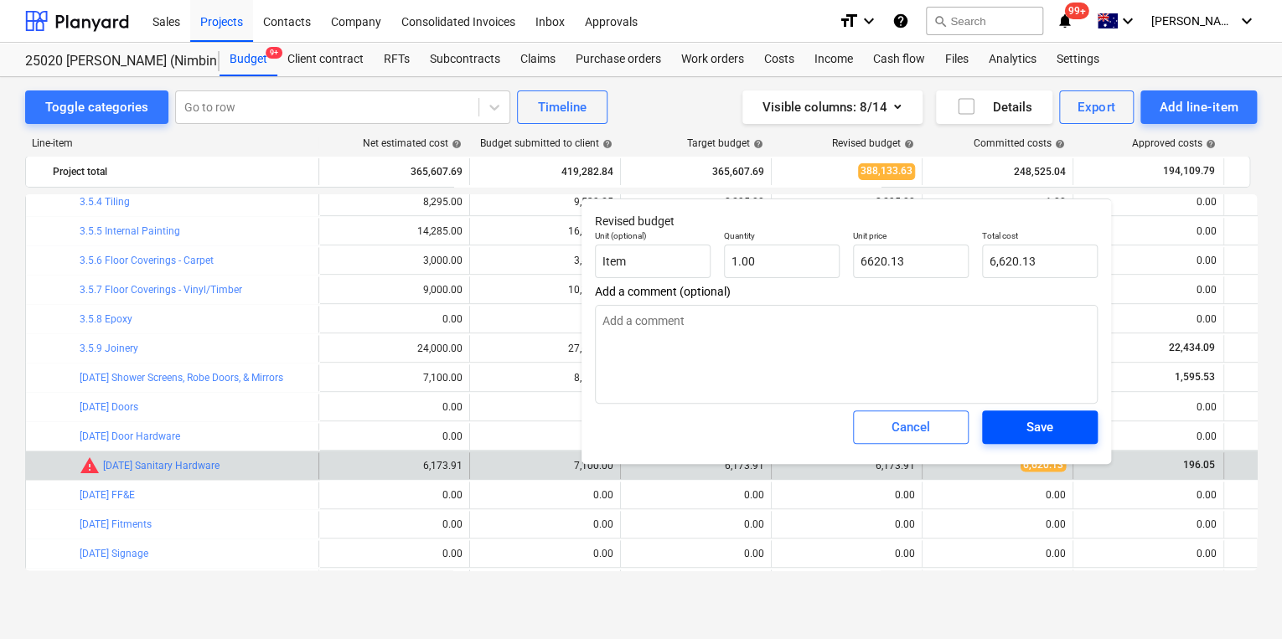
type textarea "x"
type input "6,620.13"
click at [1042, 417] on div "Save" at bounding box center [1039, 427] width 27 height 22
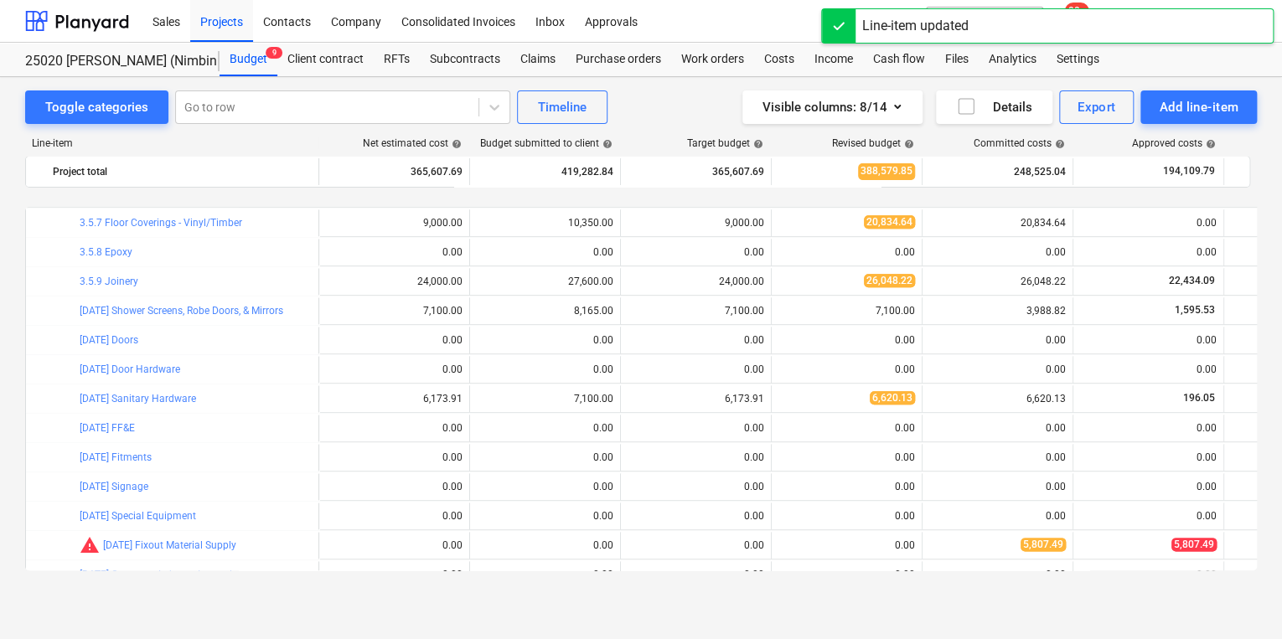
scroll to position [934, 0]
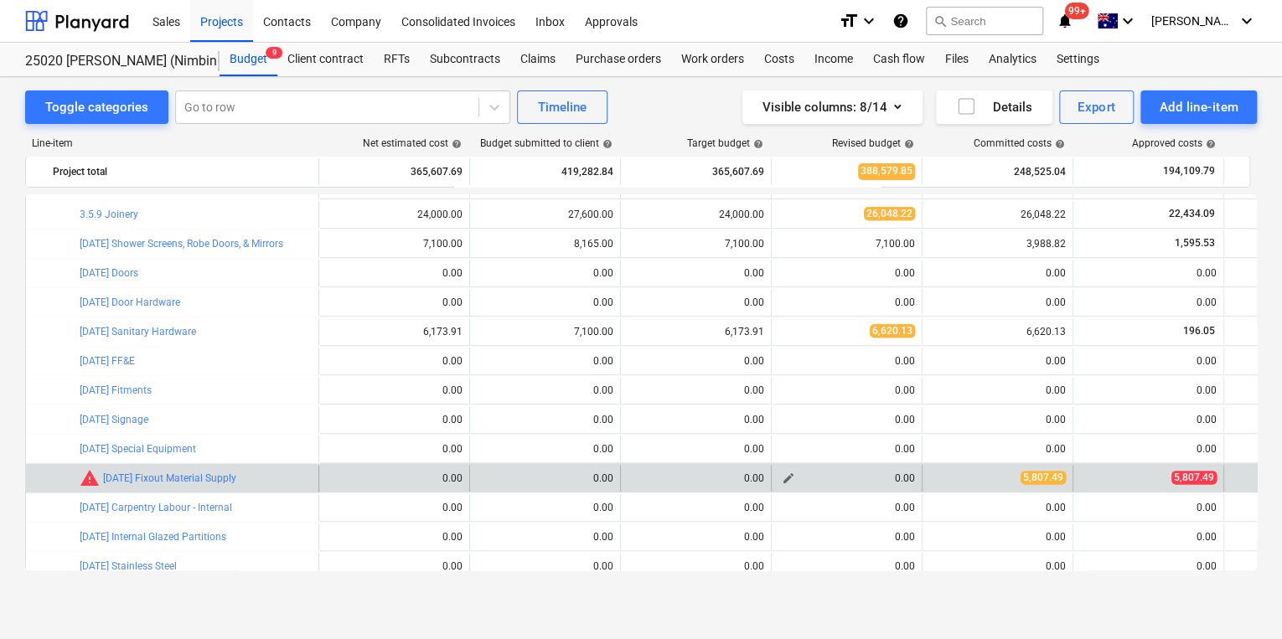
click at [787, 476] on span "edit" at bounding box center [788, 478] width 13 height 13
type textarea "x"
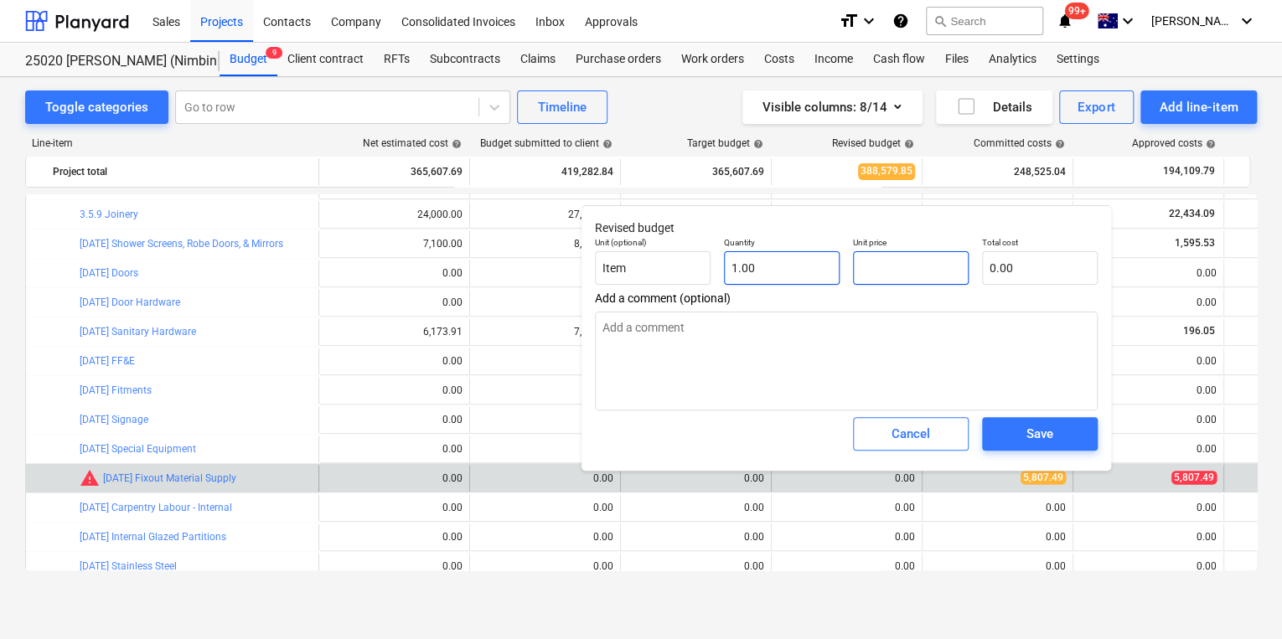
drag, startPoint x: 887, startPoint y: 266, endPoint x: 797, endPoint y: 267, distance: 90.5
click at [837, 270] on div "Unit (optional) Item Quantity 1.00 Unit price Total cost 0.00" at bounding box center [846, 260] width 516 height 61
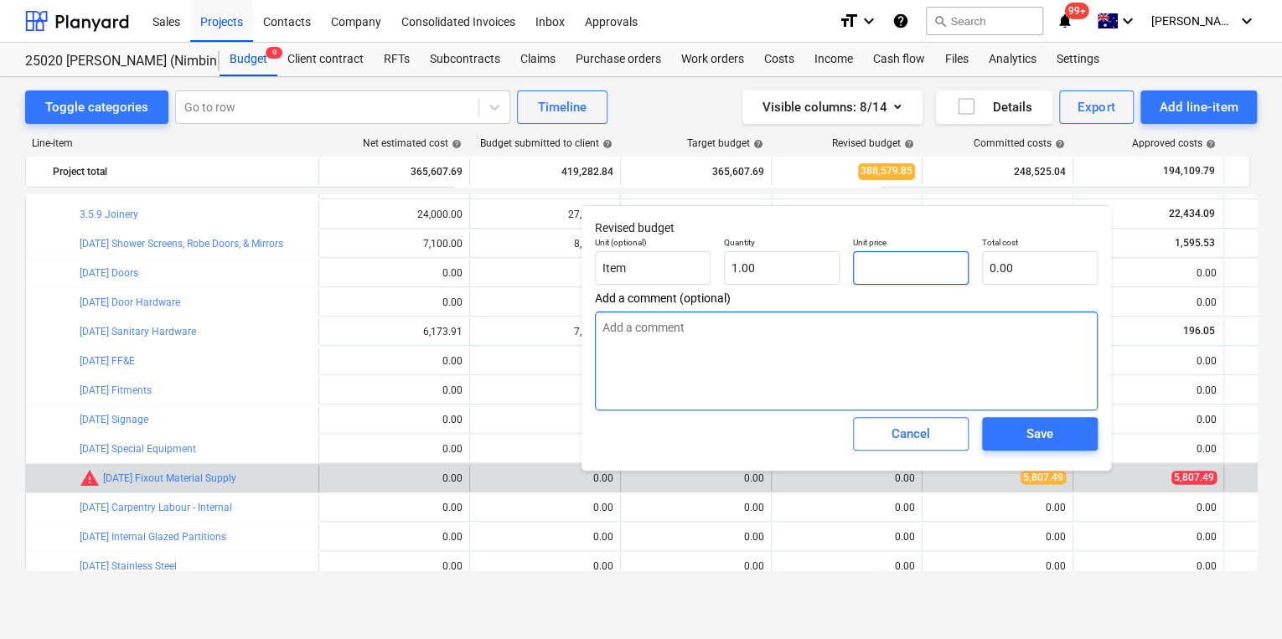
type input "5"
type textarea "x"
type input "5.00"
type textarea "x"
type input "58"
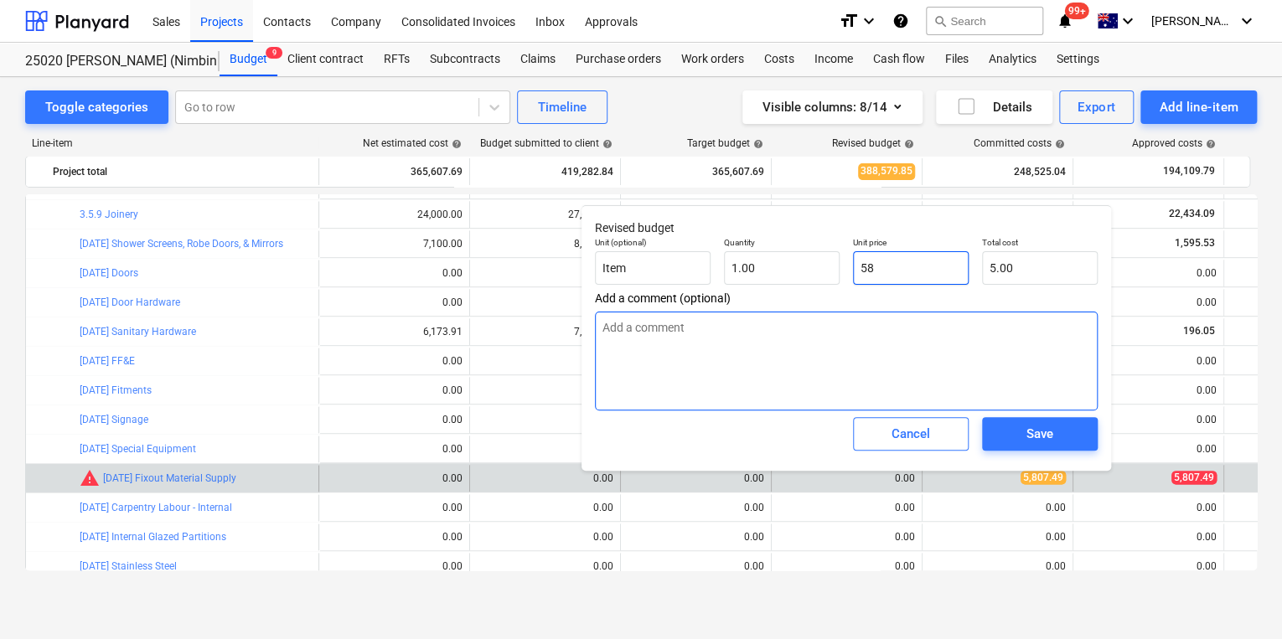
type input "58.00"
type textarea "x"
type input "580"
type input "580.00"
type textarea "x"
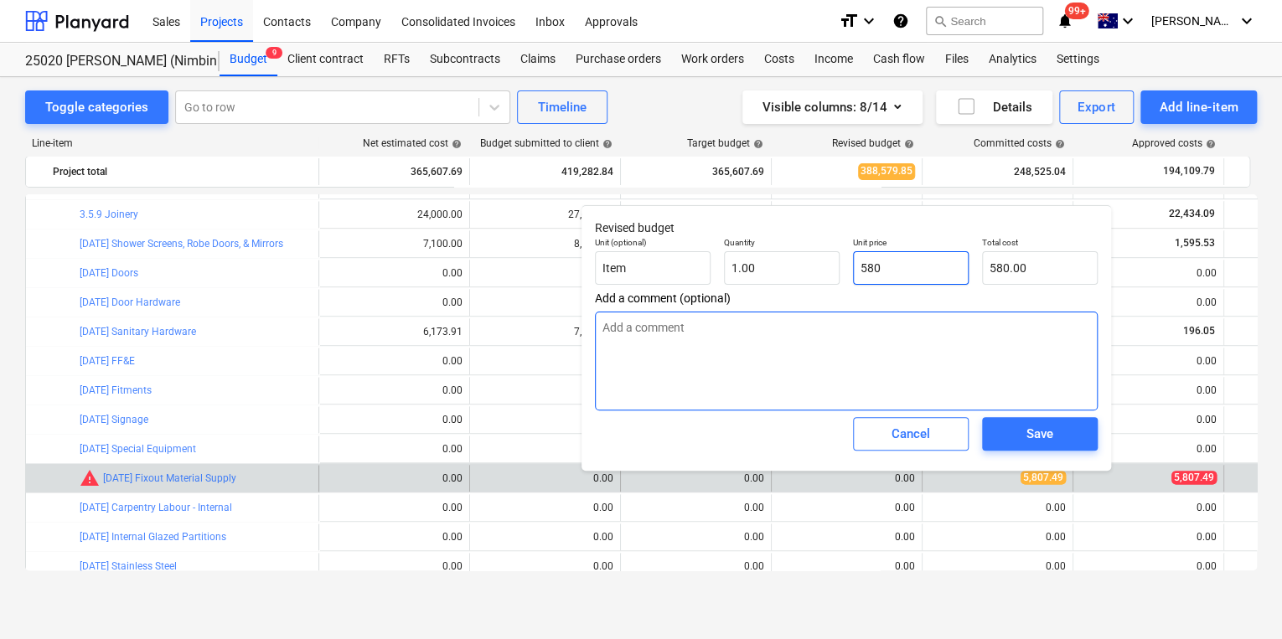
type input "5807"
type input "5,807.00"
type textarea "x"
type input "5807."
type textarea "x"
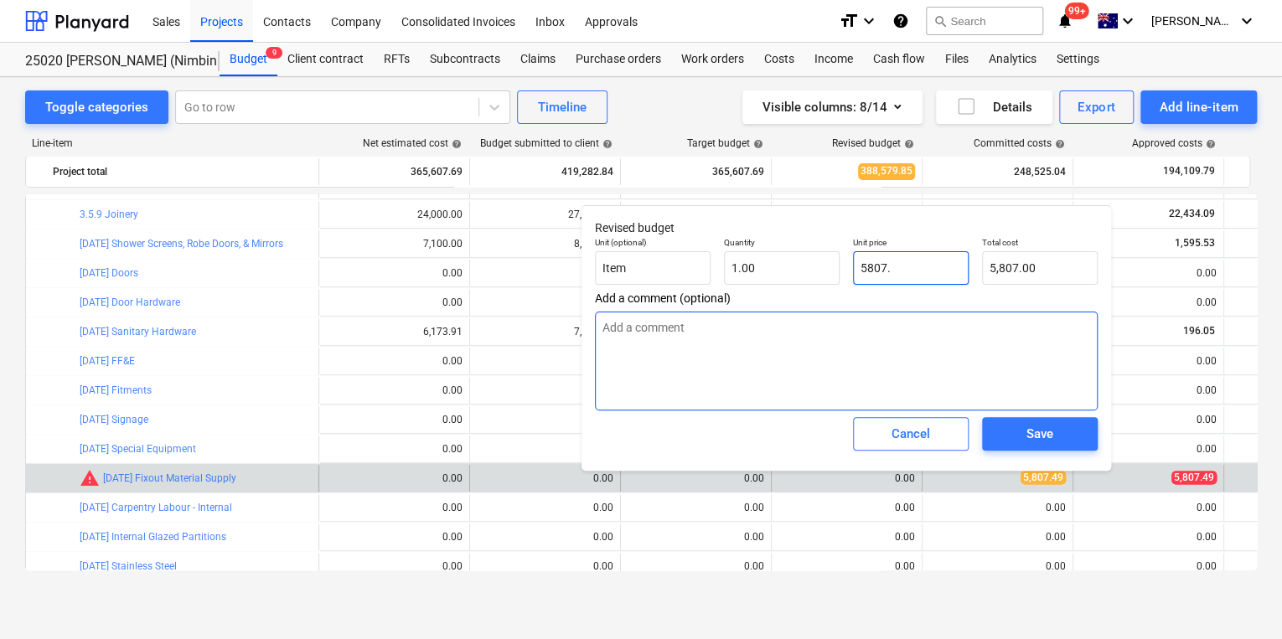
type input "5807.4"
type input "5,807.40"
type textarea "x"
type input "5807.46"
type input "5,807.46"
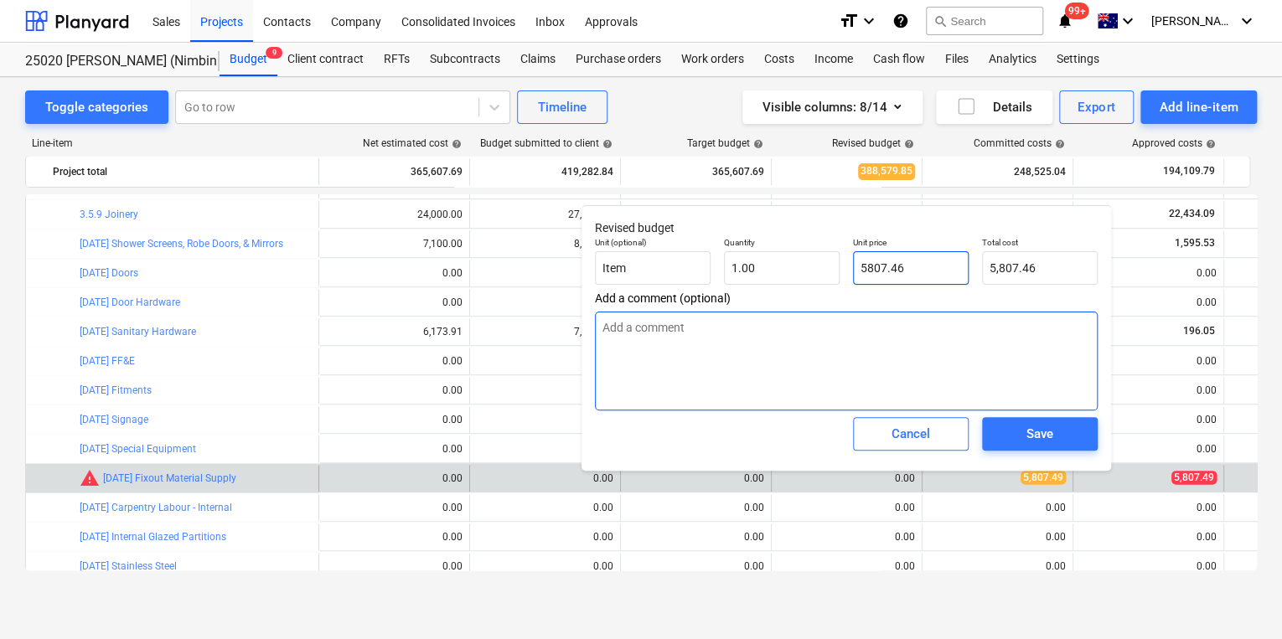
type textarea "x"
type input "5807.4"
type input "5,807.40"
type textarea "x"
type input "5807.49"
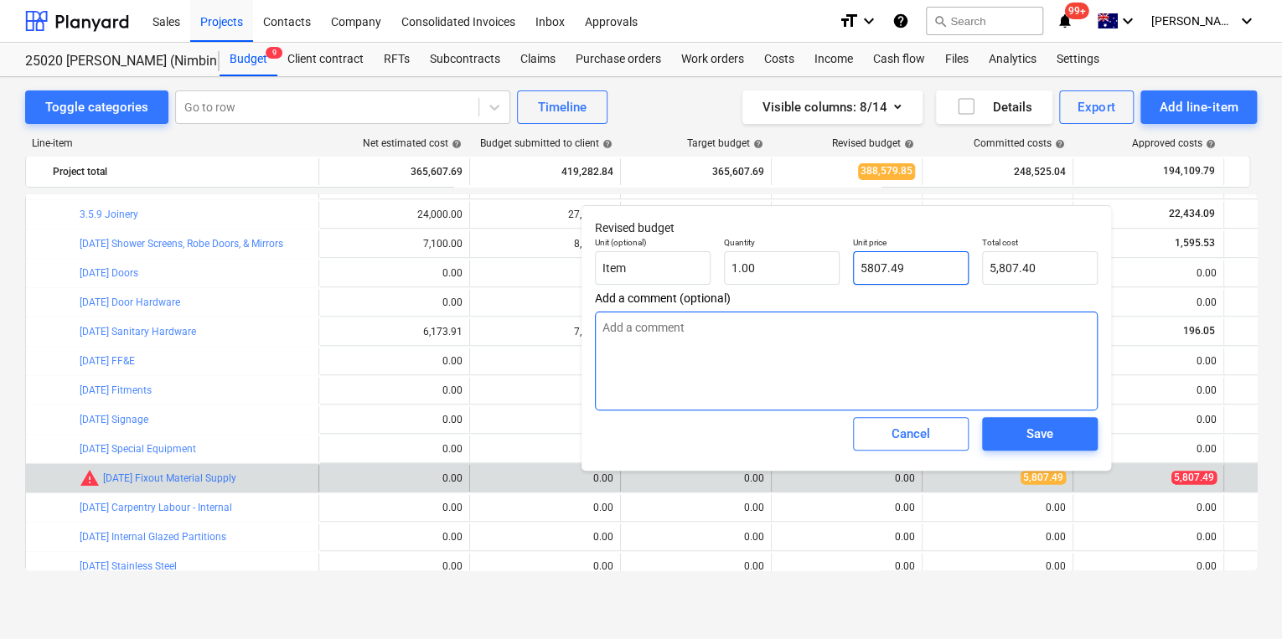
type input "5,807.49"
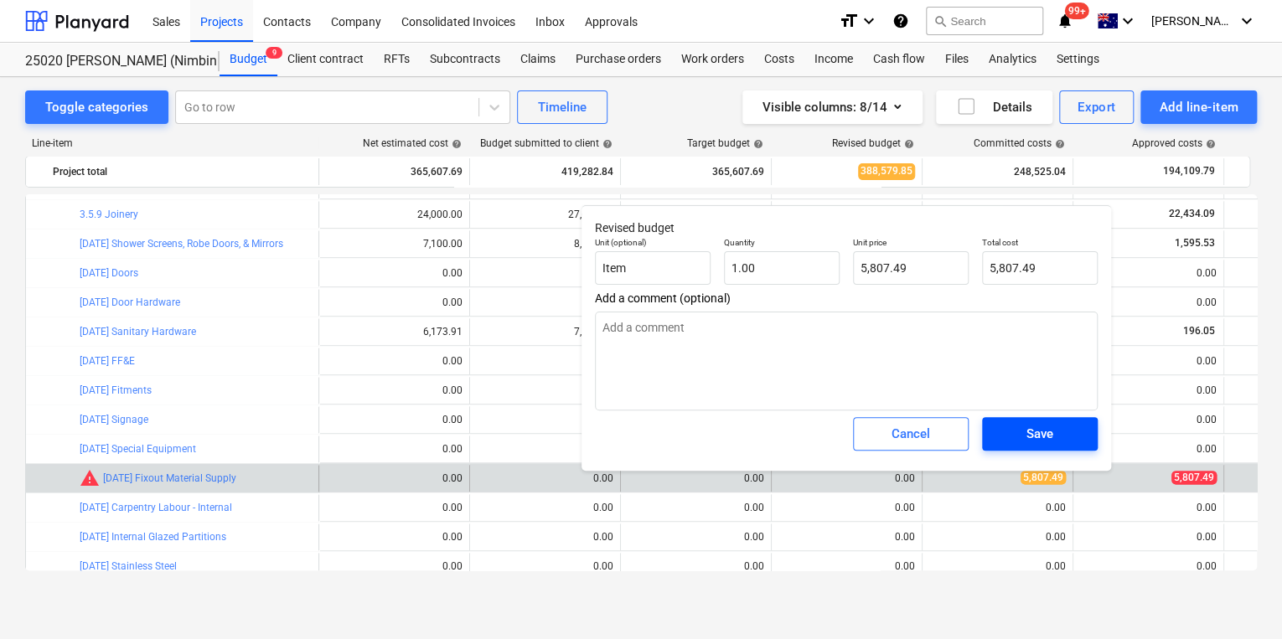
click at [1036, 427] on div "Save" at bounding box center [1039, 434] width 27 height 22
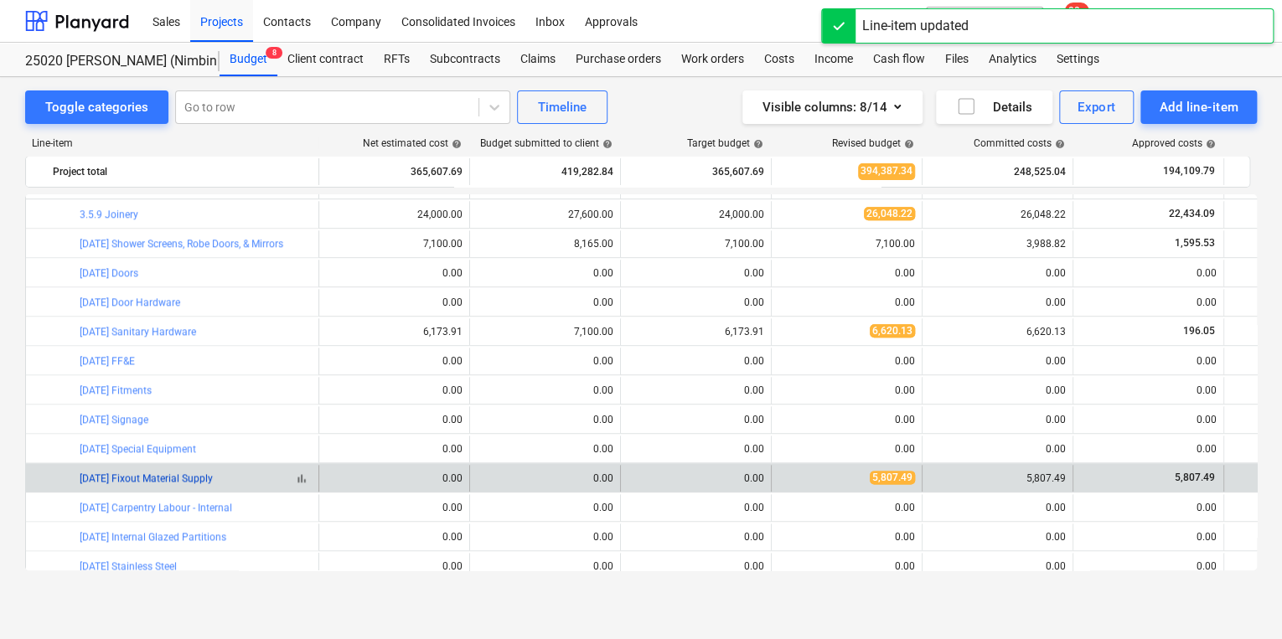
click at [163, 477] on link "[DATE] Fixout Material Supply" at bounding box center [146, 479] width 133 height 12
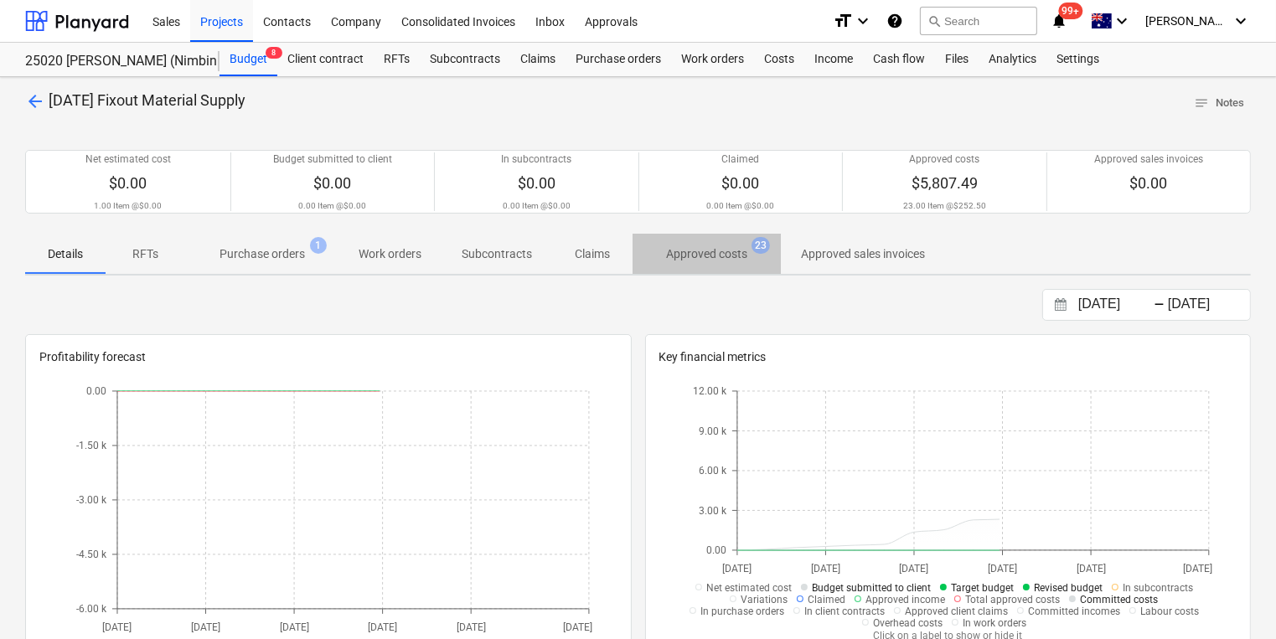
click at [717, 259] on p "Approved costs" at bounding box center [706, 254] width 81 height 18
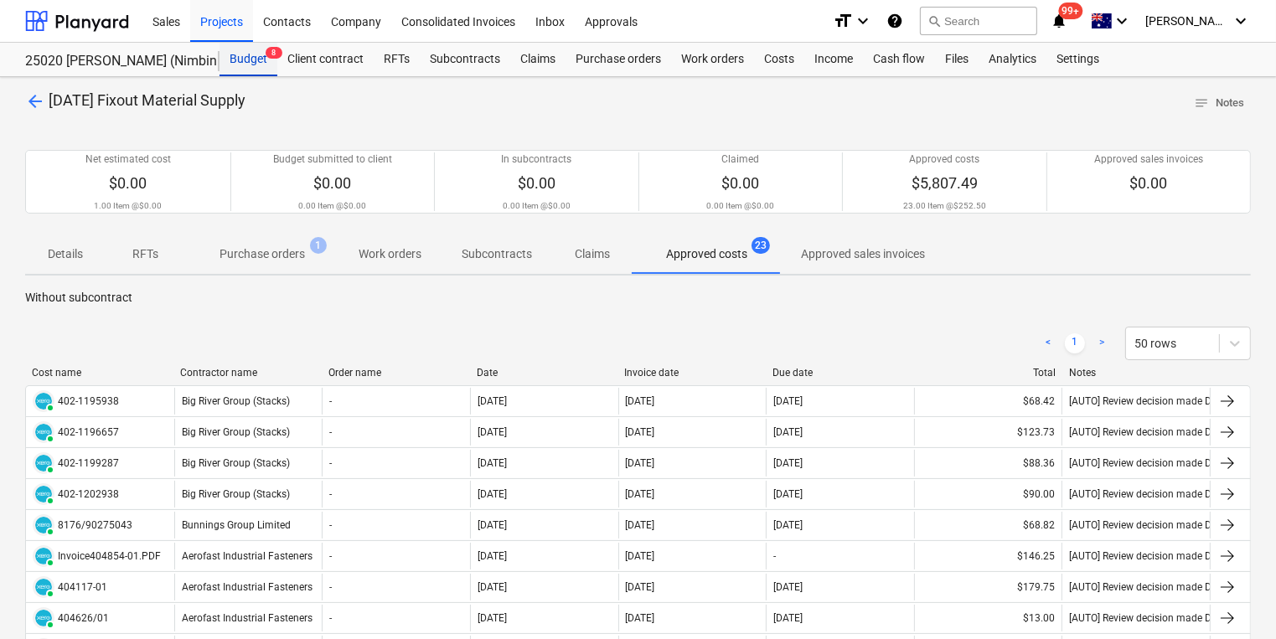
click at [248, 60] on div "Budget 8" at bounding box center [249, 60] width 58 height 34
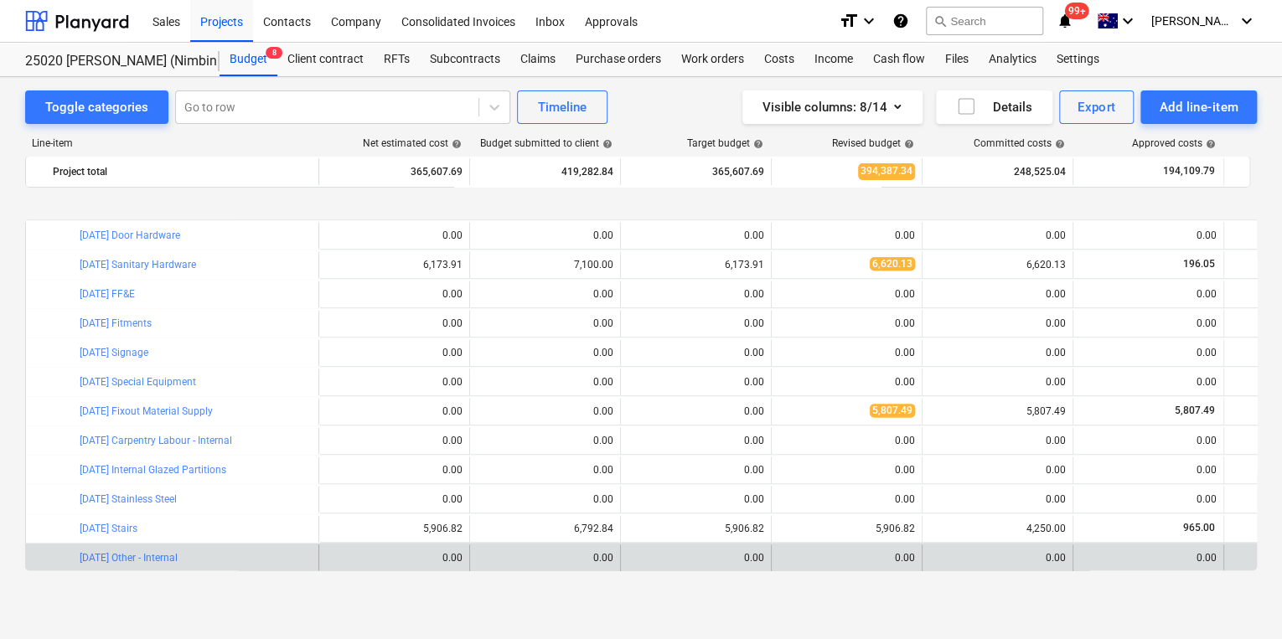
scroll to position [1068, 0]
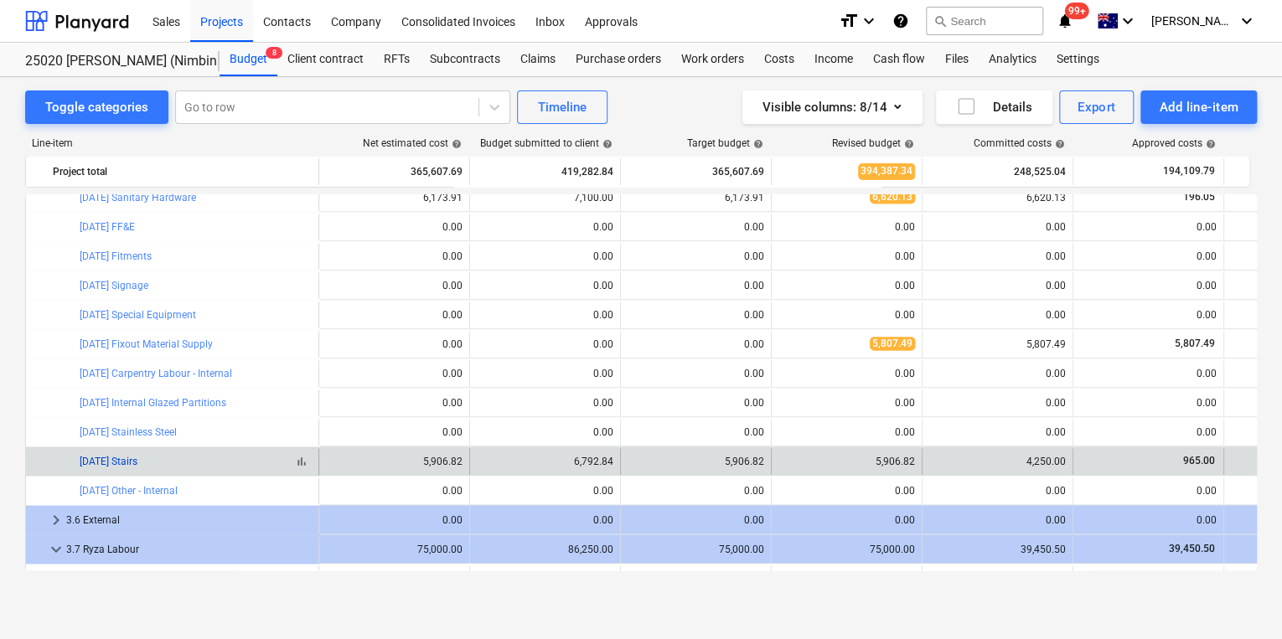
click at [110, 462] on link "[DATE] Stairs" at bounding box center [109, 462] width 58 height 12
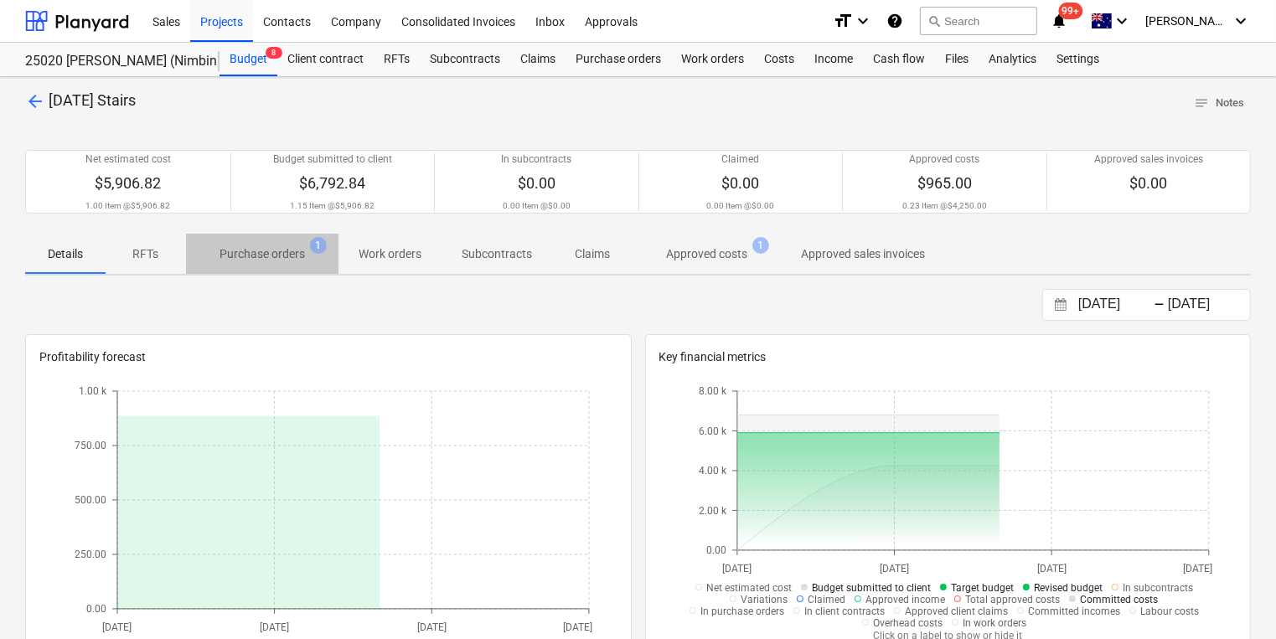
click at [280, 256] on p "Purchase orders" at bounding box center [262, 254] width 85 height 18
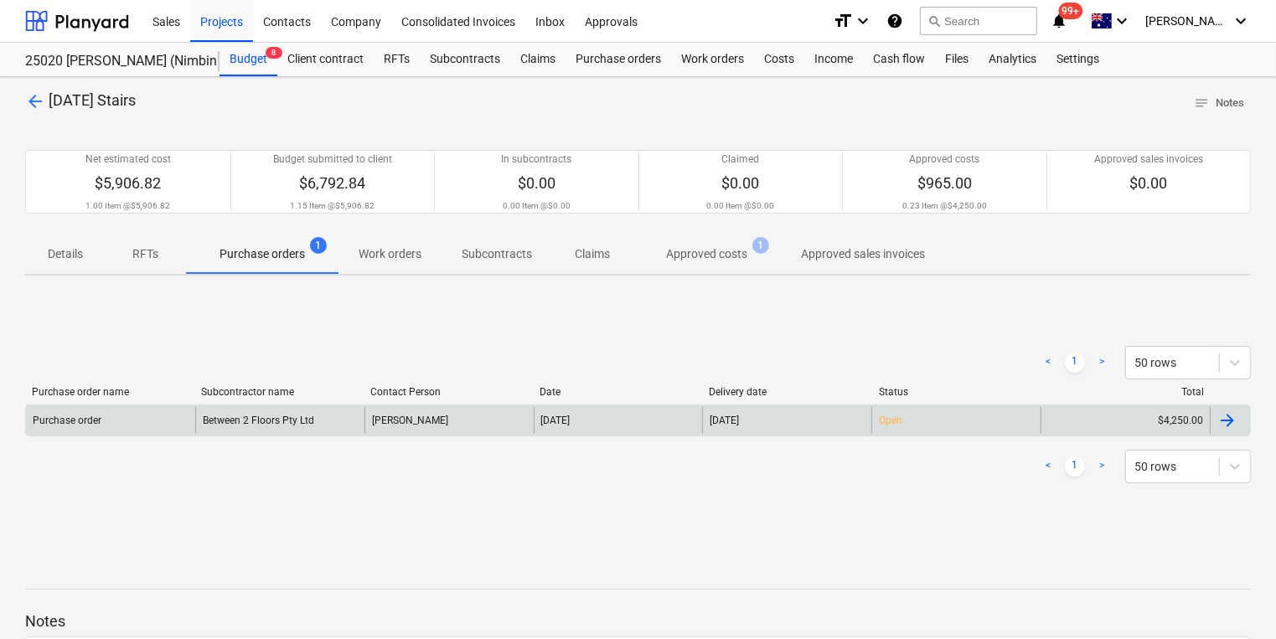
click at [250, 416] on div "Between 2 Floors Pty Ltd" at bounding box center [279, 420] width 169 height 27
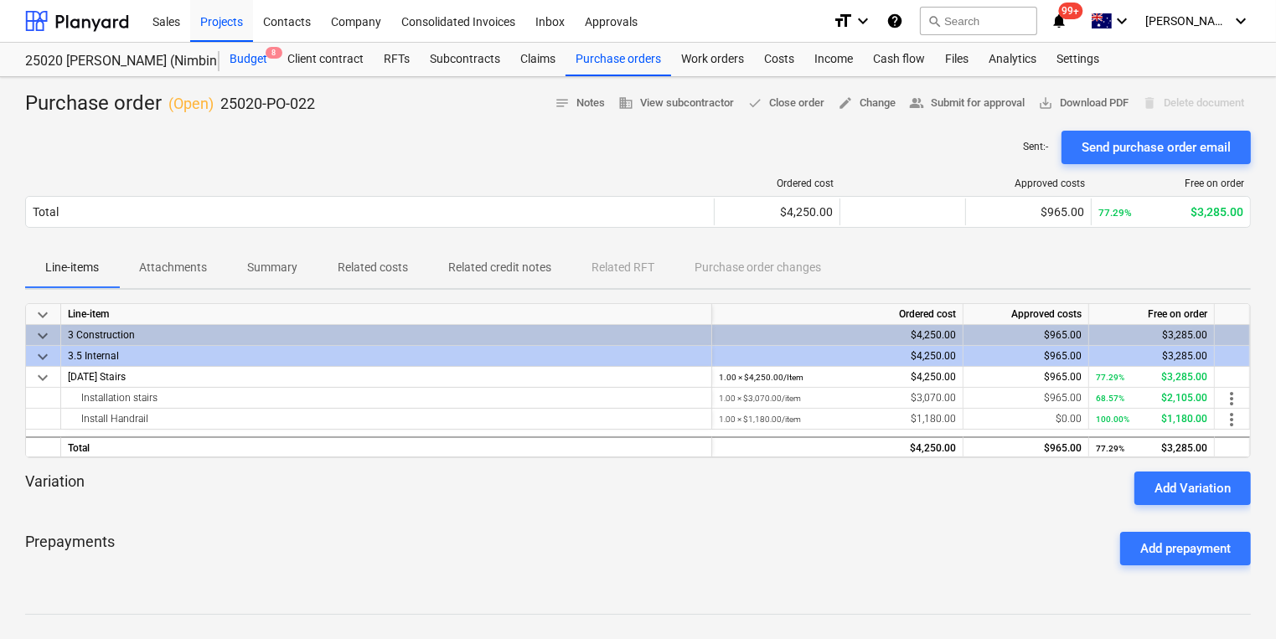
click at [247, 64] on div "Budget 8" at bounding box center [249, 60] width 58 height 34
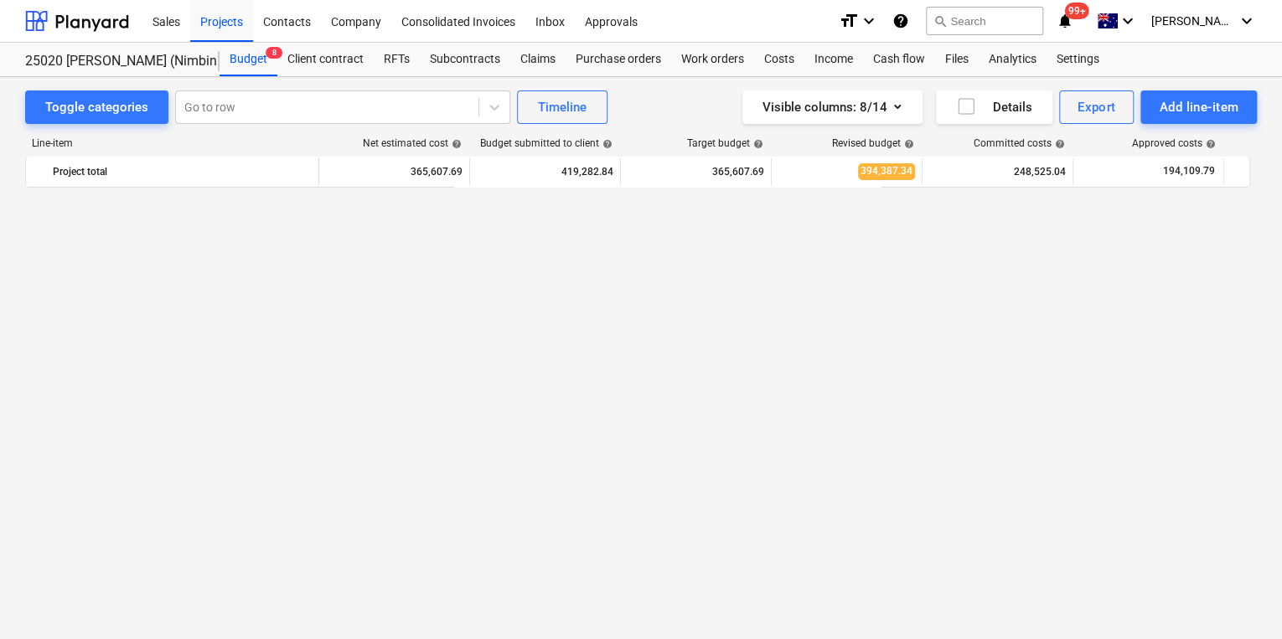
scroll to position [1068, 0]
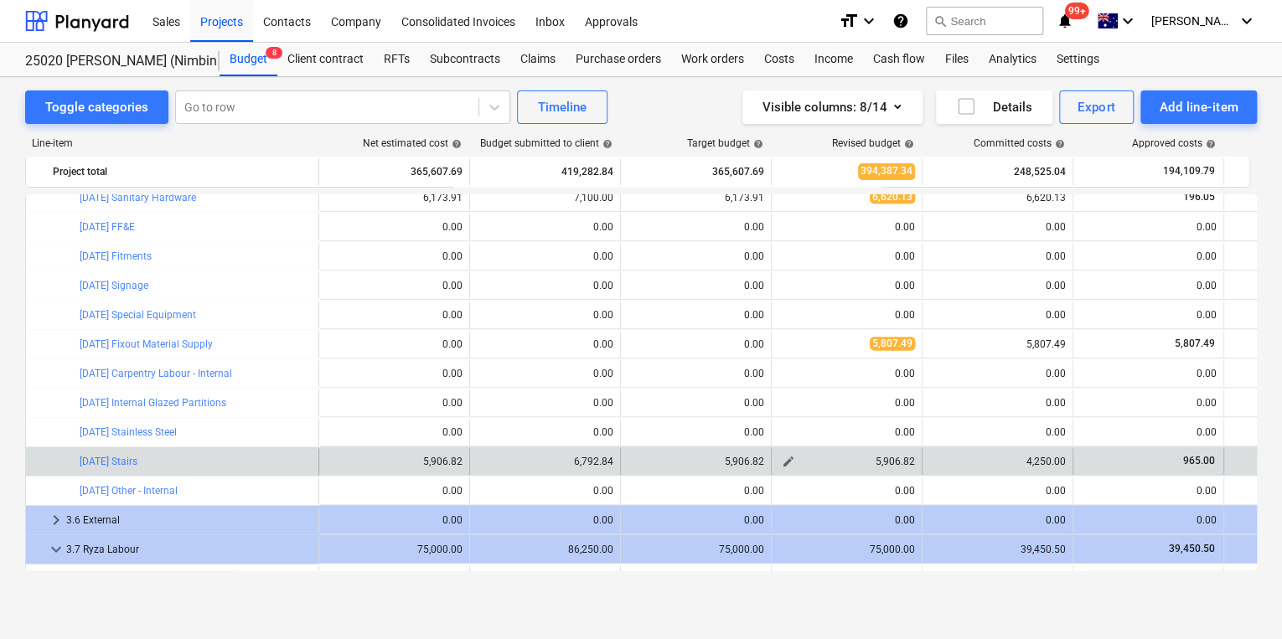
click at [793, 463] on span "edit" at bounding box center [788, 461] width 13 height 13
type textarea "x"
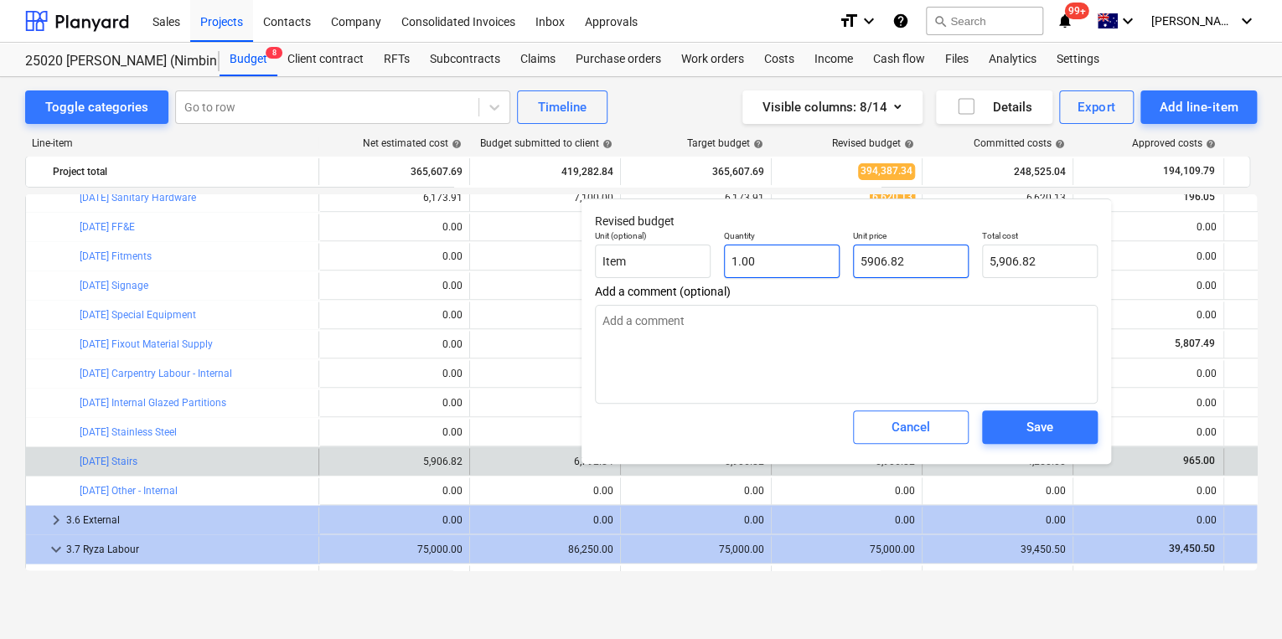
drag, startPoint x: 908, startPoint y: 261, endPoint x: 750, endPoint y: 265, distance: 158.4
click at [767, 265] on div "Unit (optional) Item Quantity 1.00 Unit price 5906.82 Total cost 5,906.82" at bounding box center [846, 254] width 516 height 61
type input "4"
type textarea "x"
type input "4.00"
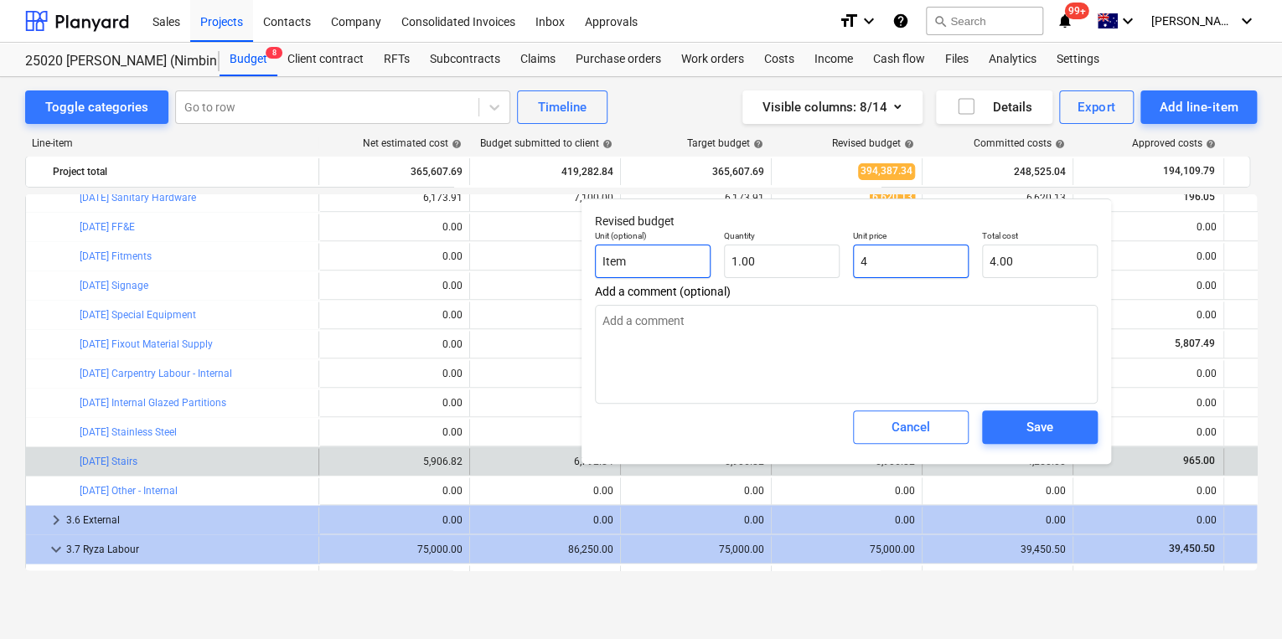
type textarea "x"
type input "42"
type input "42.00"
type textarea "x"
type input "425"
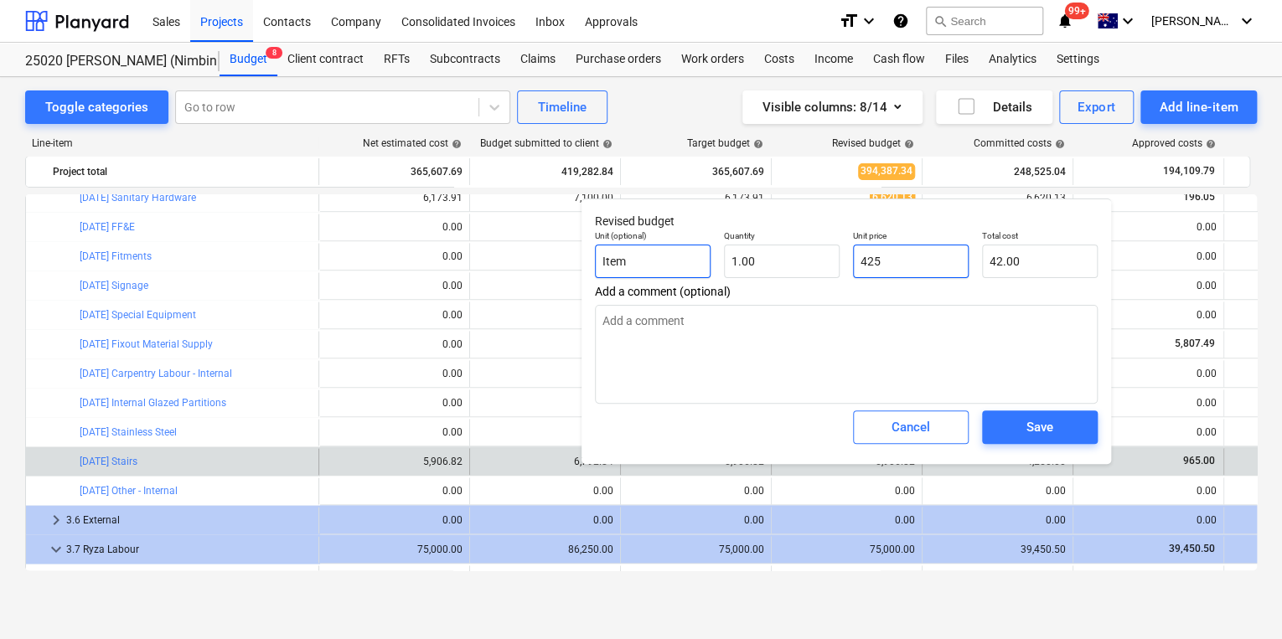
type input "425.00"
type input "4250"
type textarea "x"
type input "4,250.00"
type input "4250"
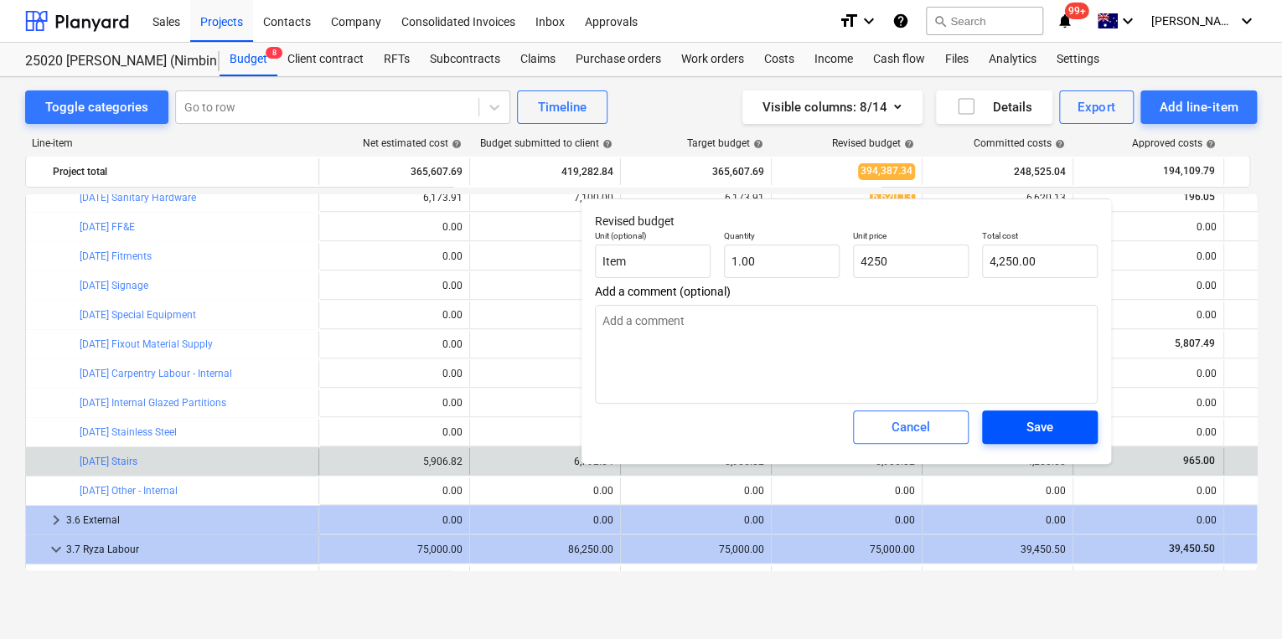
type textarea "x"
type input "4,250.00"
click at [1049, 437] on div "Save" at bounding box center [1039, 427] width 27 height 22
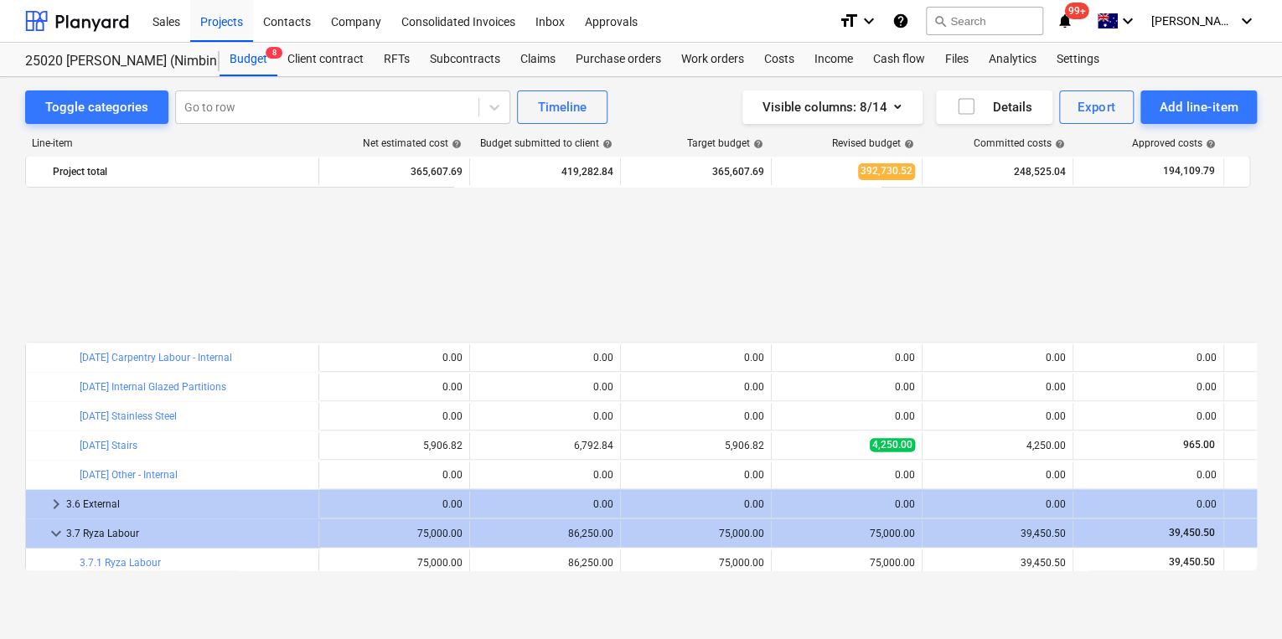
scroll to position [1266, 0]
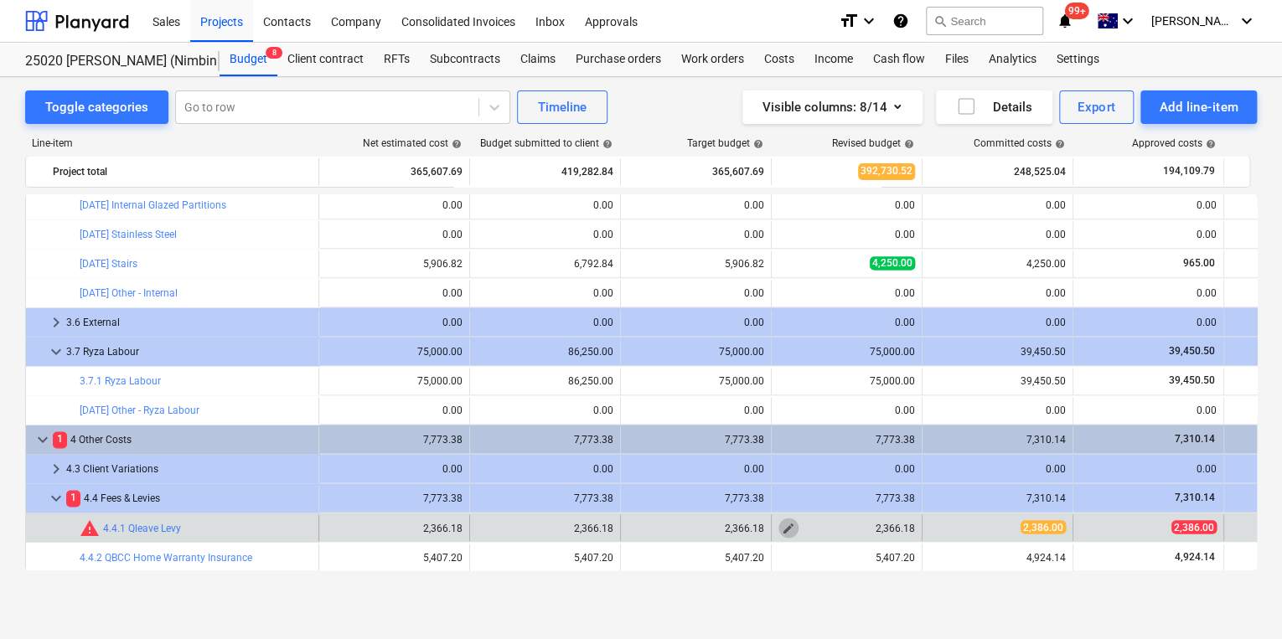
click at [792, 530] on span "edit" at bounding box center [788, 527] width 13 height 13
type textarea "x"
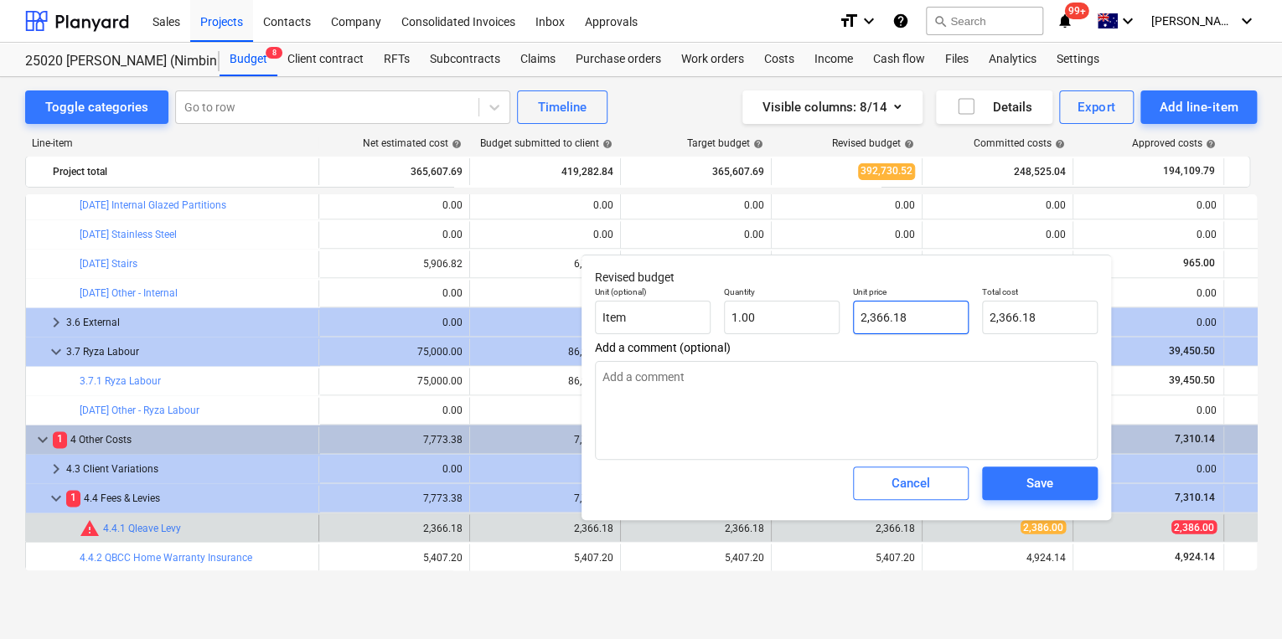
type input "2366.18"
drag, startPoint x: 912, startPoint y: 321, endPoint x: 804, endPoint y: 320, distance: 107.2
click at [810, 320] on div "Unit (optional) Item Quantity 1.00 Unit price 2366.18 Total cost 2,366.18" at bounding box center [846, 310] width 516 height 61
type textarea "x"
type input "2"
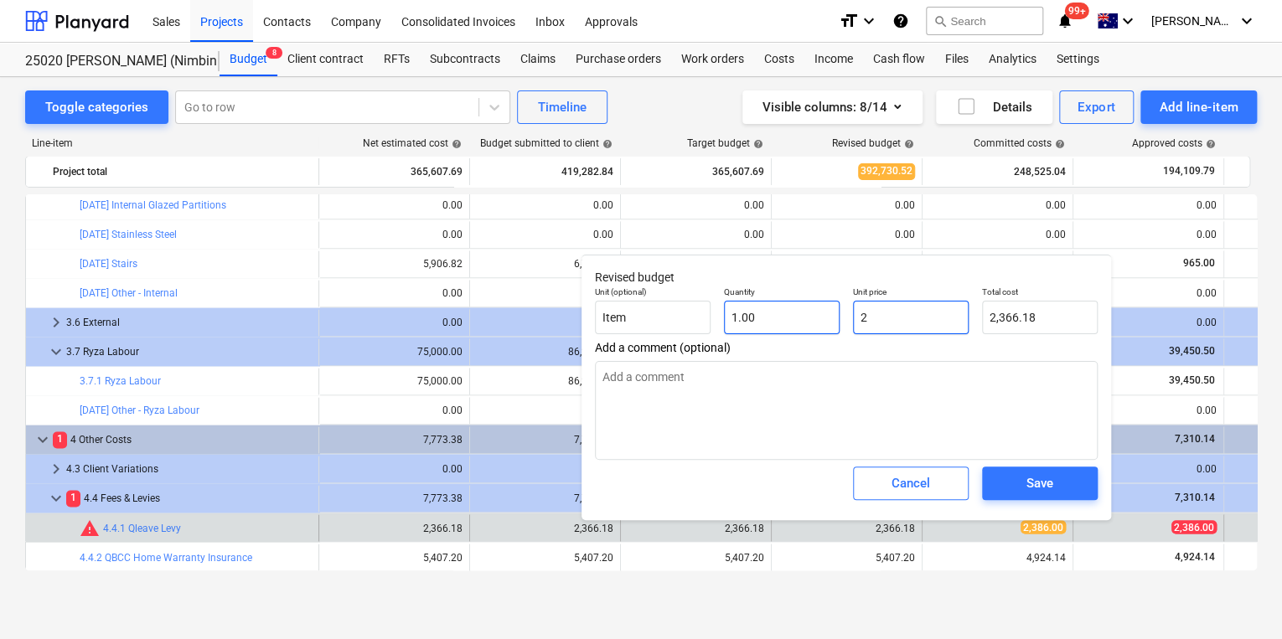
type input "2.00"
type textarea "x"
type input "23"
type input "23.00"
type textarea "x"
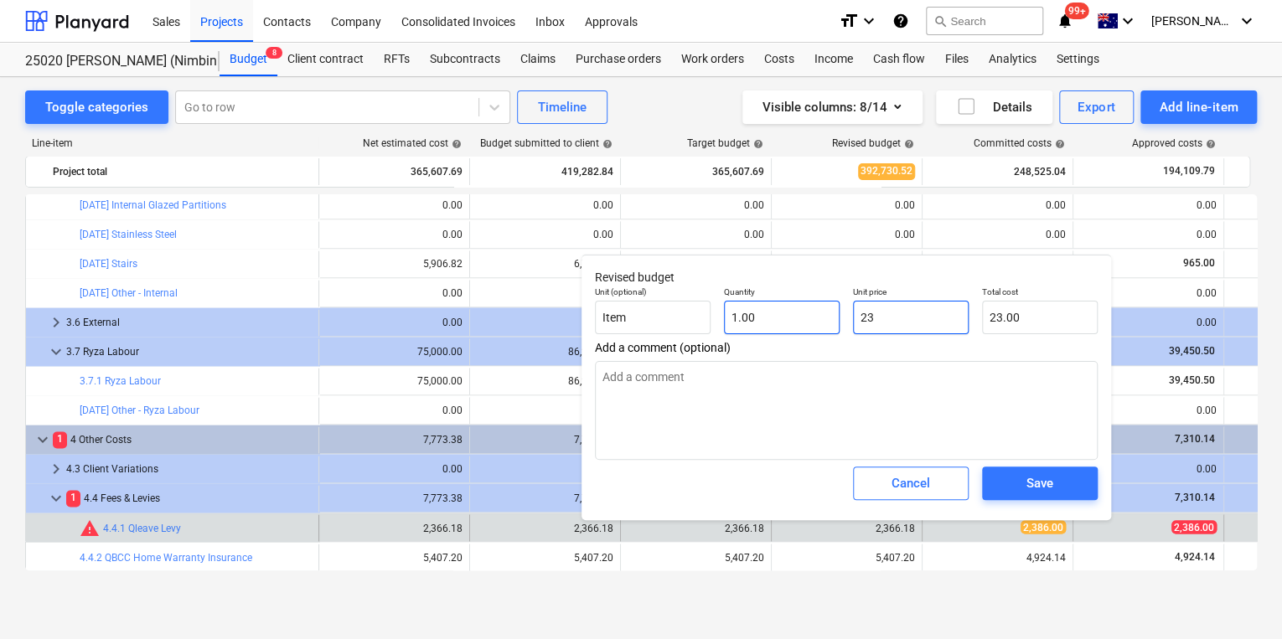
type input "238"
type input "238.00"
type textarea "x"
type input "2386"
type input "2,386.00"
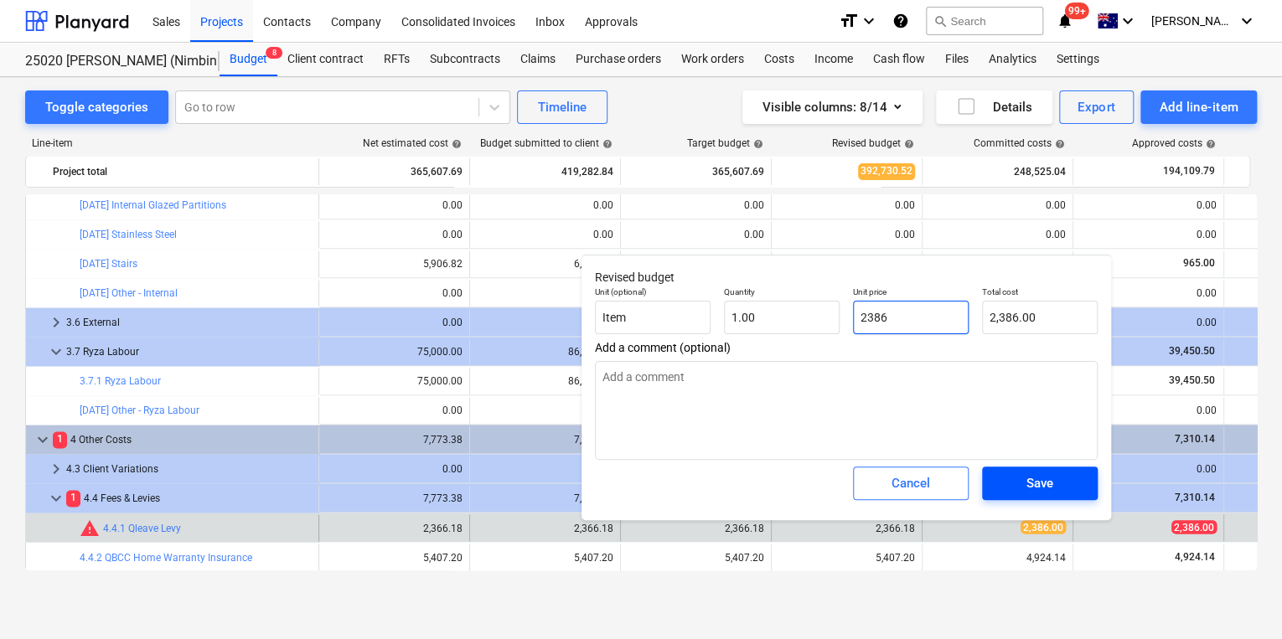
type input "2386"
type textarea "x"
type input "2,386.00"
click at [1066, 483] on span "Save" at bounding box center [1039, 484] width 75 height 22
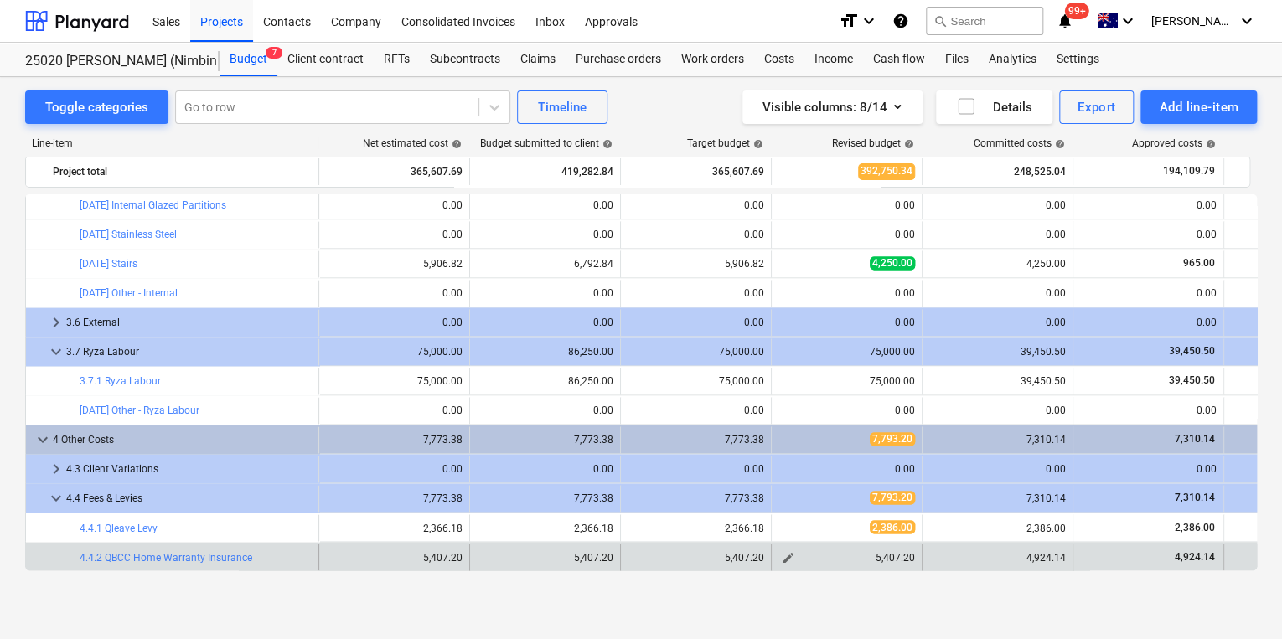
click at [784, 555] on span "edit" at bounding box center [788, 556] width 13 height 13
type textarea "x"
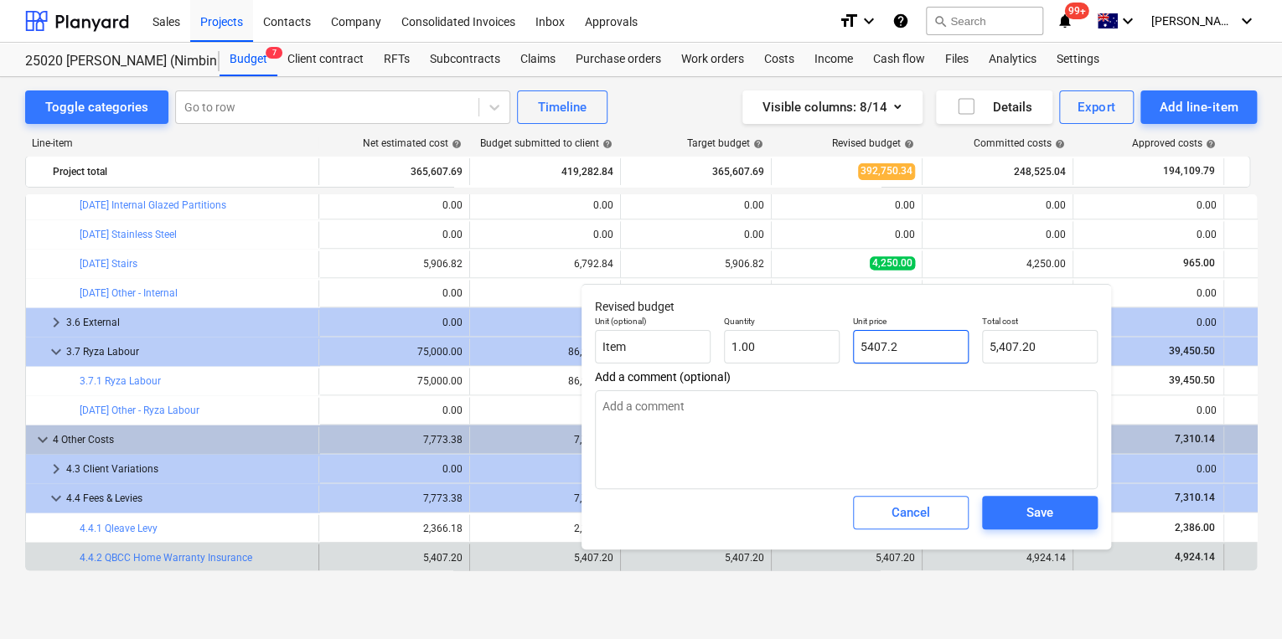
drag, startPoint x: 908, startPoint y: 345, endPoint x: 695, endPoint y: 324, distance: 214.7
click at [781, 342] on div "Unit (optional) Item Quantity 1.00 Unit price 5407.2 Total cost 5,407.20" at bounding box center [846, 339] width 516 height 61
type input "4"
type textarea "x"
type input "4.00"
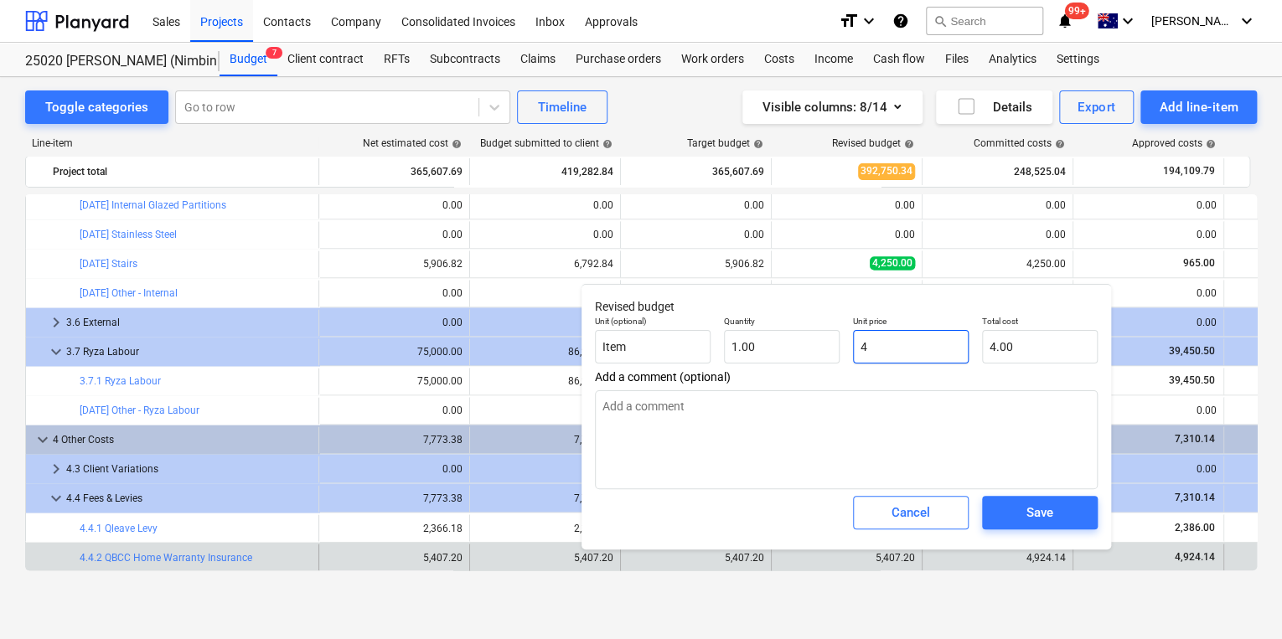
type textarea "x"
type input "49"
type input "49.00"
type textarea "x"
type input "492"
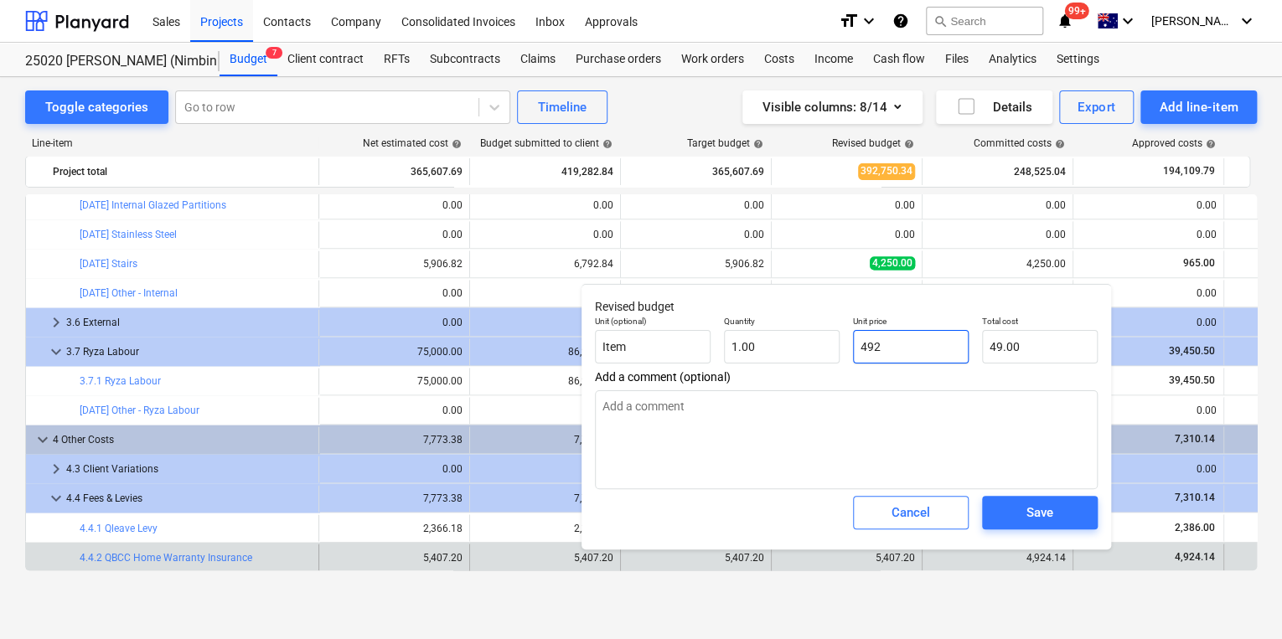
type input "492.00"
type textarea "x"
type input "4924"
type input "4,924.00"
type textarea "x"
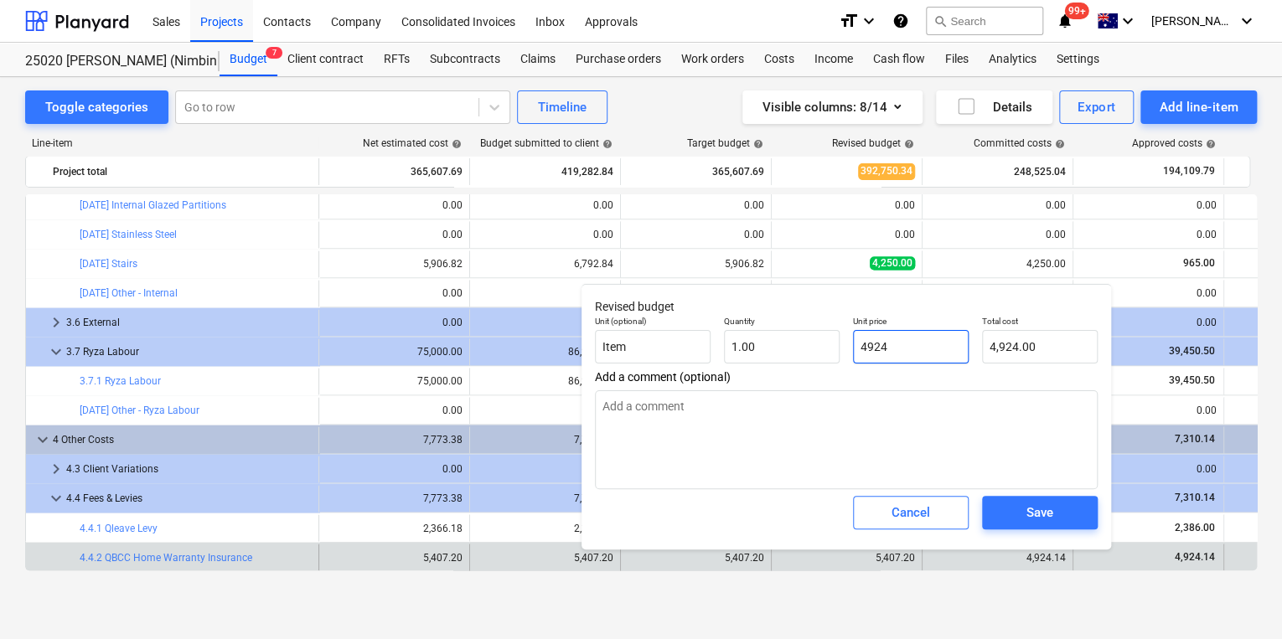
type input "4924."
type textarea "x"
type input "4924.1"
type input "4,924.10"
type textarea "x"
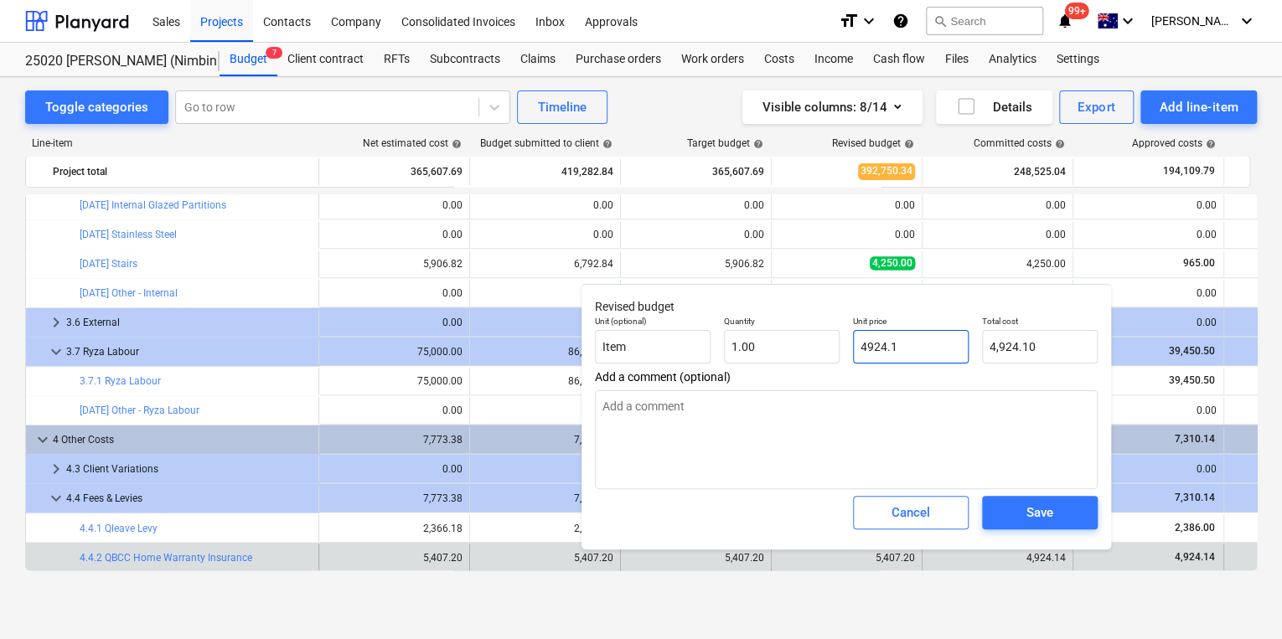
type input "4924.14"
type input "4,924.14"
click at [1052, 516] on div "Save" at bounding box center [1039, 513] width 27 height 22
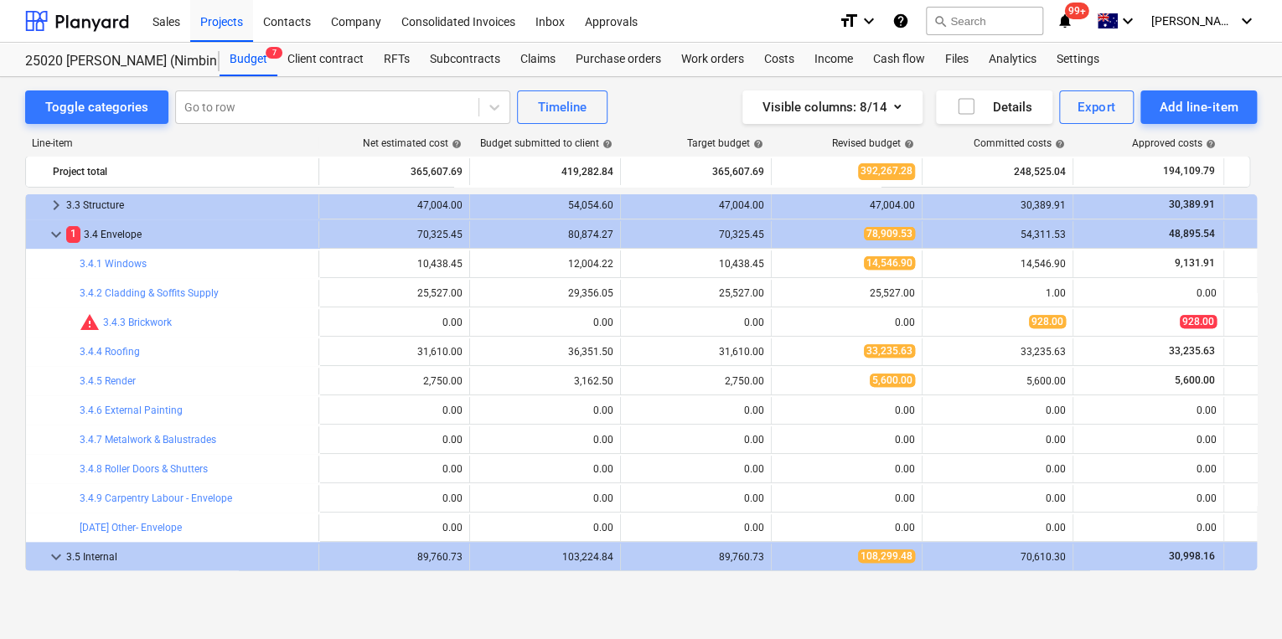
scroll to position [261, 0]
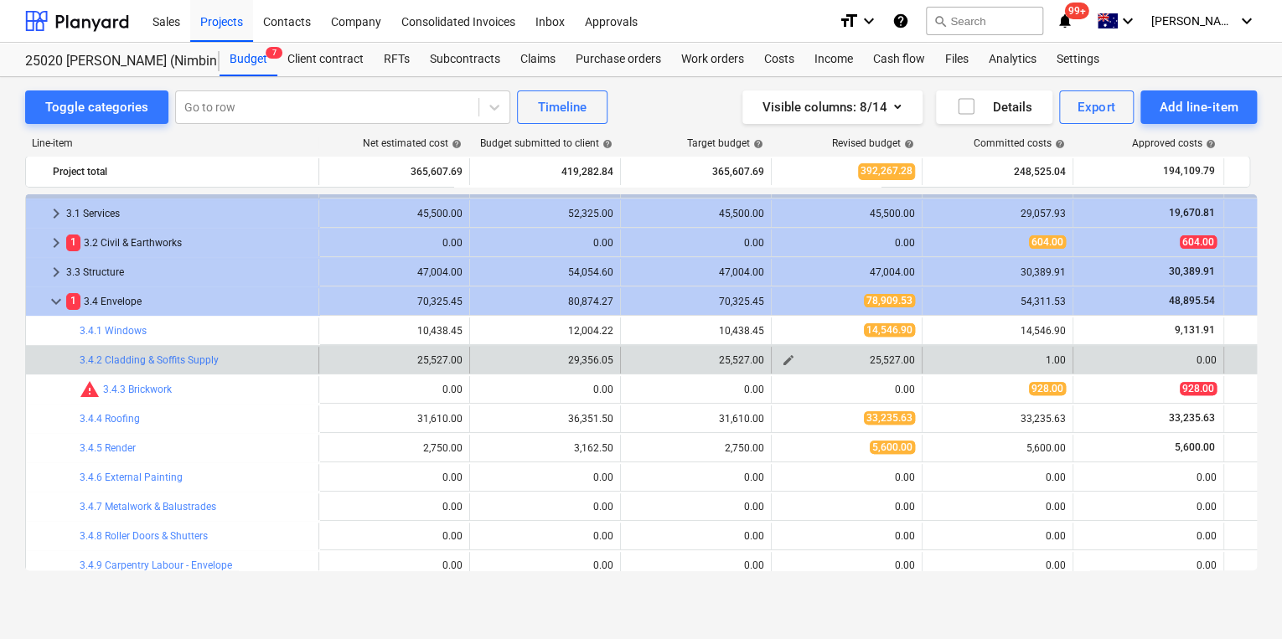
click at [784, 359] on span "edit" at bounding box center [788, 360] width 13 height 13
type textarea "x"
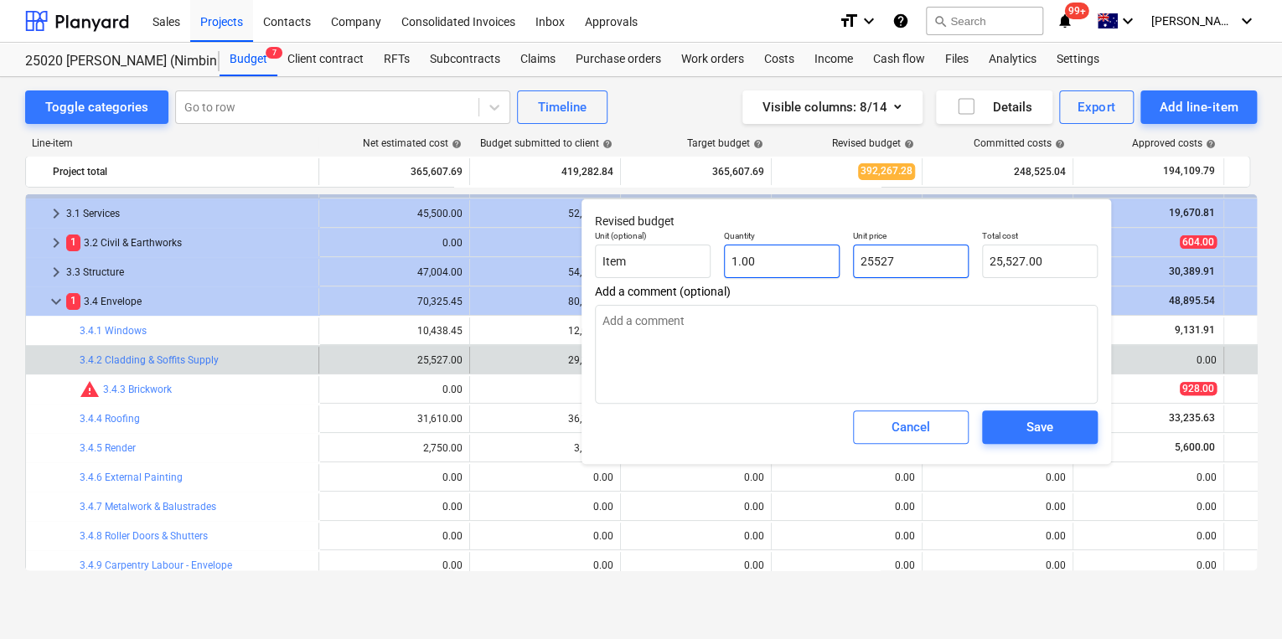
drag, startPoint x: 922, startPoint y: 266, endPoint x: 770, endPoint y: 251, distance: 152.4
click at [795, 258] on div "Unit (optional) Item Quantity 1.00 Unit price 25527 Total cost 25,527.00" at bounding box center [846, 254] width 516 height 61
type input "0"
type textarea "x"
type input "0.00"
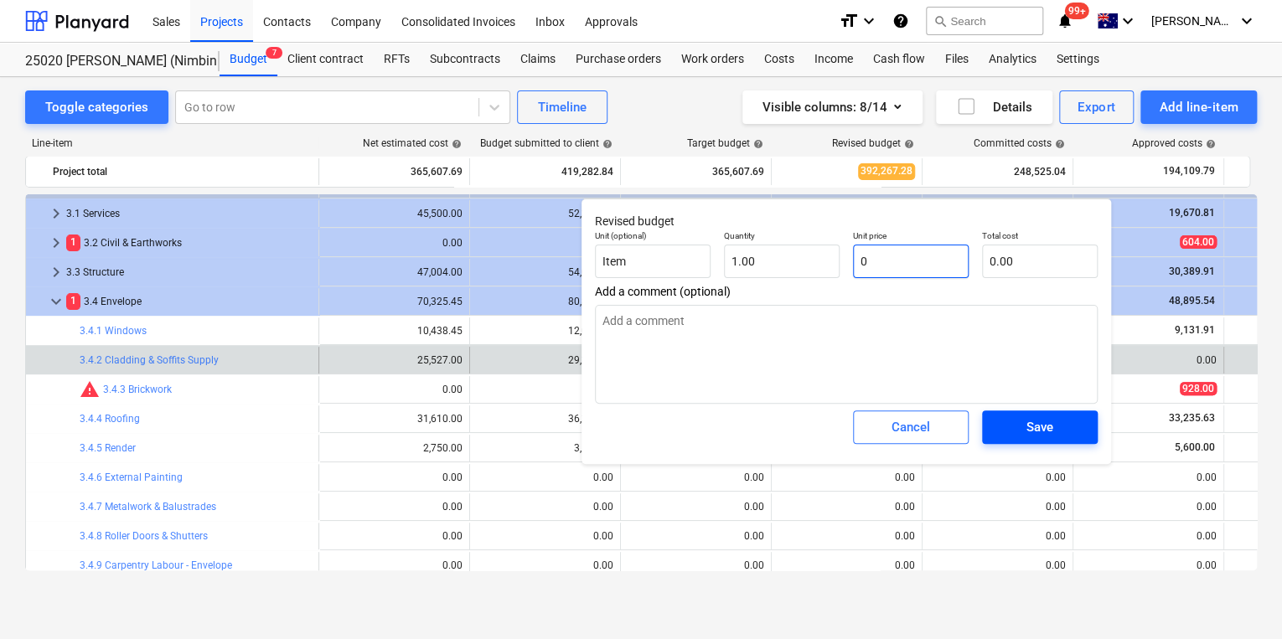
type input "0"
type textarea "x"
type input "0.00"
click at [1052, 426] on div "Save" at bounding box center [1039, 427] width 27 height 22
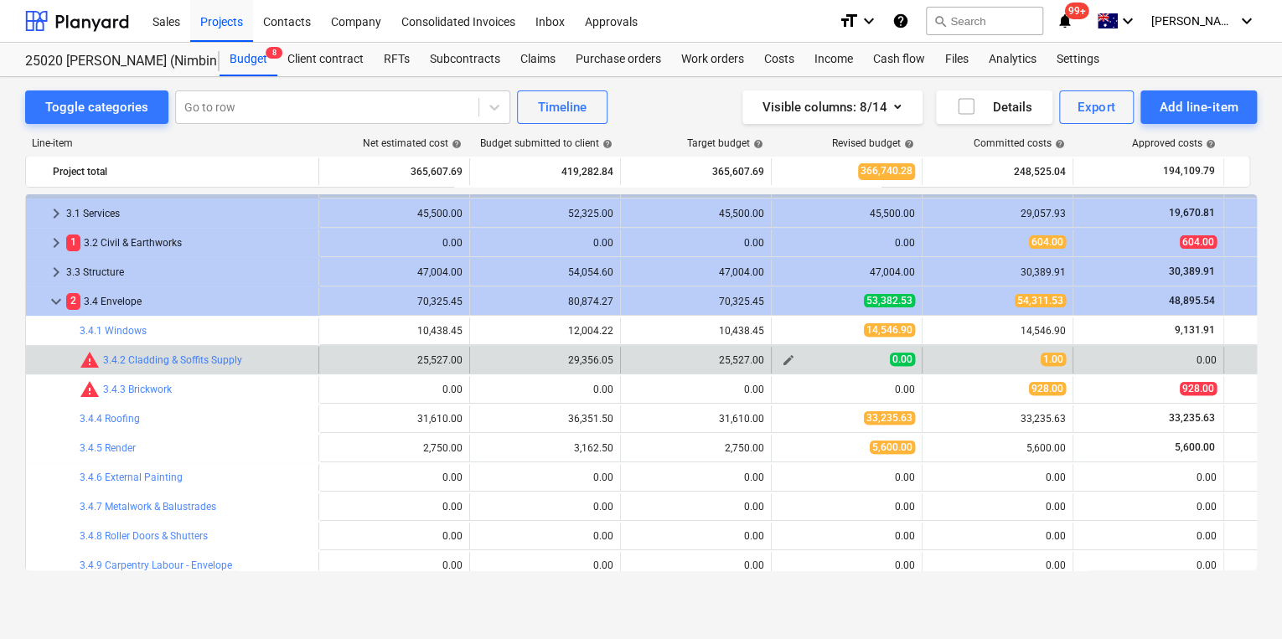
click at [790, 355] on span "edit" at bounding box center [788, 360] width 13 height 13
type textarea "x"
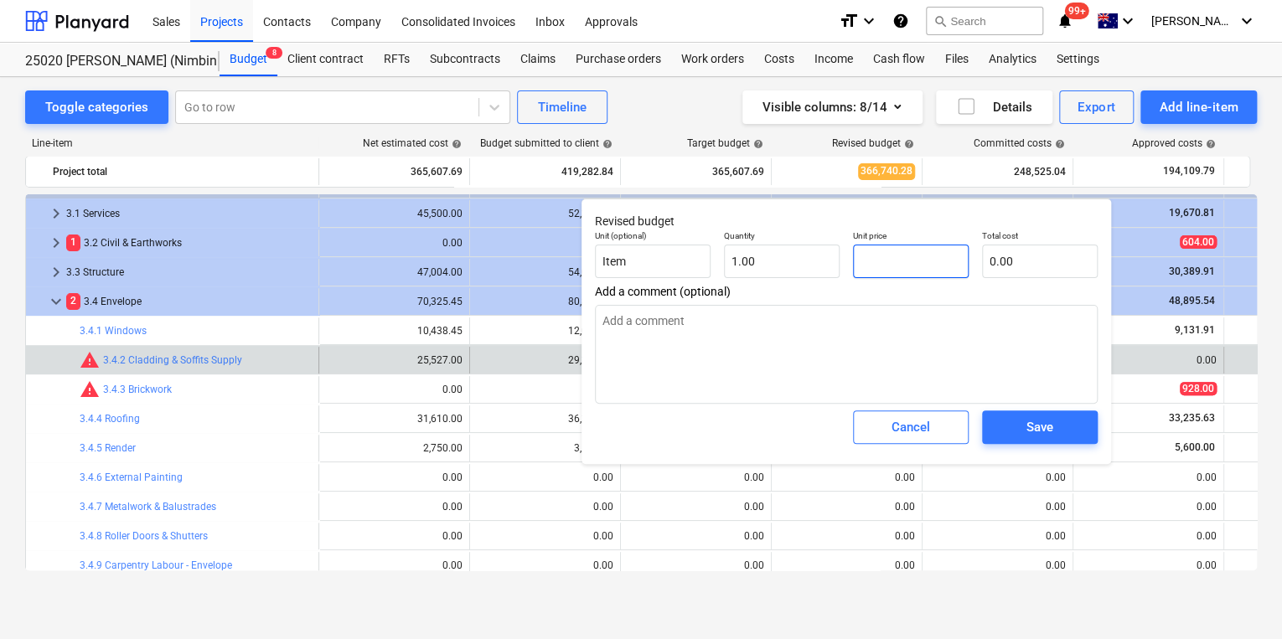
click at [890, 266] on input "text" at bounding box center [911, 262] width 116 height 34
type input "1"
type textarea "x"
type input "1.00"
click at [1063, 432] on span "Save" at bounding box center [1039, 427] width 75 height 22
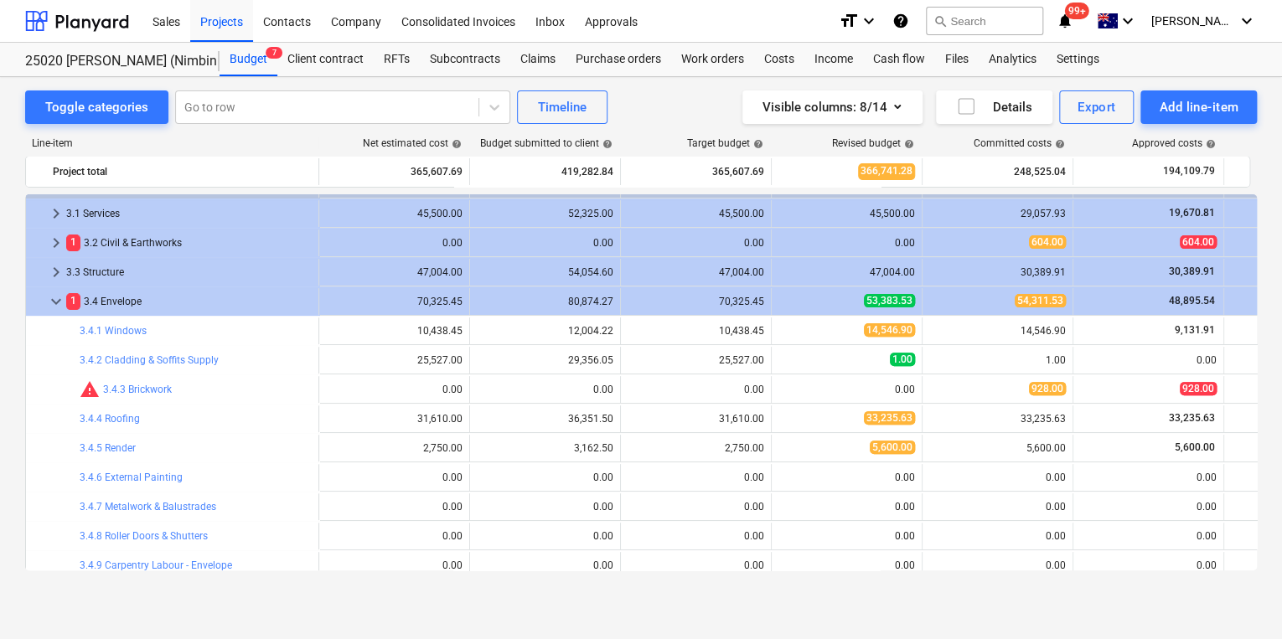
type textarea "x"
type input "1.00"
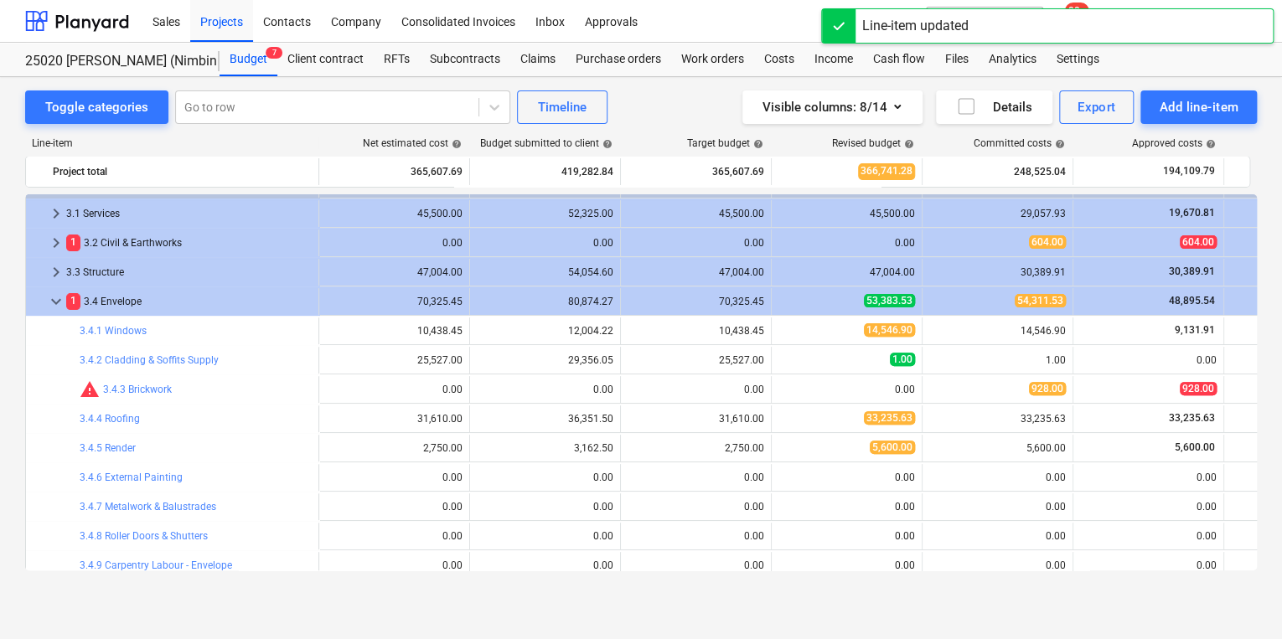
click at [783, 387] on span "edit" at bounding box center [788, 389] width 13 height 13
type textarea "x"
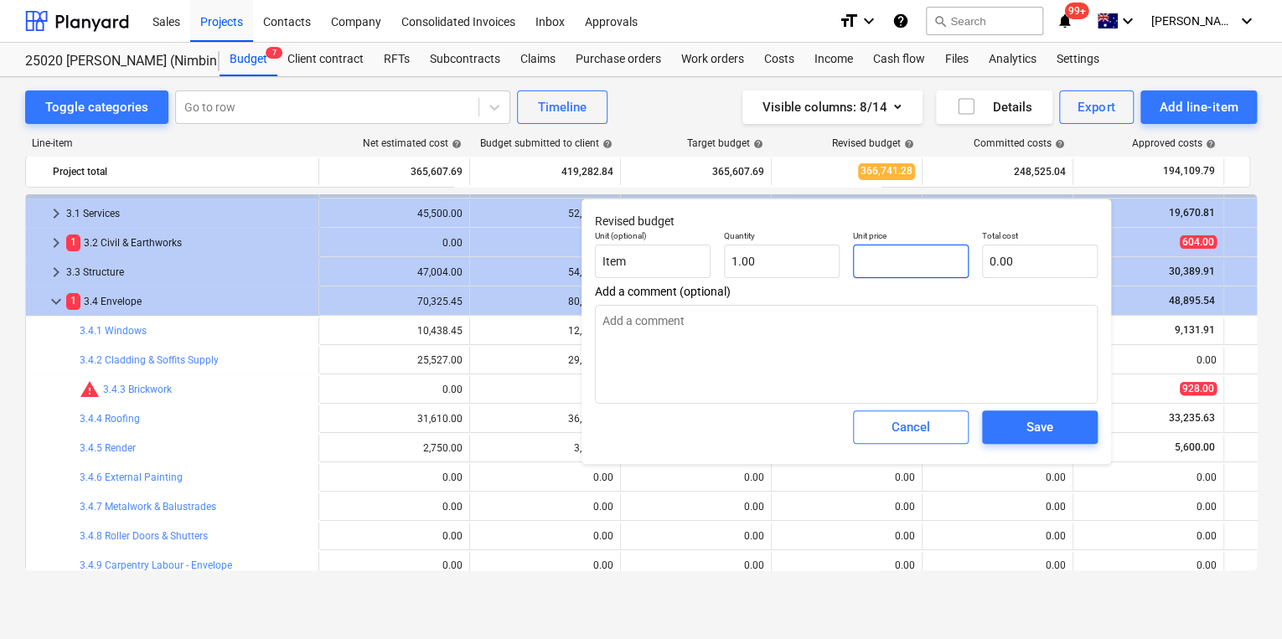
drag, startPoint x: 918, startPoint y: 265, endPoint x: 873, endPoint y: 261, distance: 45.4
click at [881, 264] on input "text" at bounding box center [911, 262] width 116 height 34
type textarea "x"
type input "9"
type input "9.00"
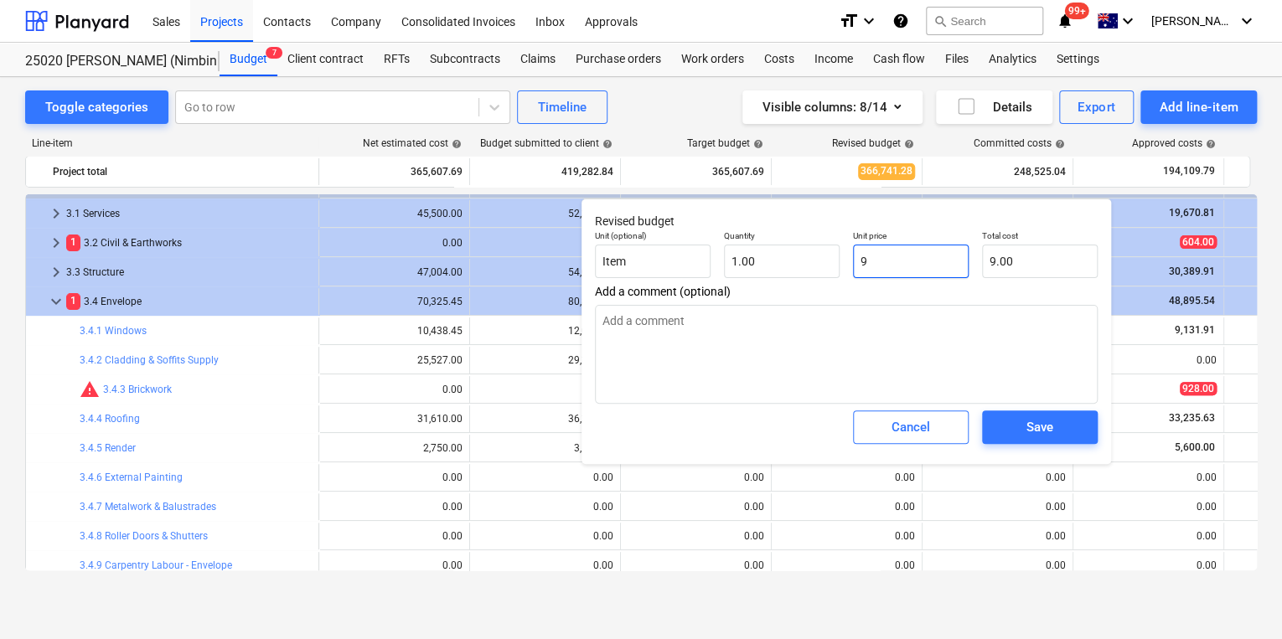
type textarea "x"
type input "92"
type input "92.00"
type textarea "x"
type input "928"
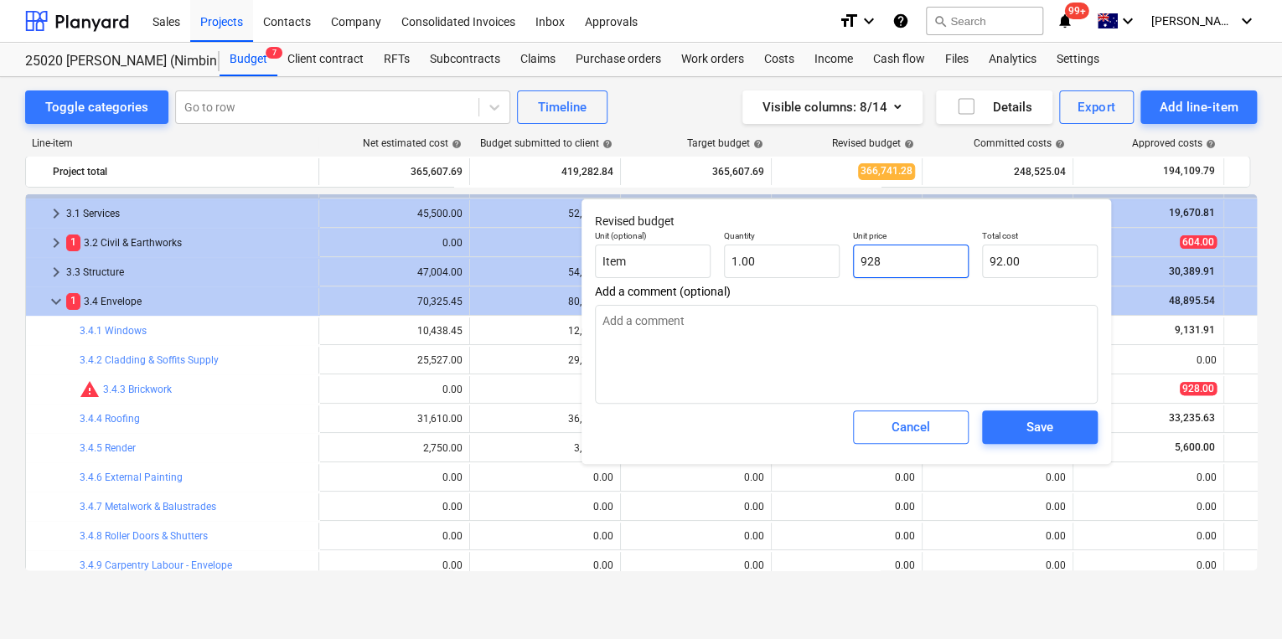
type input "928.00"
type input "928"
type textarea "x"
type input "928.00"
click at [1036, 427] on div "Save" at bounding box center [1039, 427] width 27 height 22
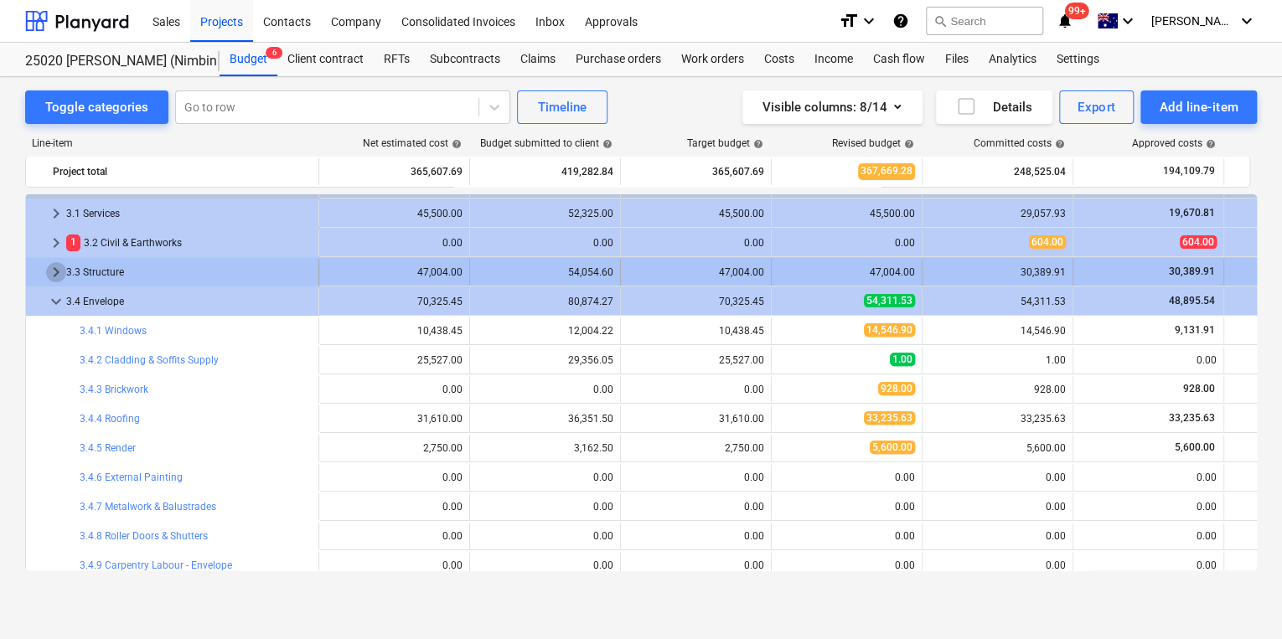
click at [50, 271] on span "keyboard_arrow_right" at bounding box center [56, 272] width 20 height 20
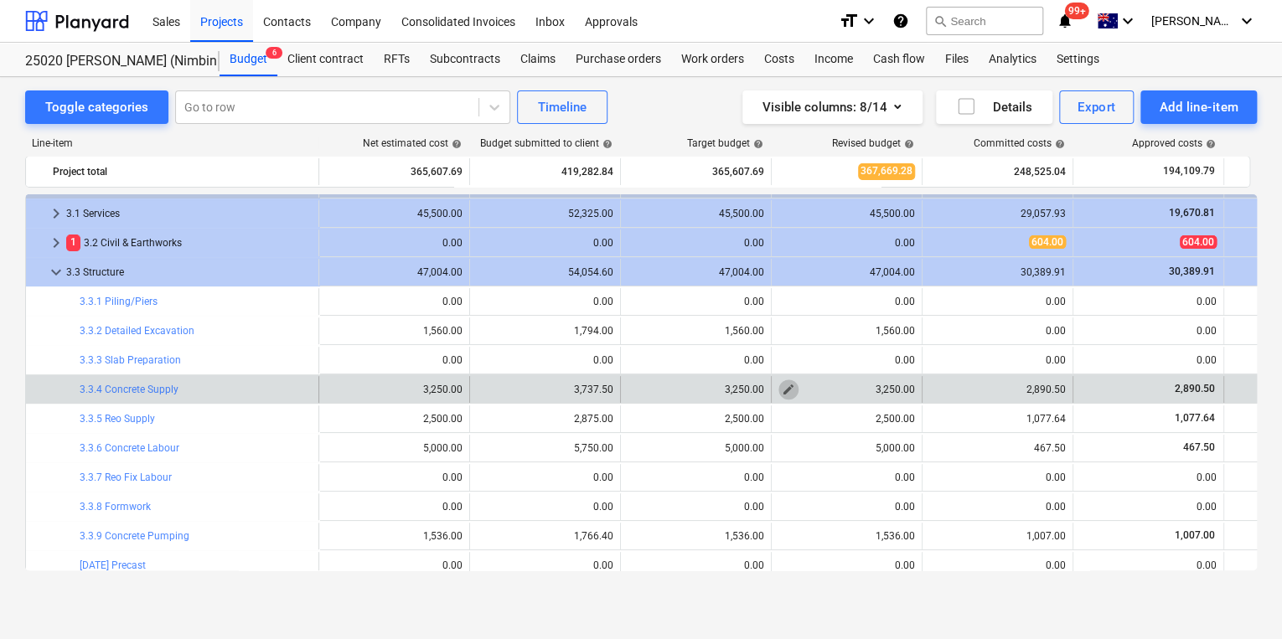
click at [787, 387] on span "edit" at bounding box center [788, 389] width 13 height 13
type textarea "x"
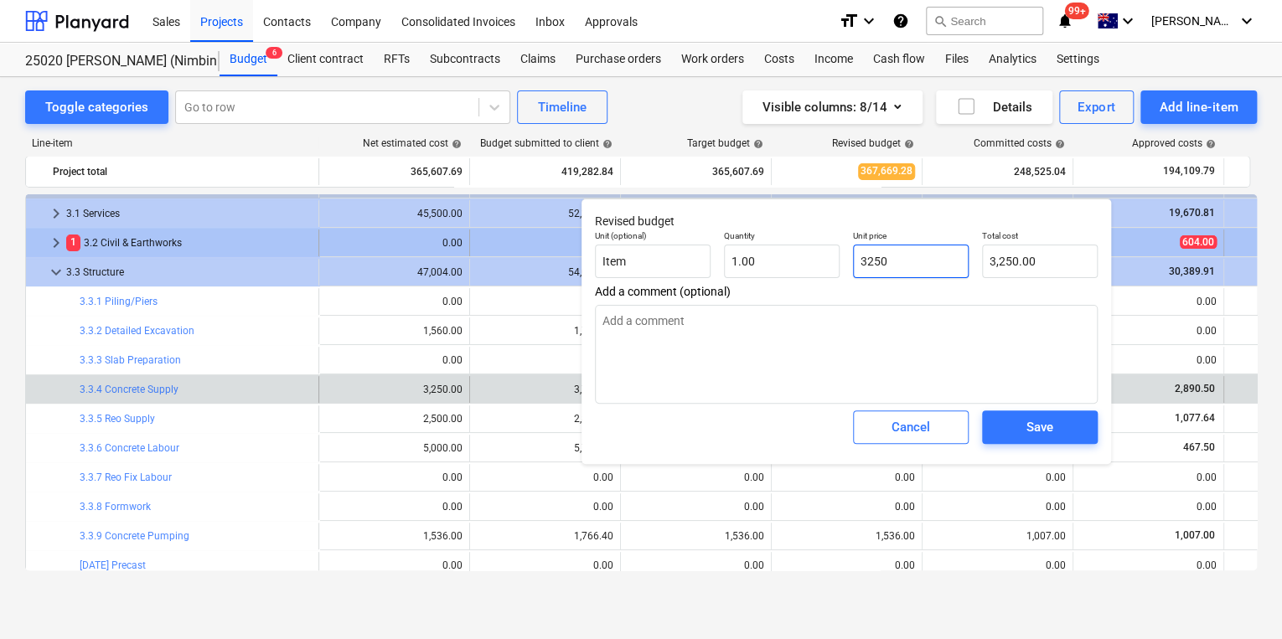
drag, startPoint x: 919, startPoint y: 260, endPoint x: 560, endPoint y: 233, distance: 360.4
click at [633, 246] on div "Unit (optional) Item Quantity 1.00 Unit price 3250 Total cost 3,250.00" at bounding box center [846, 254] width 516 height 61
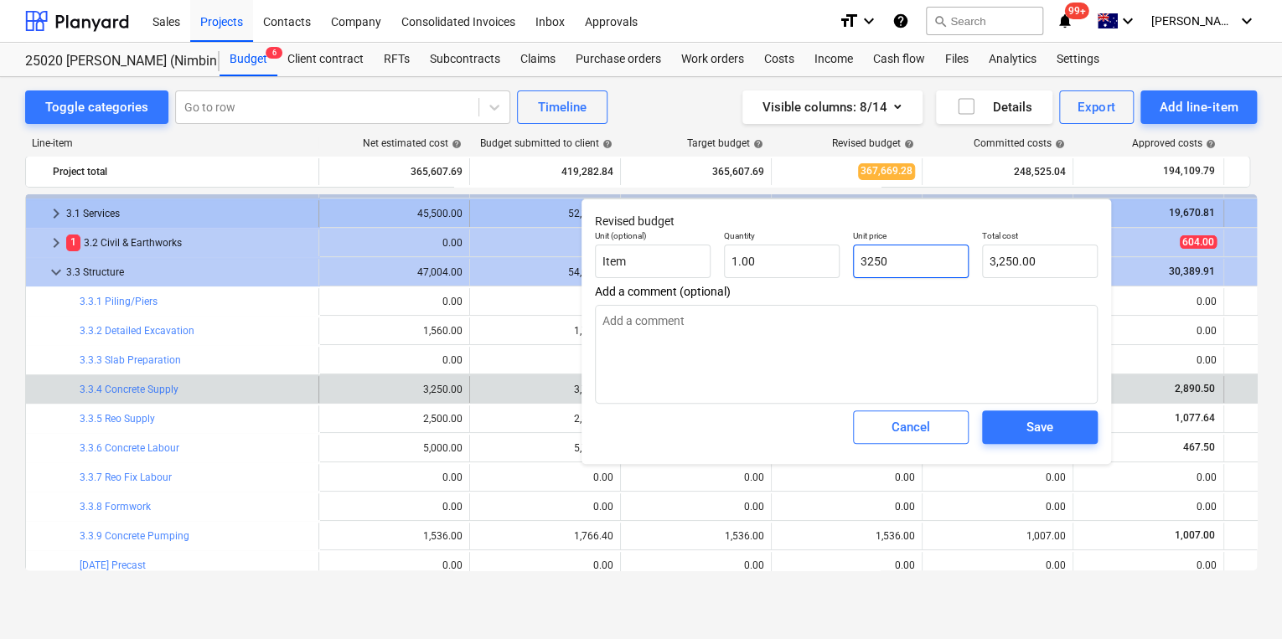
type input "2"
type textarea "x"
type input "2.00"
type textarea "x"
type input "28"
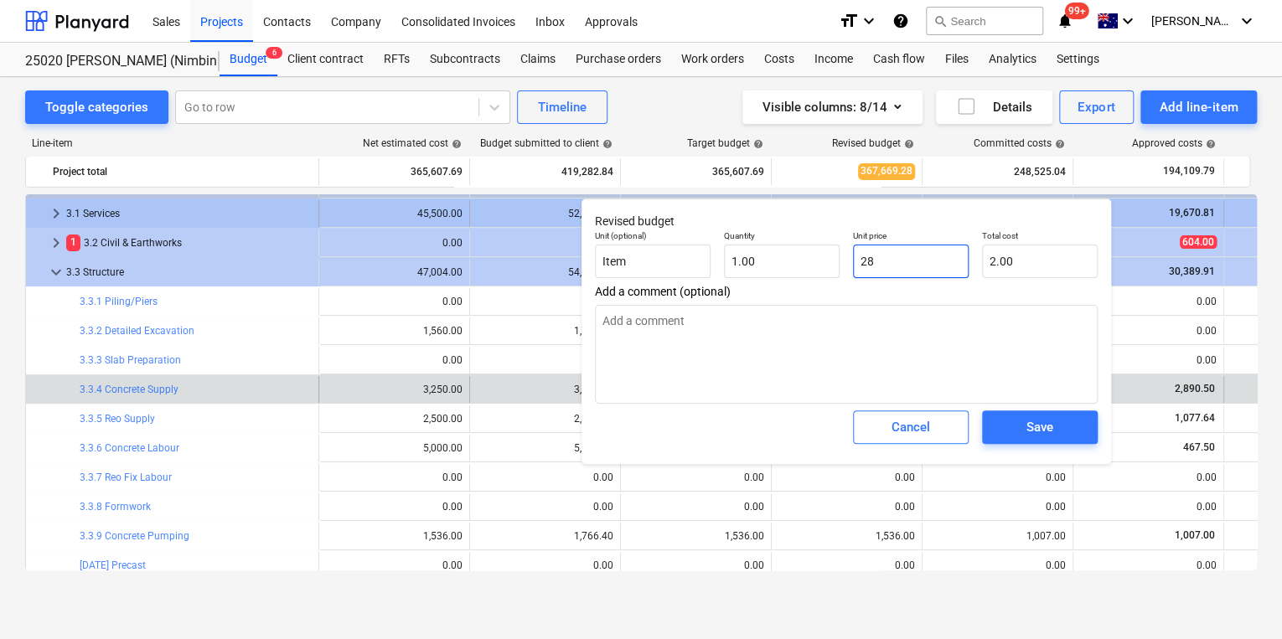
type input "28.00"
type textarea "x"
type input "289"
type input "289.00"
type textarea "x"
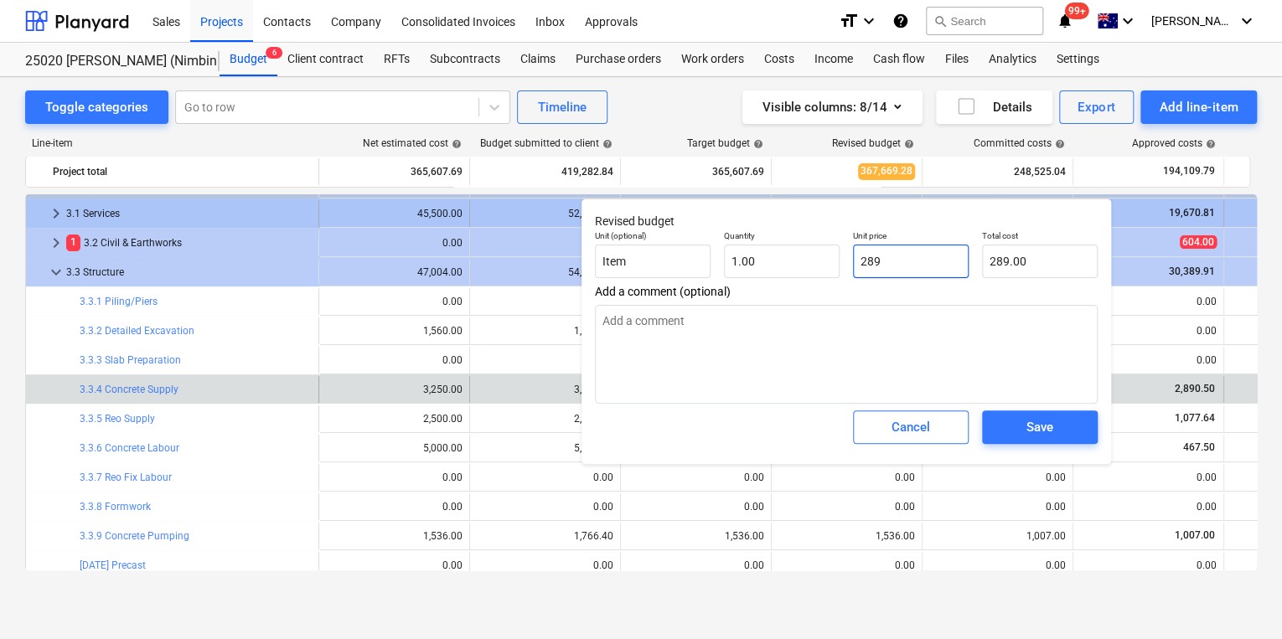
type input "2890"
type input "2,890.00"
type textarea "x"
type input "2890."
type textarea "x"
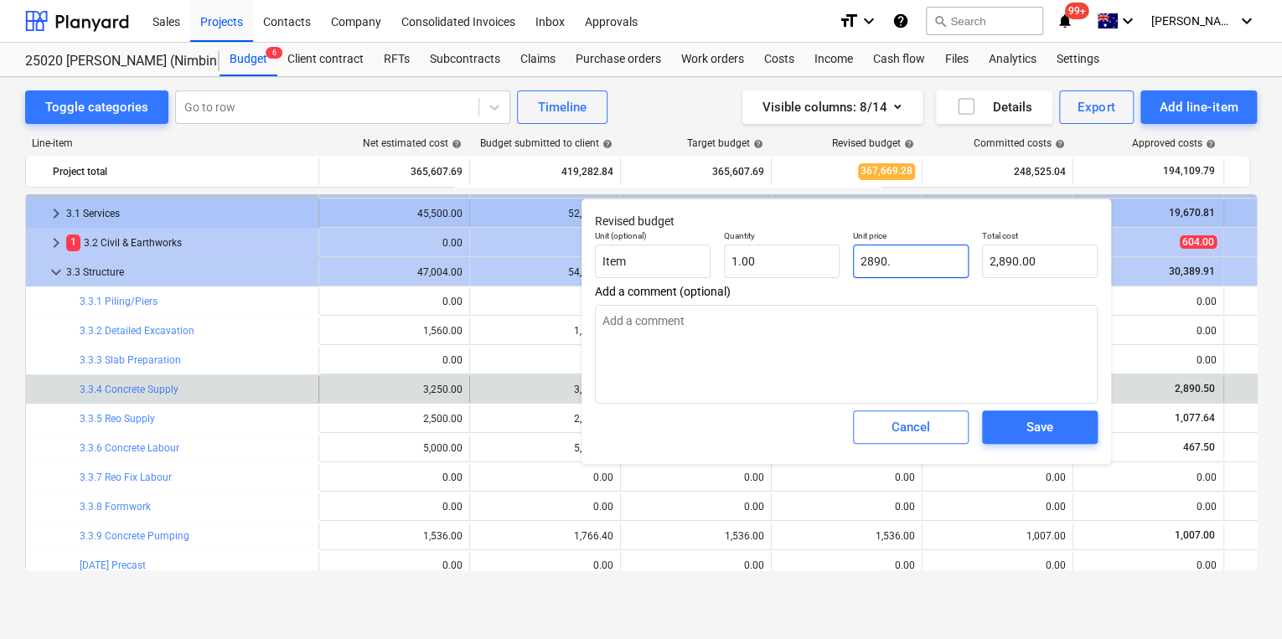
type input "2890.5"
type input "2,890.50"
type textarea "x"
type input "2890.50"
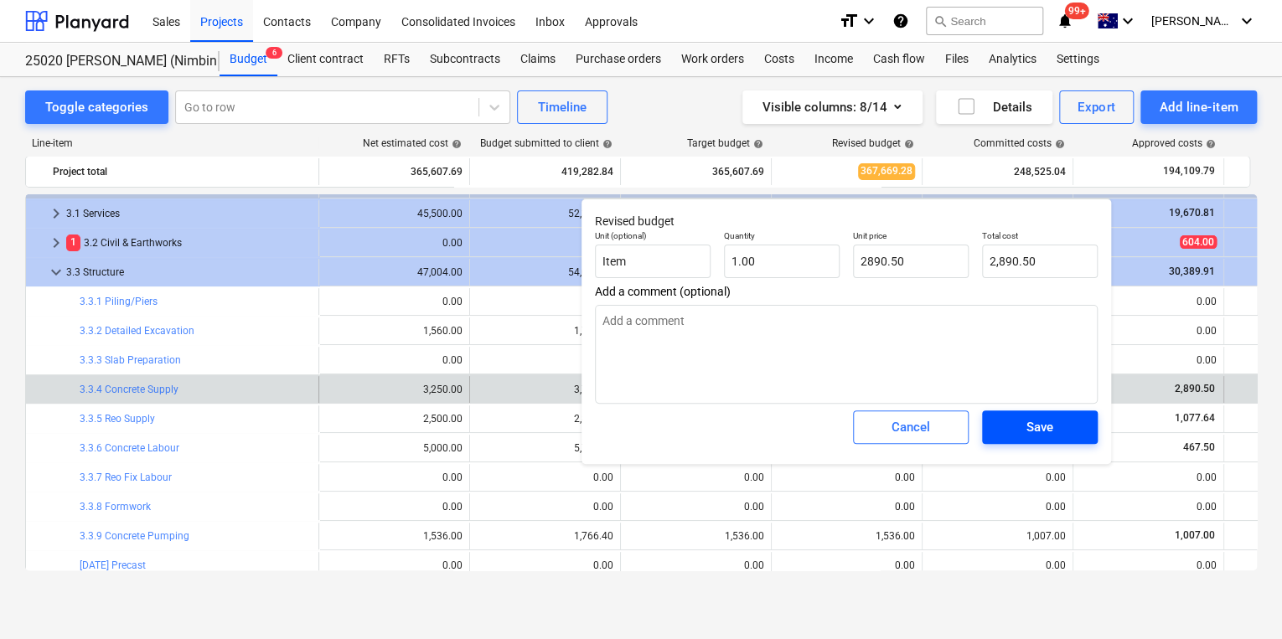
type textarea "x"
type input "2,890.50"
click at [1042, 419] on div "Save" at bounding box center [1039, 427] width 27 height 22
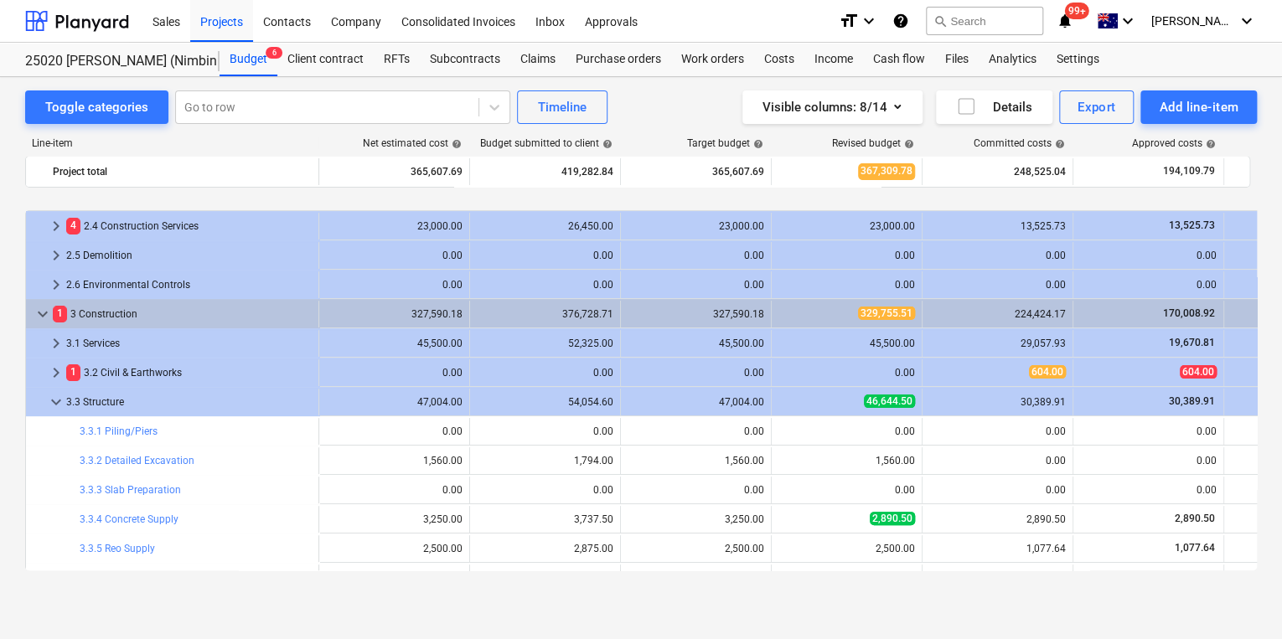
scroll to position [198, 0]
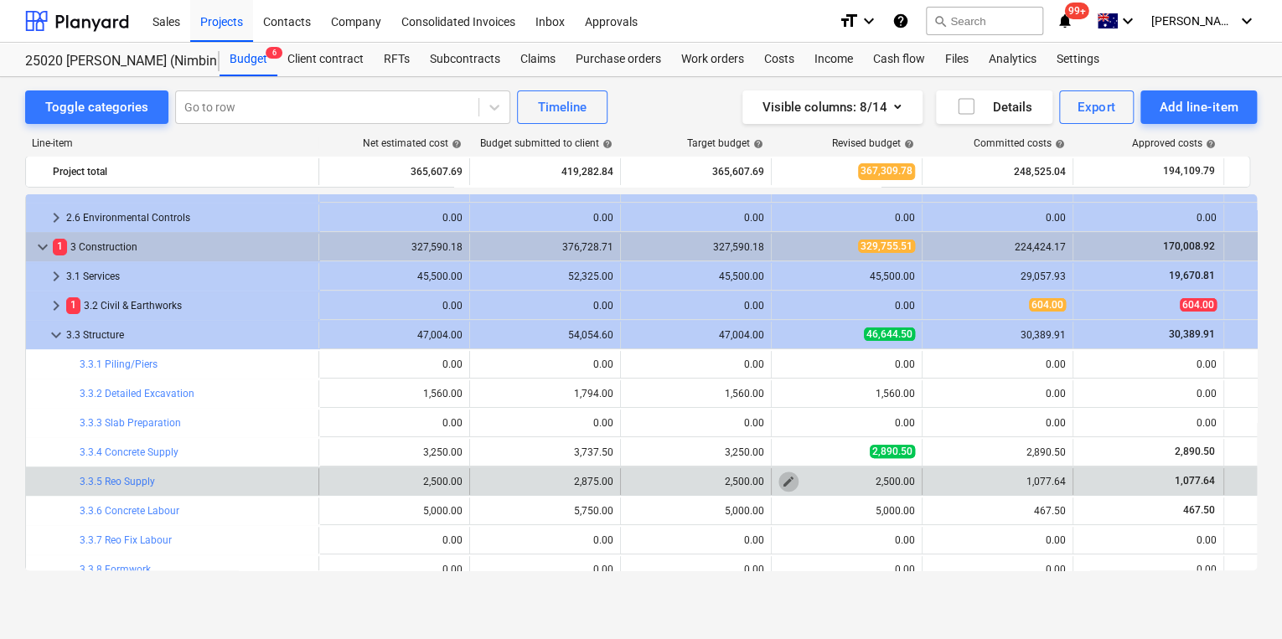
click at [787, 483] on span "edit" at bounding box center [788, 481] width 13 height 13
type textarea "x"
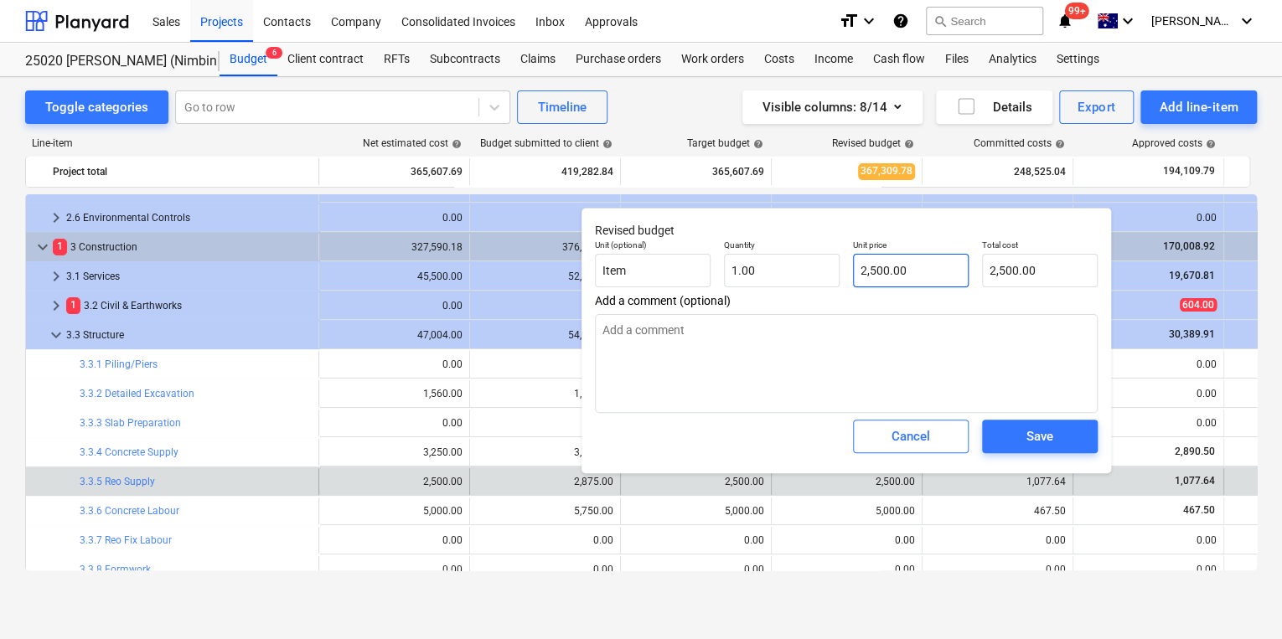
type input "2500"
drag, startPoint x: 898, startPoint y: 271, endPoint x: 578, endPoint y: 258, distance: 320.3
click at [711, 270] on div "Unit (optional) Item Quantity 1.00 Unit price 2500 Total cost 2,500.00" at bounding box center [846, 263] width 516 height 61
type textarea "x"
type input "1"
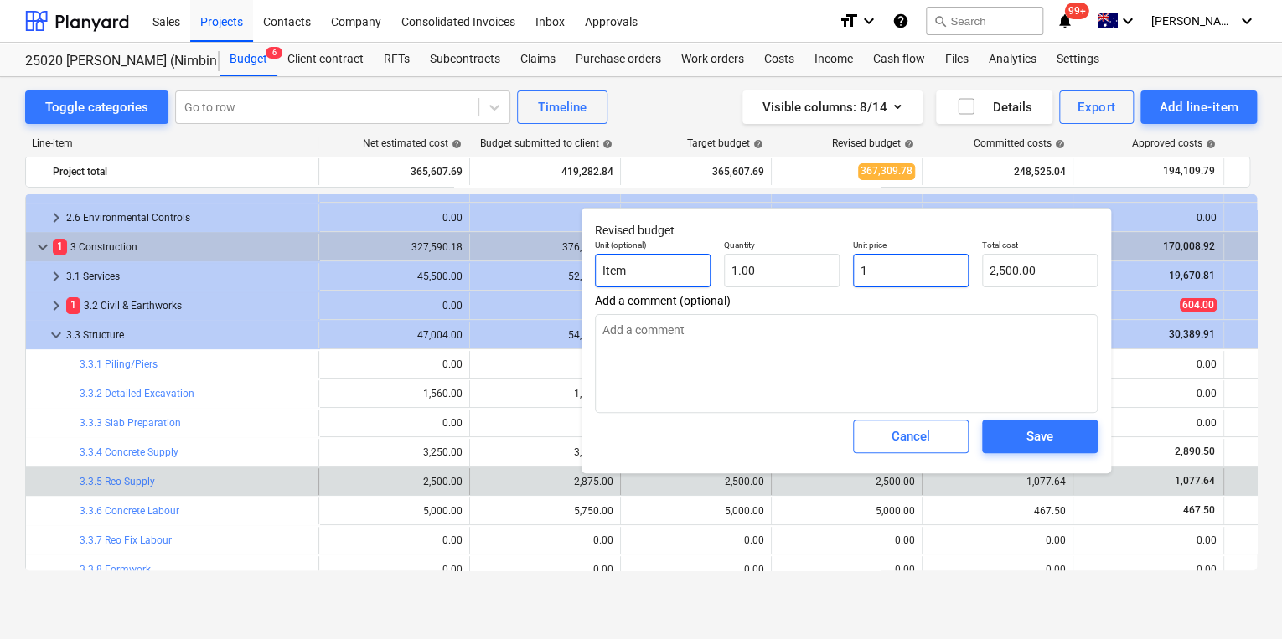
type input "1.00"
type textarea "x"
type input "10"
type input "10.00"
type textarea "x"
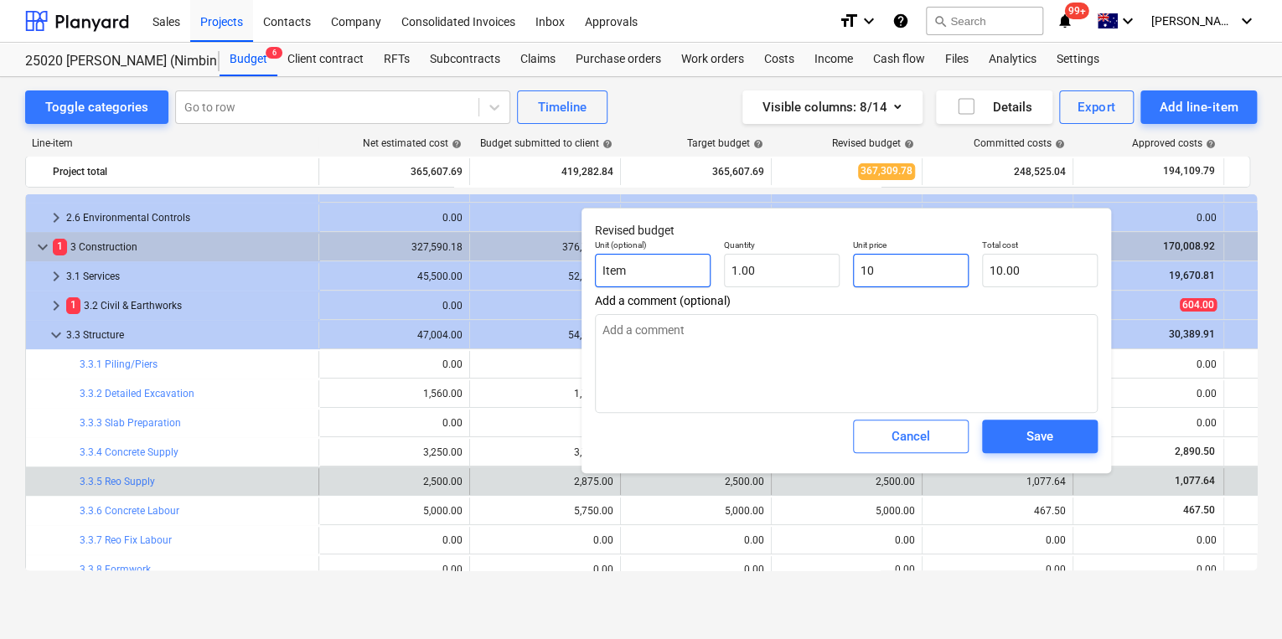
type input "107"
type input "107.00"
type textarea "x"
type input "1077"
type input "1,077.00"
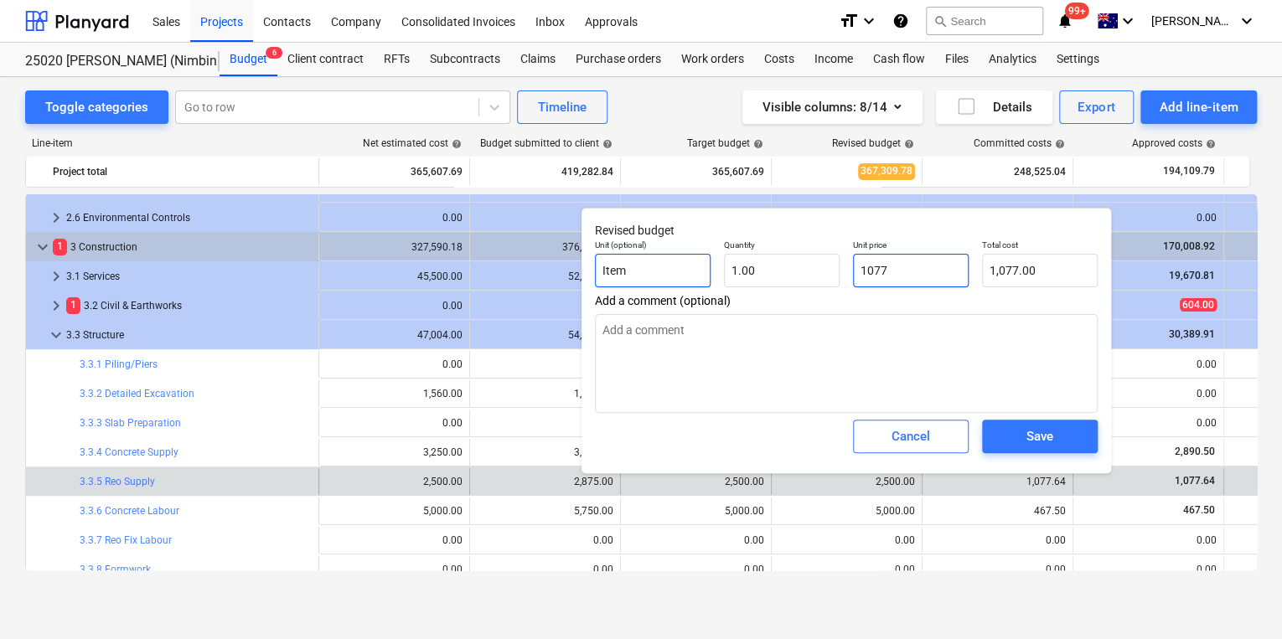
type textarea "x"
type input "1077.6"
type textarea "x"
type input "1077.63"
type input "1,077.63"
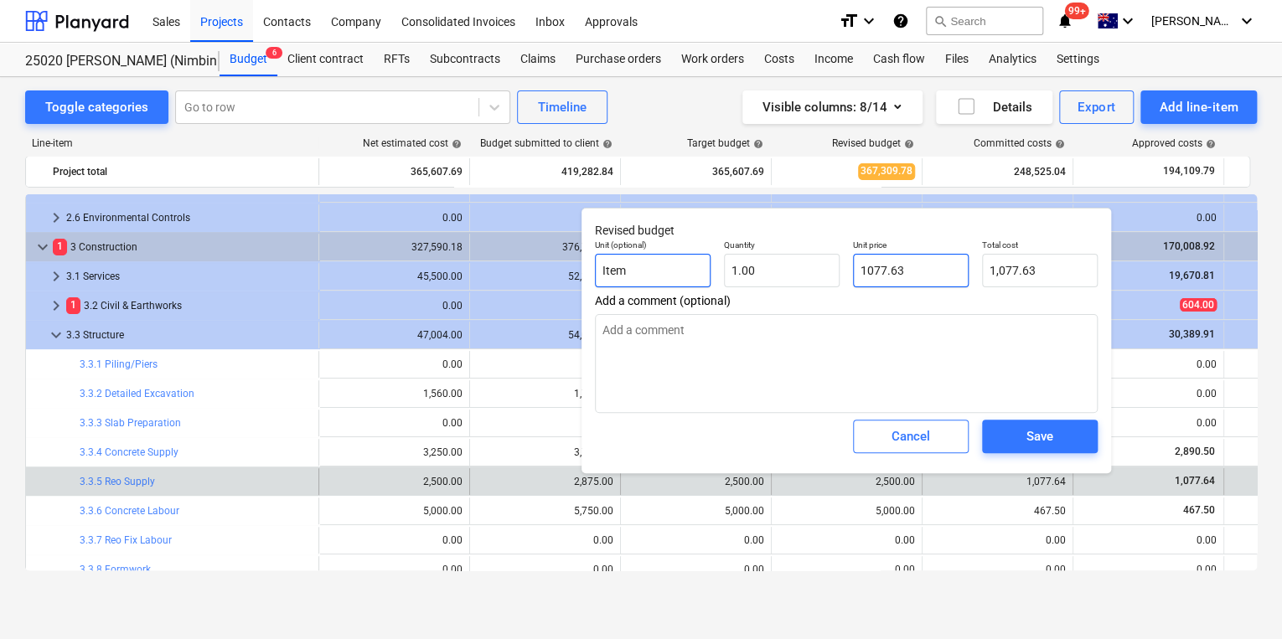
type textarea "x"
type input "1077.634"
type textarea "x"
type input "1077.63"
type textarea "x"
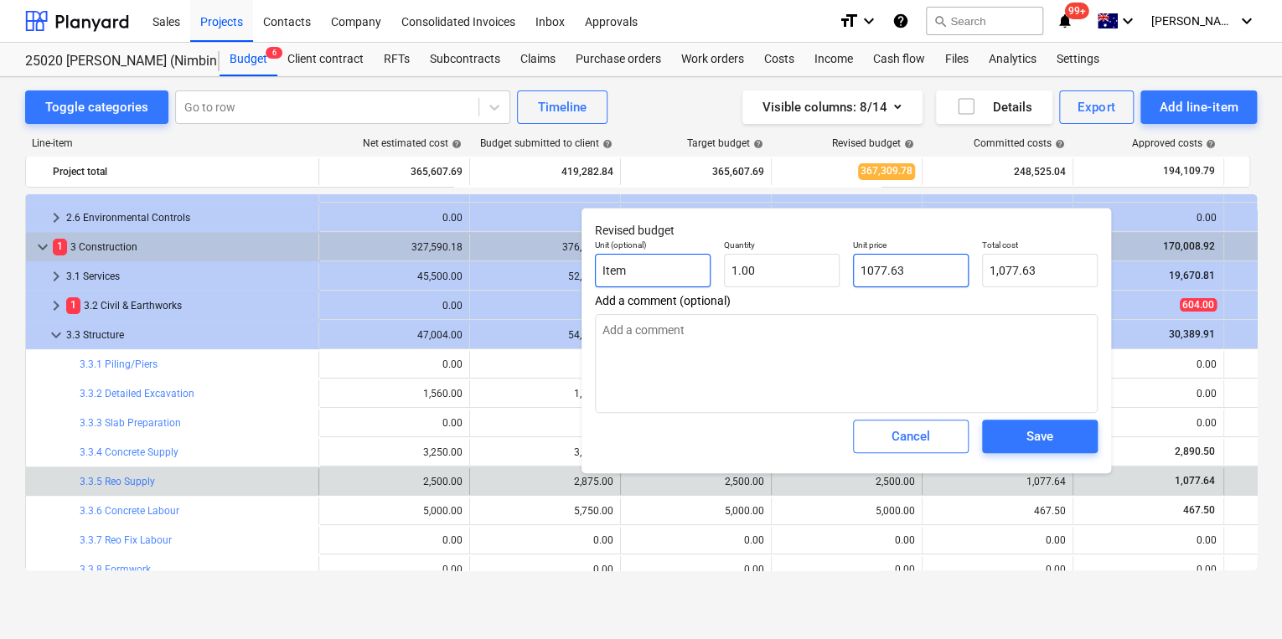
type input "1077.6"
type input "1,077.60"
type textarea "x"
type input "1077.64"
type input "1,077.64"
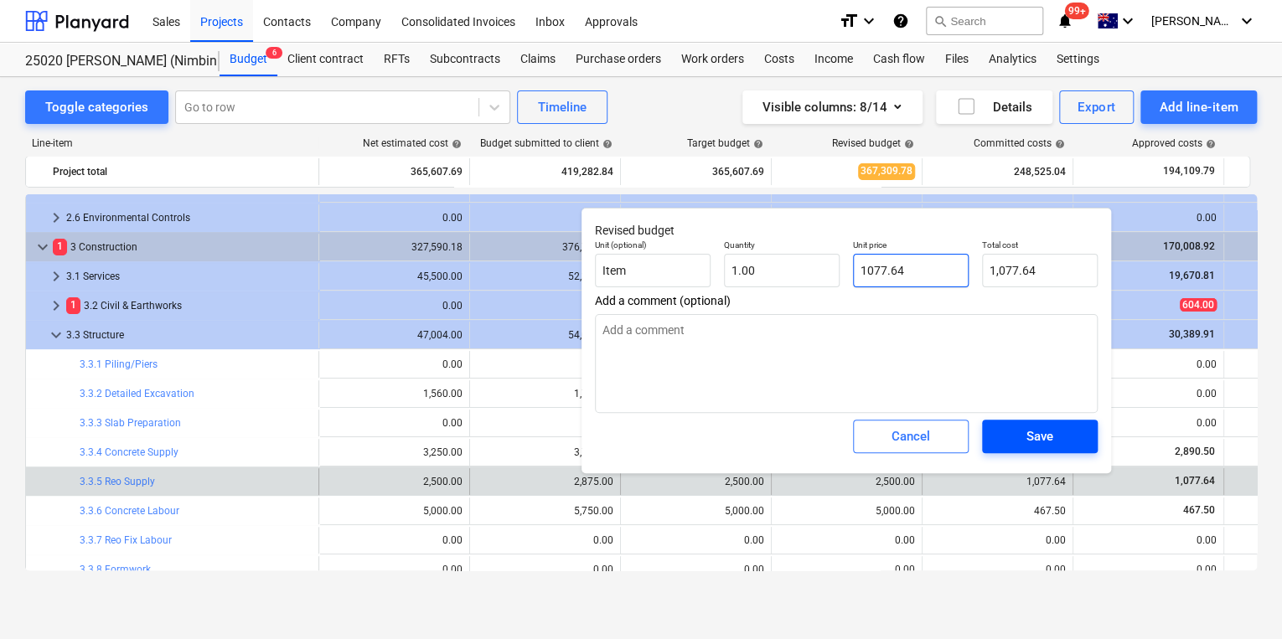
type input "1077.64"
type textarea "x"
type input "1,077.64"
click at [1012, 436] on span "Save" at bounding box center [1039, 437] width 75 height 22
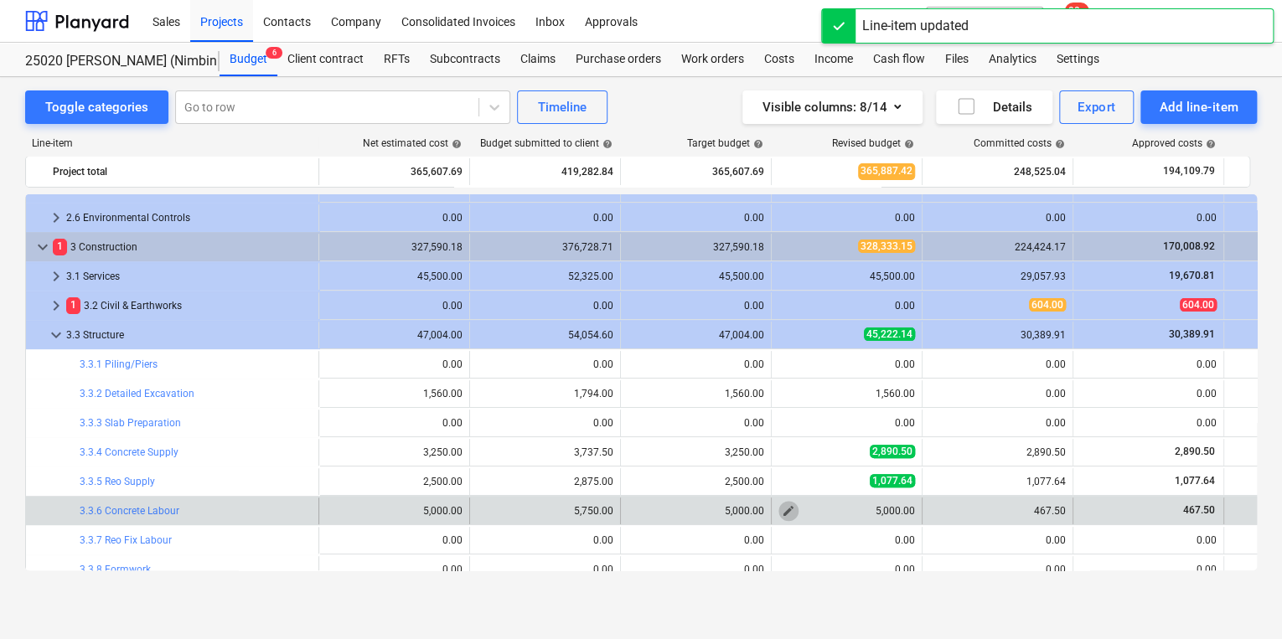
click at [786, 511] on span "edit" at bounding box center [788, 510] width 13 height 13
type textarea "x"
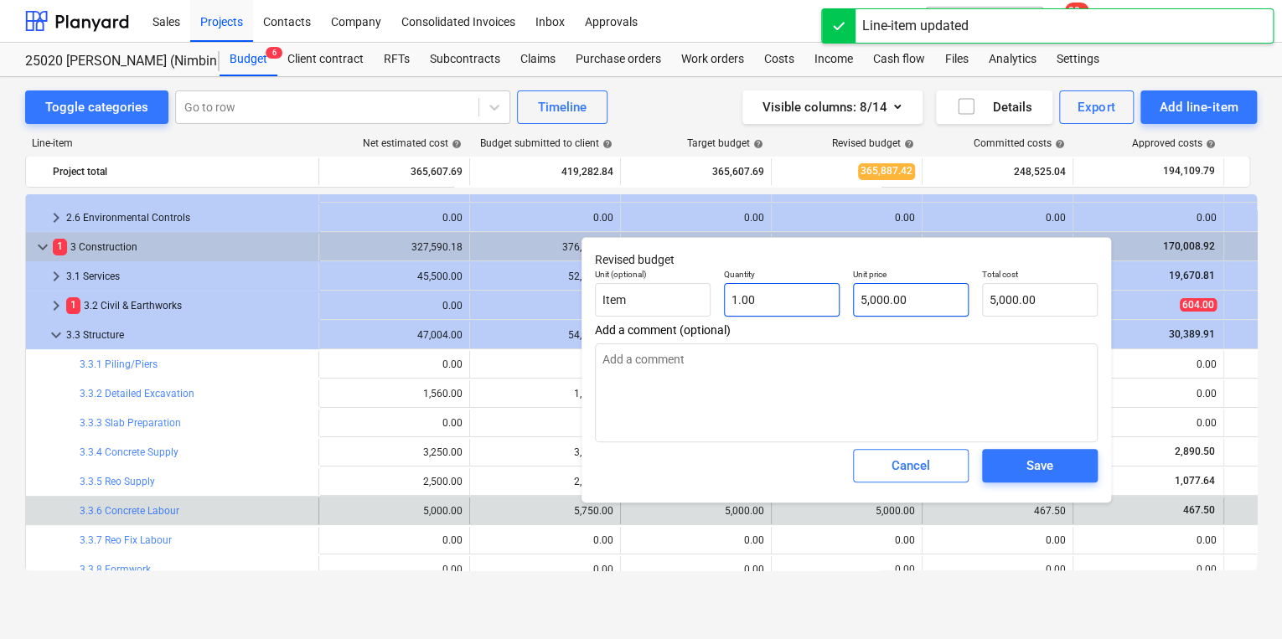
type input "5000"
drag, startPoint x: 795, startPoint y: 299, endPoint x: 699, endPoint y: 283, distance: 97.7
click at [759, 295] on div "Unit (optional) Item Quantity 1.00 Unit price 5000 Total cost 5,000.00" at bounding box center [846, 292] width 516 height 61
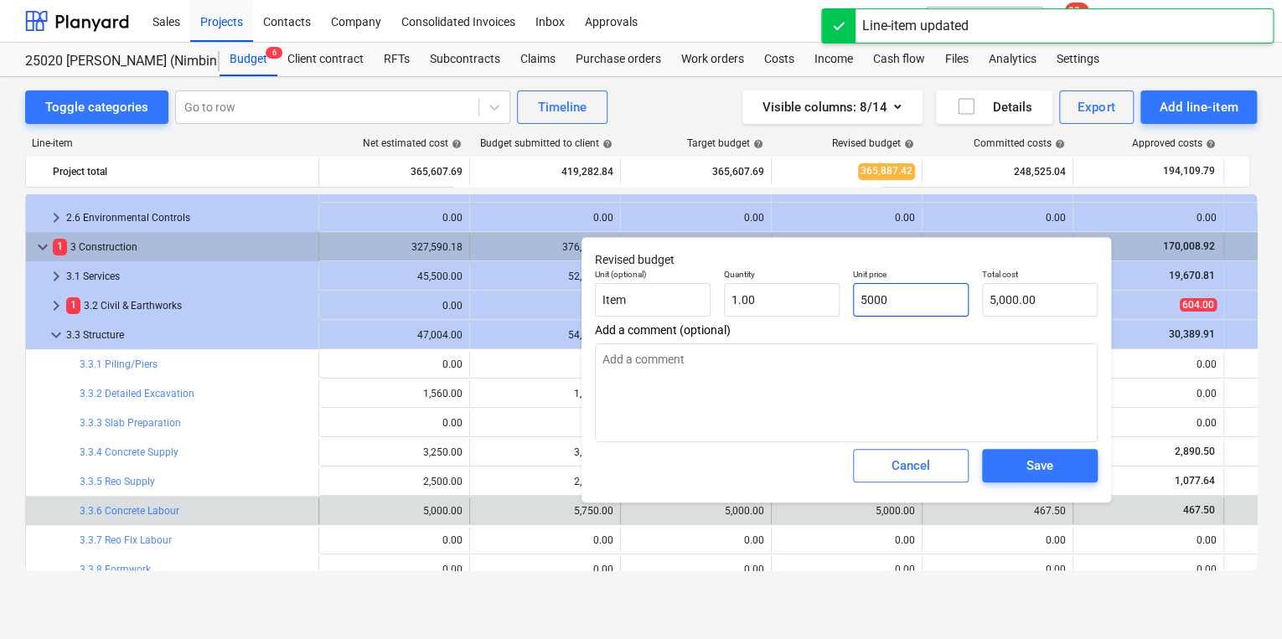
type textarea "x"
type input "4"
type input "4.00"
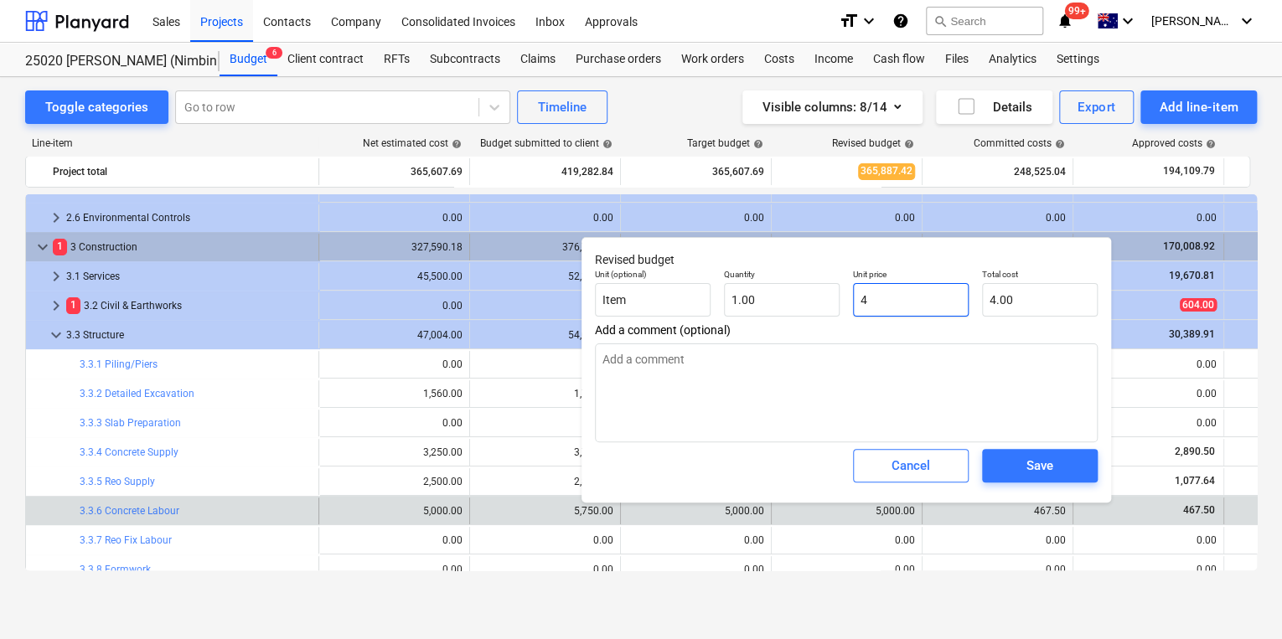
type textarea "x"
type input "46"
type input "46.00"
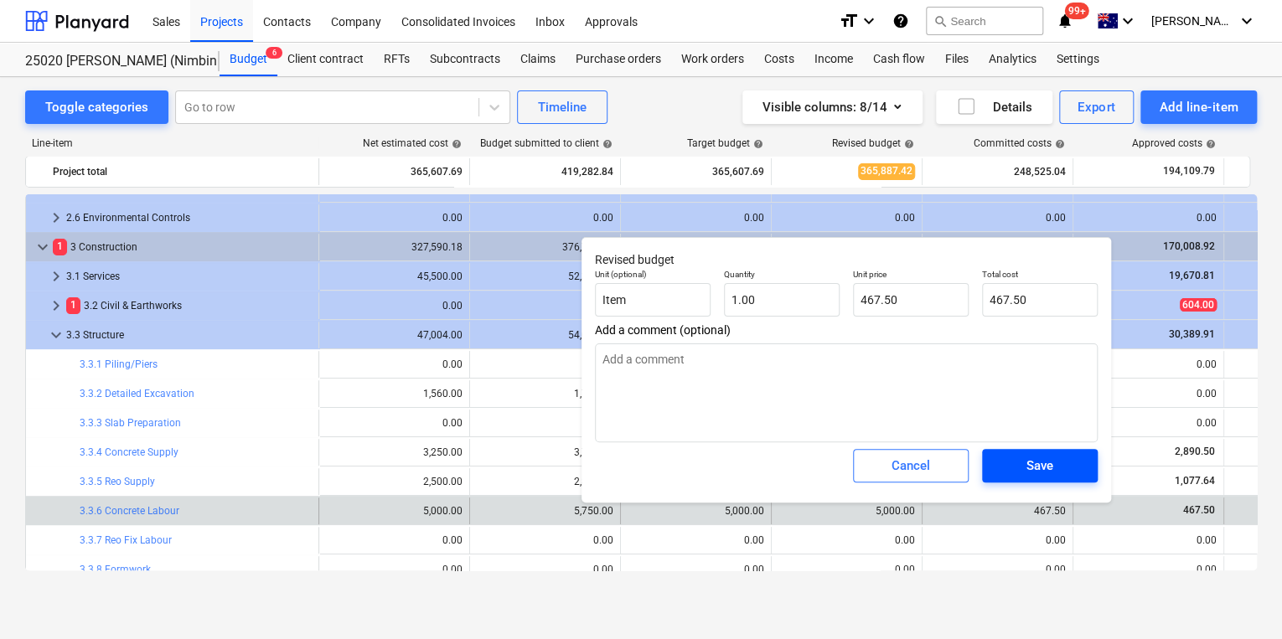
click at [1044, 452] on button "Save" at bounding box center [1040, 466] width 116 height 34
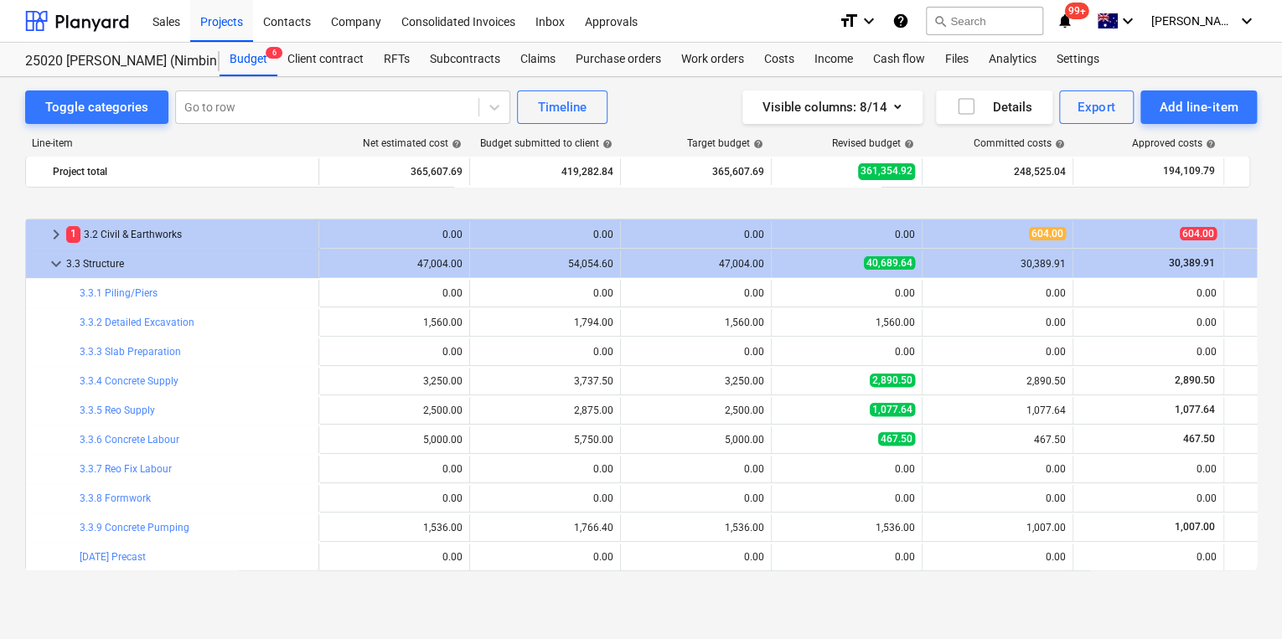
scroll to position [332, 0]
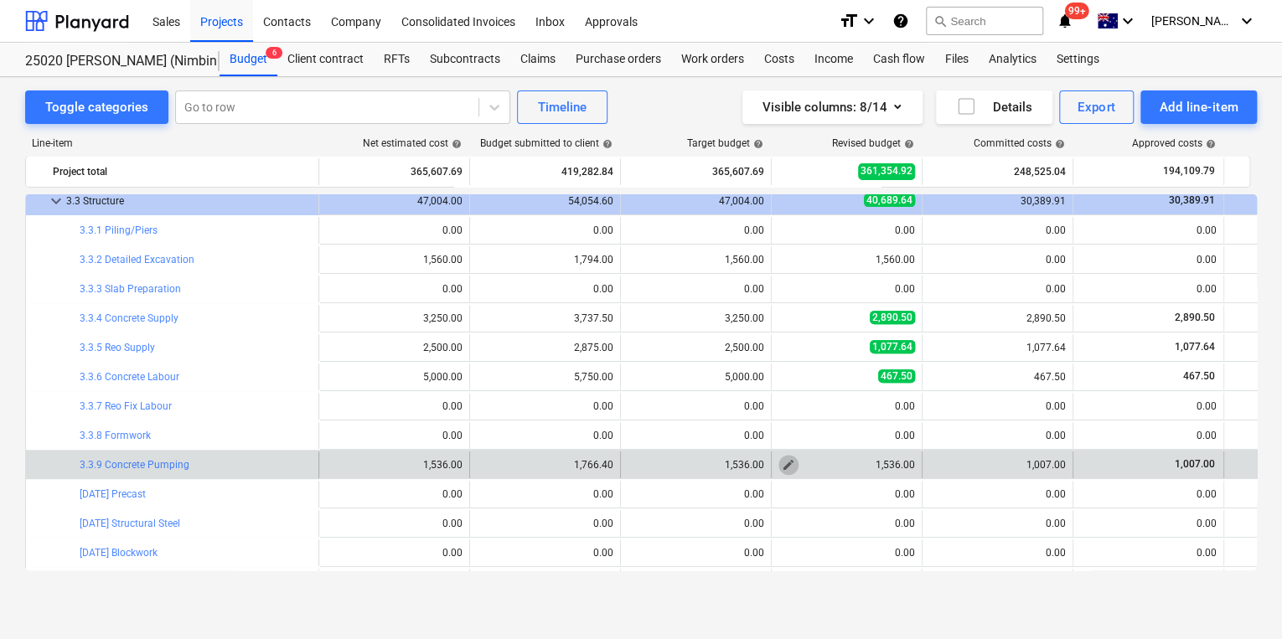
click at [787, 464] on span "edit" at bounding box center [788, 464] width 13 height 13
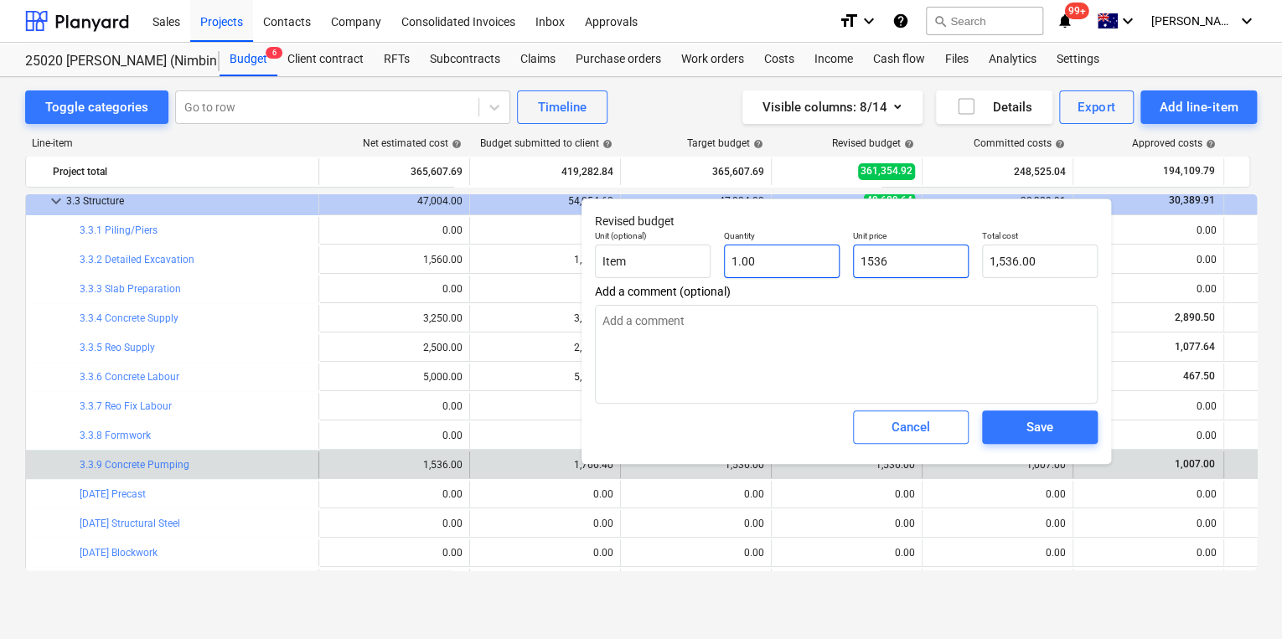
drag, startPoint x: 919, startPoint y: 265, endPoint x: 776, endPoint y: 256, distance: 143.5
click at [831, 263] on div "Unit (optional) Item Quantity 1.00 Unit price 1536 Total cost 1,536.00" at bounding box center [846, 254] width 516 height 61
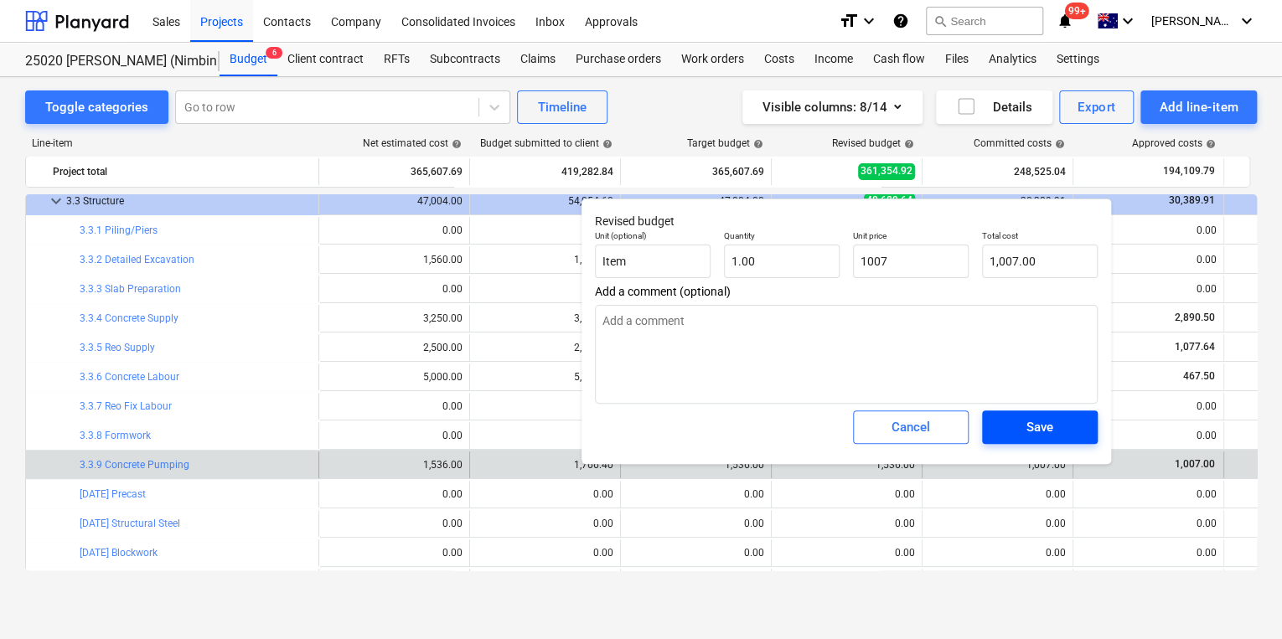
click at [1033, 425] on div "Save" at bounding box center [1039, 427] width 27 height 22
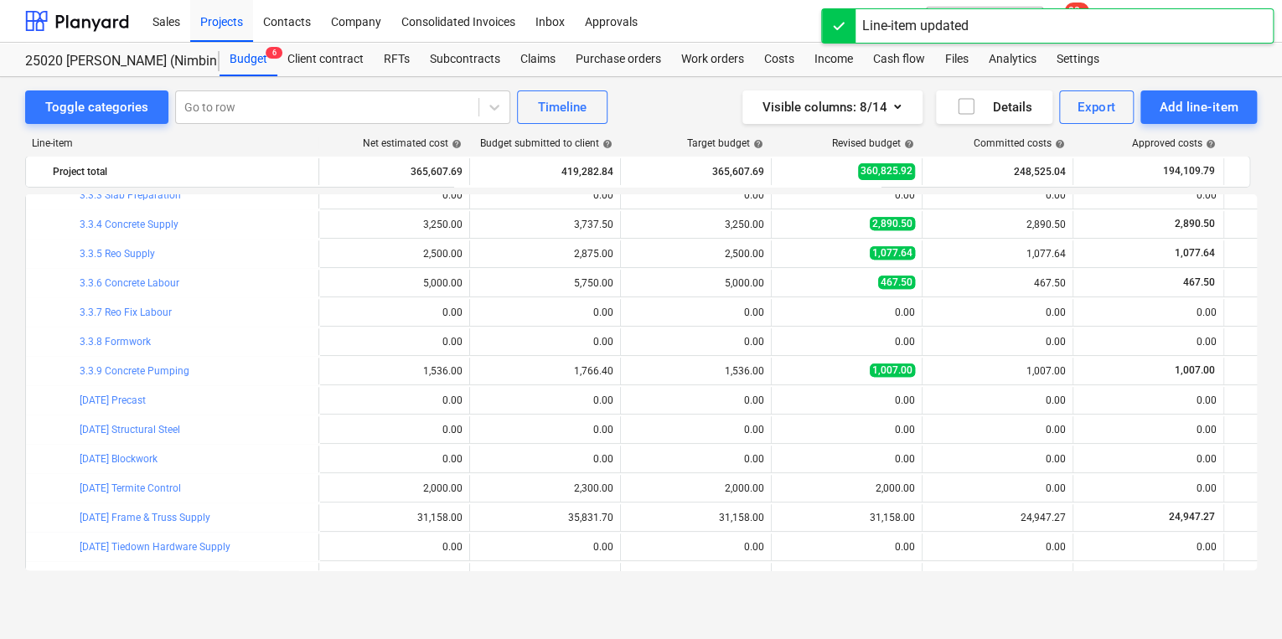
scroll to position [466, 0]
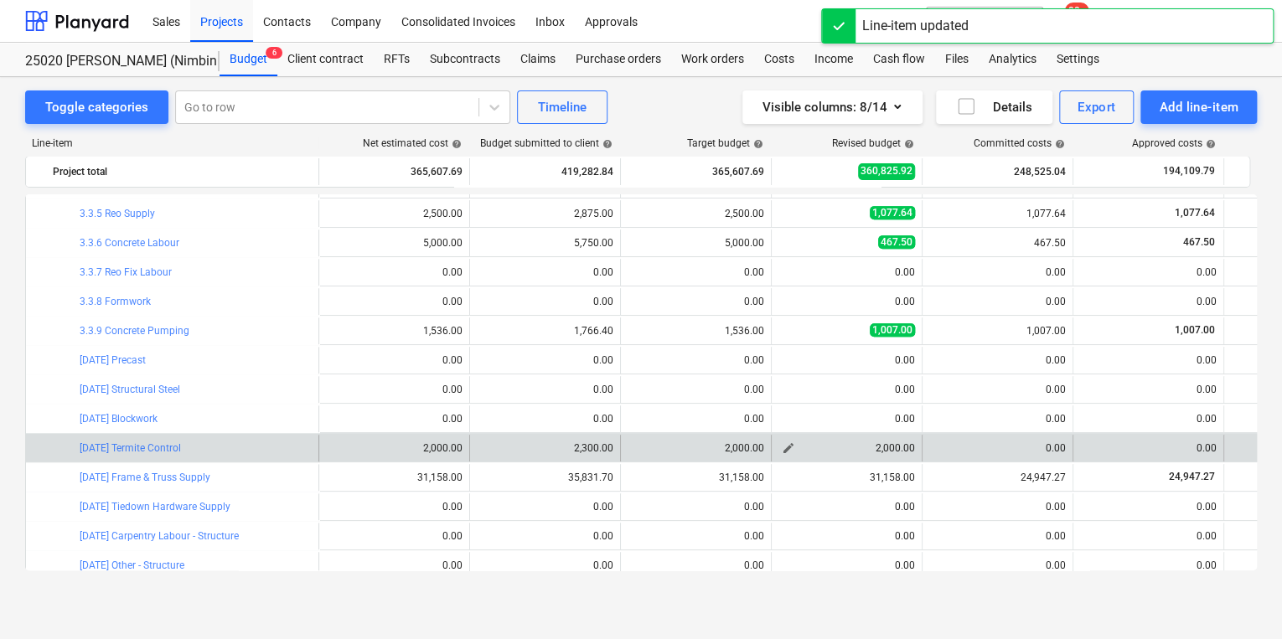
click at [786, 449] on span "edit" at bounding box center [788, 448] width 13 height 13
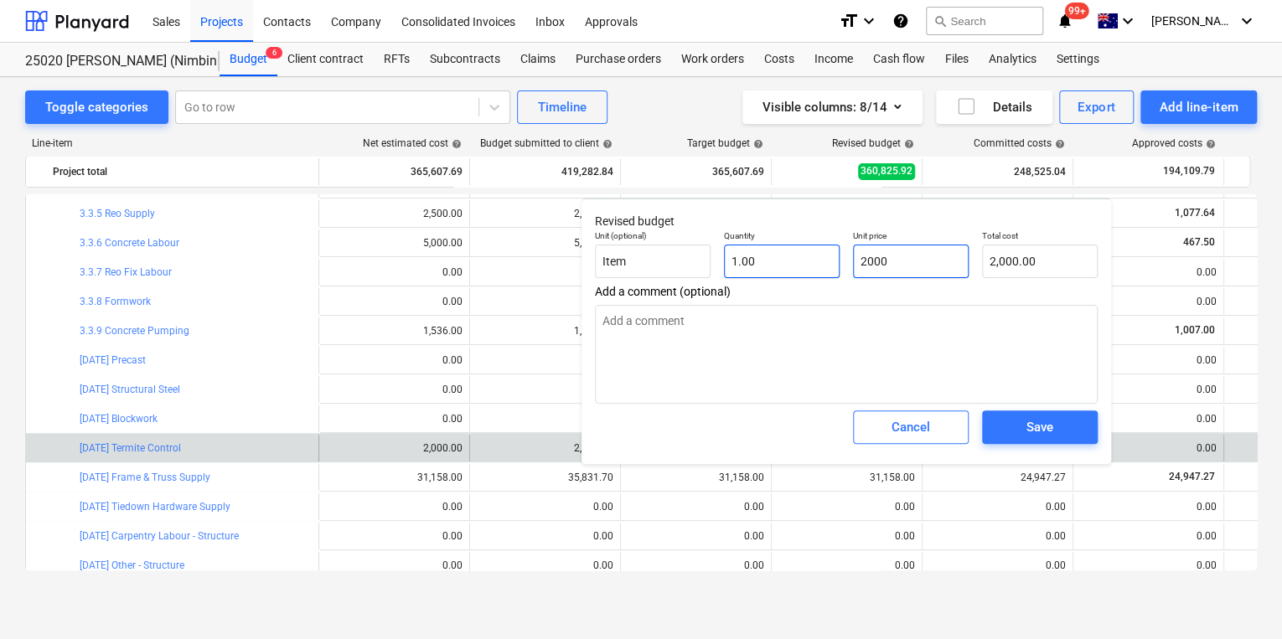
drag, startPoint x: 919, startPoint y: 255, endPoint x: 726, endPoint y: 250, distance: 192.8
click at [813, 261] on div "Unit (optional) Item Quantity 1.00 Unit price 2000 Total cost 2,000.00" at bounding box center [846, 254] width 516 height 61
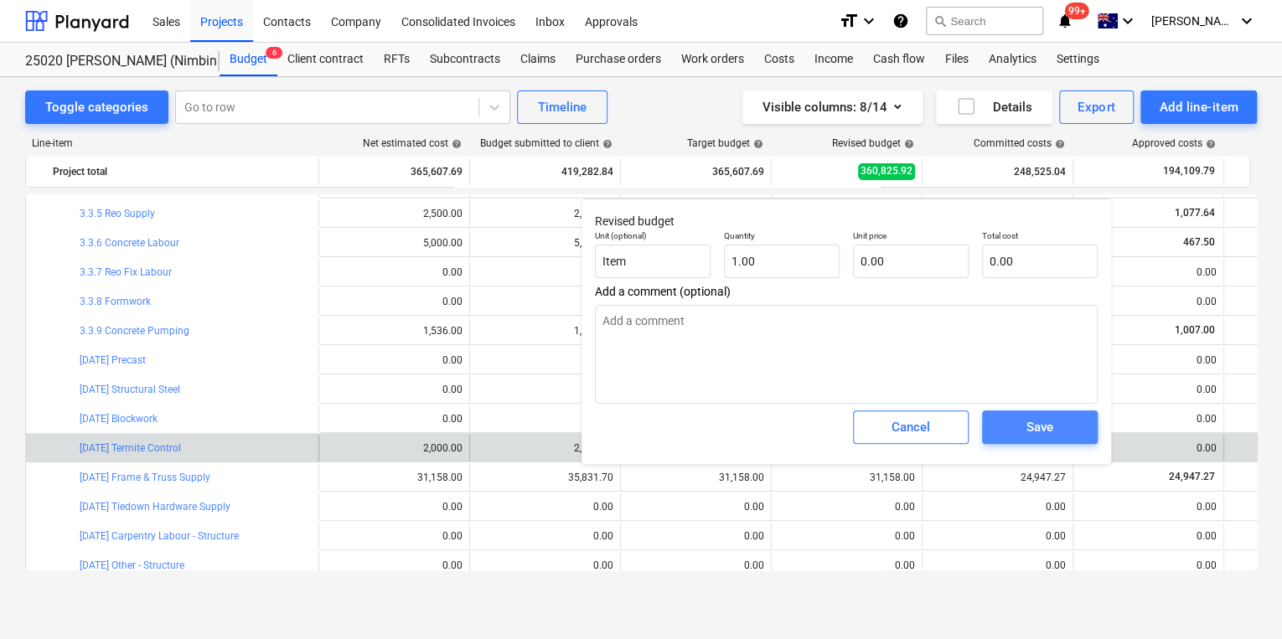
click at [1049, 422] on div "Save" at bounding box center [1039, 427] width 27 height 22
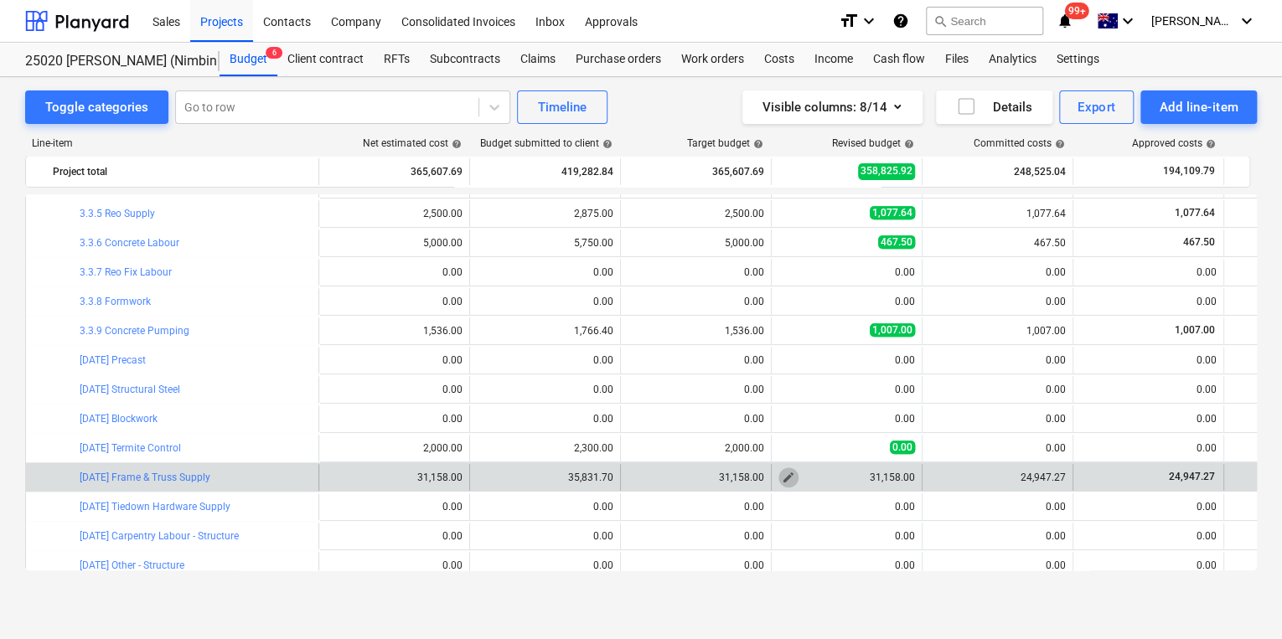
click at [793, 475] on span "edit" at bounding box center [788, 477] width 13 height 13
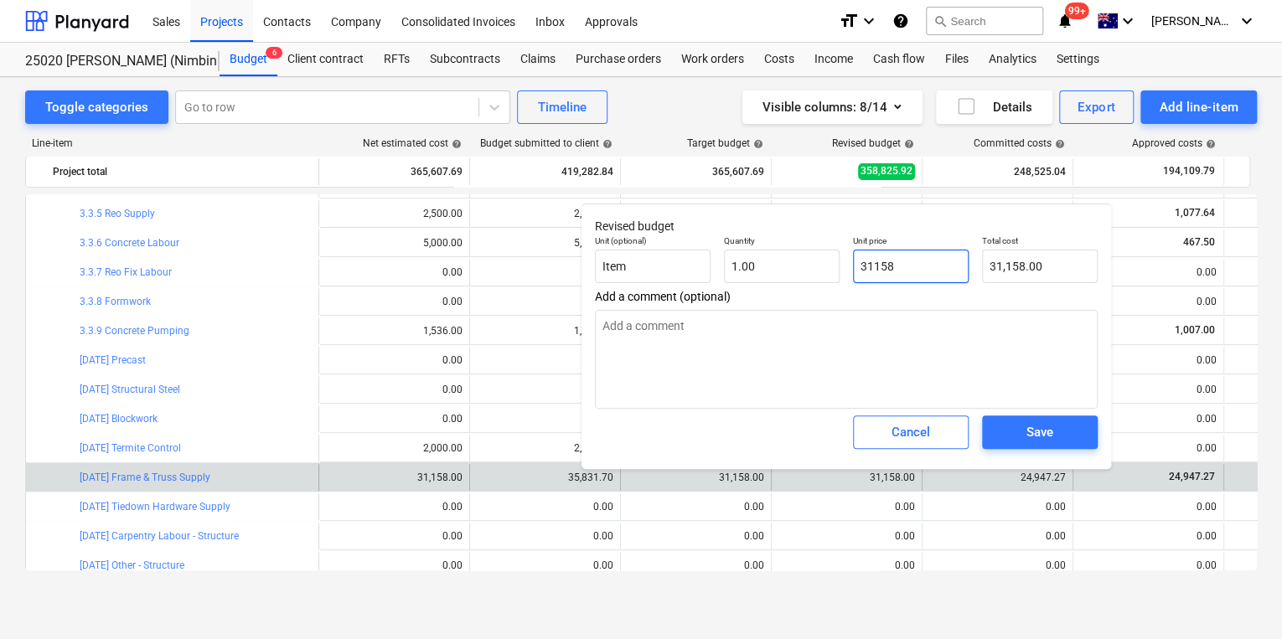
drag, startPoint x: 920, startPoint y: 266, endPoint x: 597, endPoint y: 234, distance: 324.1
click at [664, 245] on div "Unit (optional) Item Quantity 1.00 Unit price 31158 Total cost 31,158.00" at bounding box center [846, 259] width 516 height 61
click at [1056, 427] on span "Save" at bounding box center [1039, 432] width 75 height 22
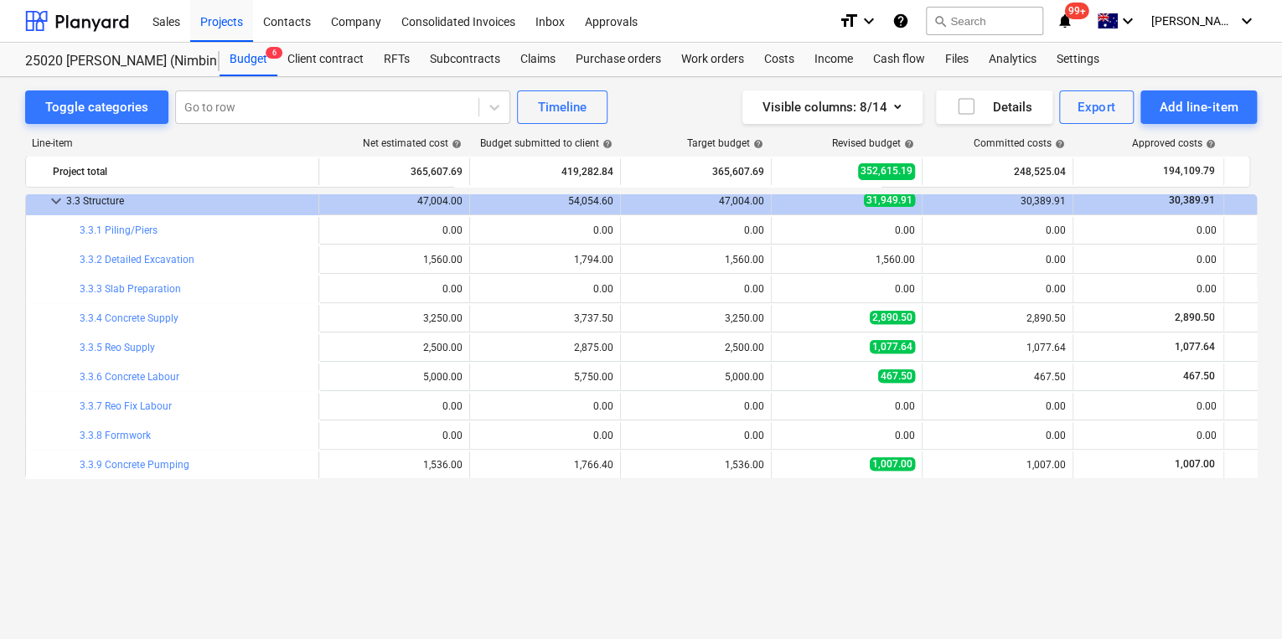
scroll to position [198, 0]
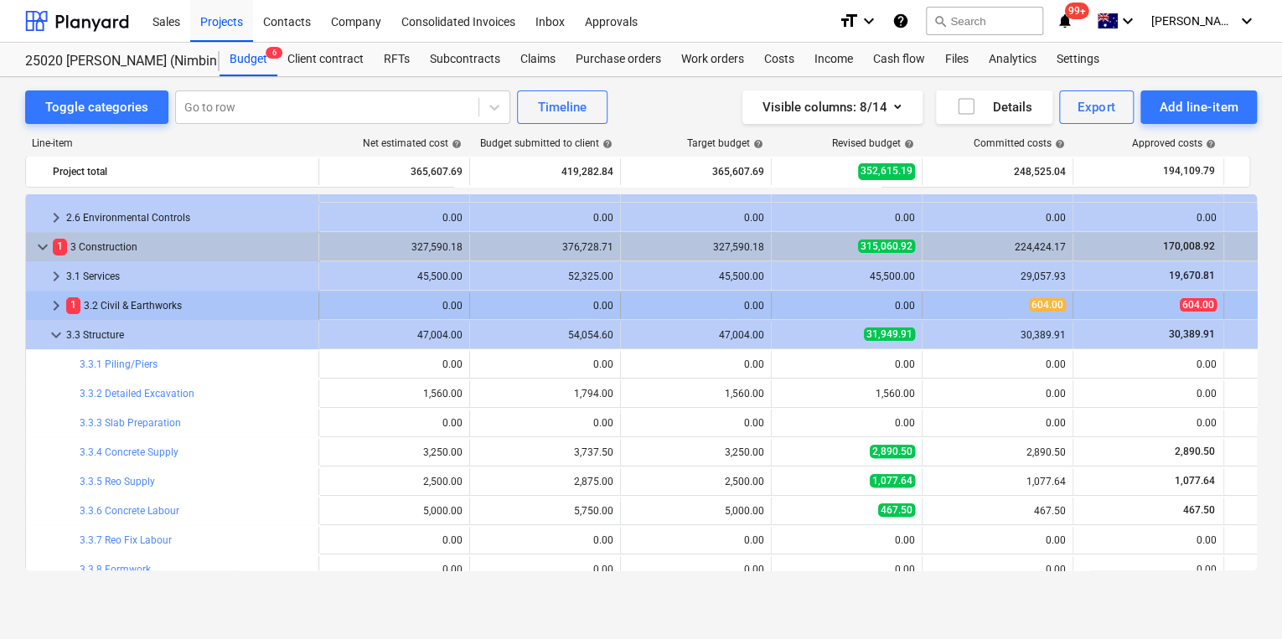
click at [59, 305] on span "keyboard_arrow_right" at bounding box center [56, 306] width 20 height 20
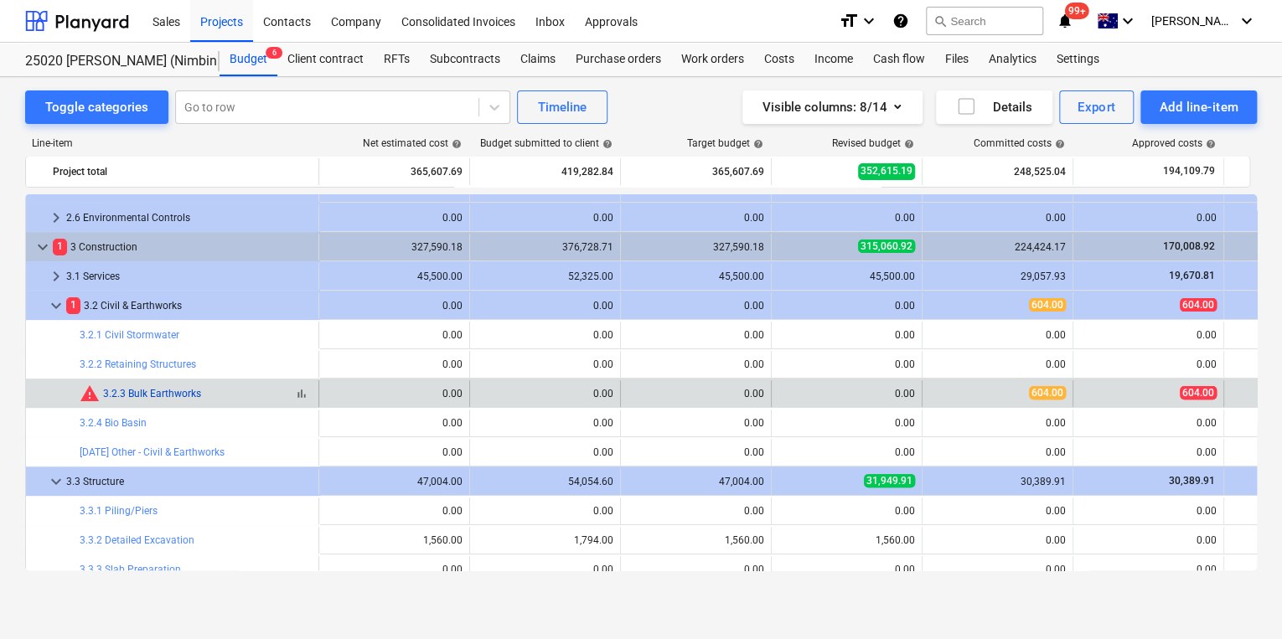
click at [123, 394] on link "3.2.3 Bulk Earthworks" at bounding box center [152, 394] width 98 height 12
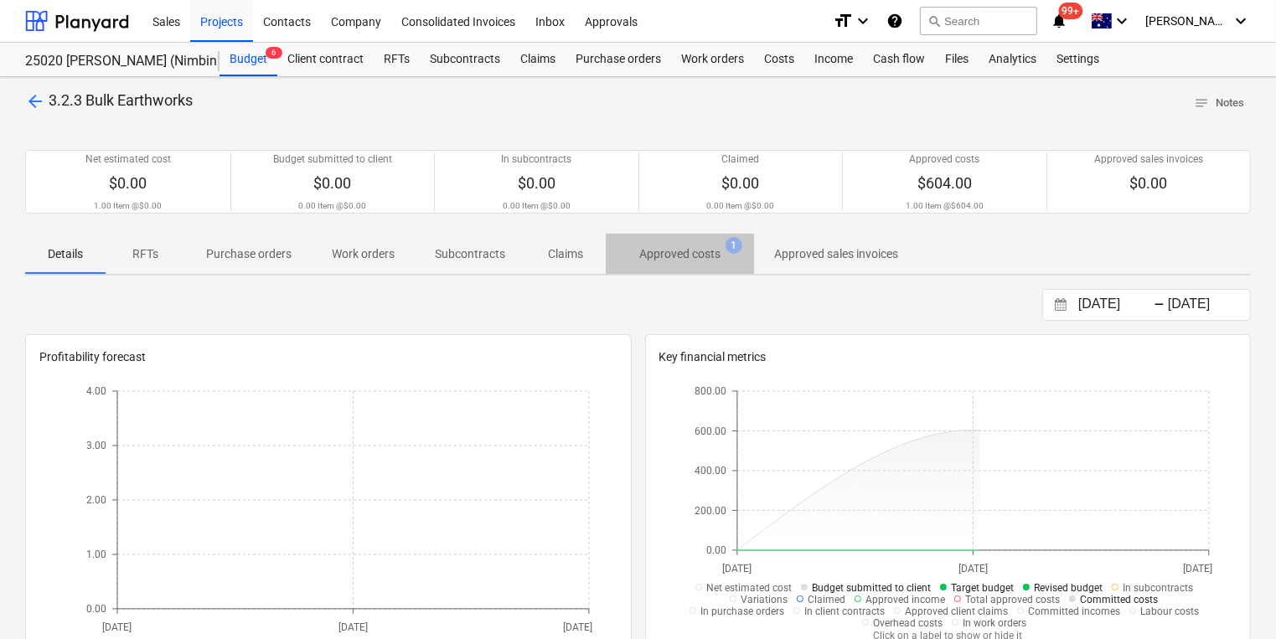
click at [674, 251] on p "Approved costs" at bounding box center [679, 254] width 81 height 18
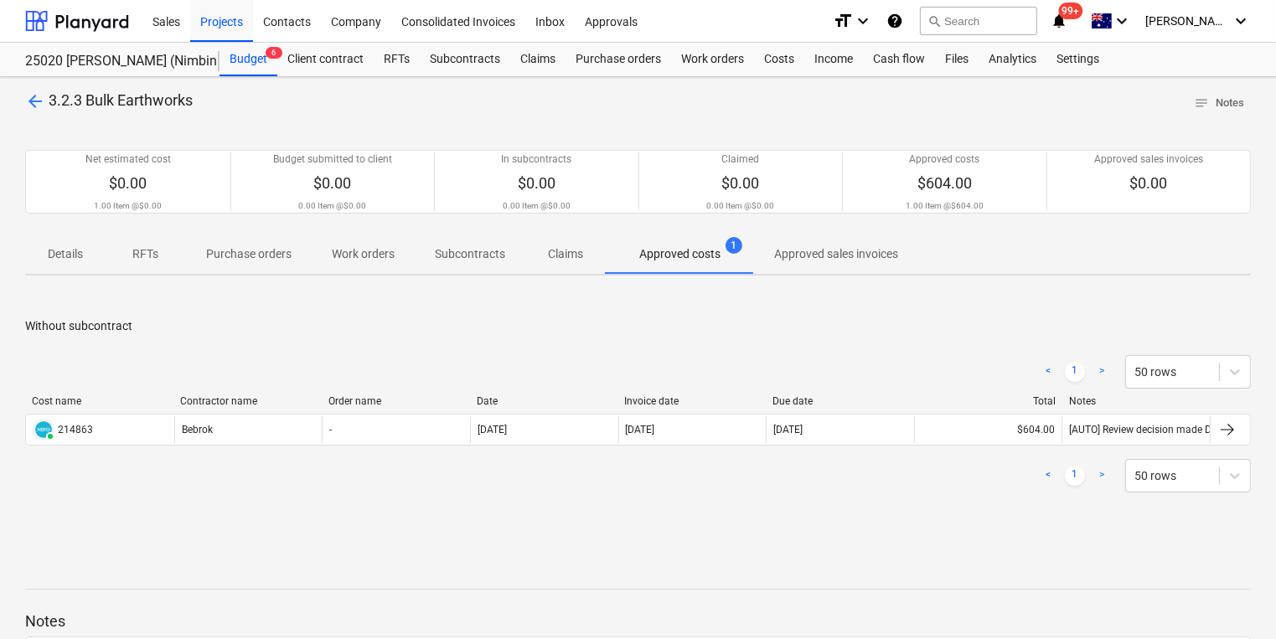
click at [31, 104] on span "arrow_back" at bounding box center [35, 101] width 20 height 20
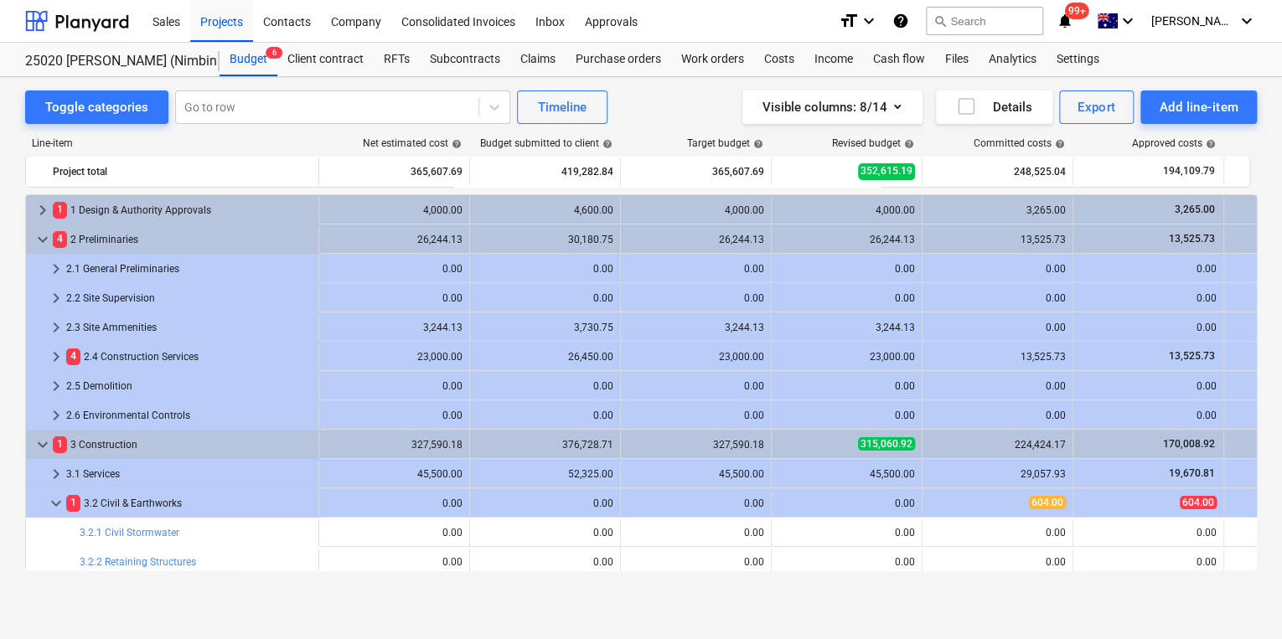
scroll to position [198, 0]
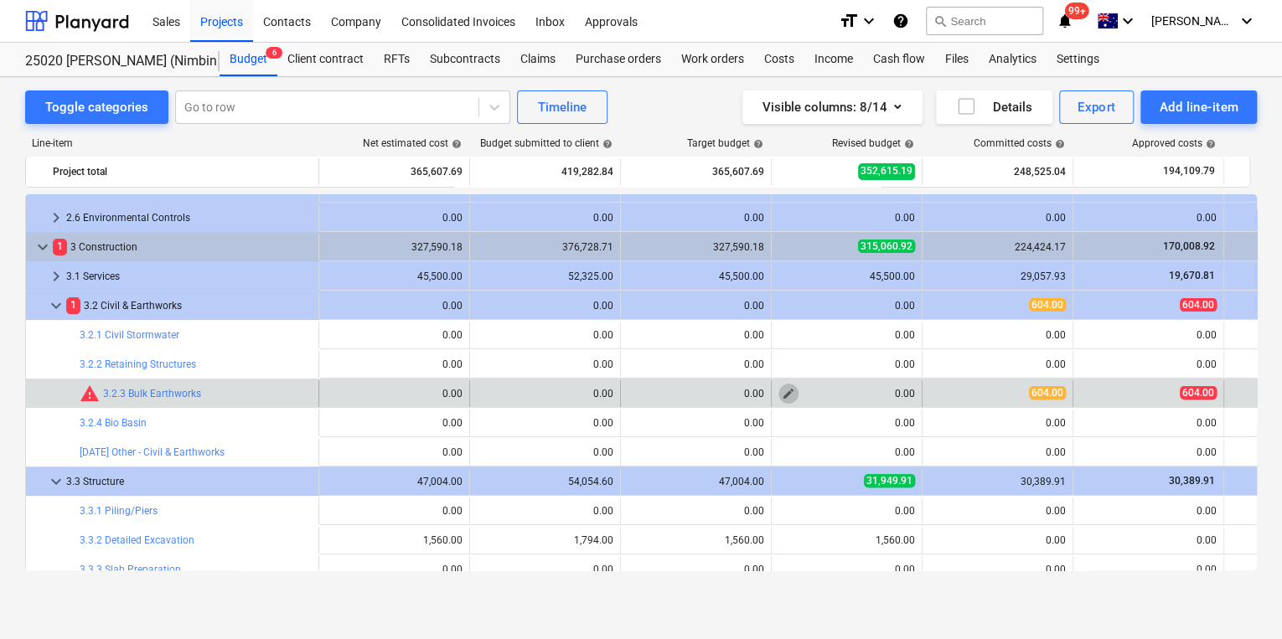
click at [797, 393] on button "edit" at bounding box center [788, 394] width 20 height 20
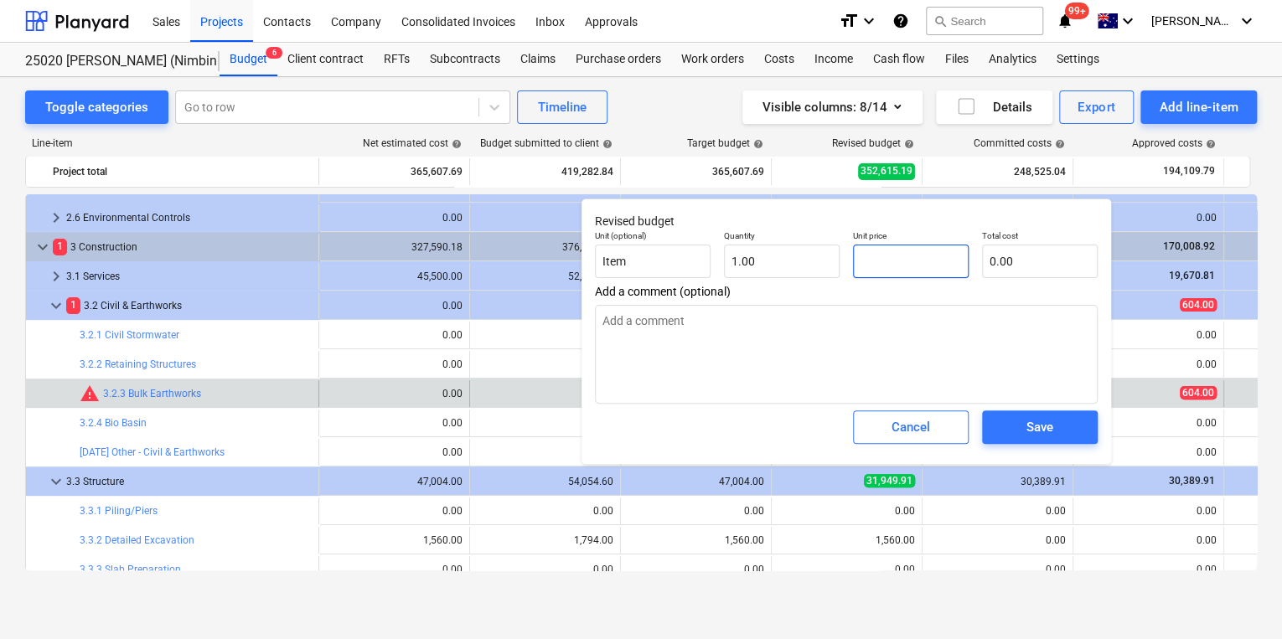
click at [915, 265] on input "text" at bounding box center [911, 262] width 116 height 34
click at [1064, 431] on span "Save" at bounding box center [1039, 427] width 75 height 22
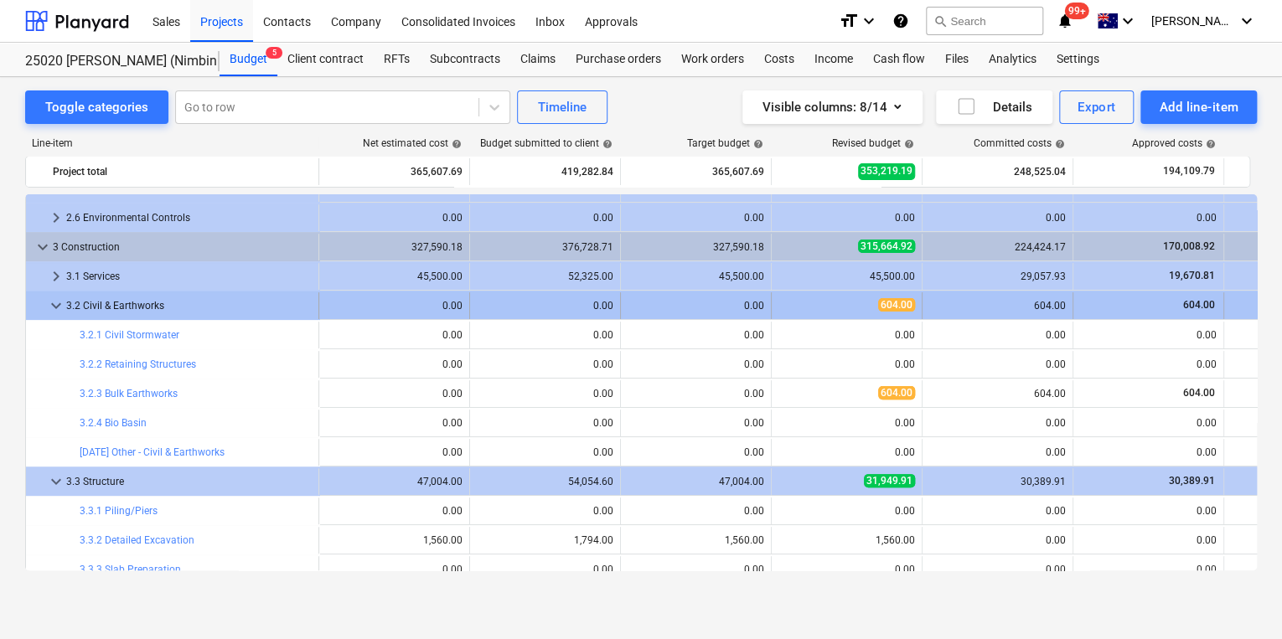
scroll to position [265, 0]
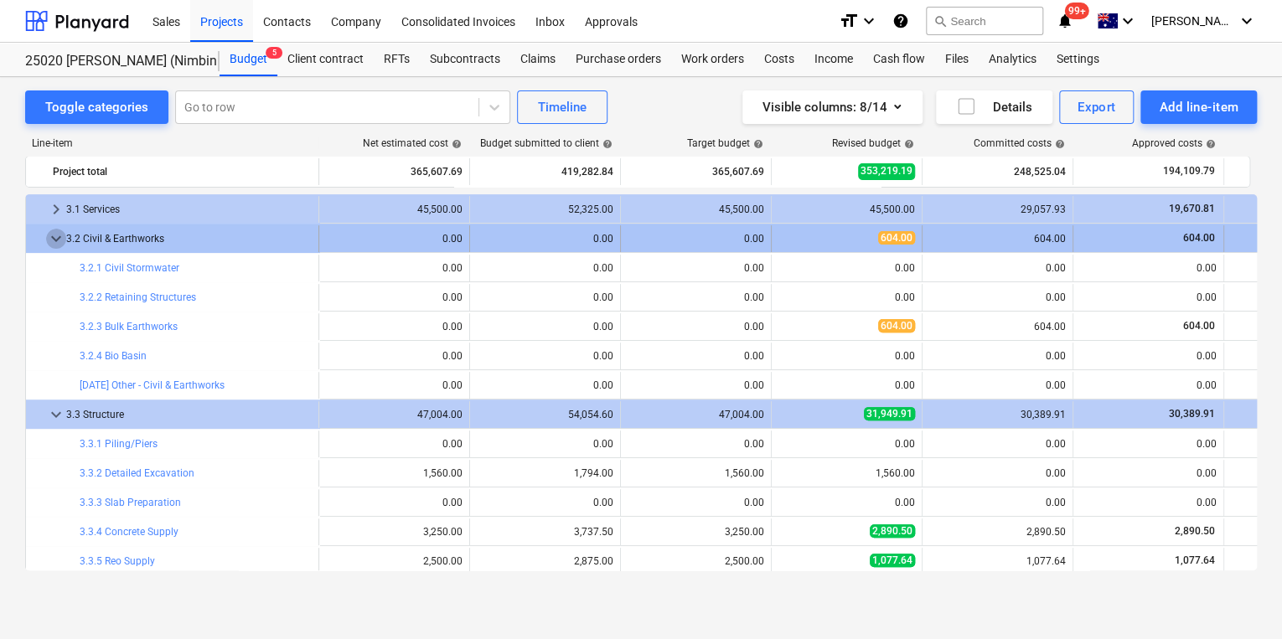
click at [53, 234] on span "keyboard_arrow_down" at bounding box center [56, 239] width 20 height 20
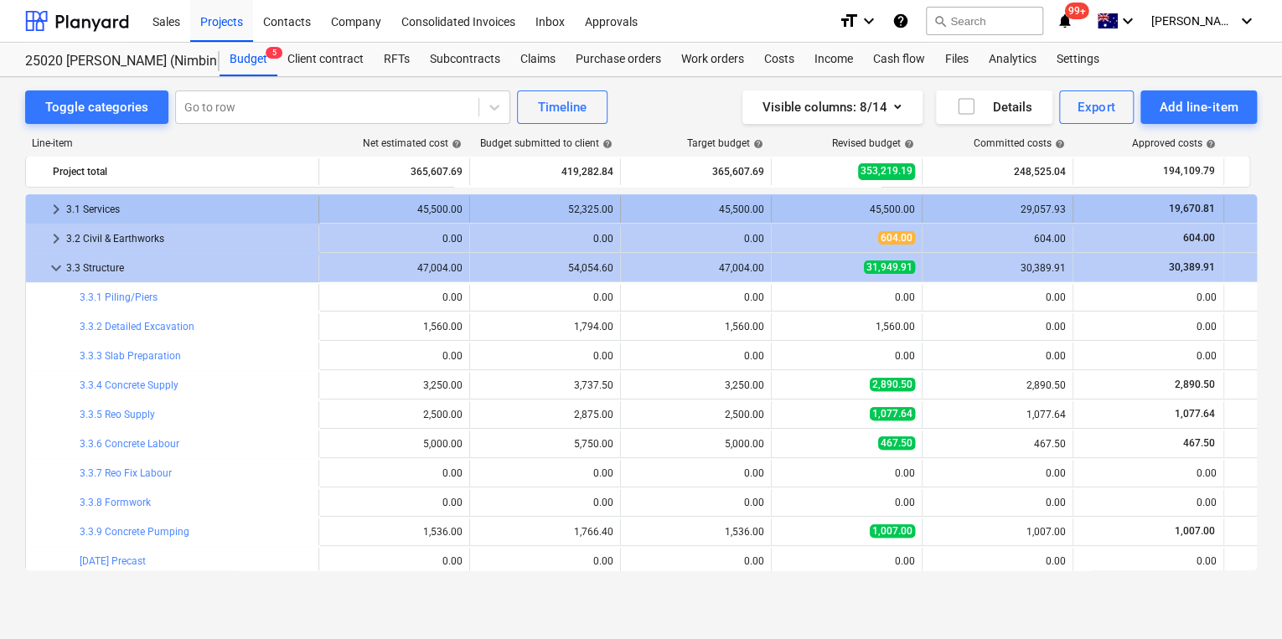
click at [56, 213] on span "keyboard_arrow_right" at bounding box center [56, 209] width 20 height 20
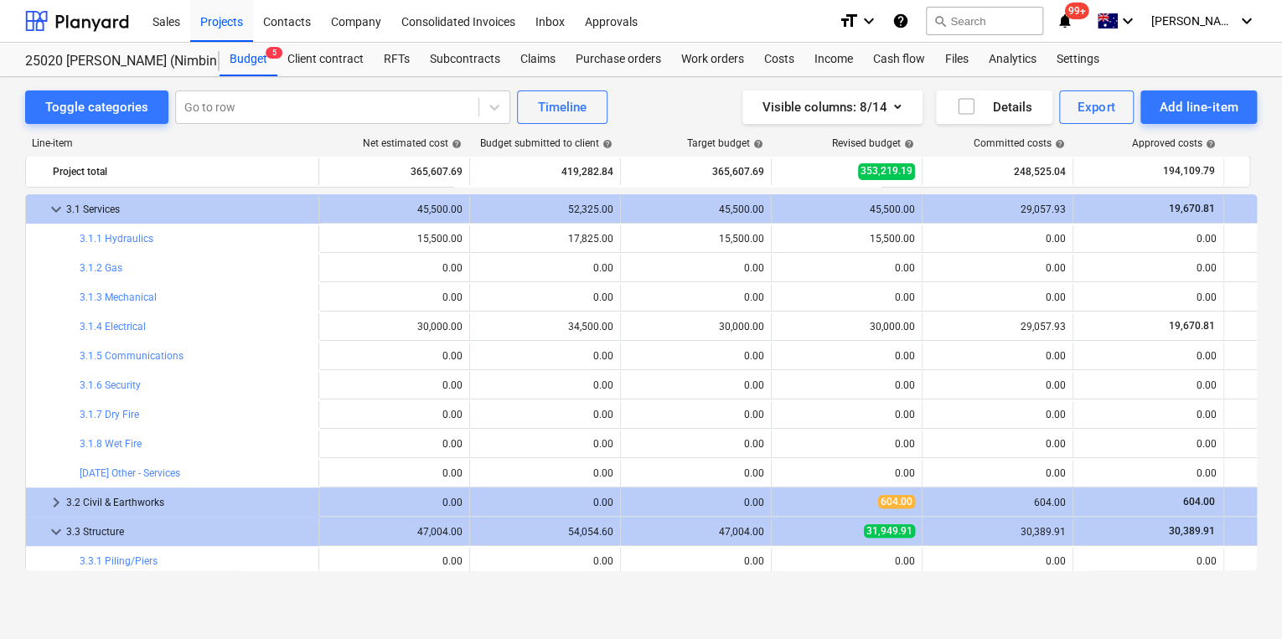
click at [56, 213] on span "keyboard_arrow_down" at bounding box center [56, 209] width 20 height 20
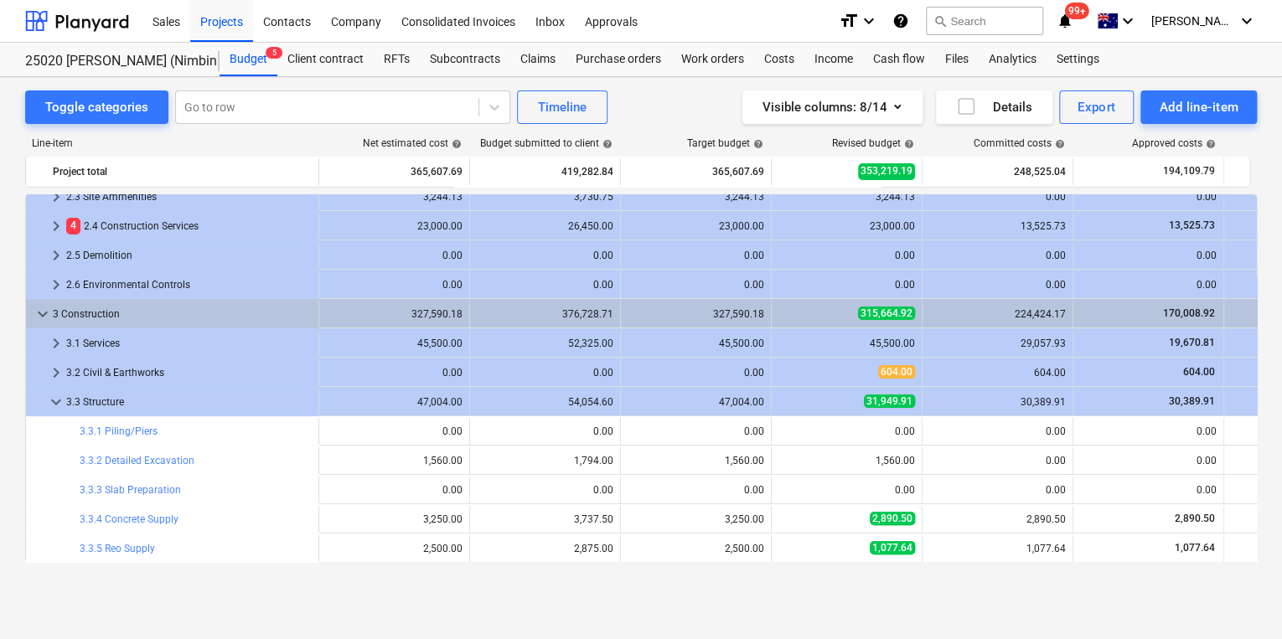
scroll to position [64, 0]
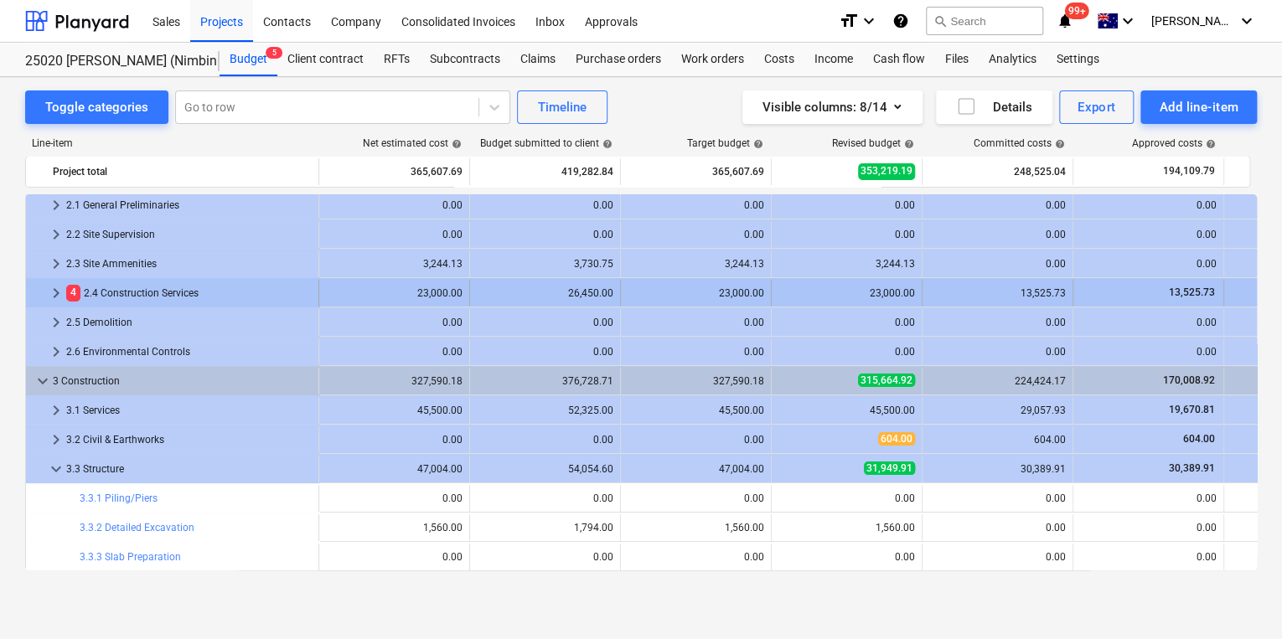
click at [55, 292] on span "keyboard_arrow_right" at bounding box center [56, 293] width 20 height 20
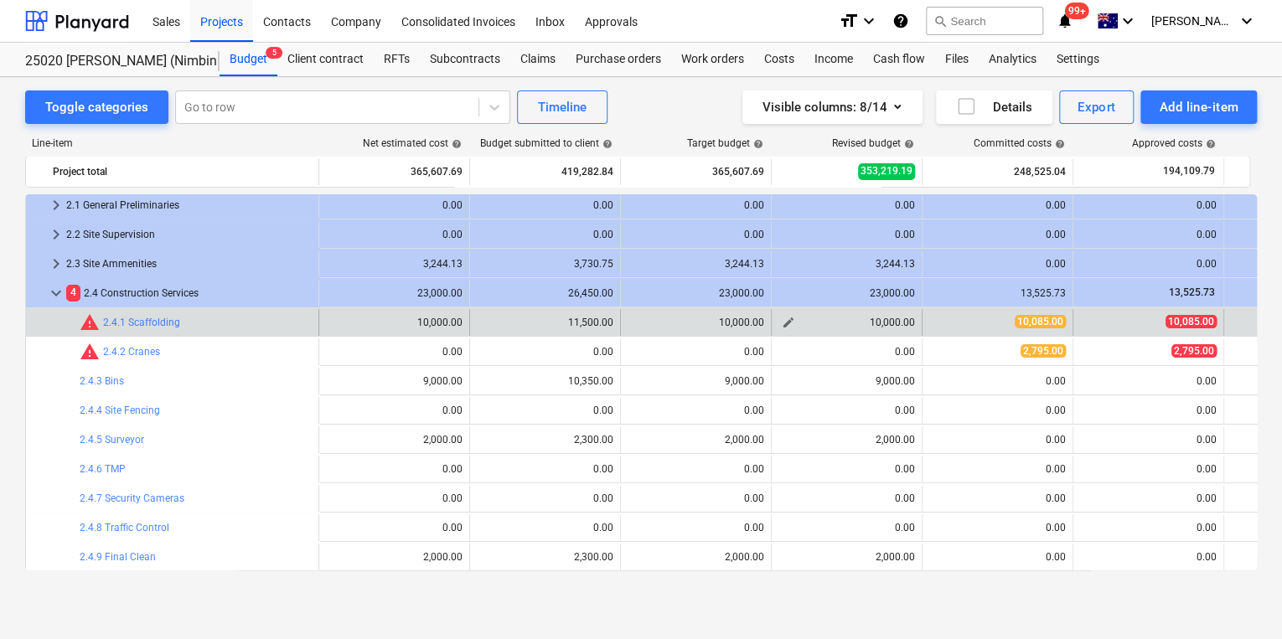
click at [794, 323] on span "edit" at bounding box center [788, 322] width 13 height 13
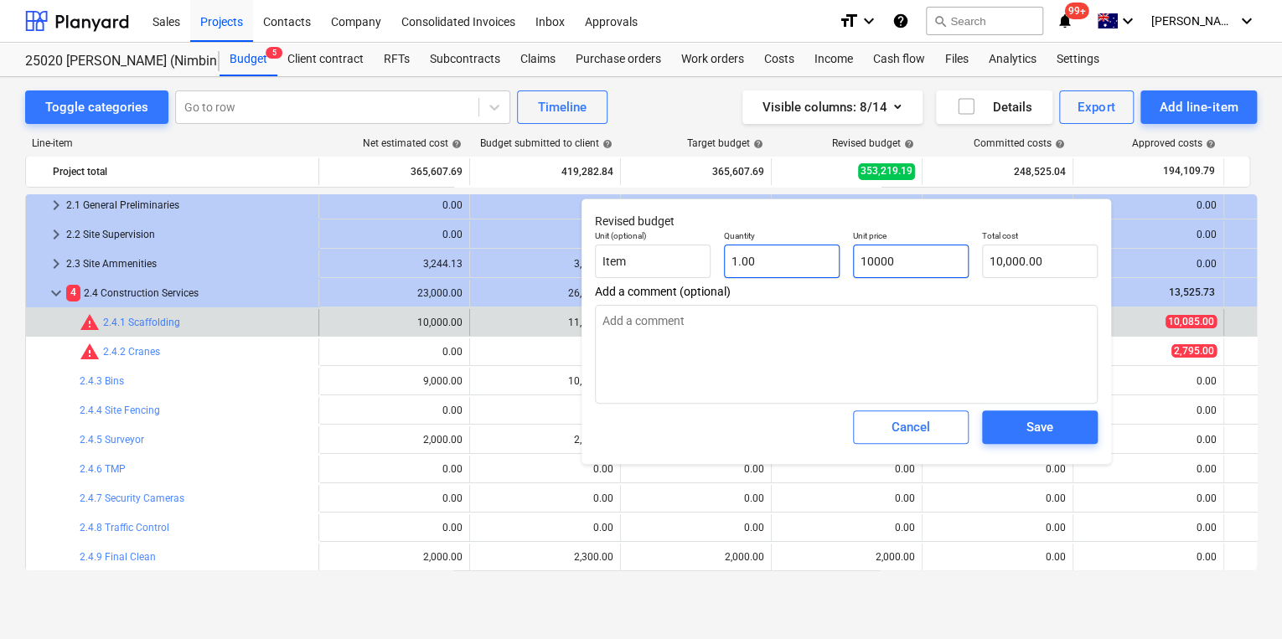
drag, startPoint x: 913, startPoint y: 259, endPoint x: 805, endPoint y: 261, distance: 108.1
click at [806, 261] on div "Unit (optional) Item Quantity 1.00 Unit price 10000 Total cost 10,000.00" at bounding box center [846, 254] width 516 height 61
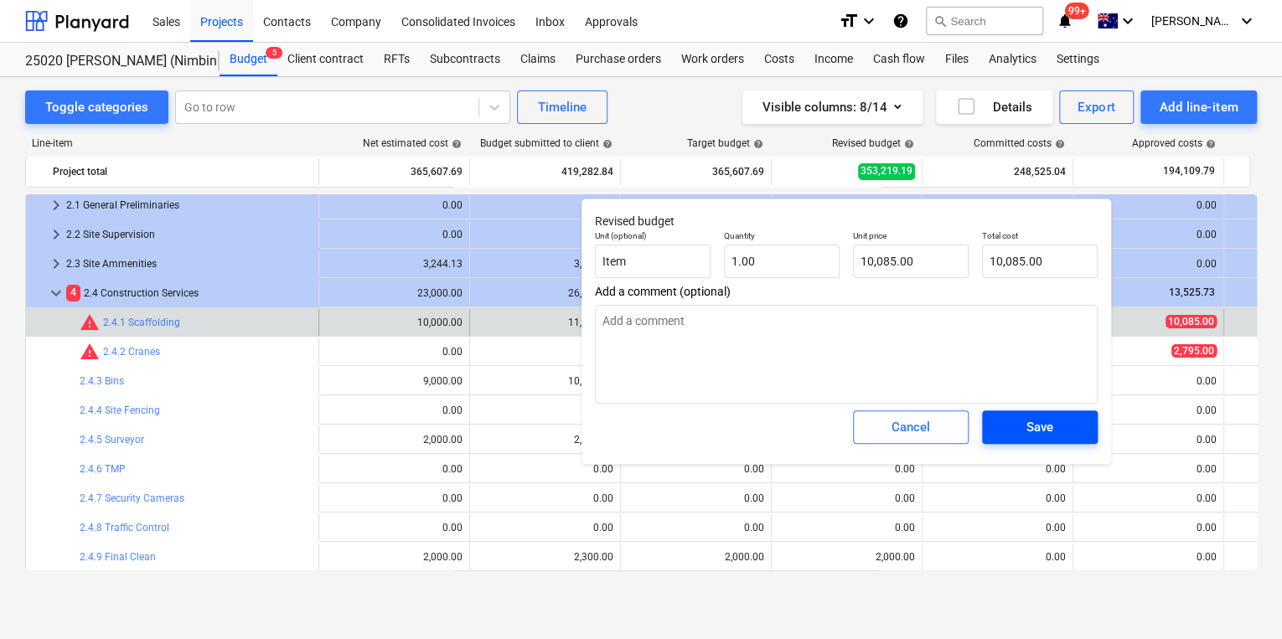
click at [1058, 426] on span "Save" at bounding box center [1039, 427] width 75 height 22
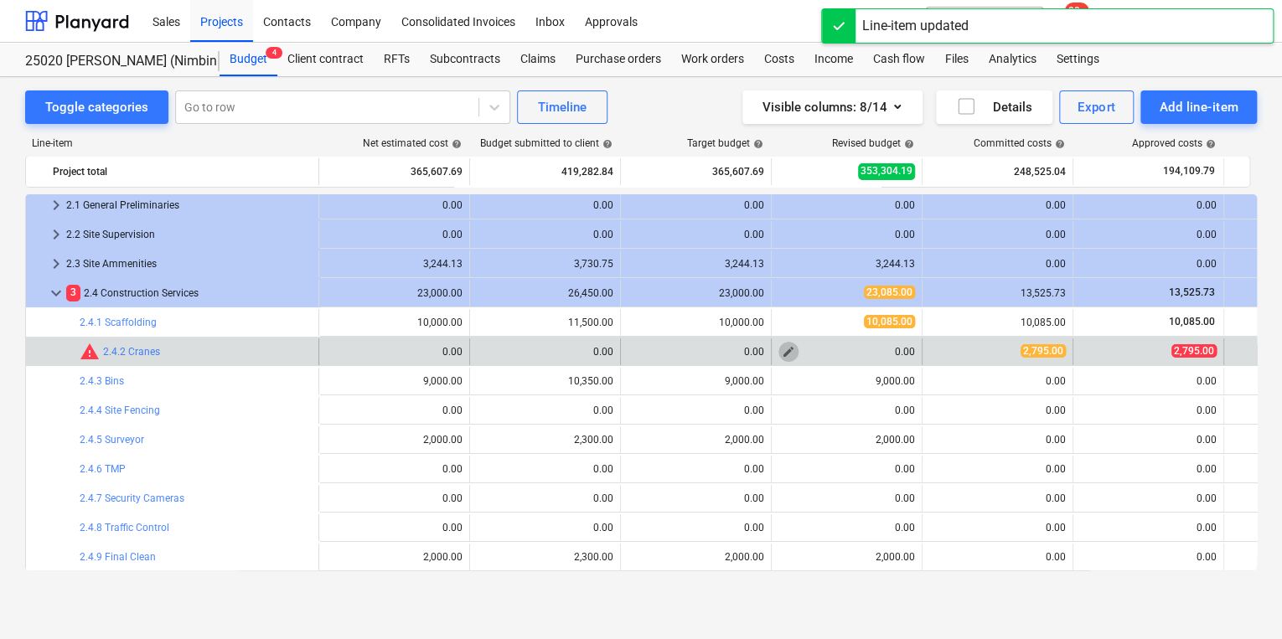
click at [789, 345] on span "edit" at bounding box center [788, 351] width 13 height 13
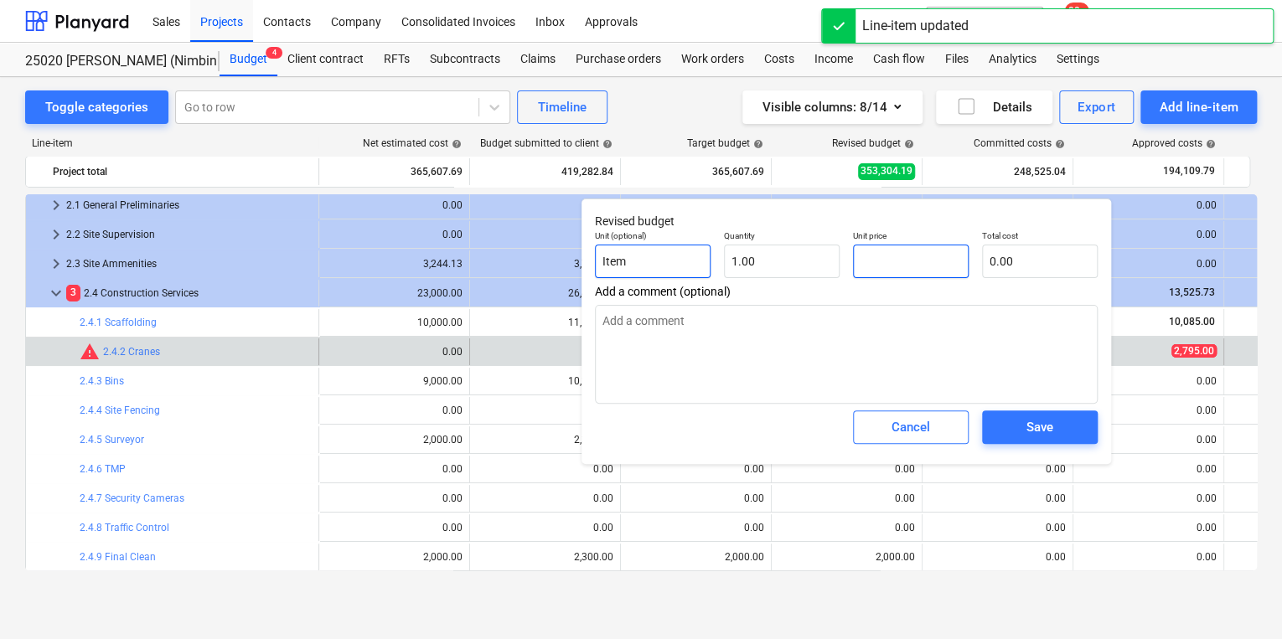
drag, startPoint x: 908, startPoint y: 251, endPoint x: 684, endPoint y: 245, distance: 224.6
click at [719, 250] on div "Unit (optional) Item Quantity 1.00 Unit price Total cost 0.00" at bounding box center [846, 254] width 516 height 61
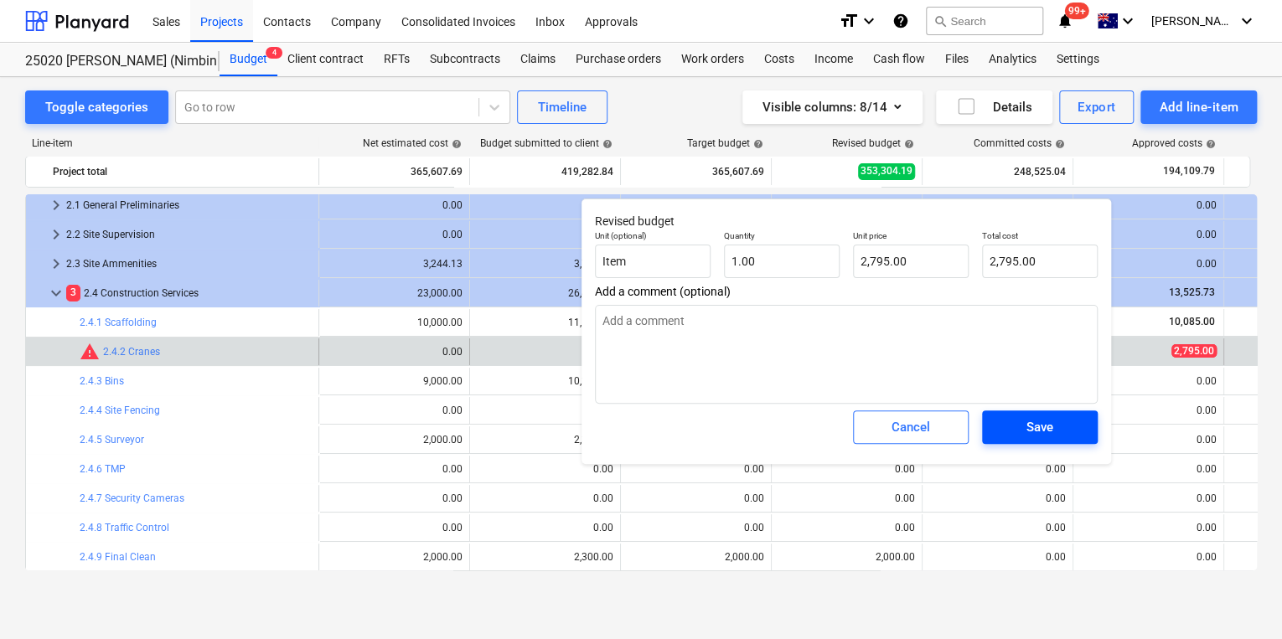
click at [1051, 431] on div "Save" at bounding box center [1039, 427] width 27 height 22
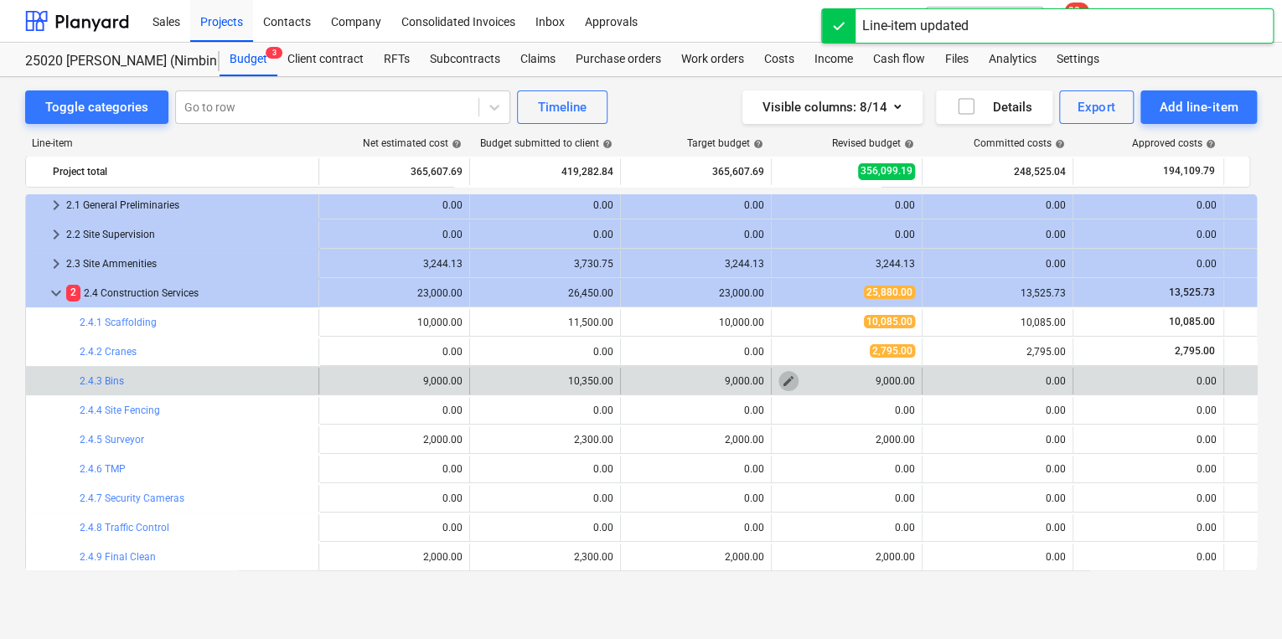
click at [788, 380] on span "edit" at bounding box center [788, 381] width 13 height 13
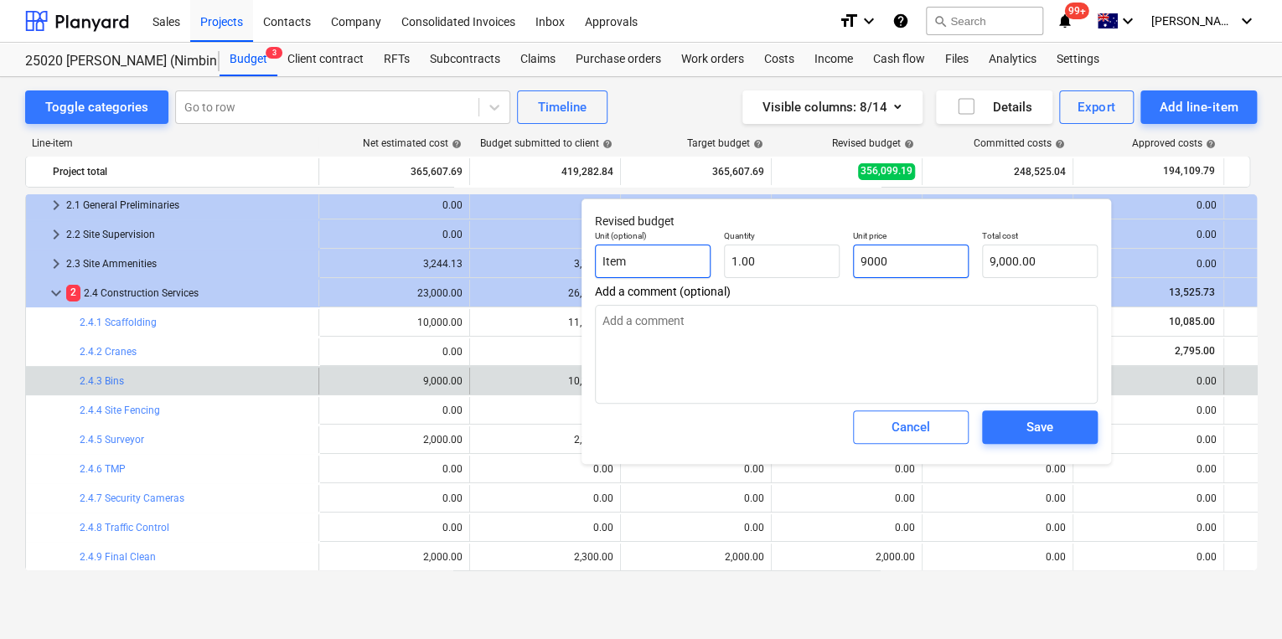
drag, startPoint x: 919, startPoint y: 257, endPoint x: 701, endPoint y: 247, distance: 218.1
click at [779, 255] on div "Unit (optional) Item Quantity 1.00 Unit price 9000 Total cost 9,000.00" at bounding box center [846, 254] width 516 height 61
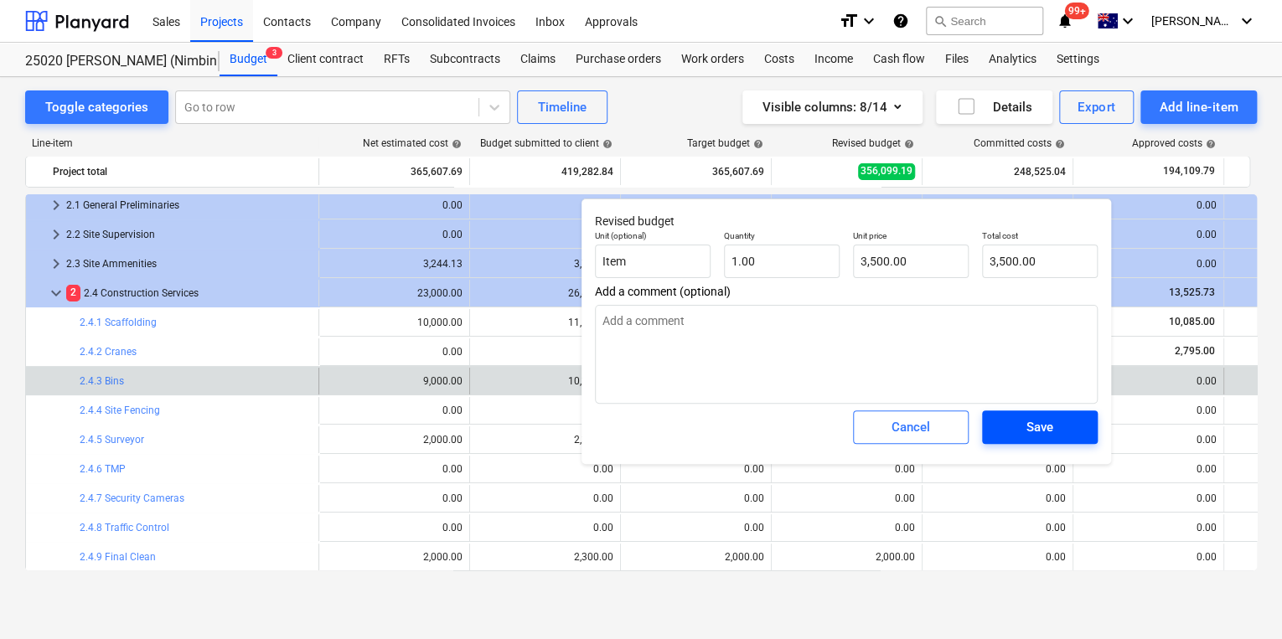
click at [1068, 435] on span "Save" at bounding box center [1039, 427] width 75 height 22
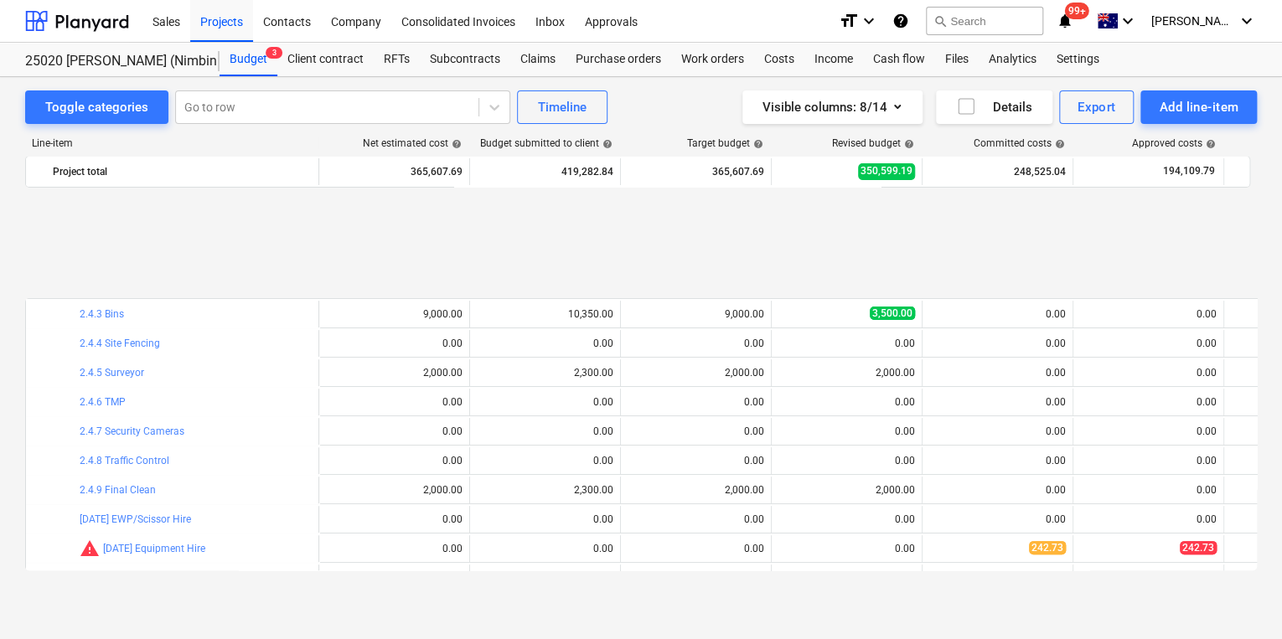
scroll to position [265, 0]
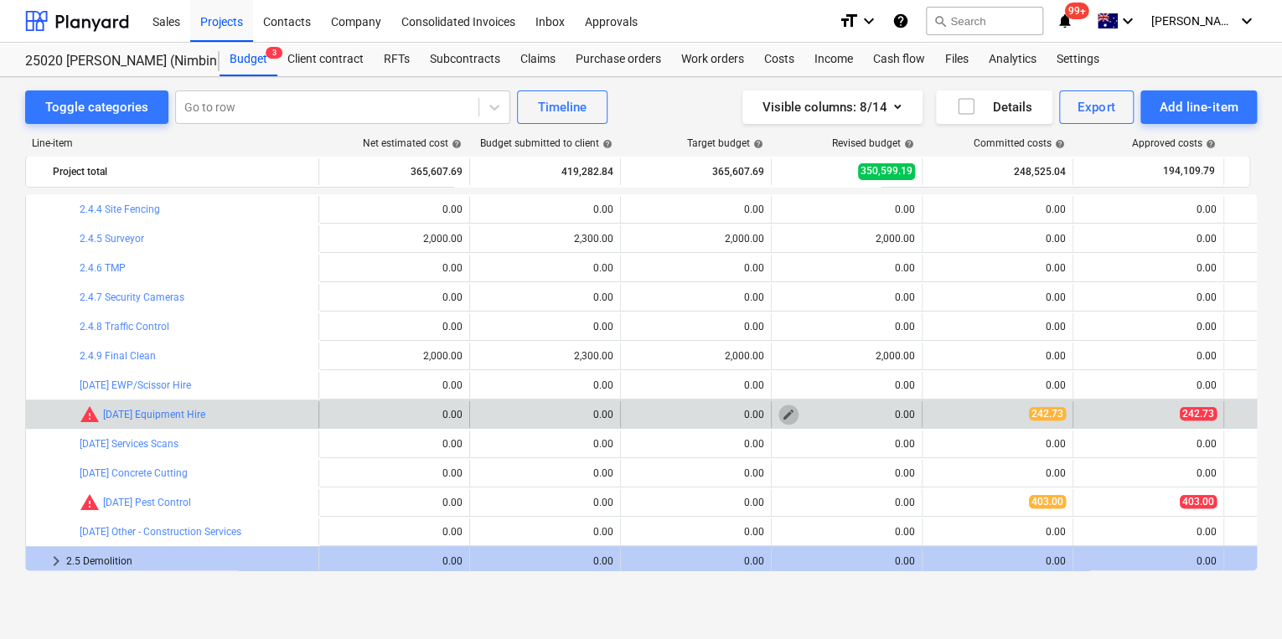
click at [788, 416] on span "edit" at bounding box center [788, 414] width 13 height 13
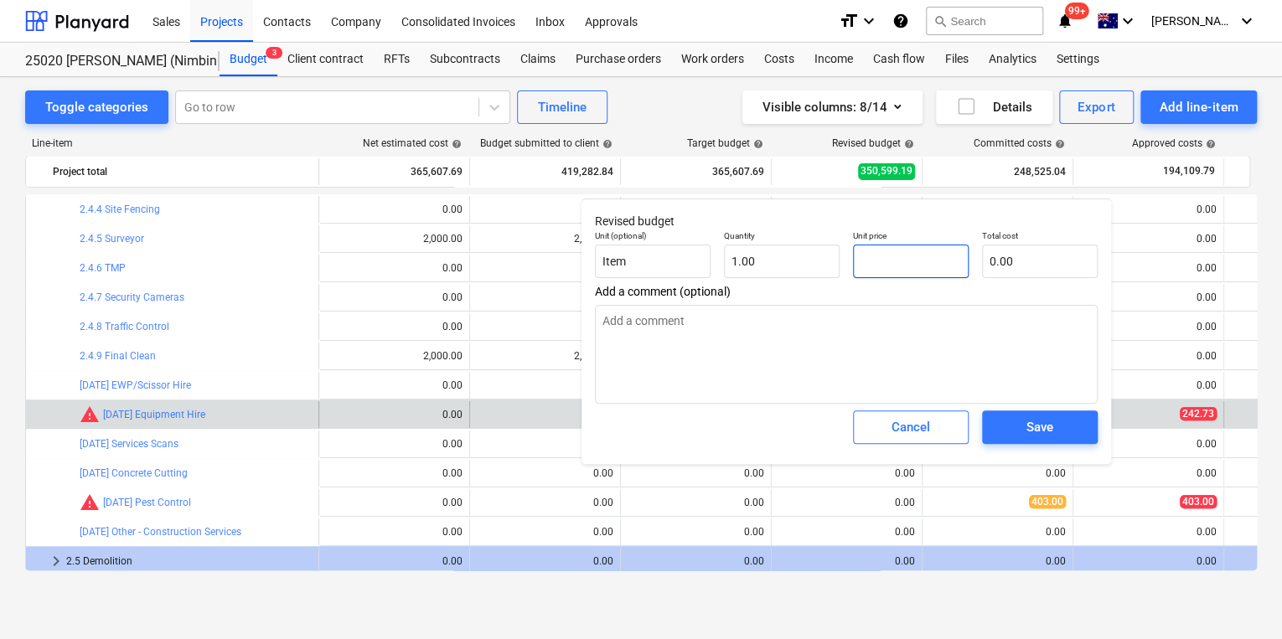
click at [899, 254] on input "text" at bounding box center [911, 262] width 116 height 34
click at [1044, 425] on div "Save" at bounding box center [1039, 427] width 27 height 22
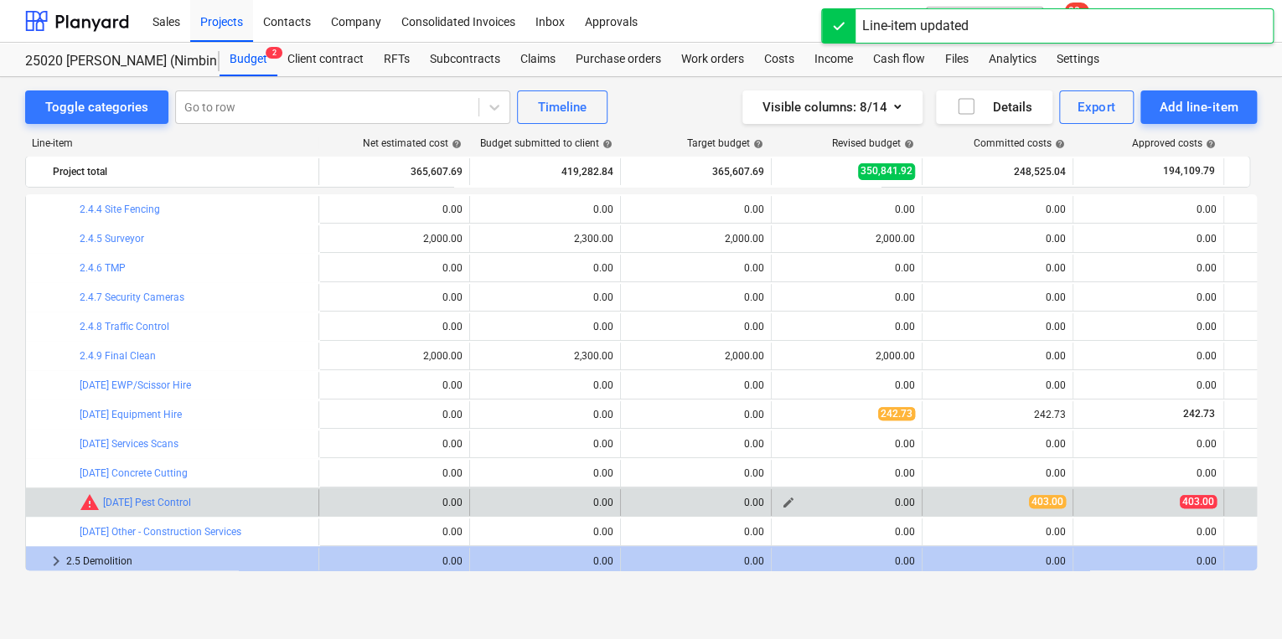
click at [791, 501] on span "edit" at bounding box center [788, 502] width 13 height 13
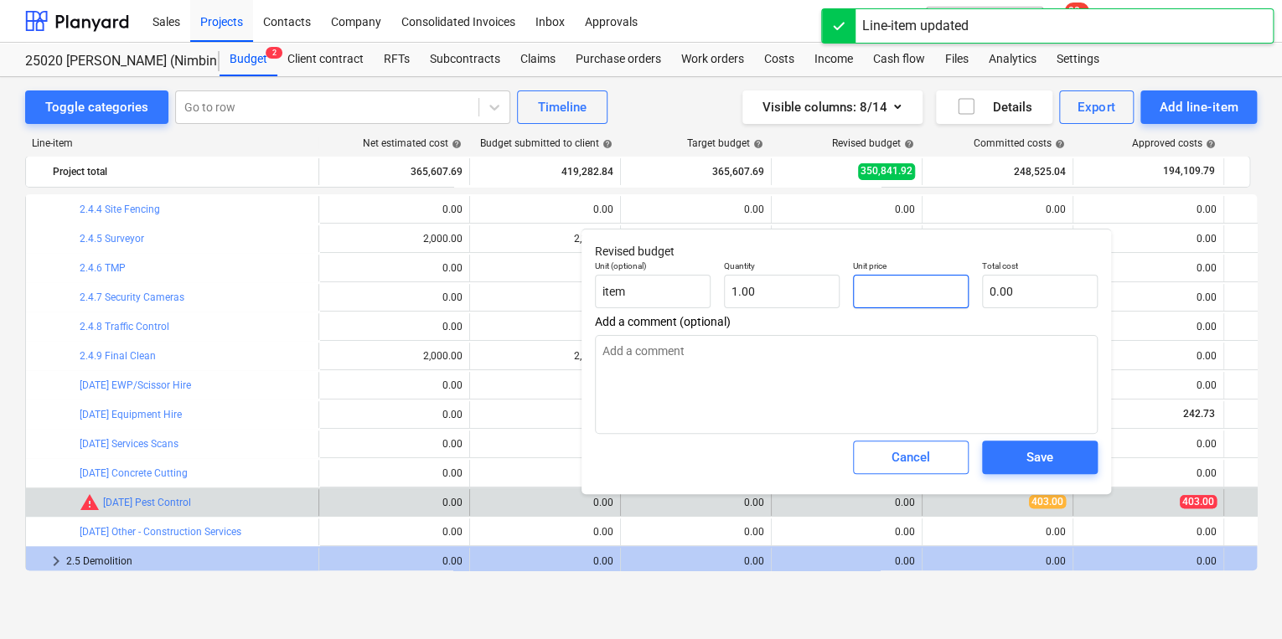
click at [896, 287] on input "text" at bounding box center [911, 292] width 116 height 34
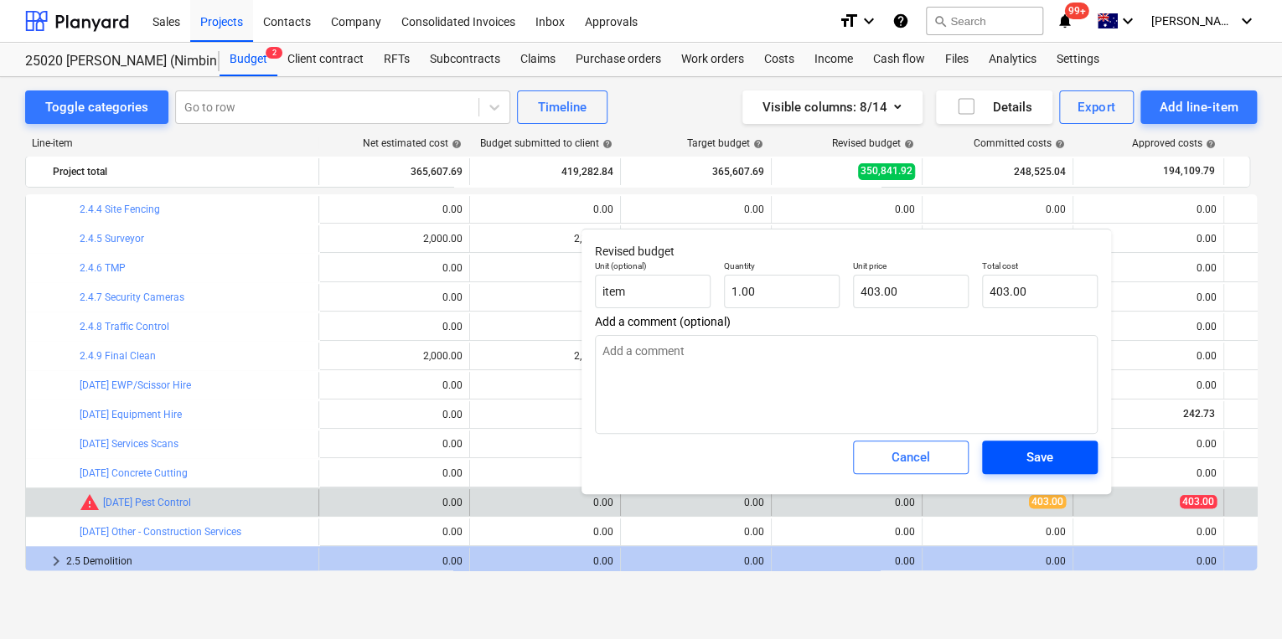
click at [1044, 454] on div "Save" at bounding box center [1039, 458] width 27 height 22
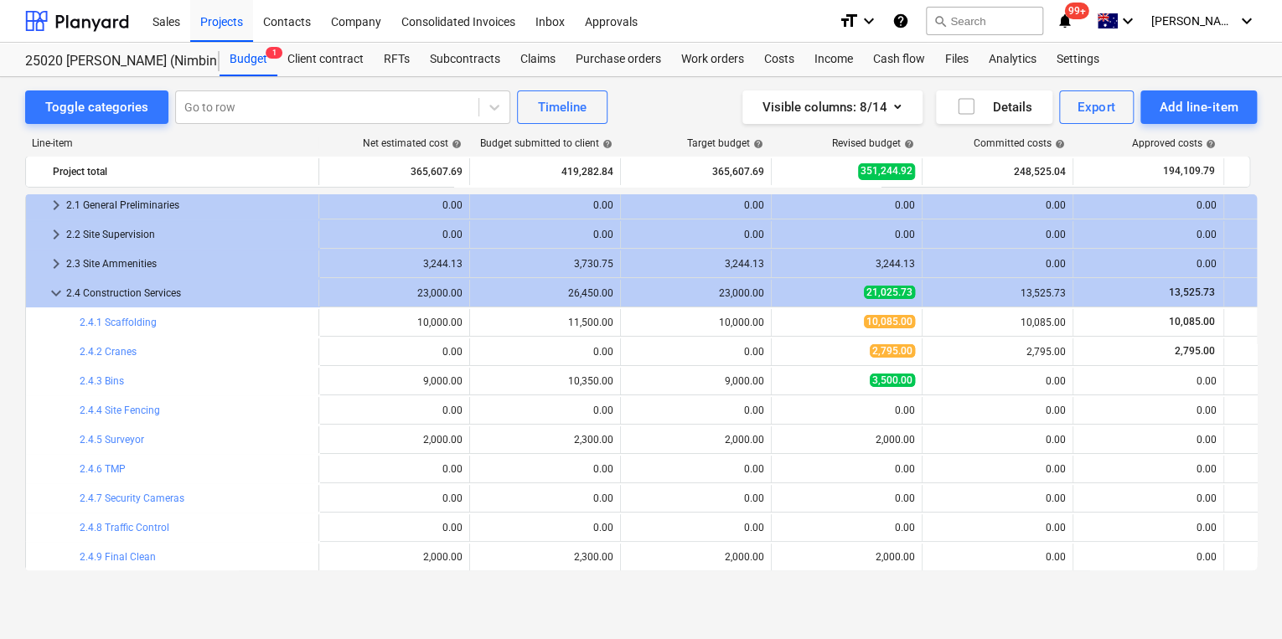
scroll to position [0, 0]
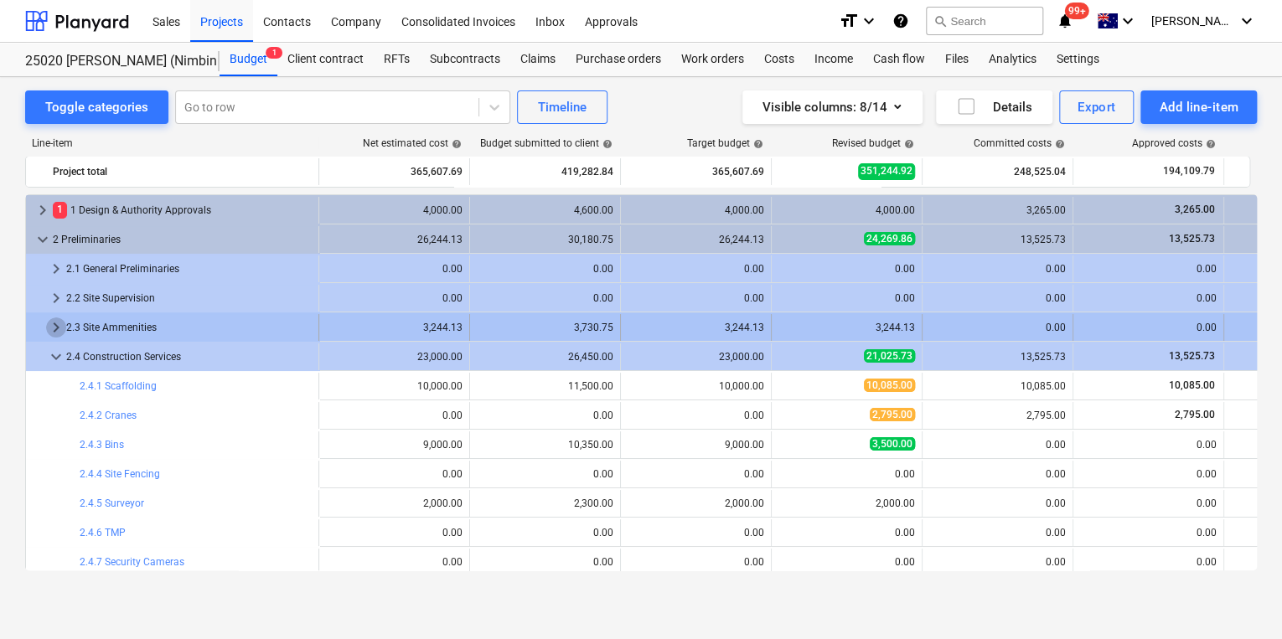
click at [49, 326] on span "keyboard_arrow_right" at bounding box center [56, 328] width 20 height 20
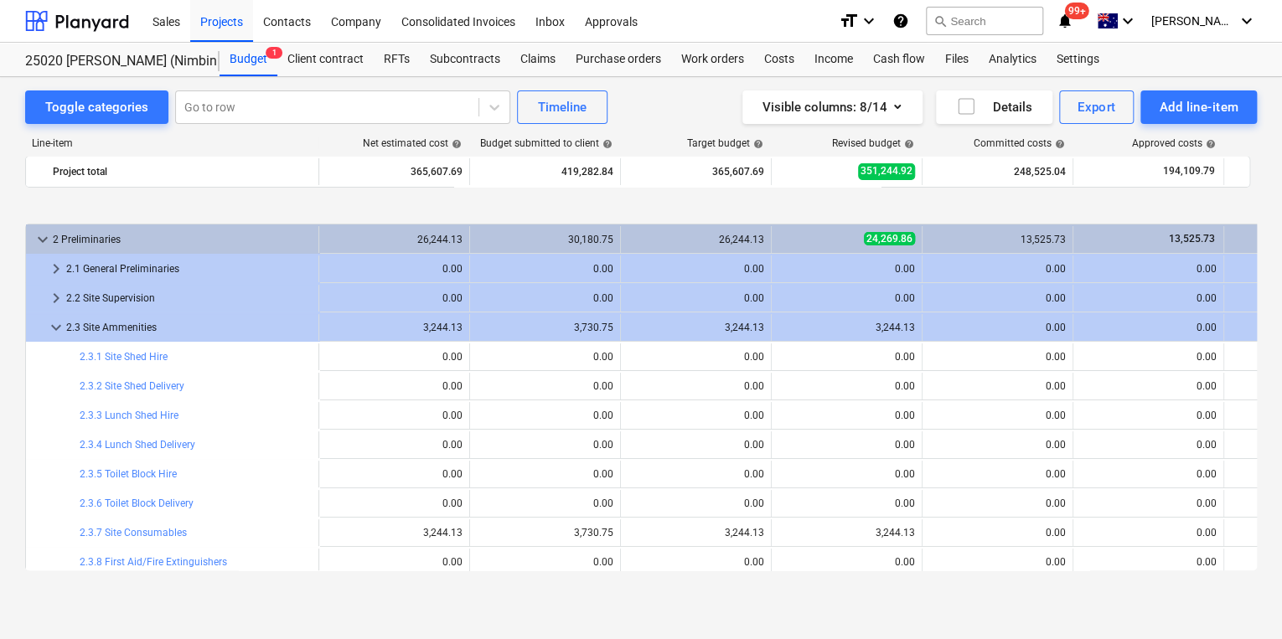
scroll to position [67, 0]
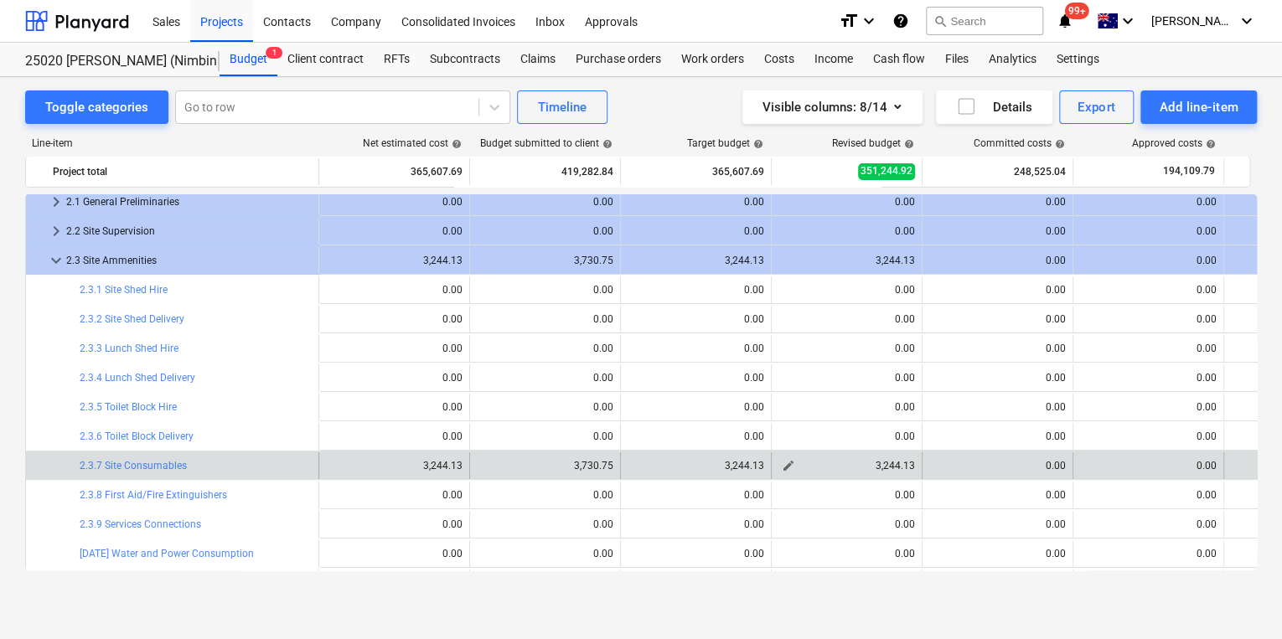
click at [786, 462] on span "edit" at bounding box center [788, 465] width 13 height 13
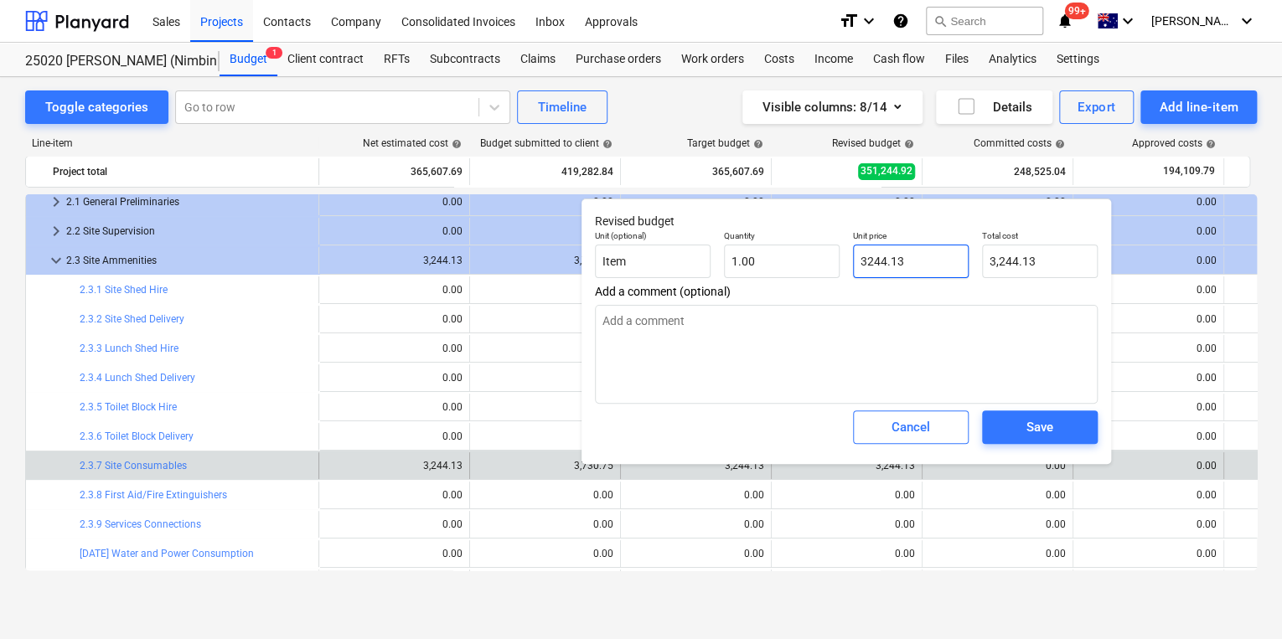
click at [932, 256] on input "3244.13" at bounding box center [911, 262] width 116 height 34
drag, startPoint x: 932, startPoint y: 256, endPoint x: 671, endPoint y: 256, distance: 260.6
click at [685, 251] on div "Unit (optional) Item Quantity 1.00 Unit price 3244.13 Total cost 3,244.13" at bounding box center [846, 254] width 516 height 61
click at [1016, 428] on span "Save" at bounding box center [1039, 427] width 75 height 22
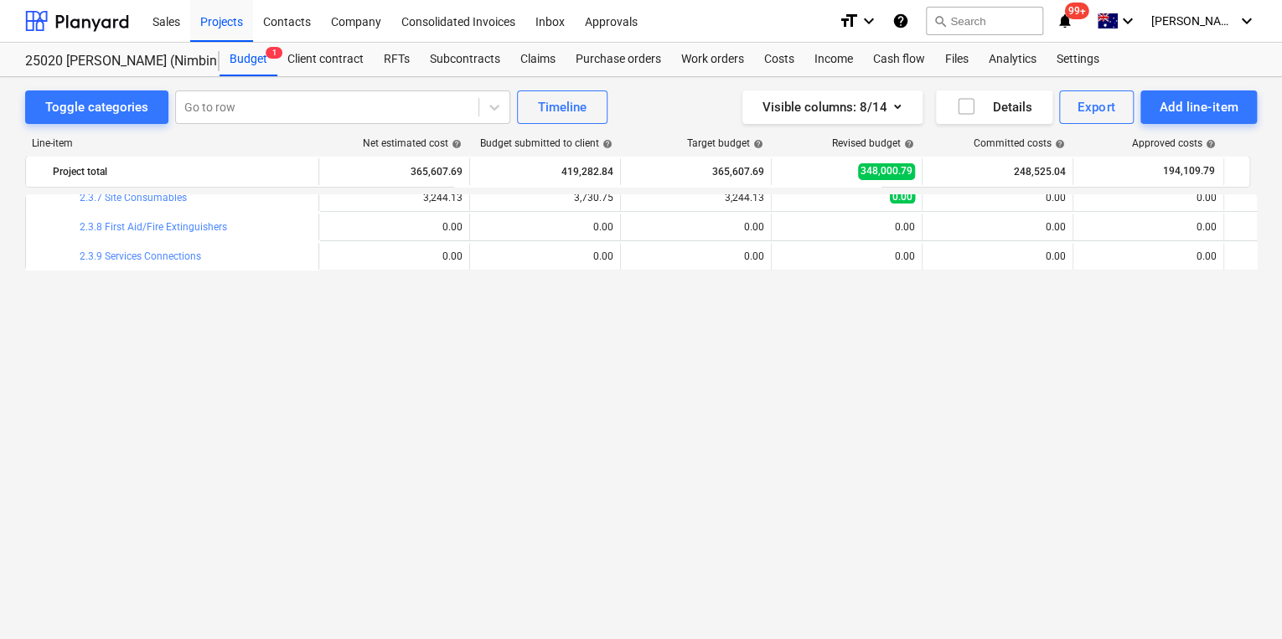
scroll to position [0, 0]
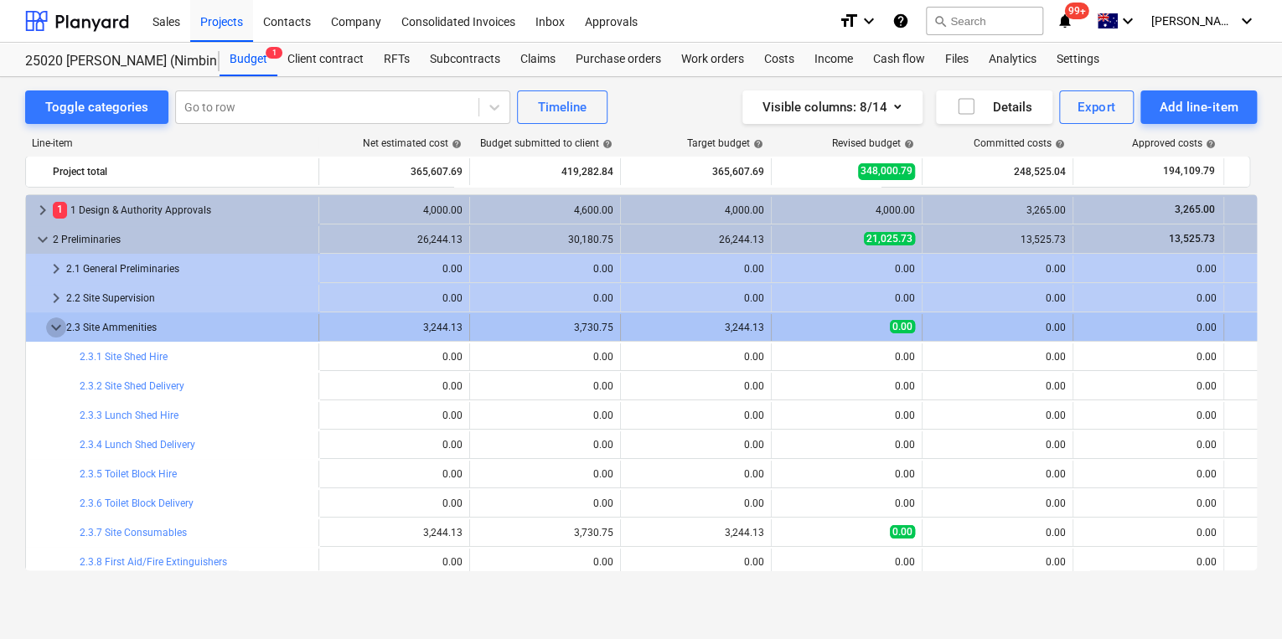
click at [49, 328] on span "keyboard_arrow_down" at bounding box center [56, 328] width 20 height 20
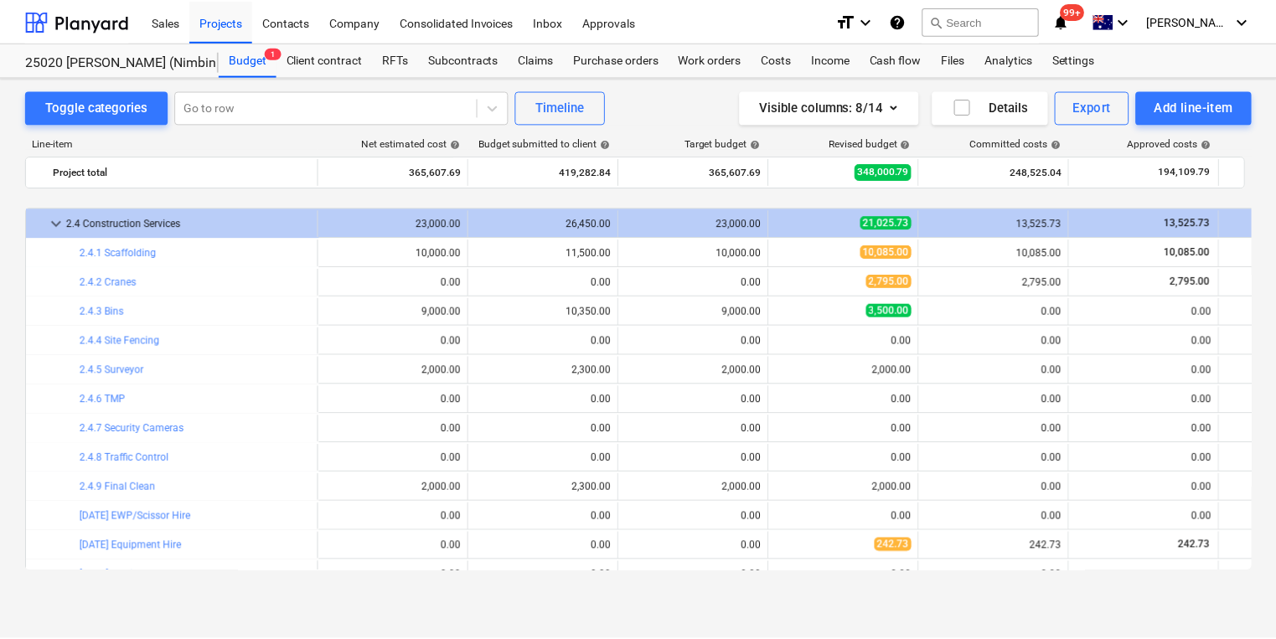
scroll to position [201, 0]
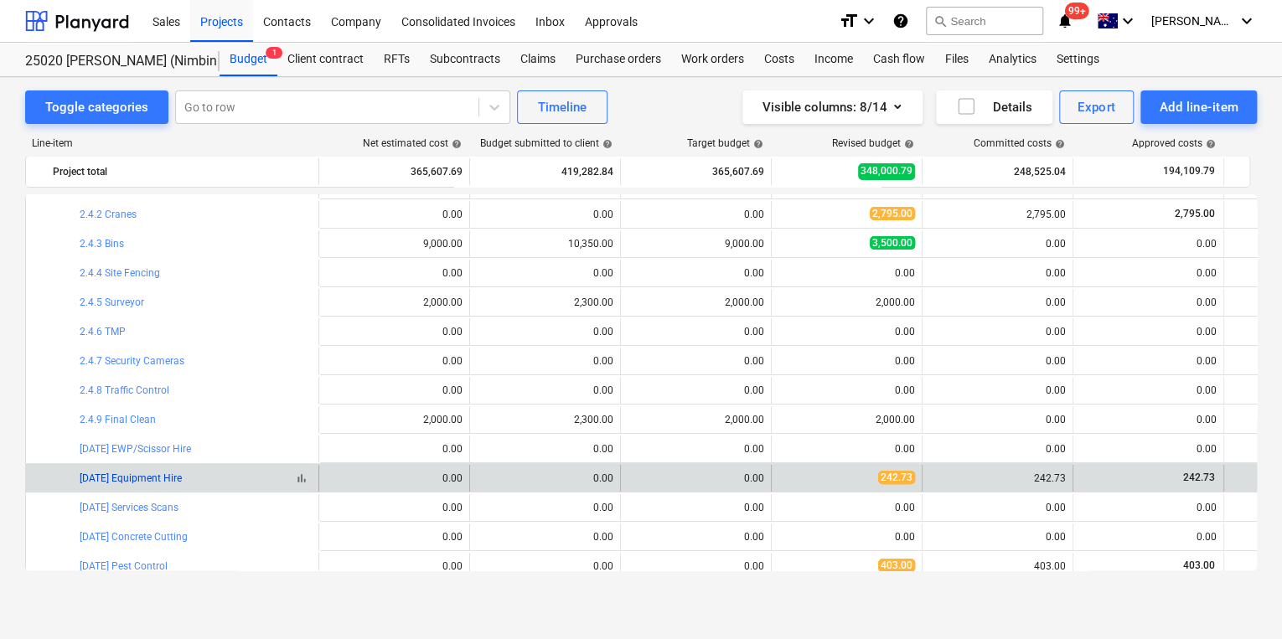
click at [141, 481] on link "[DATE] Equipment Hire" at bounding box center [131, 479] width 102 height 12
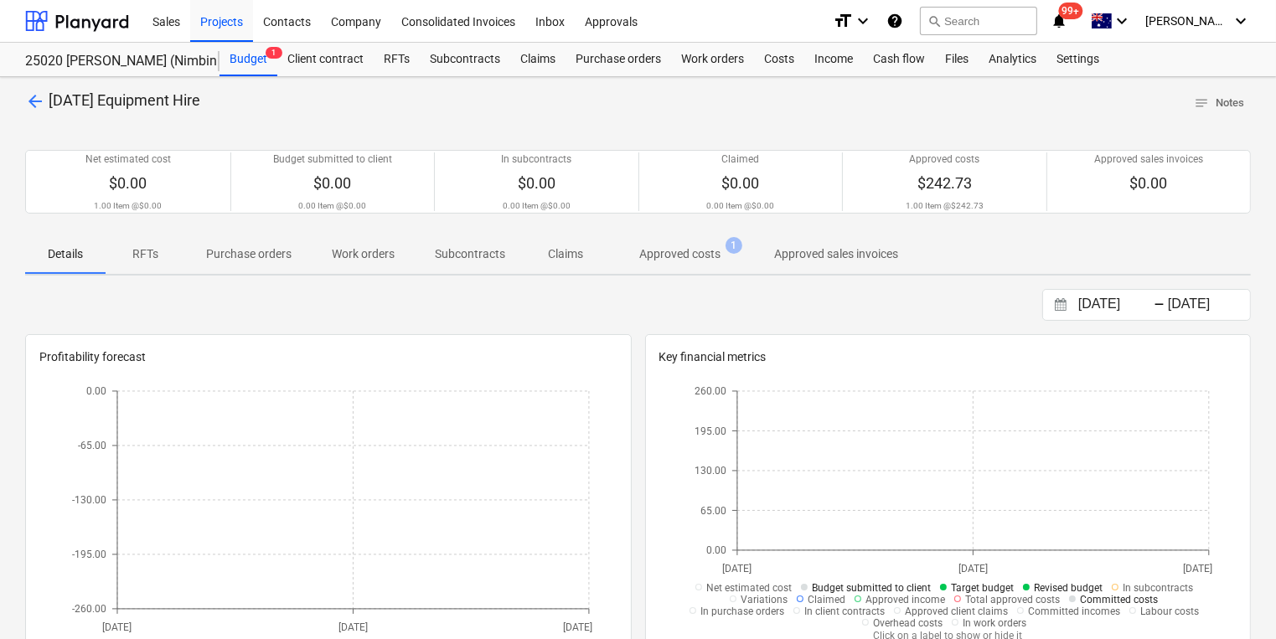
click at [692, 251] on p "Approved costs" at bounding box center [679, 254] width 81 height 18
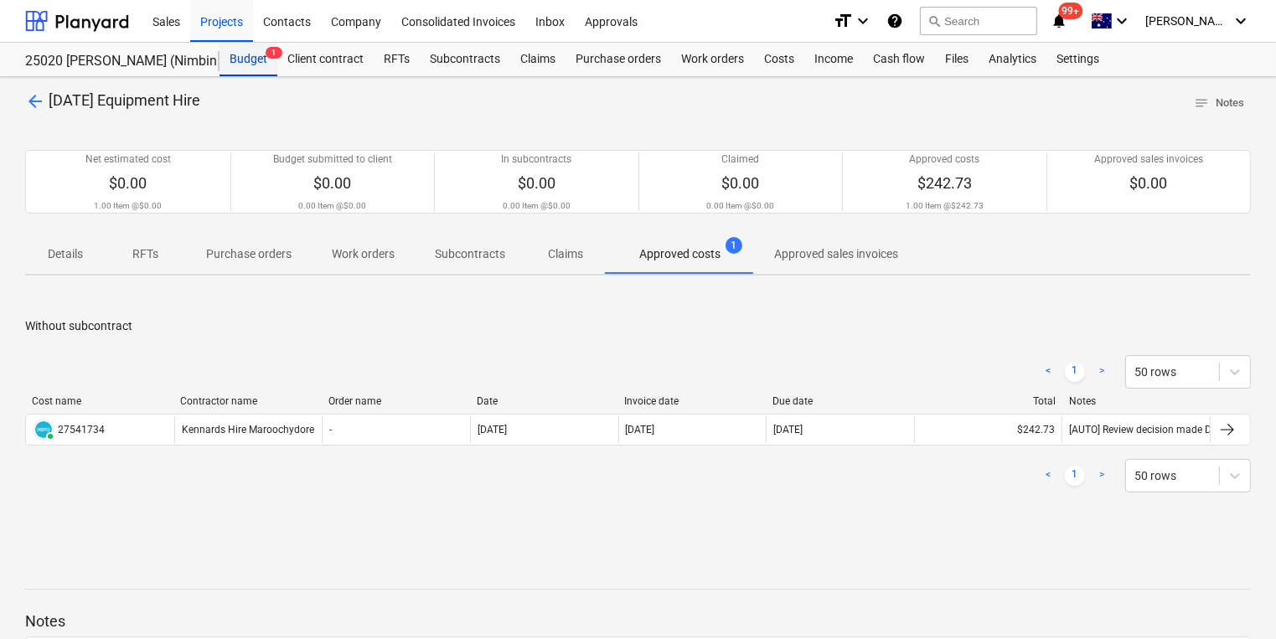
click at [245, 55] on div "Budget 1" at bounding box center [249, 60] width 58 height 34
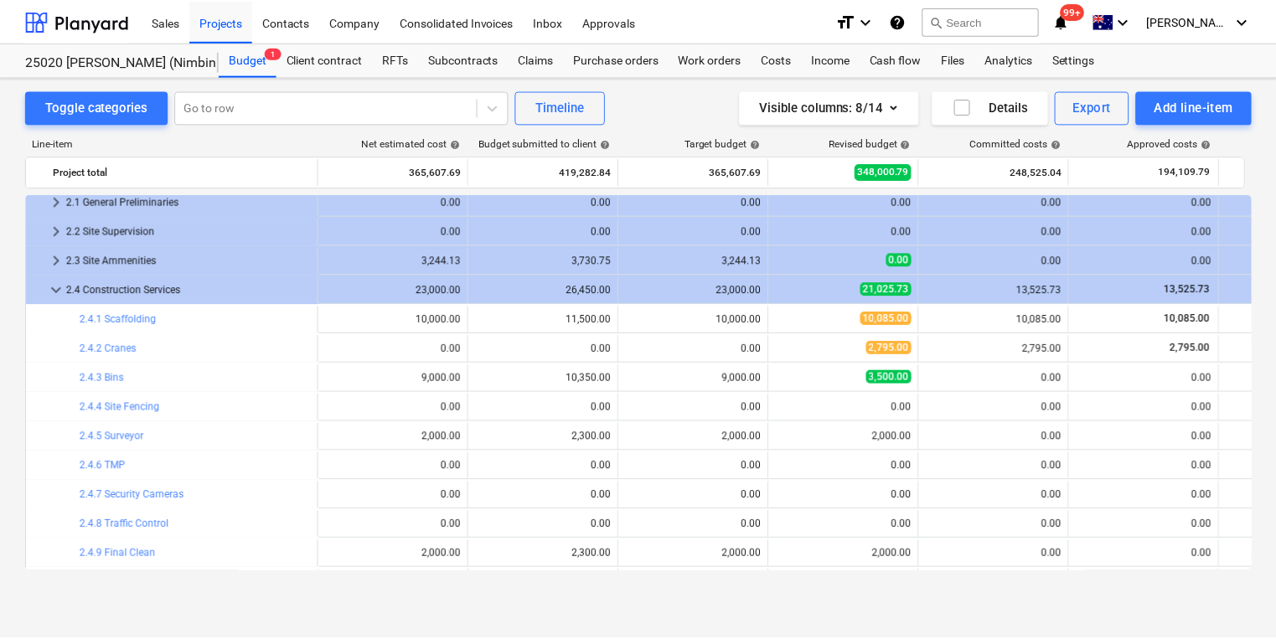
scroll to position [67, 0]
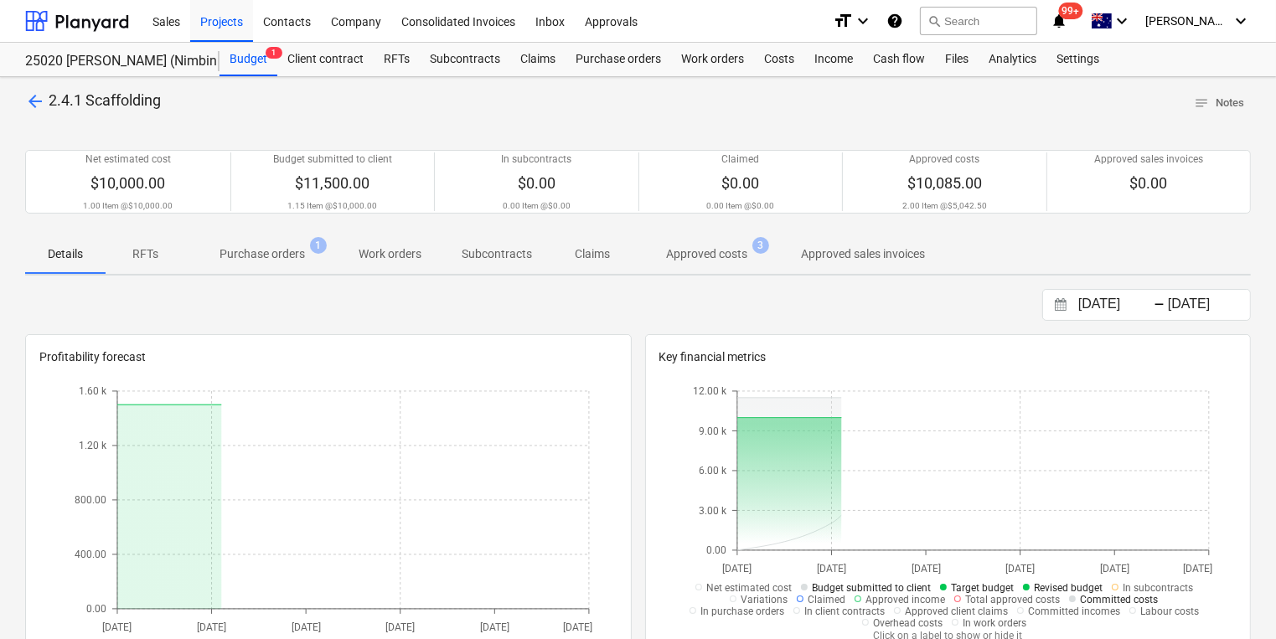
click at [712, 251] on p "Approved costs" at bounding box center [706, 254] width 81 height 18
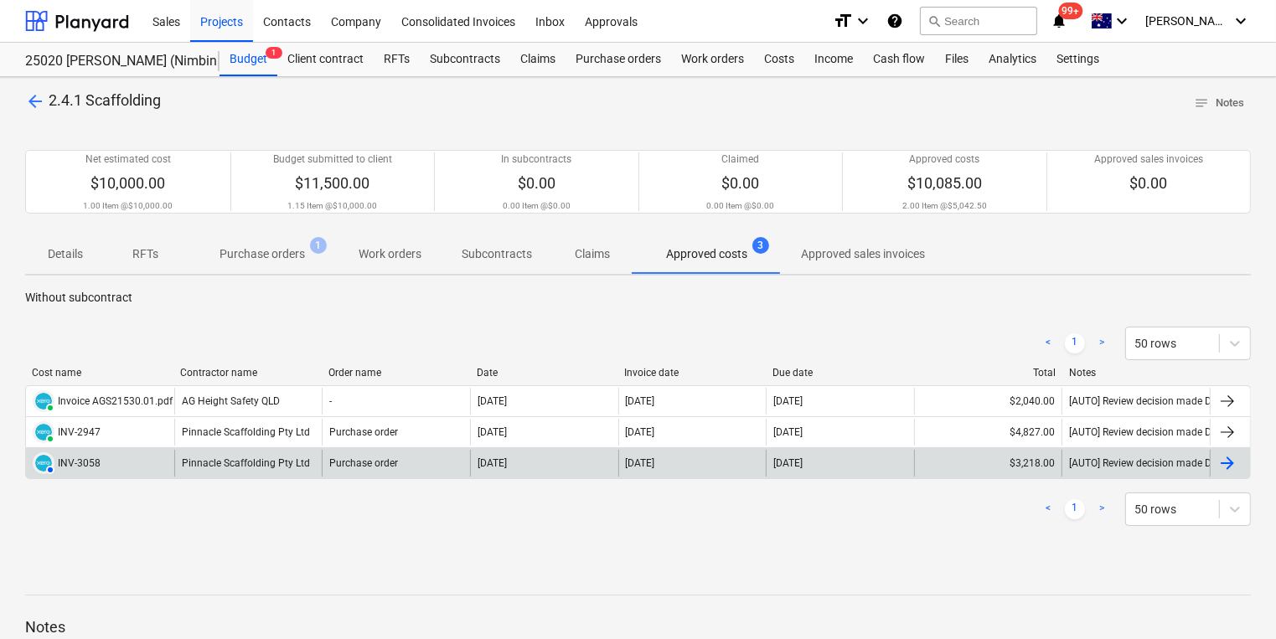
click at [222, 465] on div "Pinnacle Scaffolding Pty Ltd" at bounding box center [248, 463] width 148 height 27
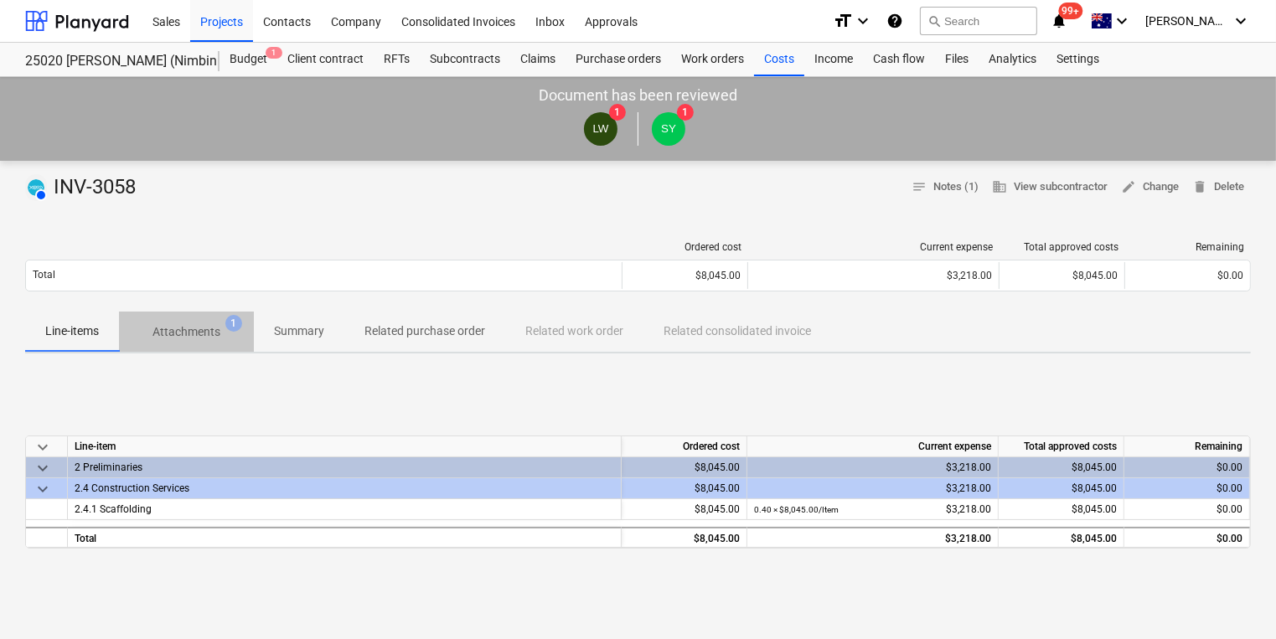
click at [194, 332] on p "Attachments" at bounding box center [186, 332] width 68 height 18
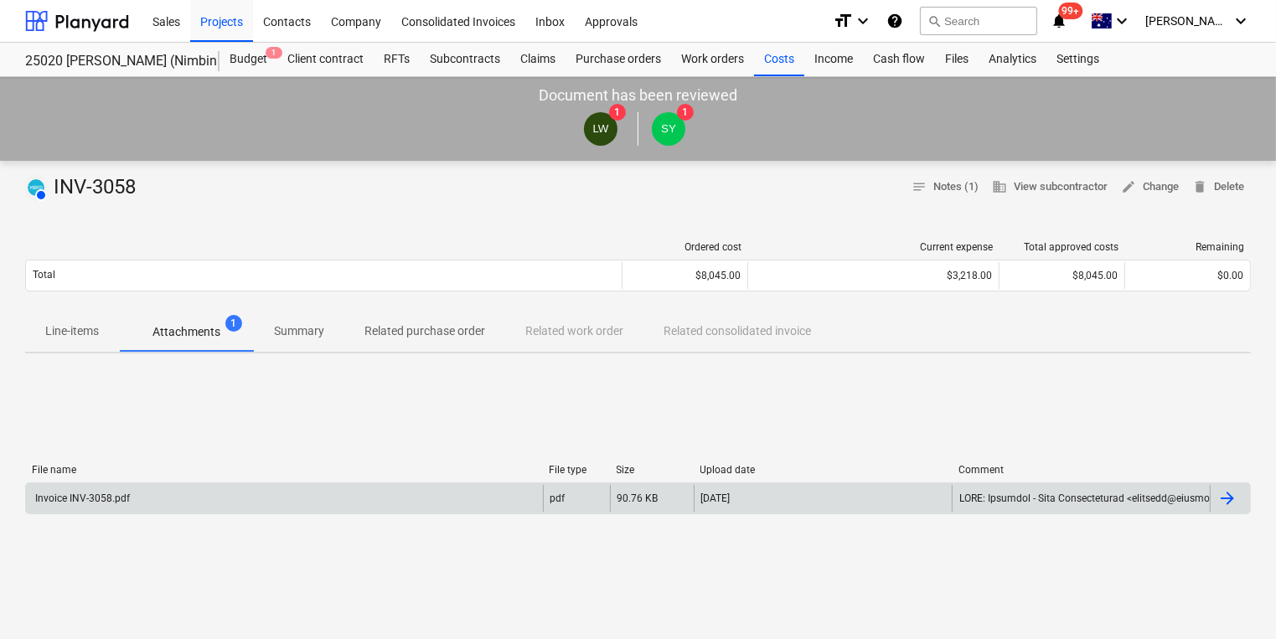
click at [90, 496] on div "Invoice INV-3058.pdf" at bounding box center [81, 499] width 97 height 12
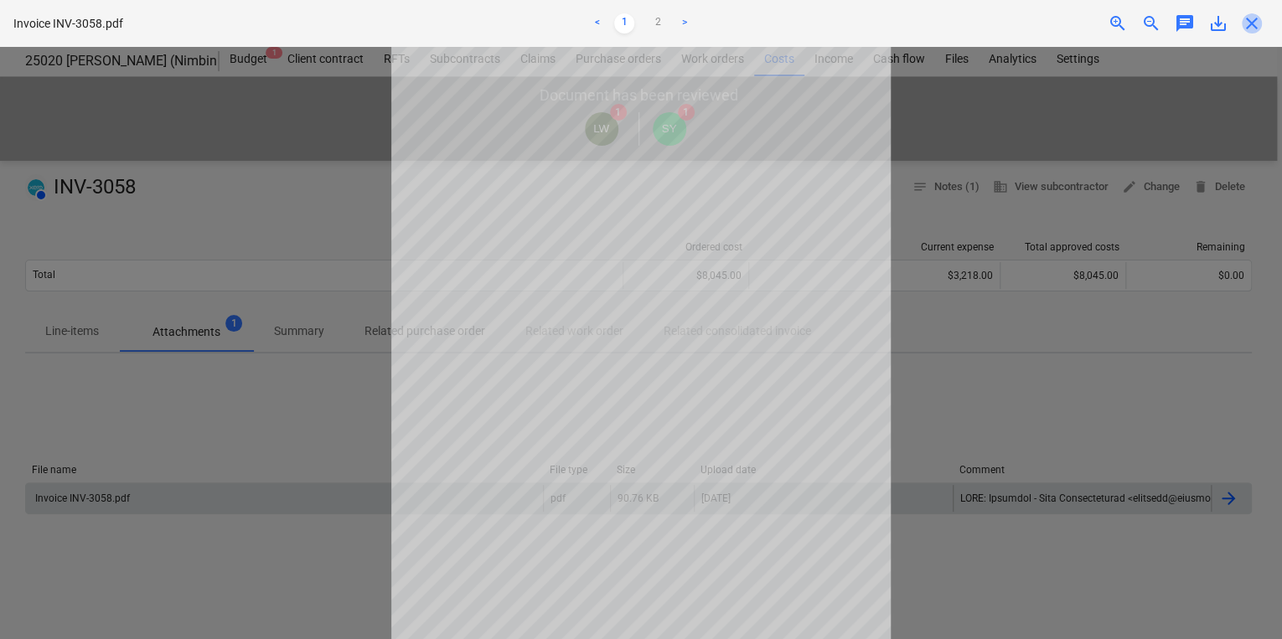
click at [1255, 18] on span "close" at bounding box center [1252, 23] width 20 height 20
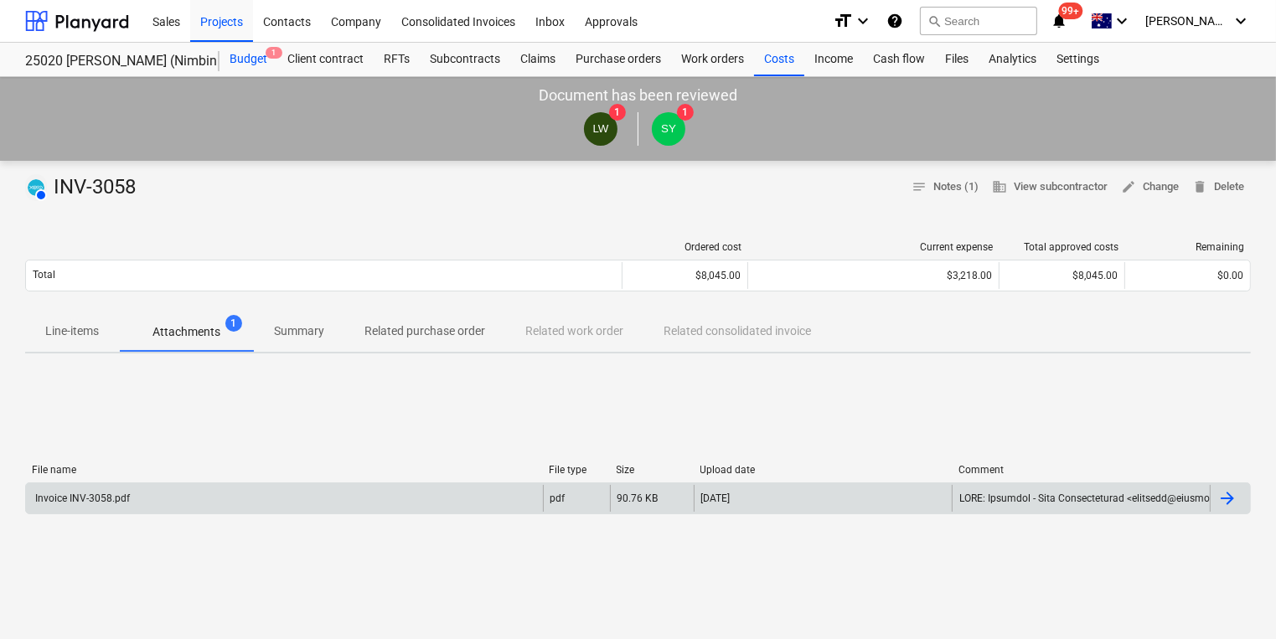
click at [254, 57] on div "Budget 1" at bounding box center [249, 60] width 58 height 34
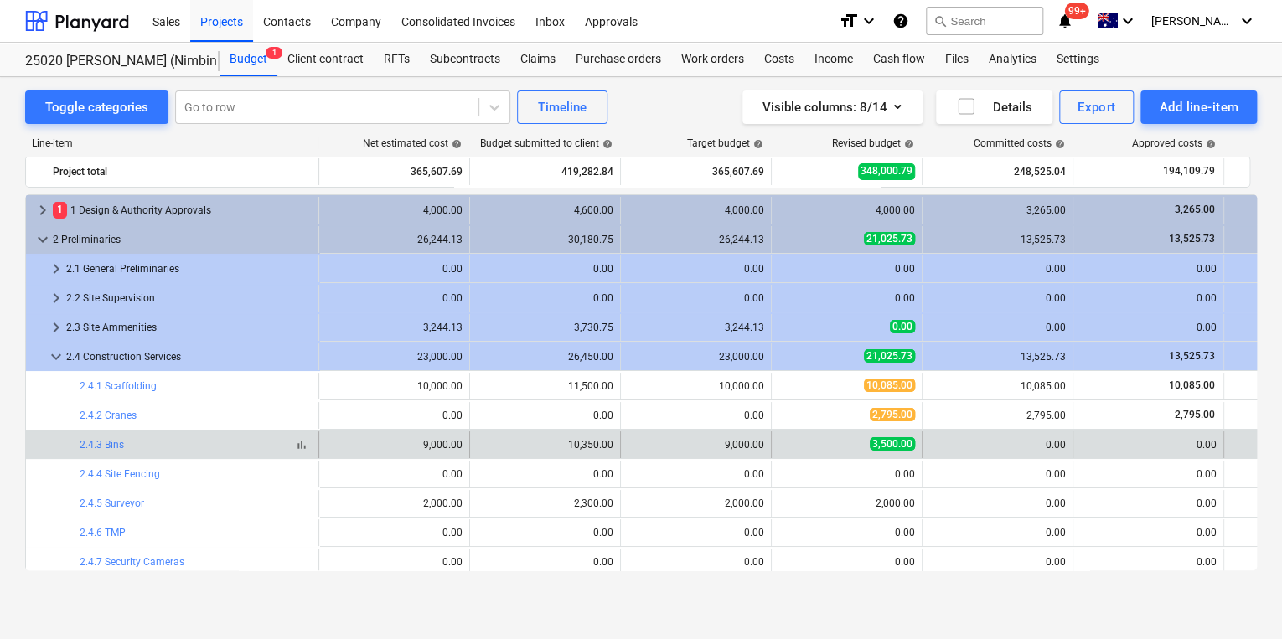
scroll to position [67, 0]
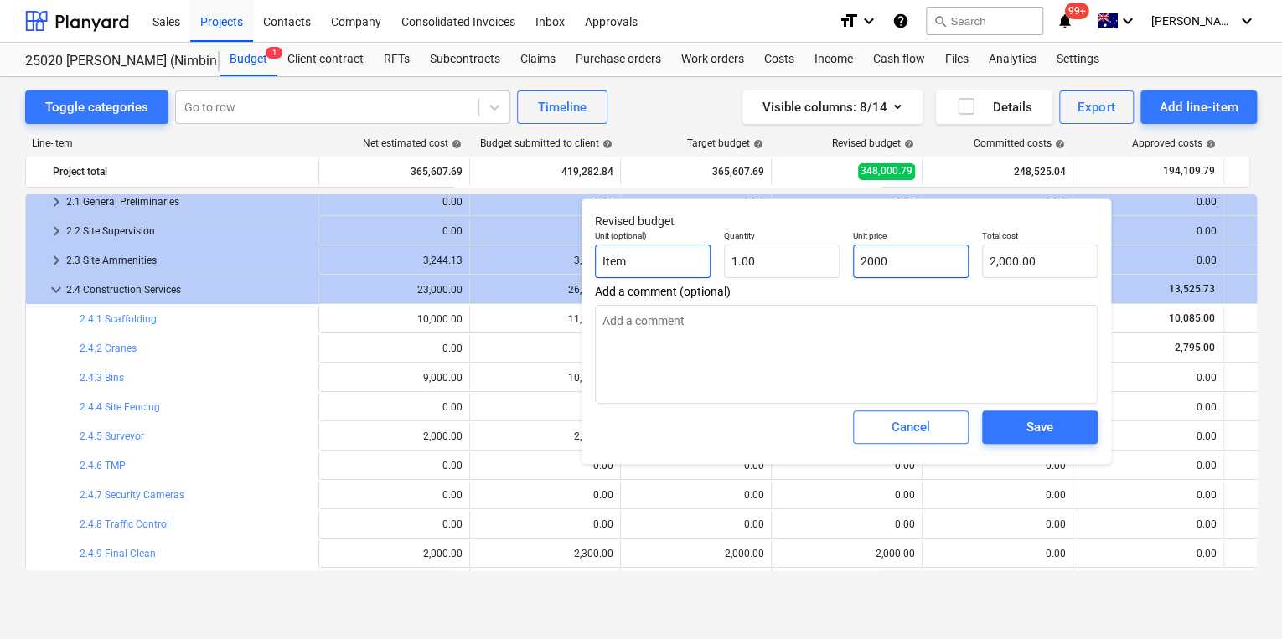
click at [668, 250] on div "Unit (optional) Item Quantity 1.00 Unit price 2000 Total cost 2,000.00" at bounding box center [846, 254] width 516 height 61
click at [952, 268] on input "2000" at bounding box center [911, 262] width 116 height 34
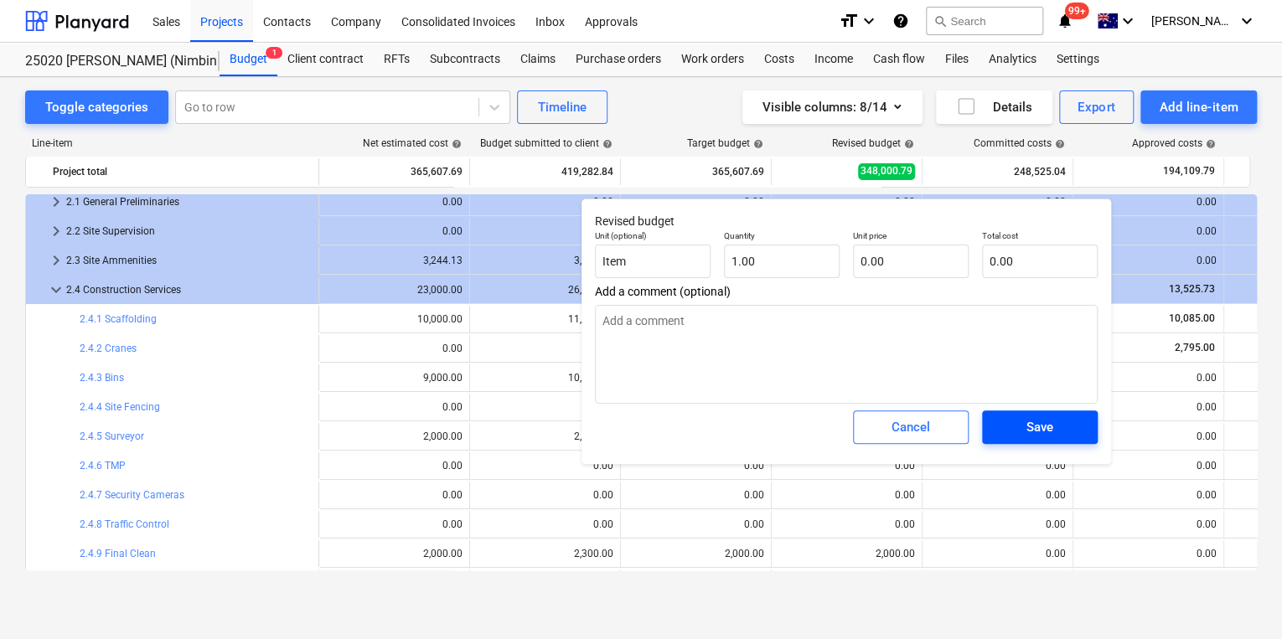
click at [1062, 429] on span "Save" at bounding box center [1039, 427] width 75 height 22
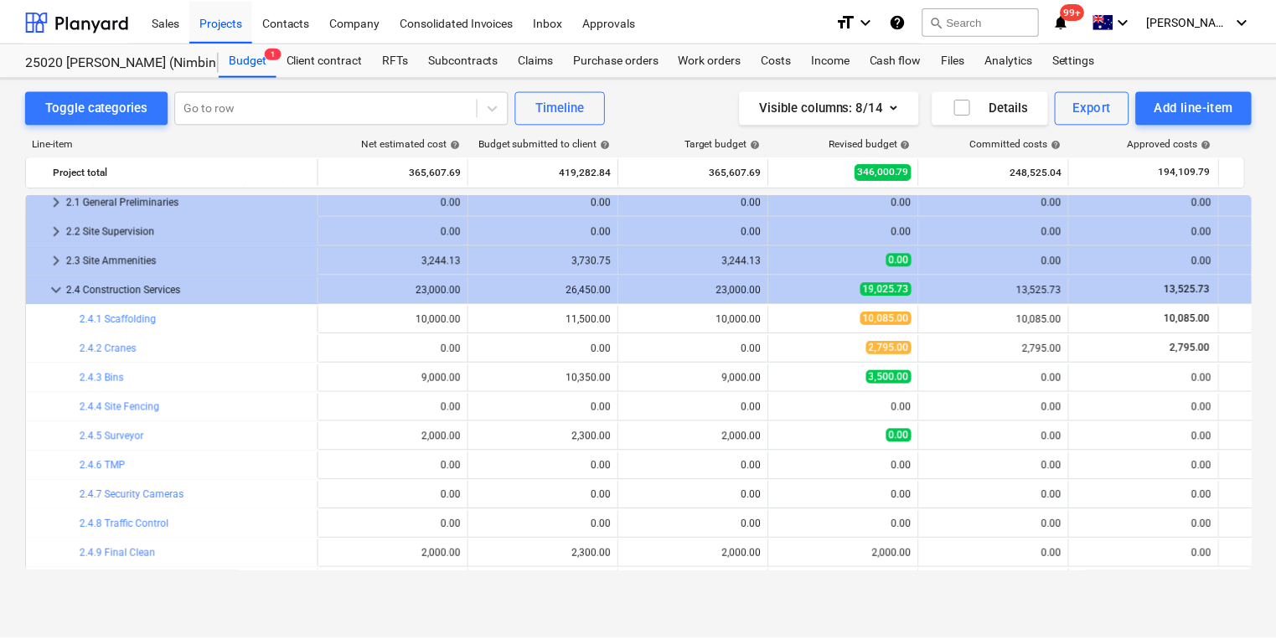
scroll to position [0, 0]
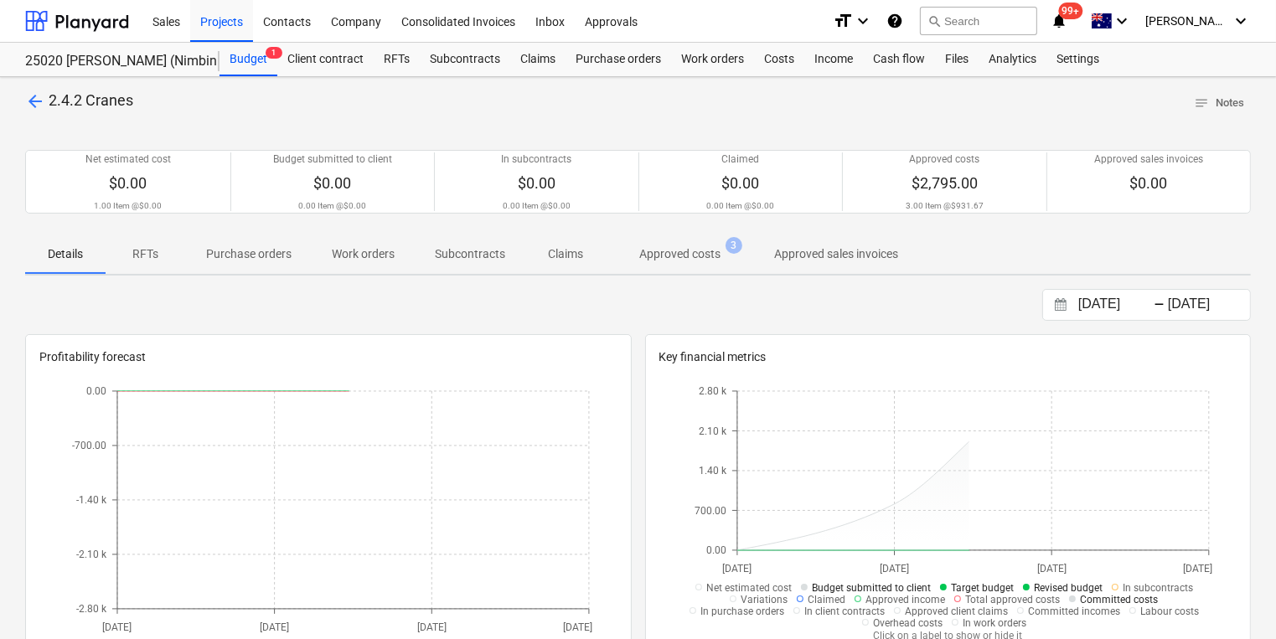
click at [690, 255] on p "Approved costs" at bounding box center [679, 254] width 81 height 18
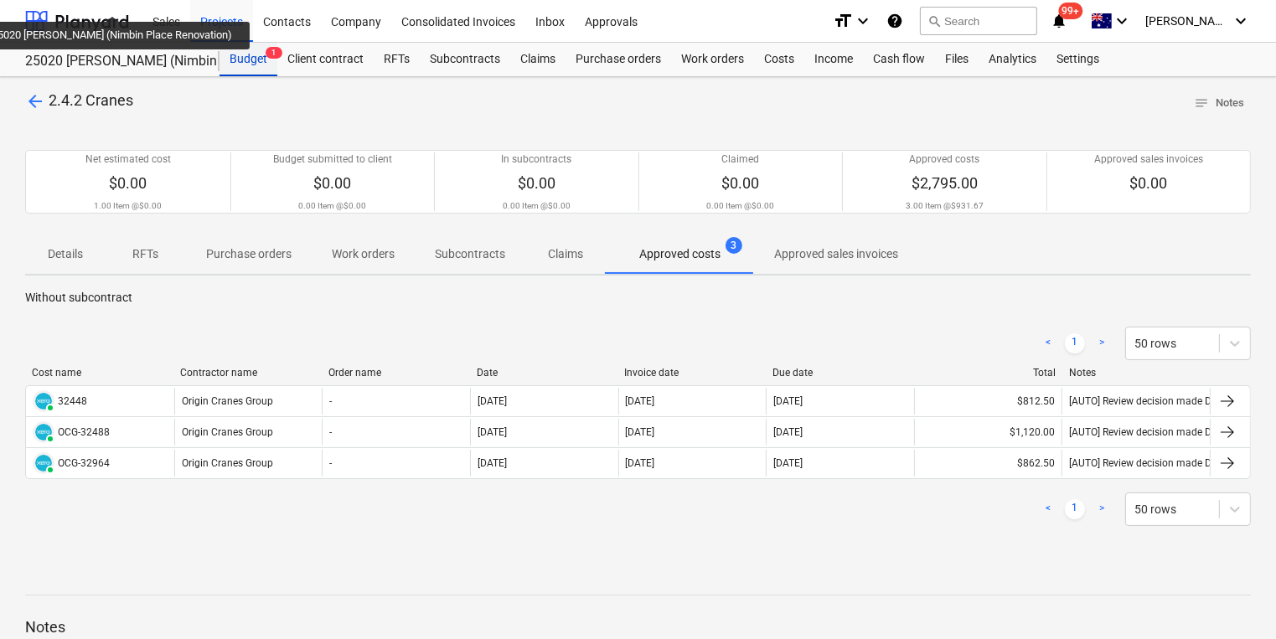
click at [240, 59] on div "Budget 1" at bounding box center [249, 60] width 58 height 34
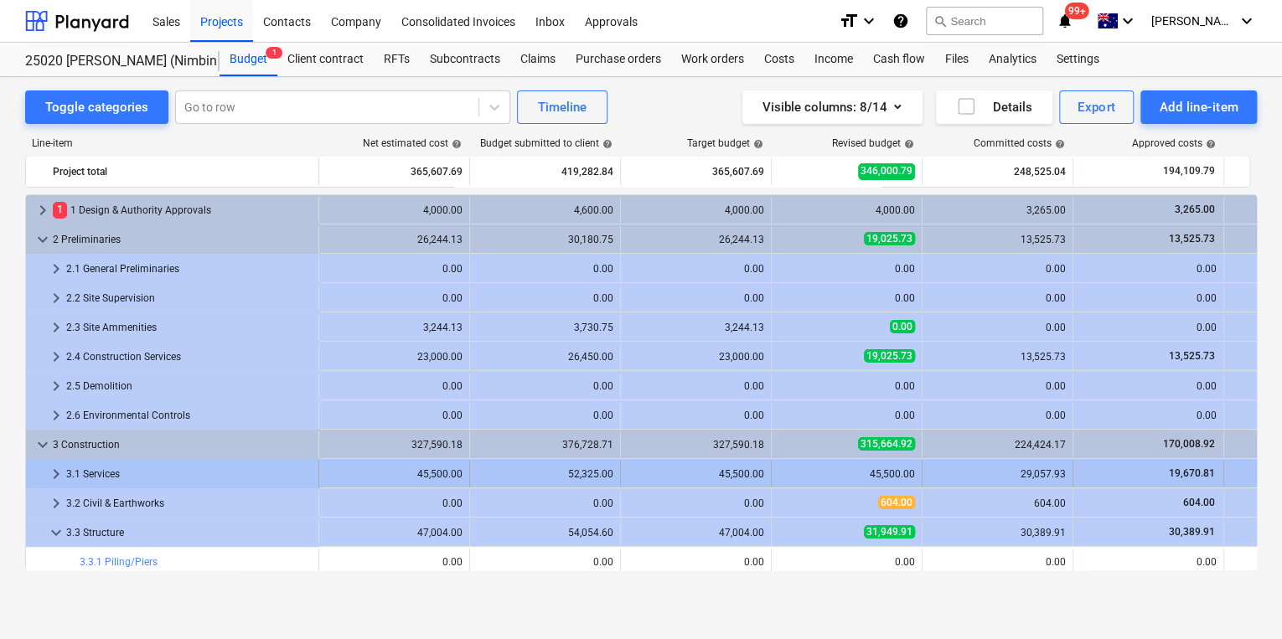
click at [54, 468] on span "keyboard_arrow_right" at bounding box center [56, 474] width 20 height 20
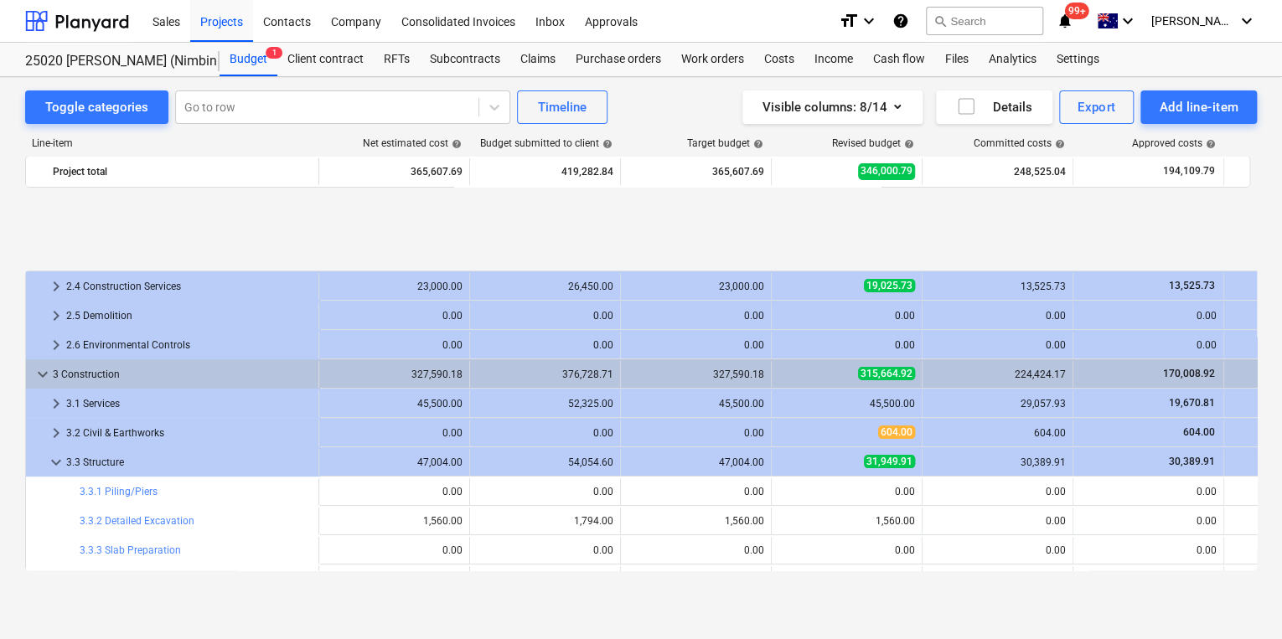
scroll to position [201, 0]
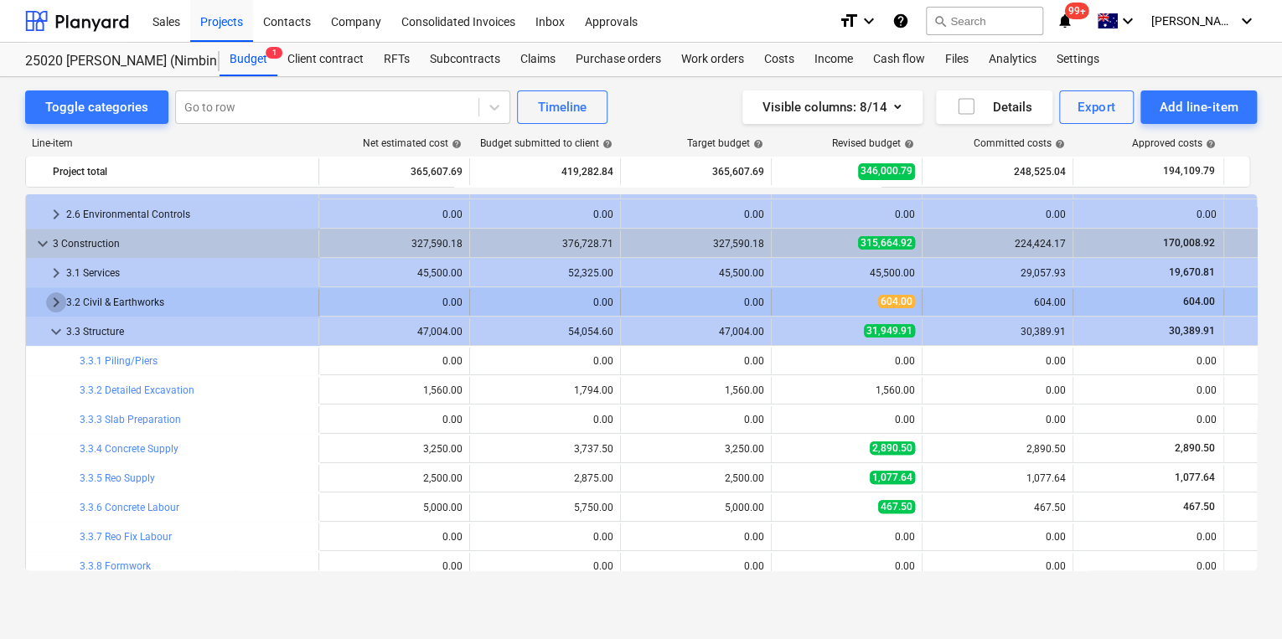
click at [55, 305] on span "keyboard_arrow_right" at bounding box center [56, 302] width 20 height 20
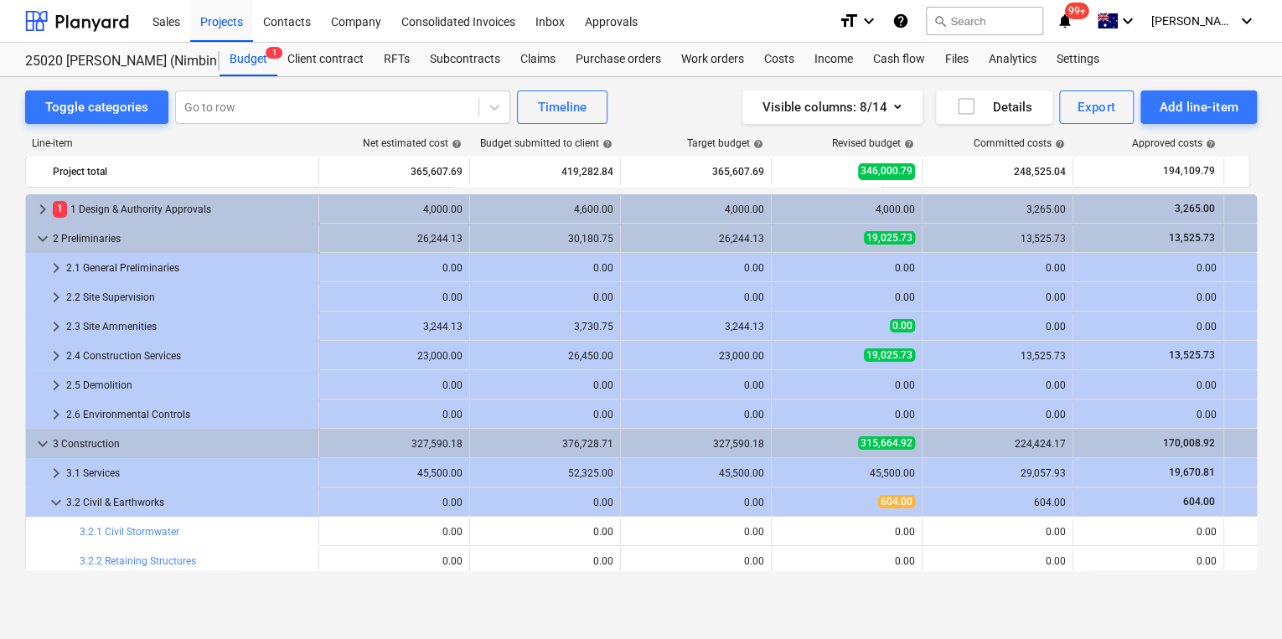
scroll to position [0, 0]
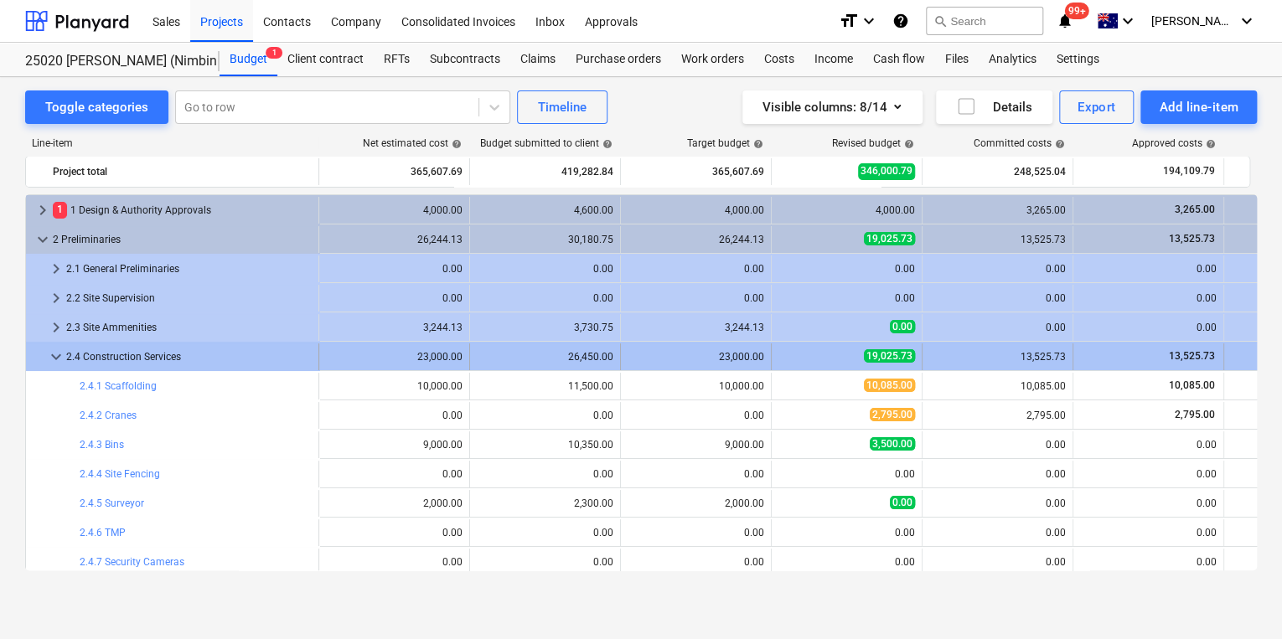
click at [57, 352] on span "keyboard_arrow_down" at bounding box center [56, 357] width 20 height 20
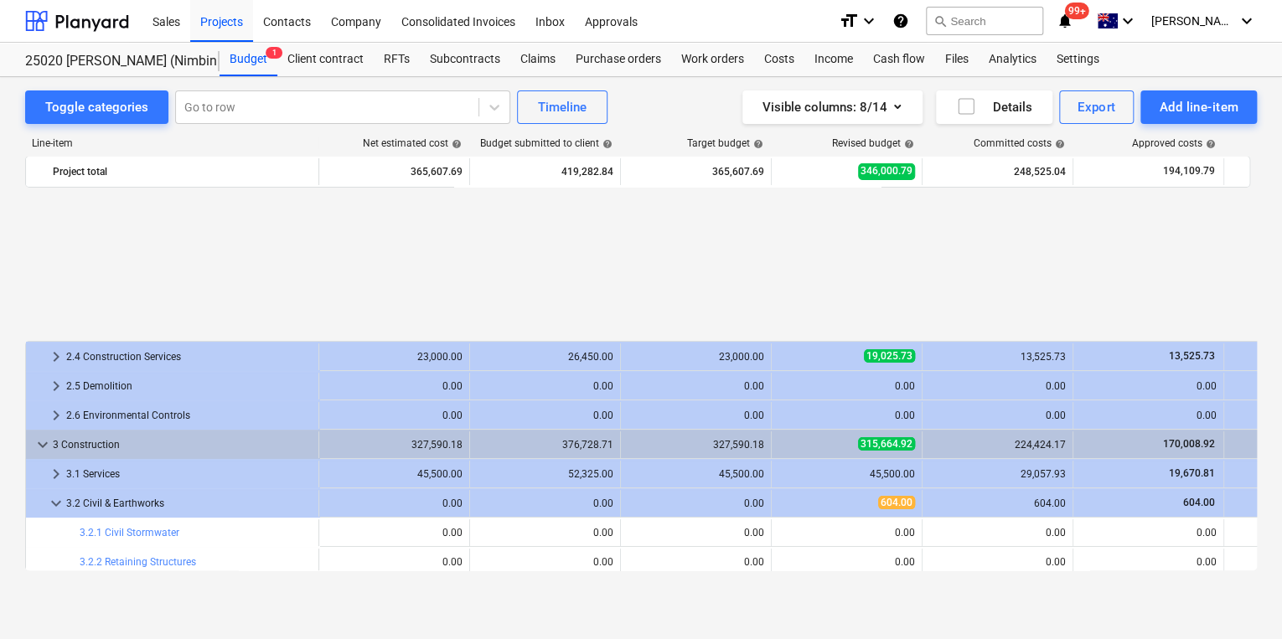
scroll to position [335, 0]
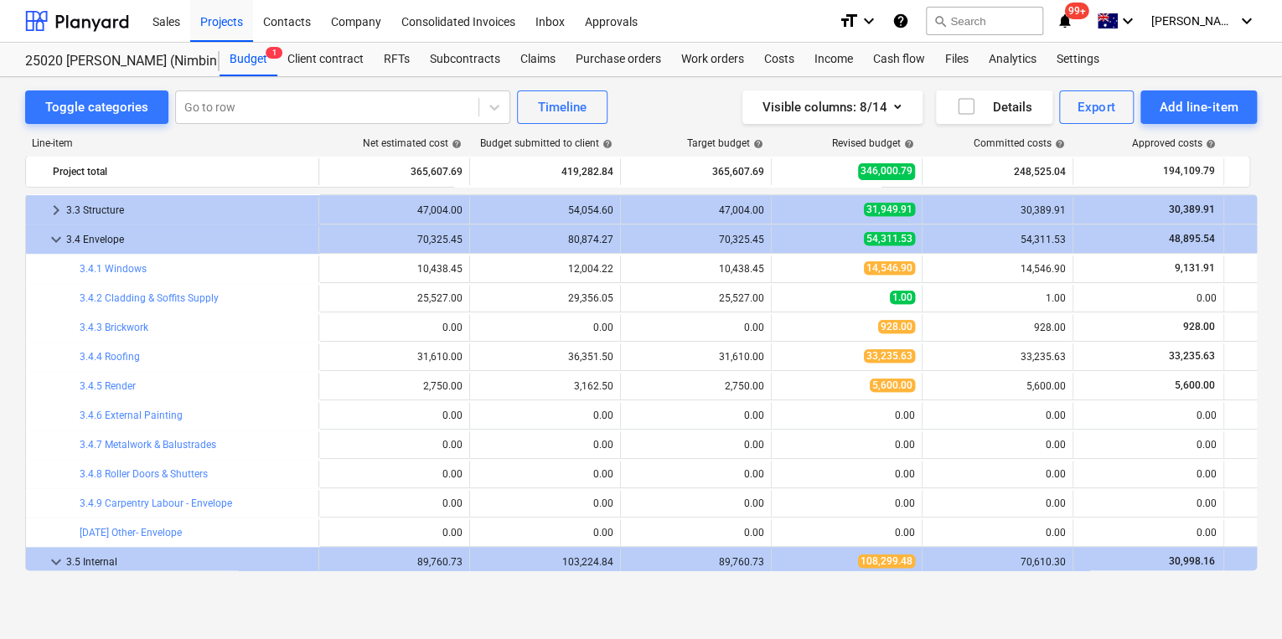
scroll to position [670, 0]
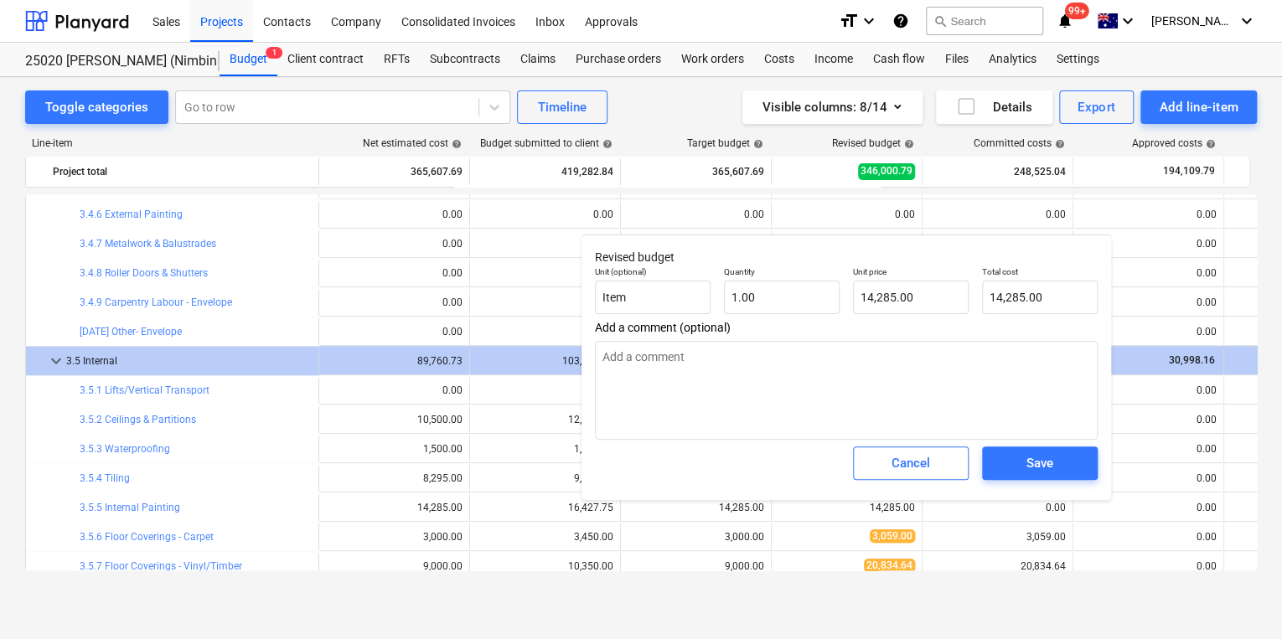
type textarea "x"
type input "14285"
drag, startPoint x: 905, startPoint y: 295, endPoint x: 741, endPoint y: 278, distance: 165.1
click at [788, 286] on div "Unit (optional) Item Quantity 1.00 Unit price 14285 Total cost 14,285.00" at bounding box center [846, 290] width 516 height 61
type textarea "x"
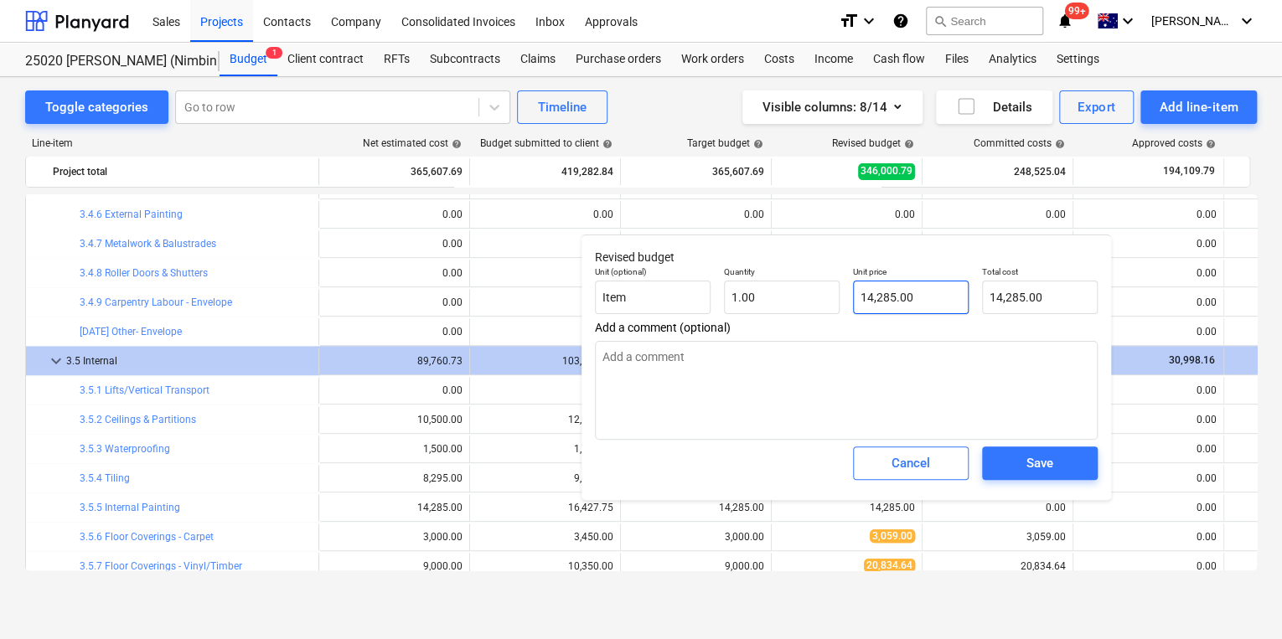
type input "14285"
click at [896, 302] on input "14285" at bounding box center [911, 298] width 116 height 34
drag, startPoint x: 895, startPoint y: 303, endPoint x: 779, endPoint y: 289, distance: 116.5
click at [779, 289] on div "Unit (optional) Item Quantity 1.00 Unit price 14285 Total cost 14,285.00" at bounding box center [846, 290] width 516 height 61
type textarea "x"
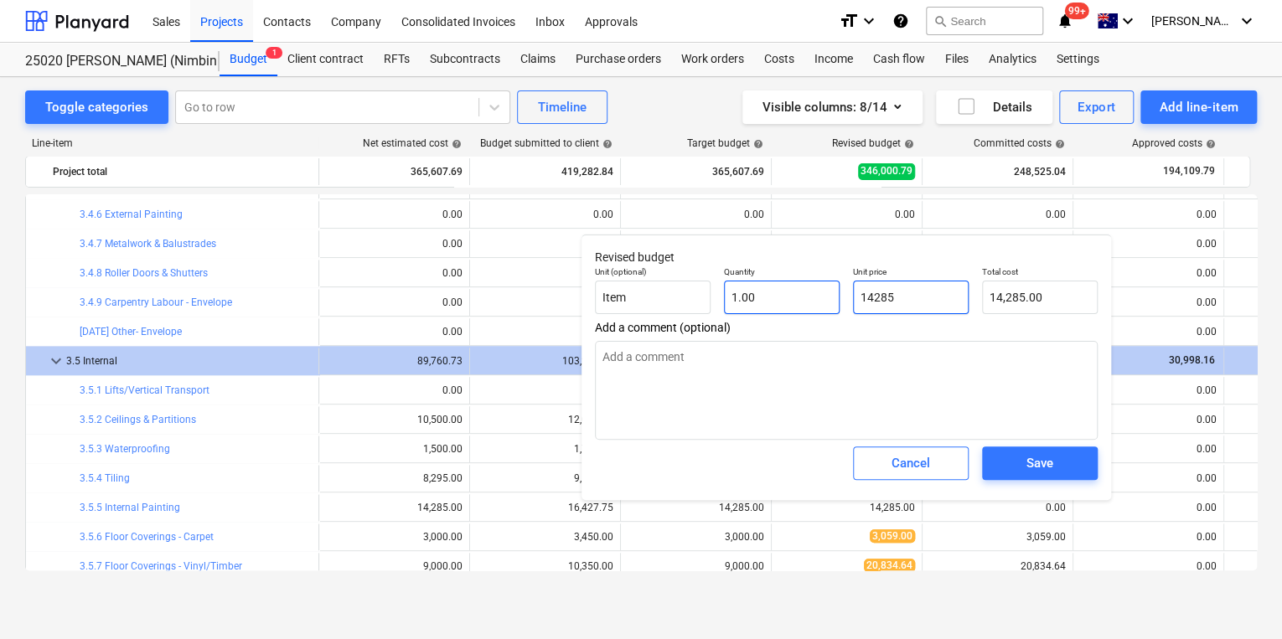
type input "1"
type input "1.00"
type textarea "x"
type input "18"
type input "18.00"
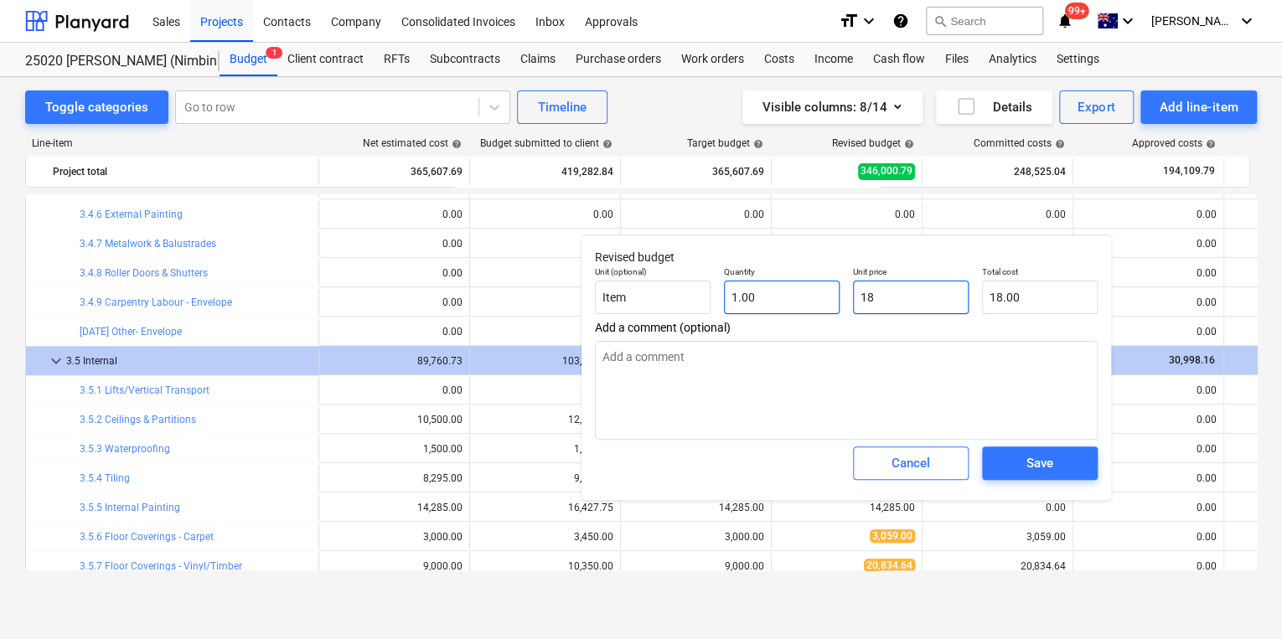
type textarea "x"
type input "180"
type input "180.00"
type textarea "x"
type input "1800"
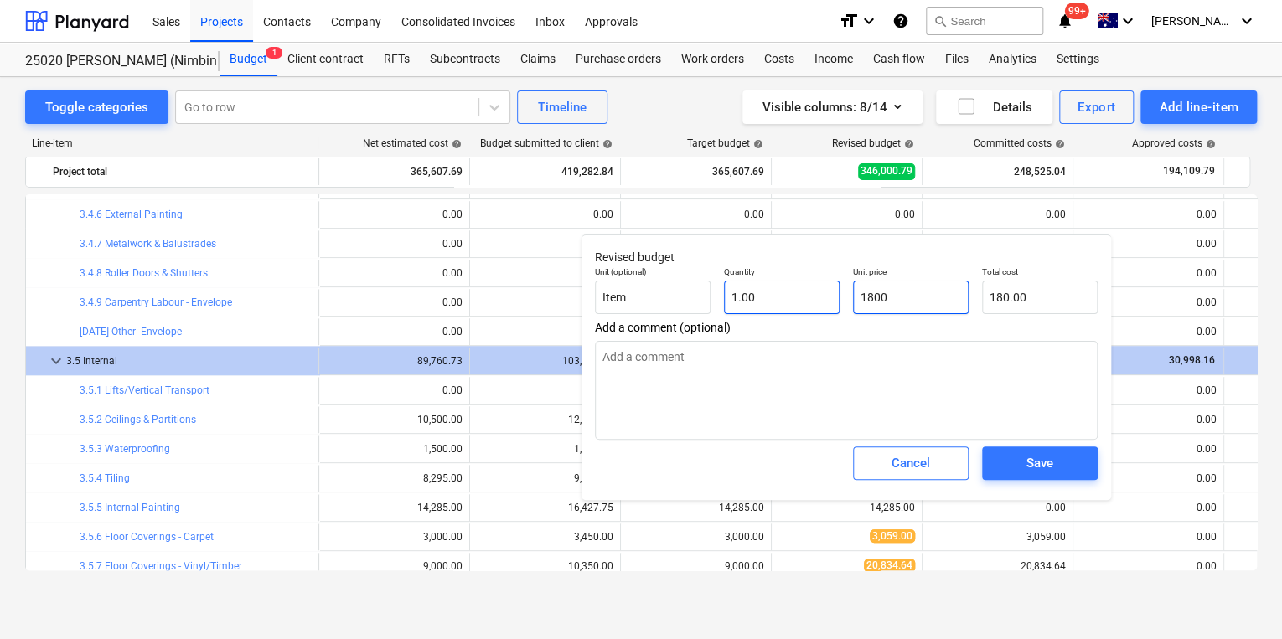
type input "1,800.00"
type textarea "x"
type input "18000"
type input "18,000.00"
type input "18000"
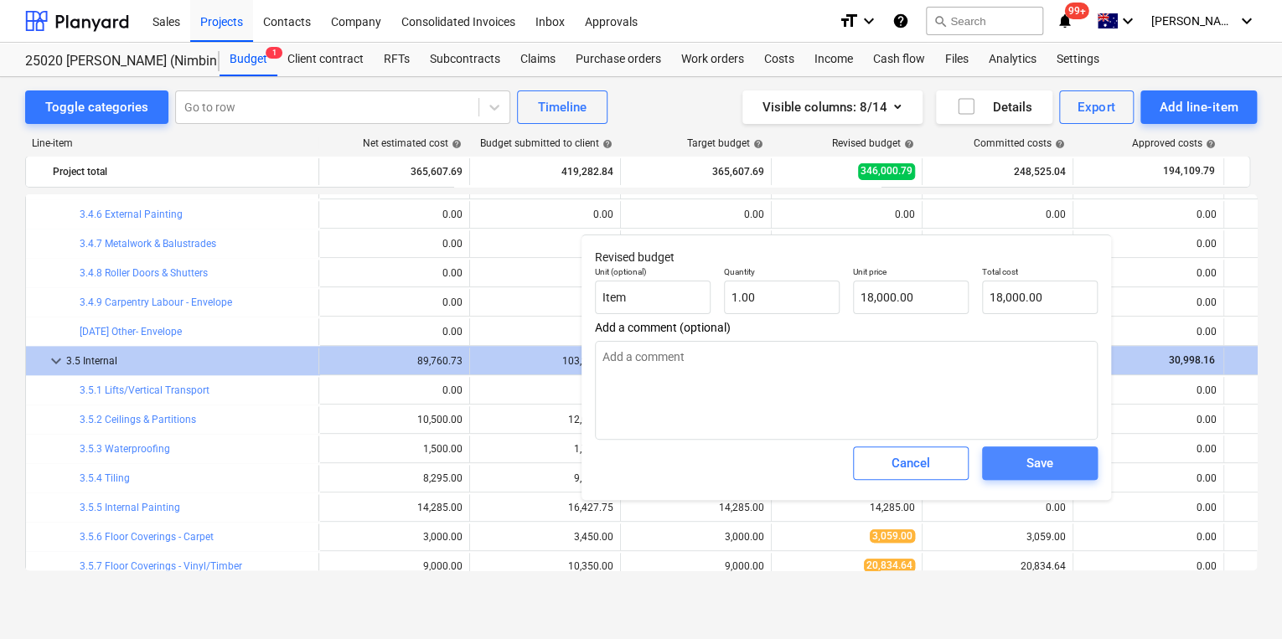
click at [1058, 458] on span "Save" at bounding box center [1039, 463] width 75 height 22
type textarea "x"
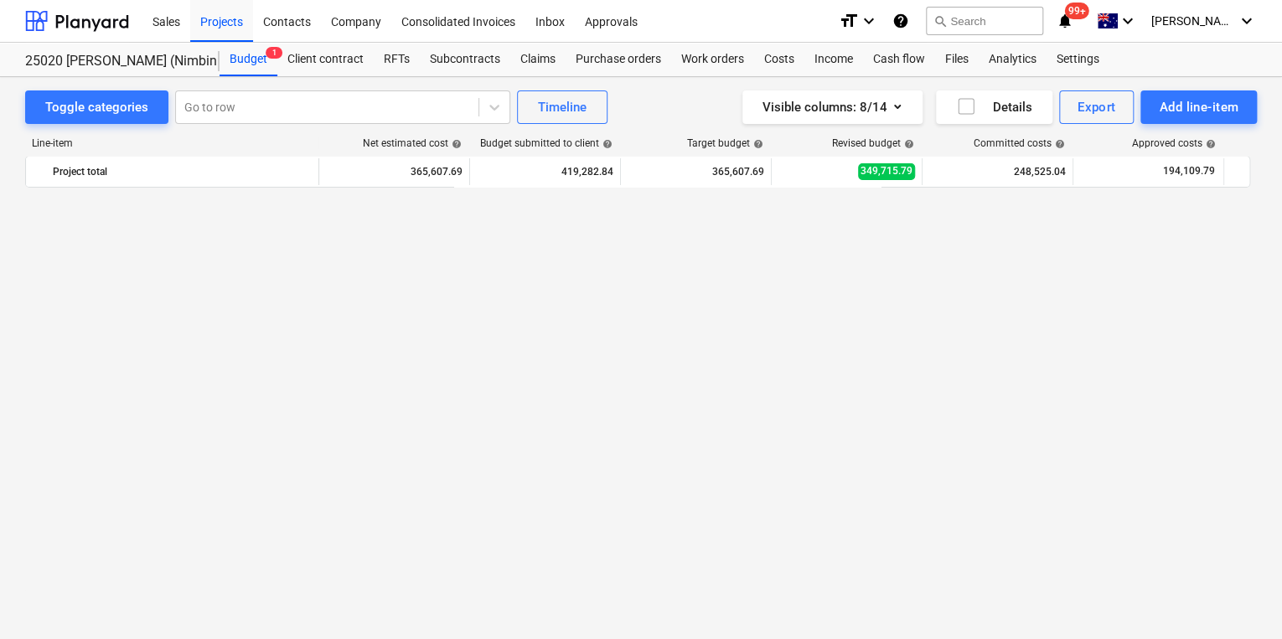
scroll to position [0, 0]
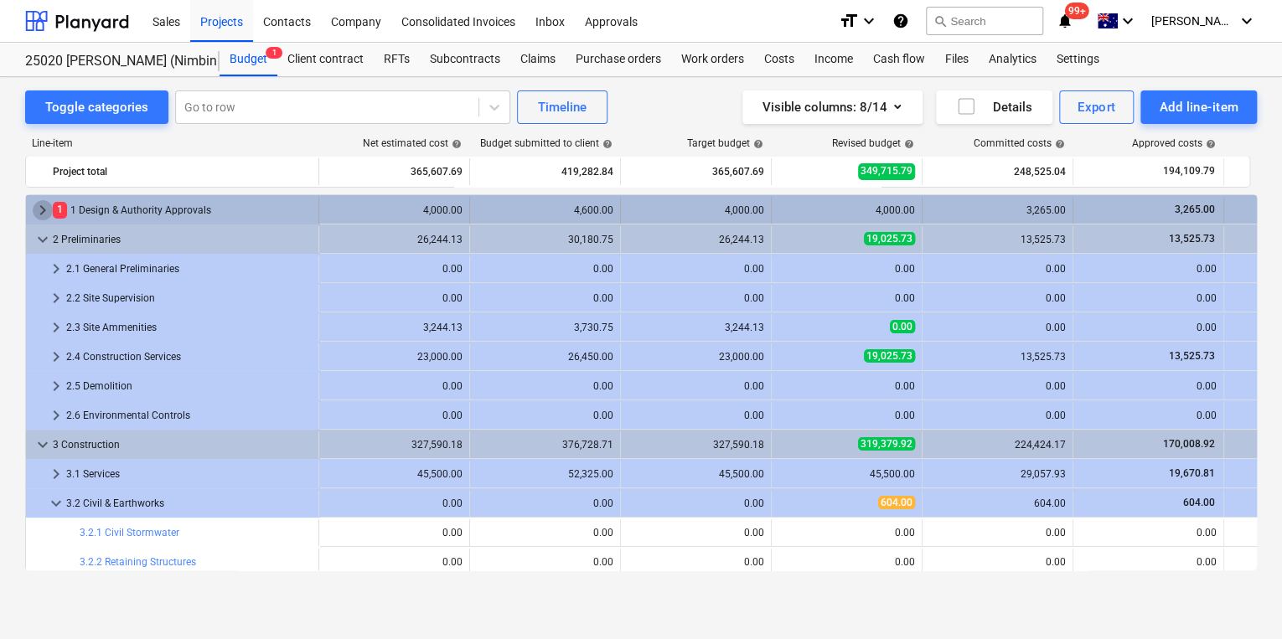
click at [40, 206] on span "keyboard_arrow_right" at bounding box center [43, 210] width 20 height 20
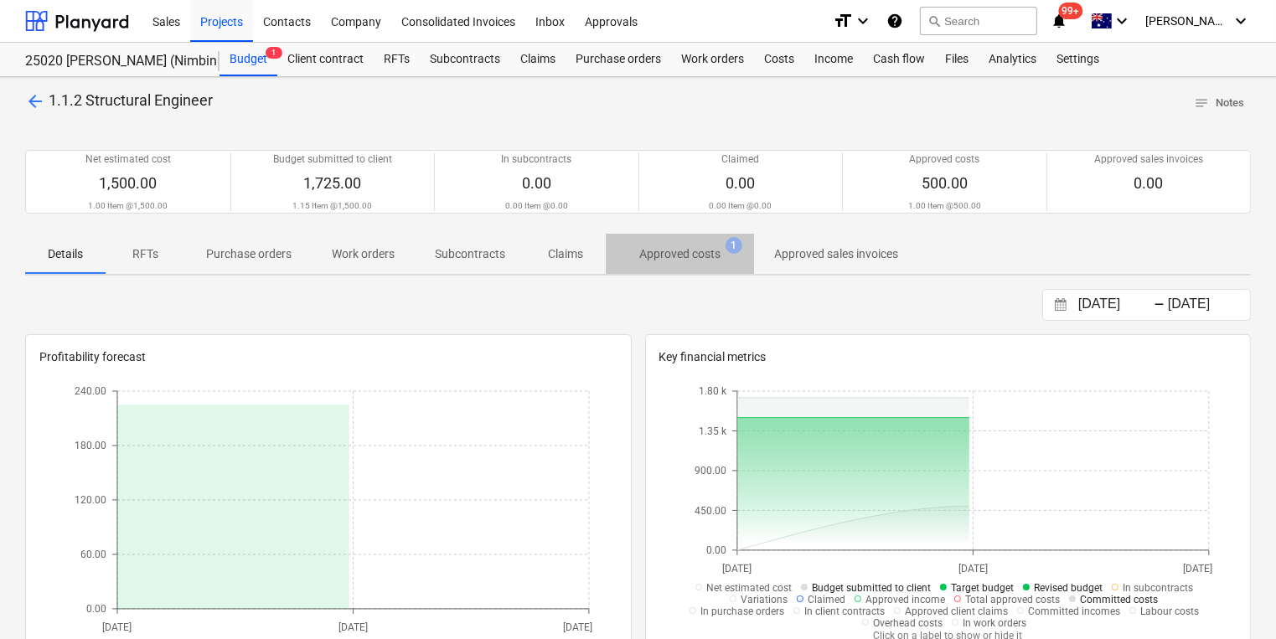
click at [684, 254] on p "Approved costs" at bounding box center [679, 254] width 81 height 18
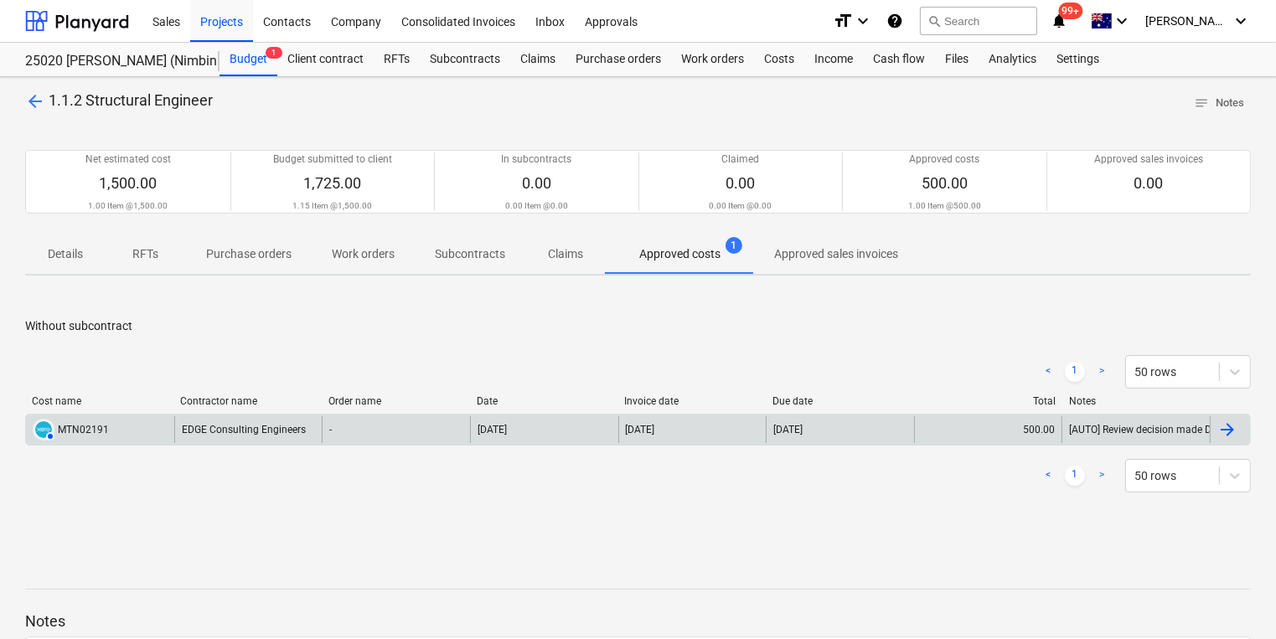
click at [243, 428] on div "EDGE Consulting Engineers" at bounding box center [248, 429] width 148 height 27
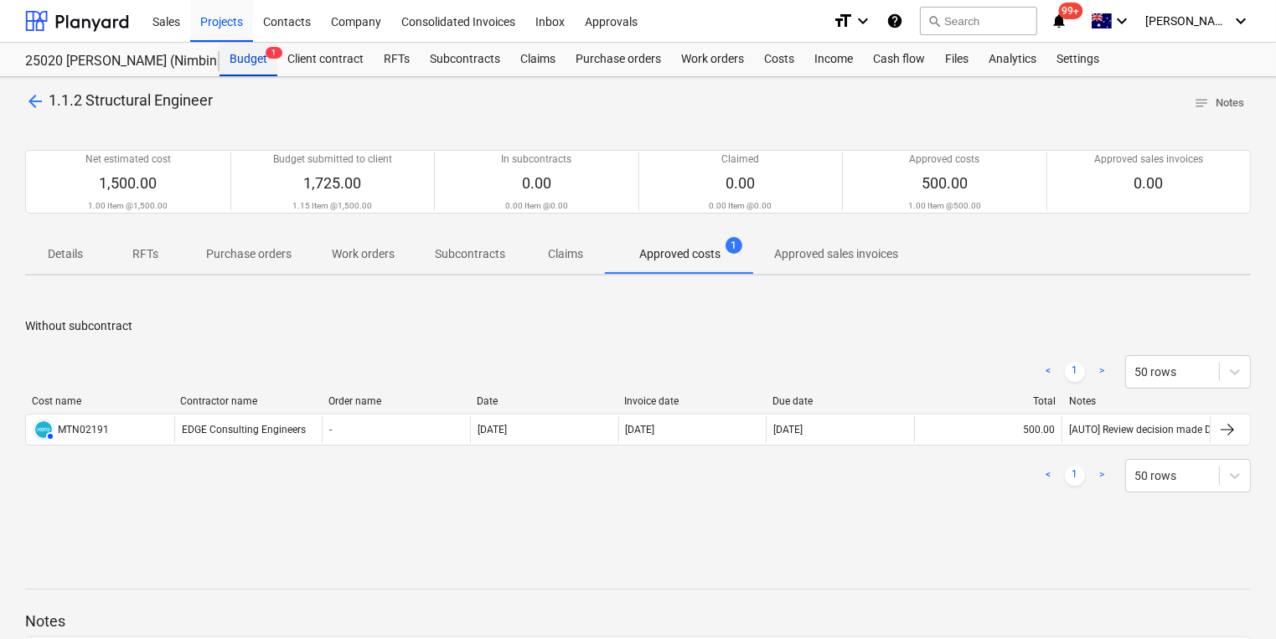
click at [230, 59] on div "Budget 1" at bounding box center [249, 60] width 58 height 34
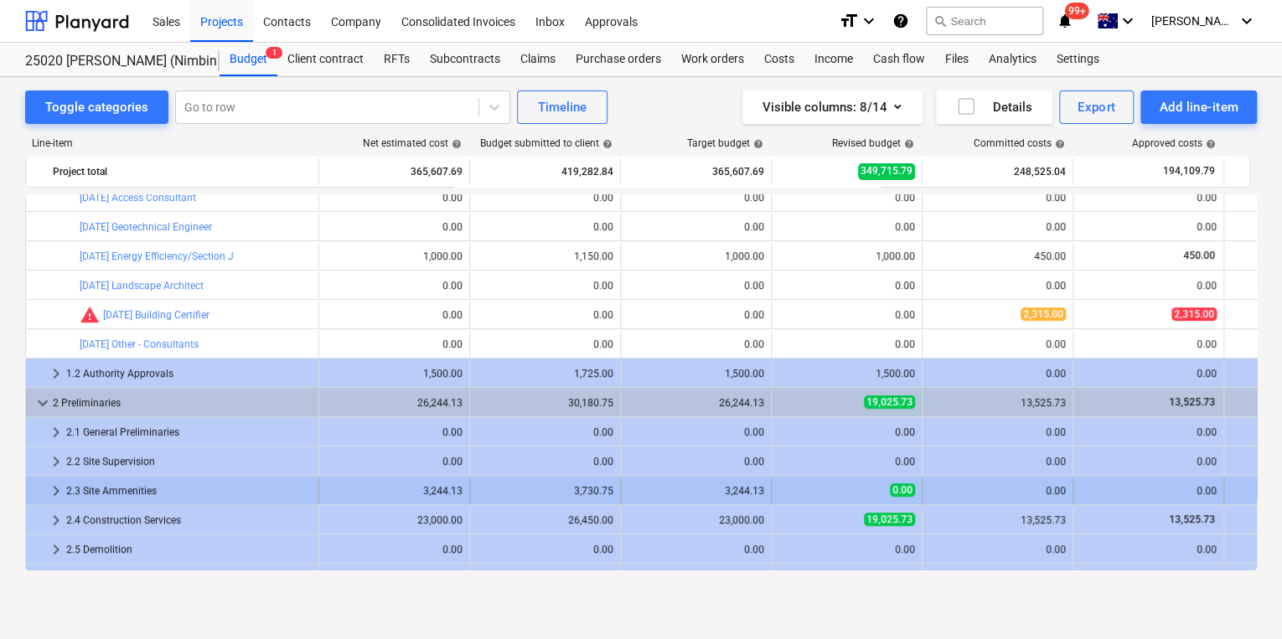
scroll to position [402, 0]
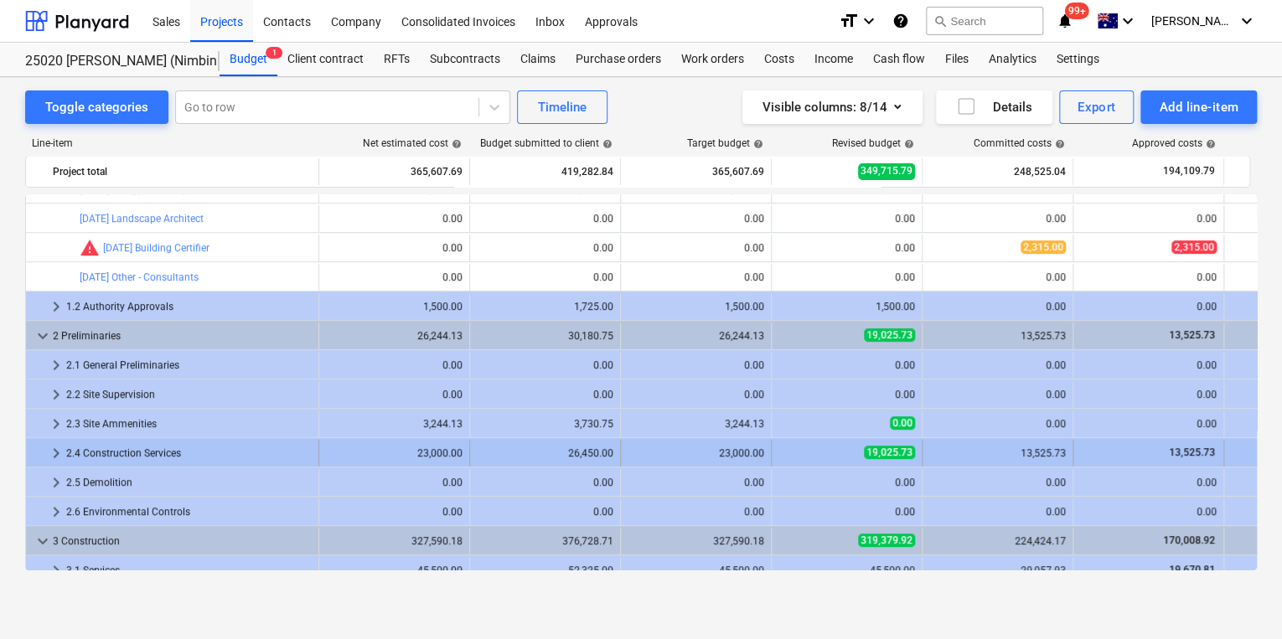
click at [54, 450] on span "keyboard_arrow_right" at bounding box center [56, 453] width 20 height 20
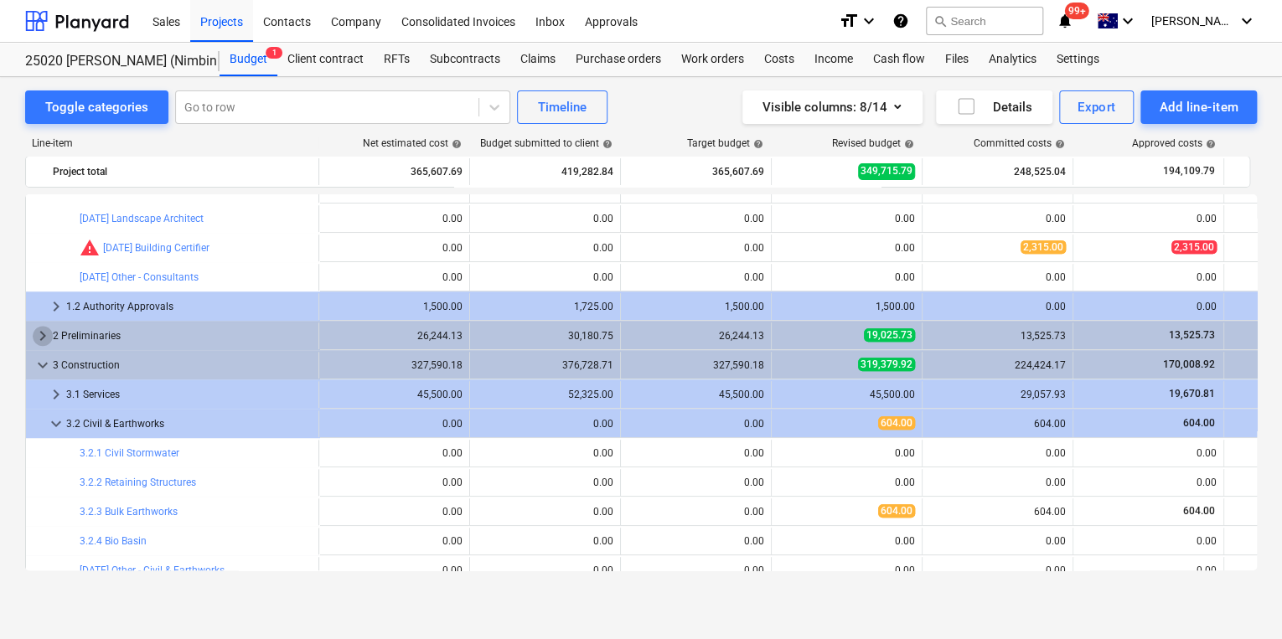
click at [37, 336] on span "keyboard_arrow_right" at bounding box center [43, 336] width 20 height 20
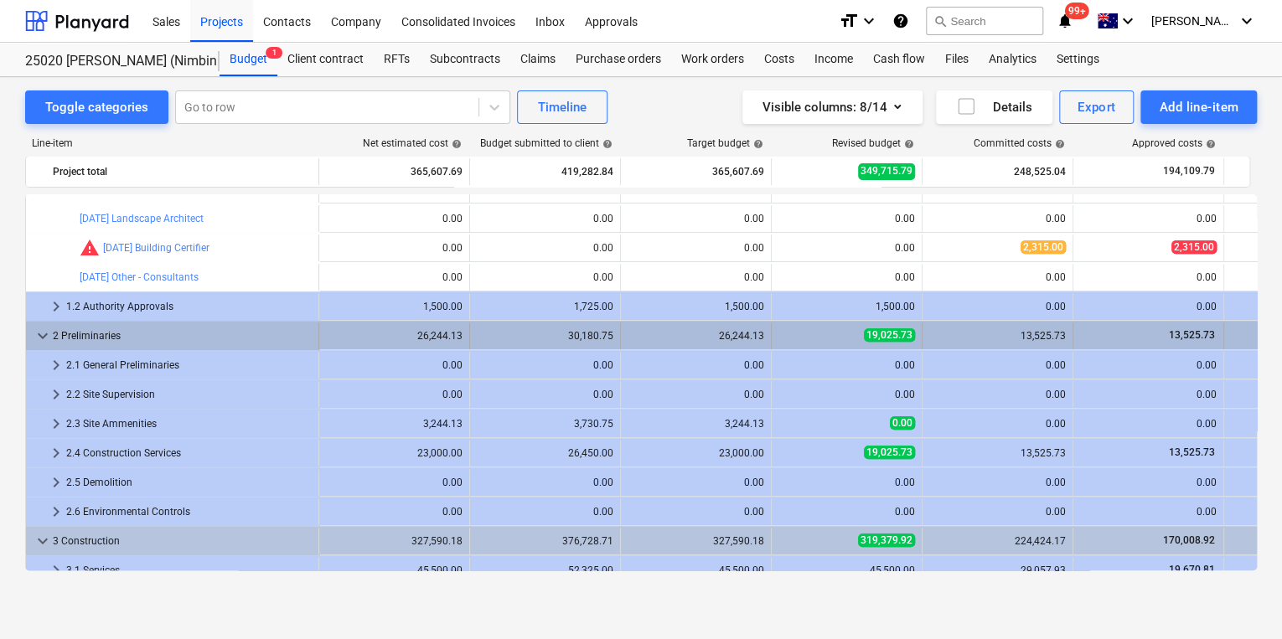
click at [40, 335] on span "keyboard_arrow_down" at bounding box center [43, 336] width 20 height 20
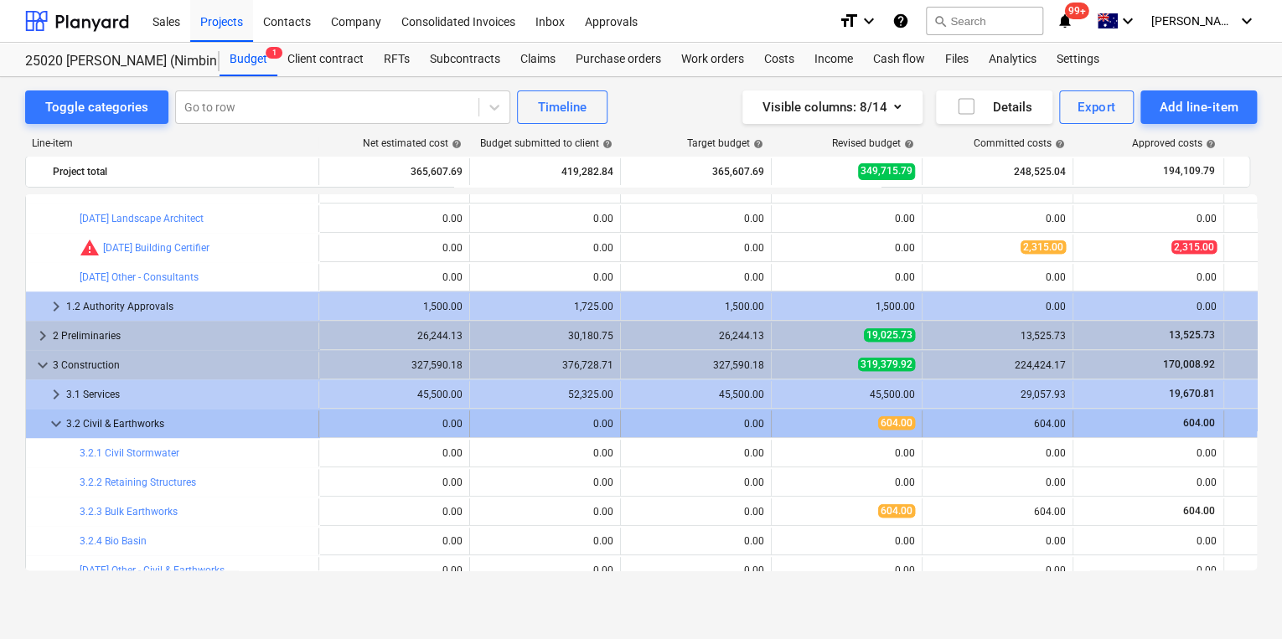
click at [54, 421] on span "keyboard_arrow_down" at bounding box center [56, 424] width 20 height 20
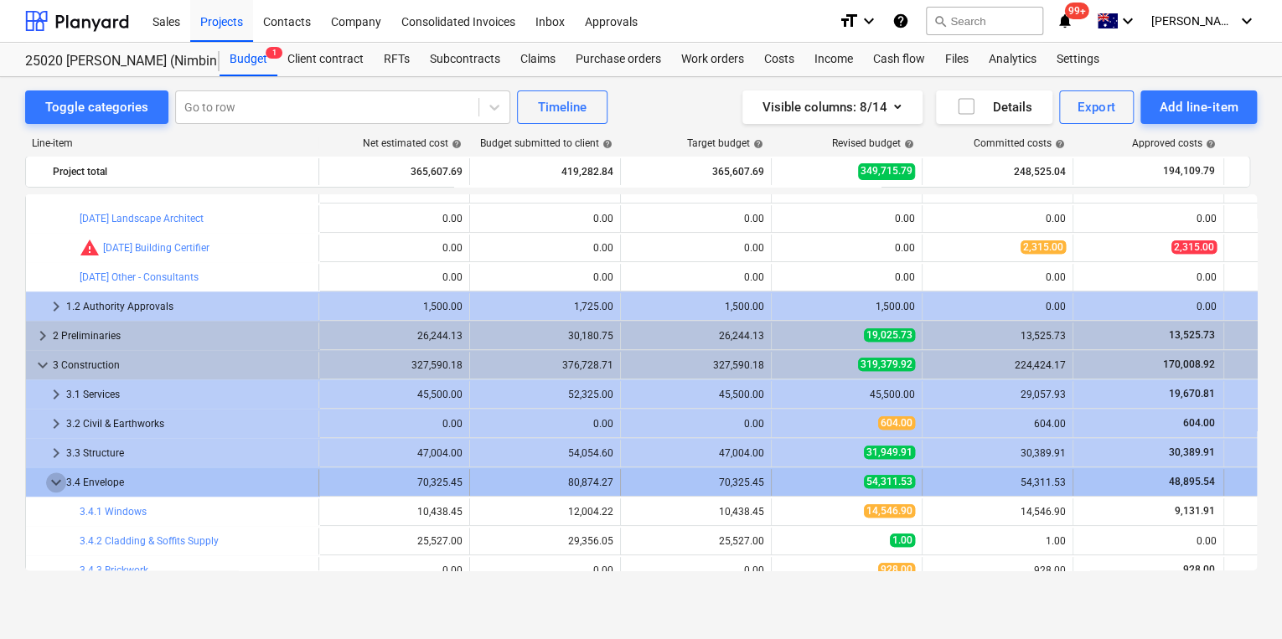
click at [48, 481] on span "keyboard_arrow_down" at bounding box center [56, 483] width 20 height 20
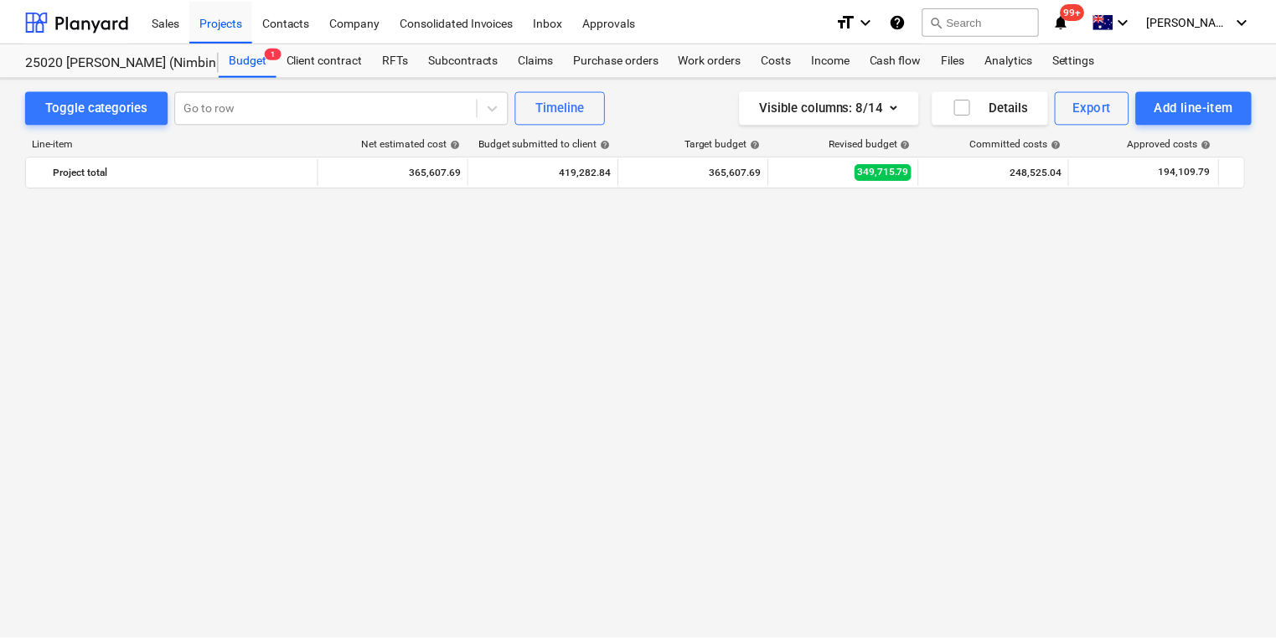
scroll to position [1559, 0]
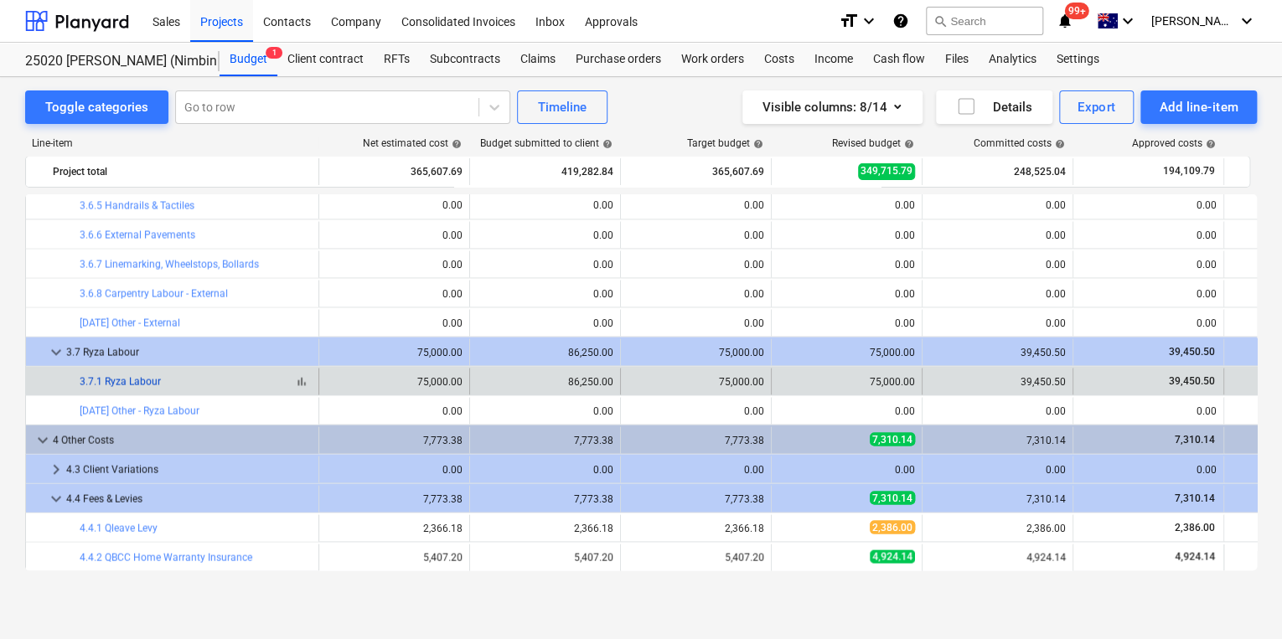
click at [127, 378] on link "3.7.1 Ryza Labour" at bounding box center [120, 381] width 81 height 12
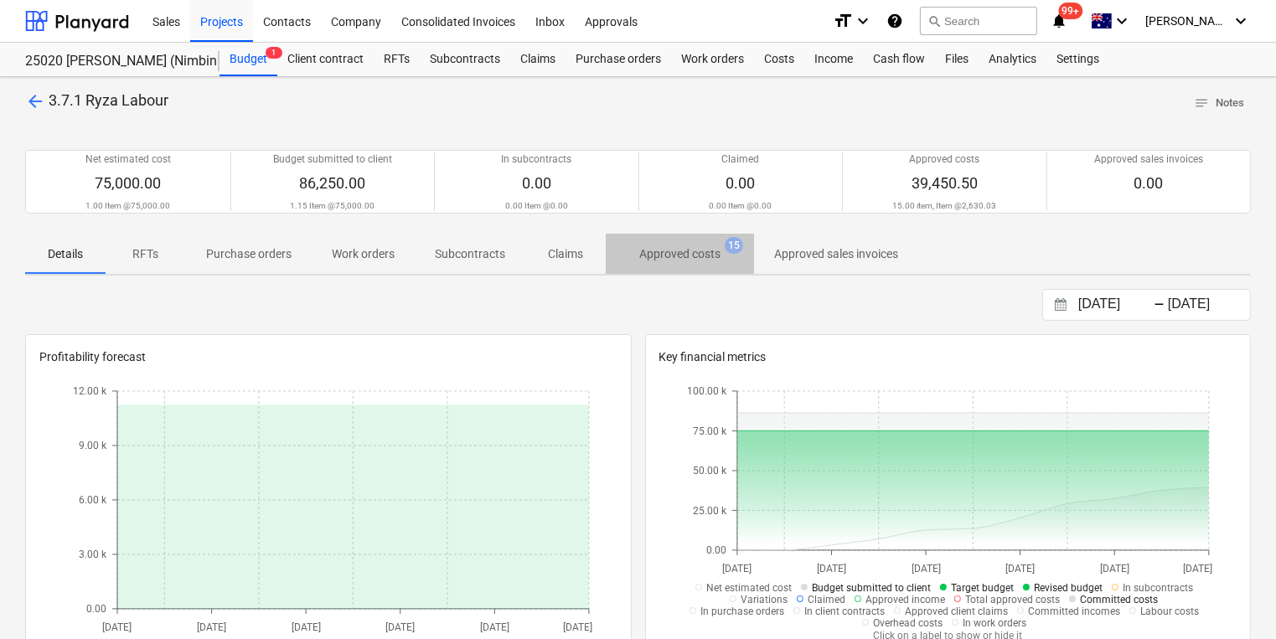
click at [669, 252] on p "Approved costs" at bounding box center [679, 254] width 81 height 18
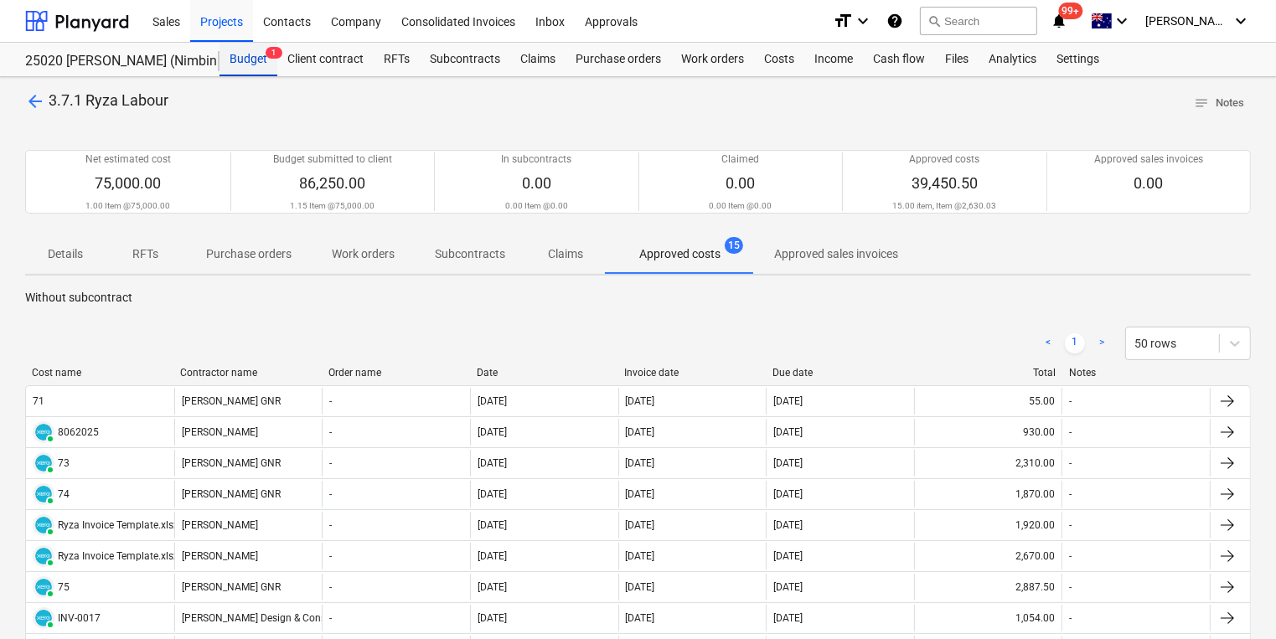
click at [245, 60] on div "Budget 1" at bounding box center [249, 60] width 58 height 34
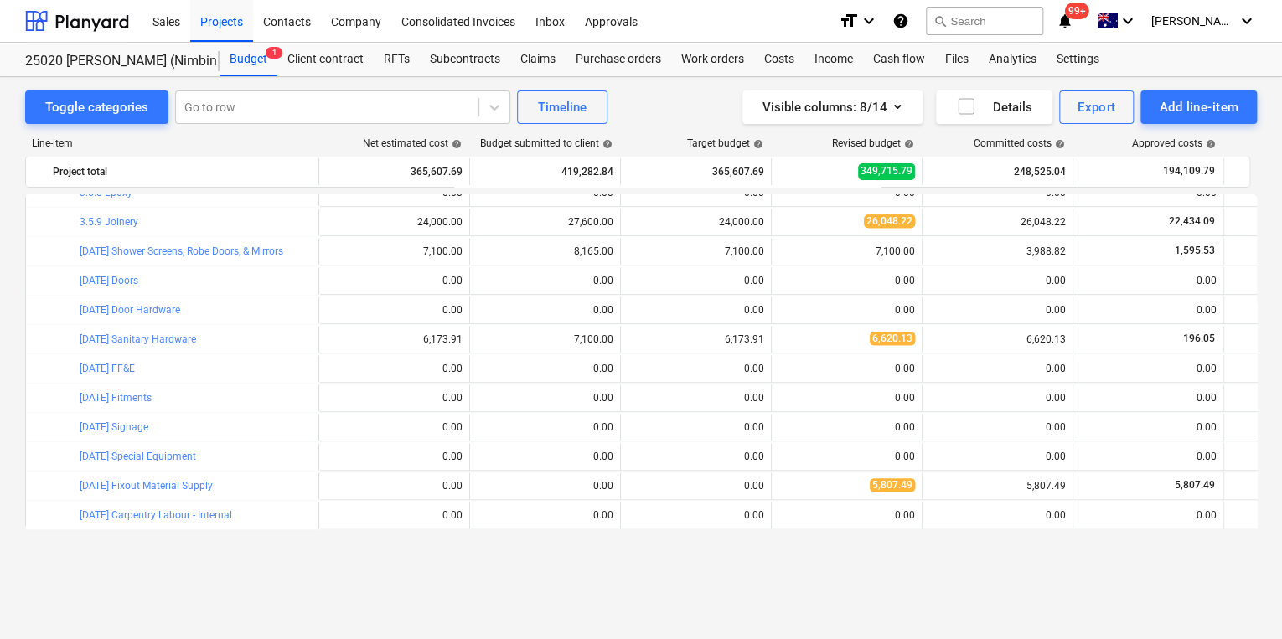
scroll to position [822, 0]
